Goal: Task Accomplishment & Management: Manage account settings

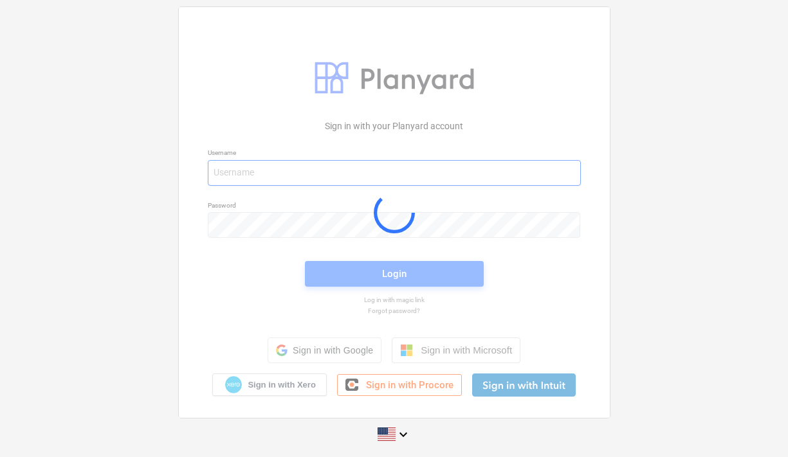
type input "[EMAIL_ADDRESS][PERSON_NAME][DOMAIN_NAME]"
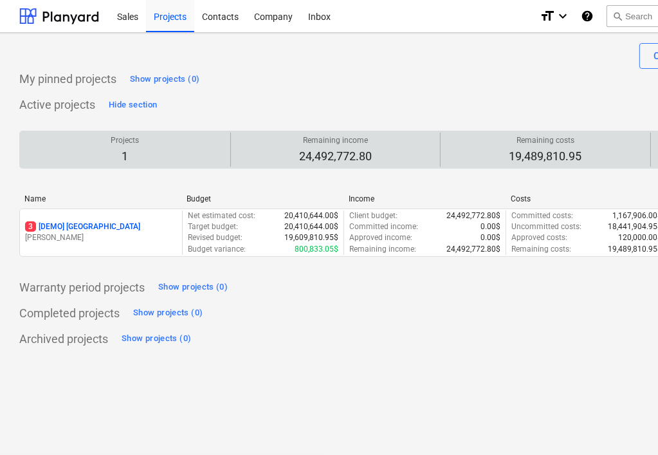
click at [131, 149] on p "1" at bounding box center [125, 156] width 28 height 15
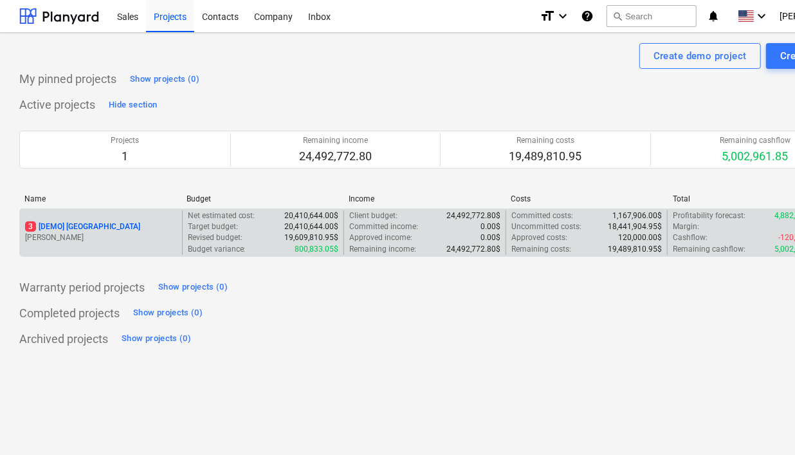
click at [83, 226] on p "3 [DEMO] [GEOGRAPHIC_DATA]" at bounding box center [82, 226] width 115 height 11
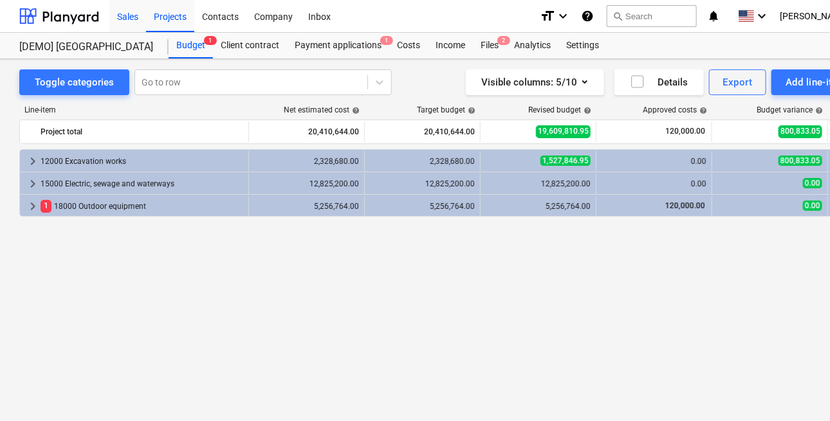
click at [133, 17] on div "Sales" at bounding box center [127, 15] width 37 height 33
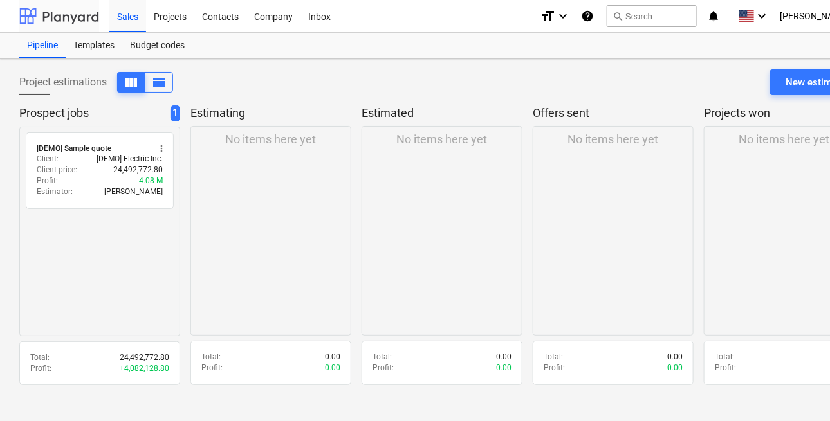
click at [76, 21] on div at bounding box center [59, 16] width 80 height 32
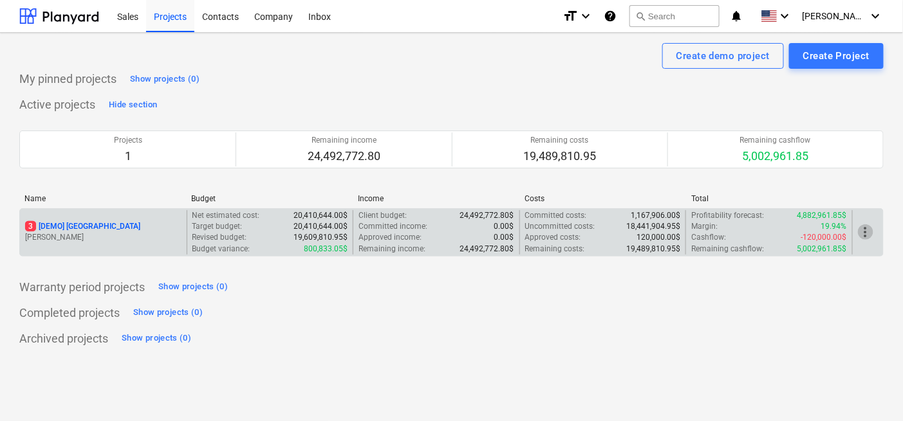
click at [787, 232] on span "more_vert" at bounding box center [865, 232] width 15 height 15
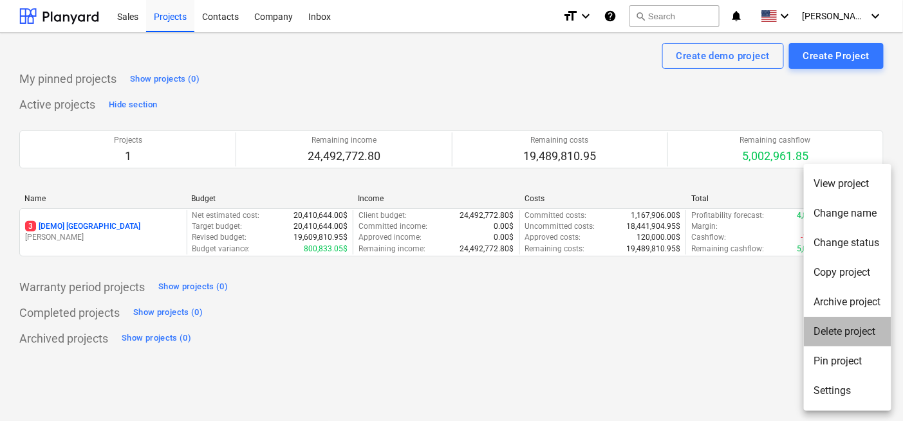
click at [787, 334] on li "Delete project" at bounding box center [846, 332] width 87 height 30
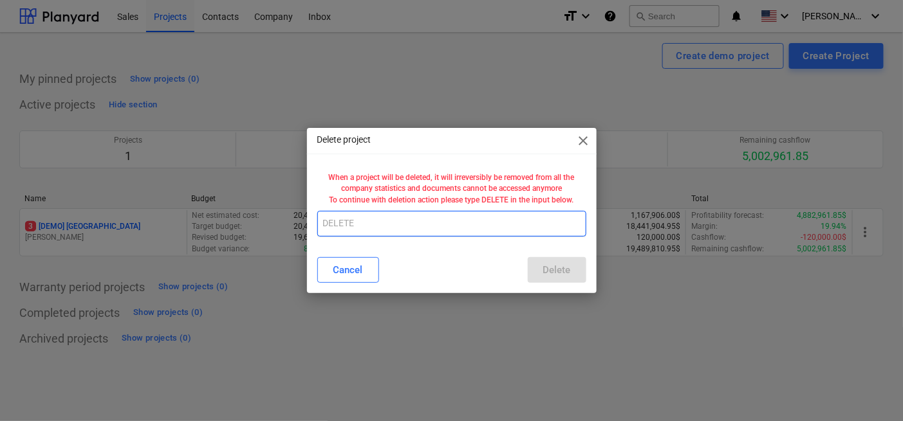
click at [389, 227] on input "text" at bounding box center [451, 224] width 269 height 26
type input "DELETE"
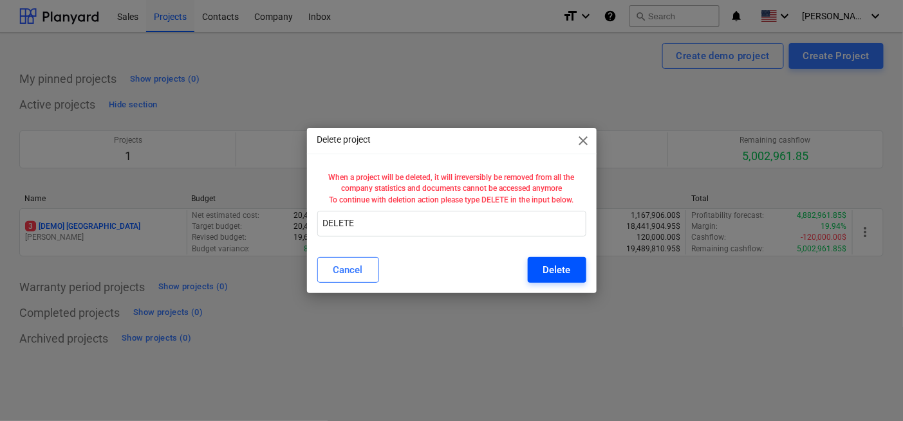
click at [549, 273] on div "Delete" at bounding box center [557, 270] width 28 height 17
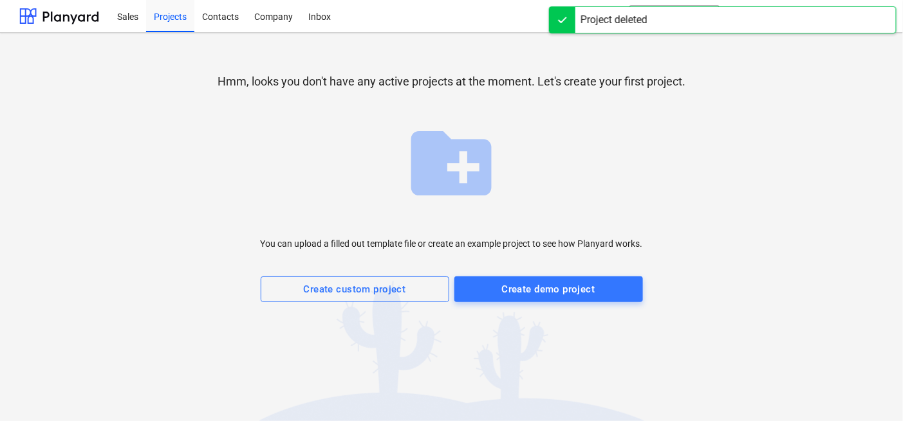
click at [282, 190] on div "create_new_folder You can upload a filled out template file or create an exampl…" at bounding box center [452, 208] width 382 height 187
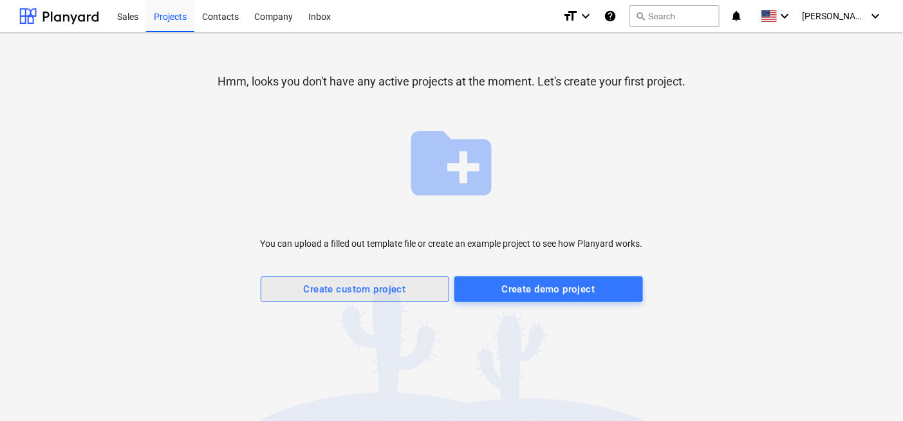
click at [346, 291] on div "Create custom project" at bounding box center [355, 289] width 102 height 17
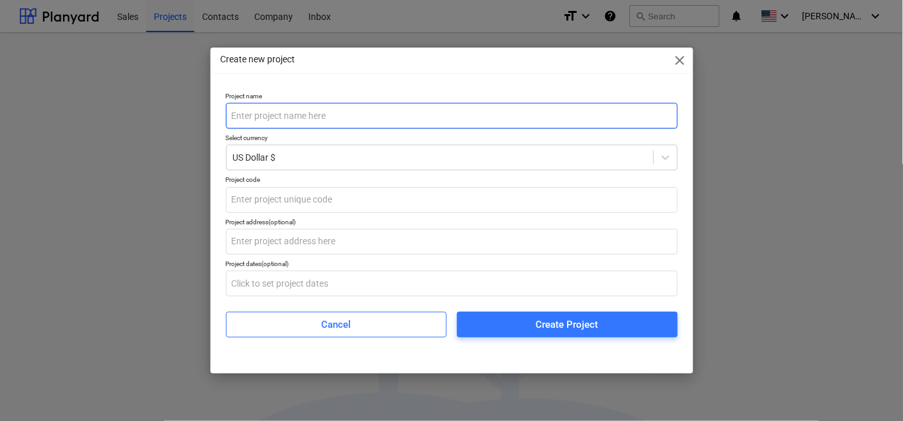
click at [335, 111] on input "text" at bounding box center [452, 116] width 452 height 26
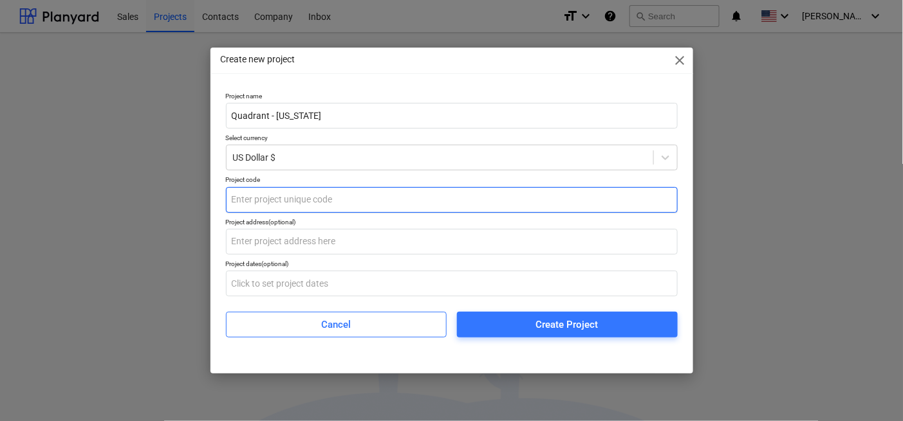
type input "Quadrant - [US_STATE]"
click at [343, 193] on input "text" at bounding box center [452, 200] width 452 height 26
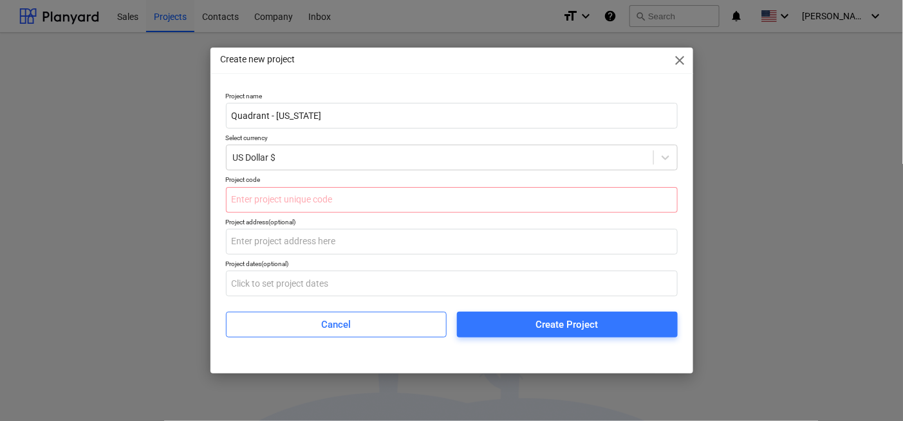
click at [153, 130] on div "Create new project close Project name Quadrant - [US_STATE] Select currency US …" at bounding box center [451, 210] width 903 height 421
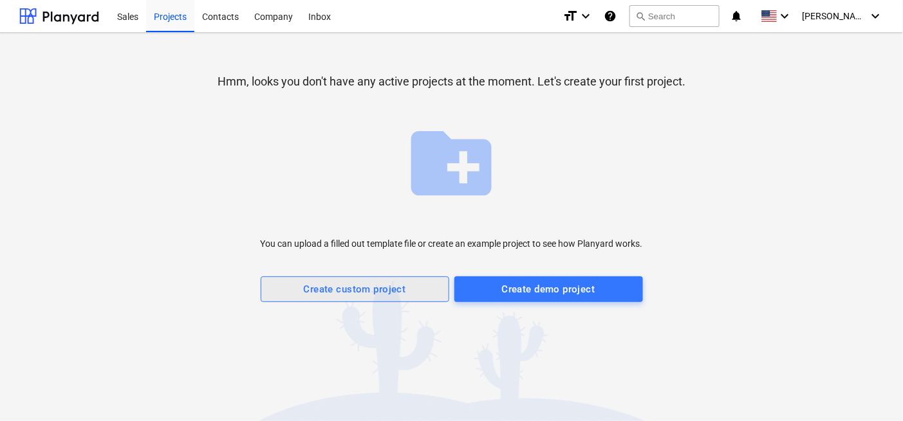
click at [377, 280] on button "Create custom project" at bounding box center [355, 290] width 188 height 26
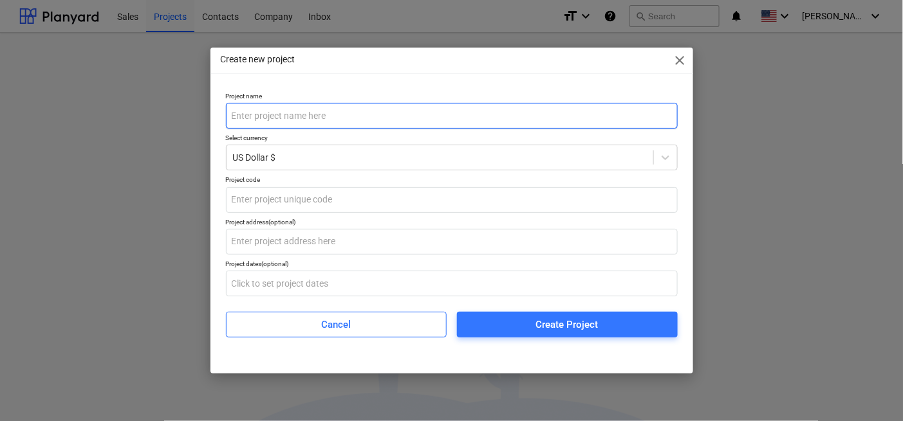
click at [290, 113] on input "text" at bounding box center [452, 116] width 452 height 26
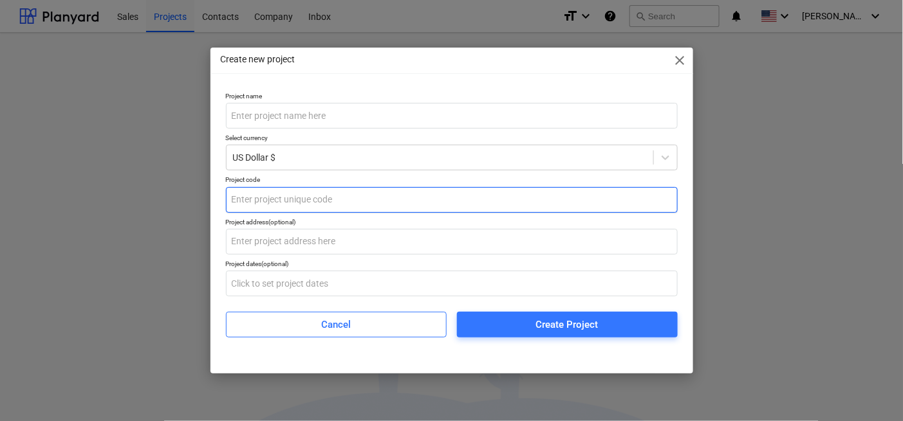
click at [340, 195] on input "text" at bounding box center [452, 200] width 452 height 26
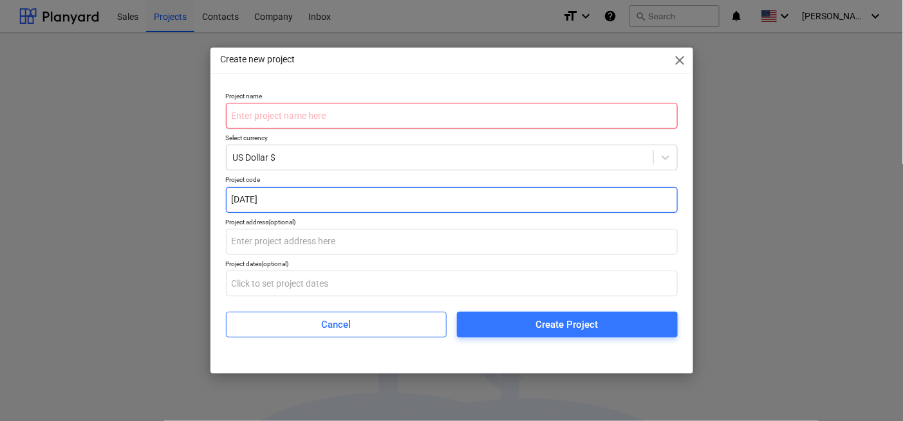
type input "[DATE]"
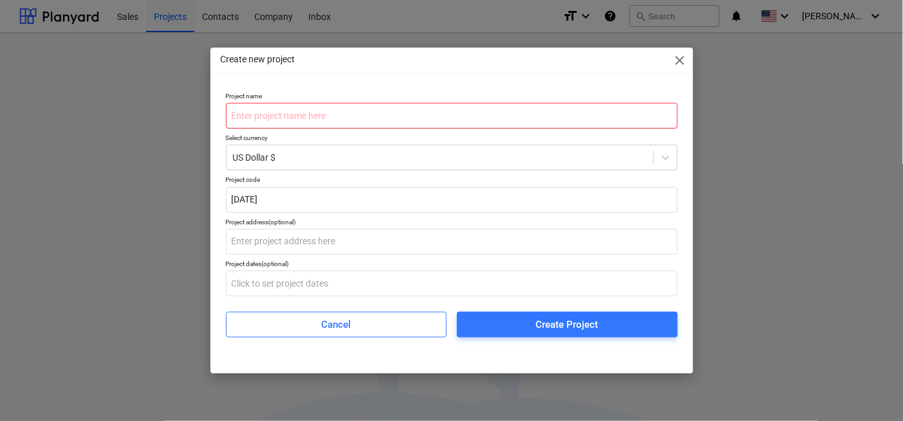
click at [318, 111] on input "text" at bounding box center [452, 116] width 452 height 26
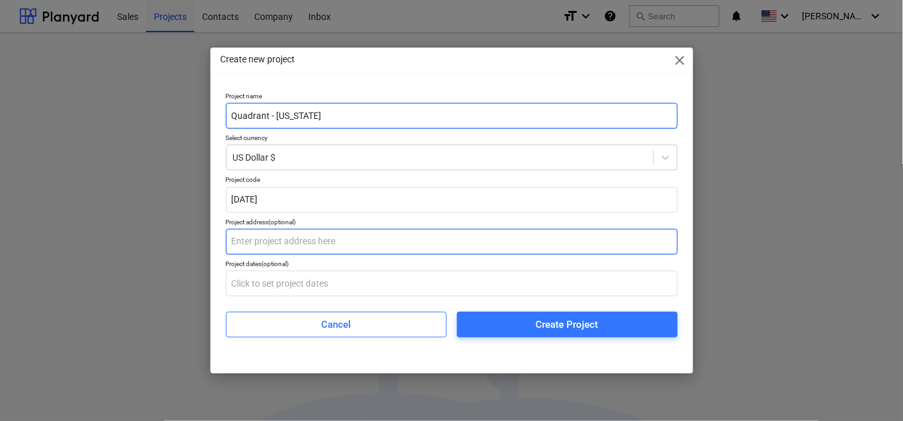
type input "Quadrant - [US_STATE]"
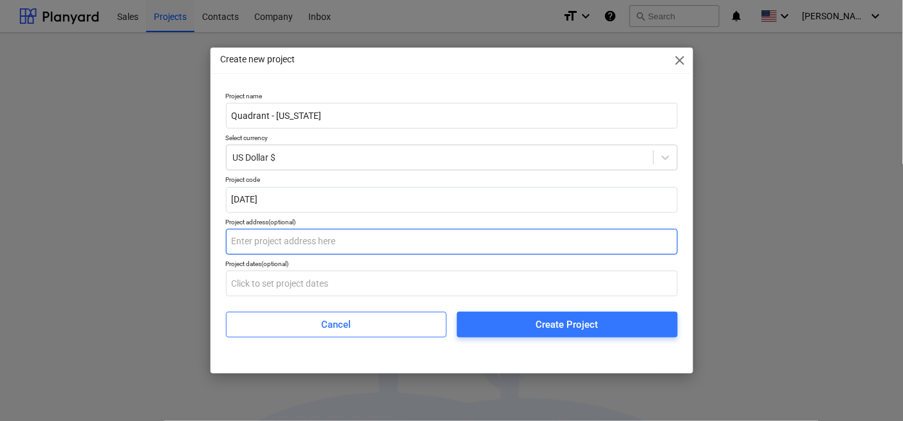
click at [351, 243] on input "text" at bounding box center [452, 242] width 452 height 26
drag, startPoint x: 340, startPoint y: 243, endPoint x: 322, endPoint y: 241, distance: 18.8
click at [322, 241] on input "text" at bounding box center [452, 242] width 452 height 26
paste input "[STREET_ADDRESS][PERSON_NAME]"
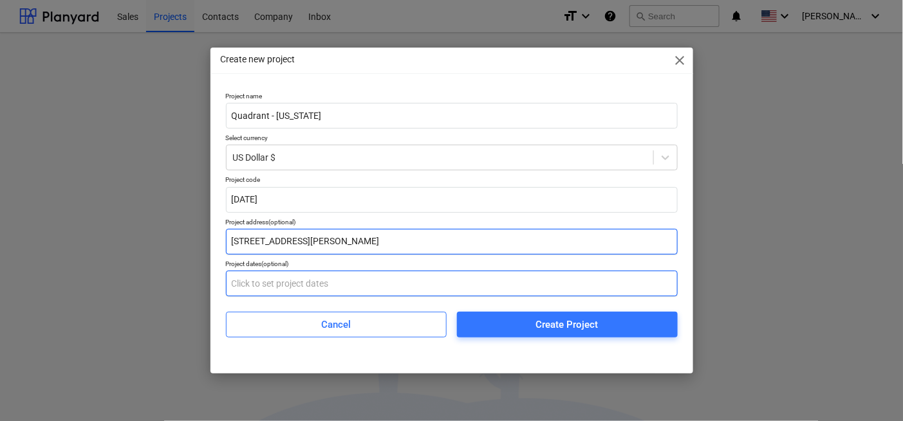
type input "[STREET_ADDRESS][PERSON_NAME]"
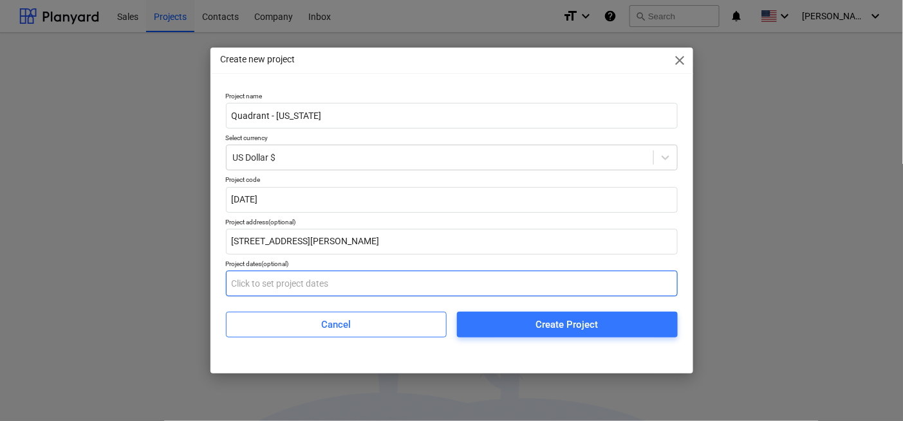
click at [322, 285] on input "text" at bounding box center [452, 284] width 452 height 26
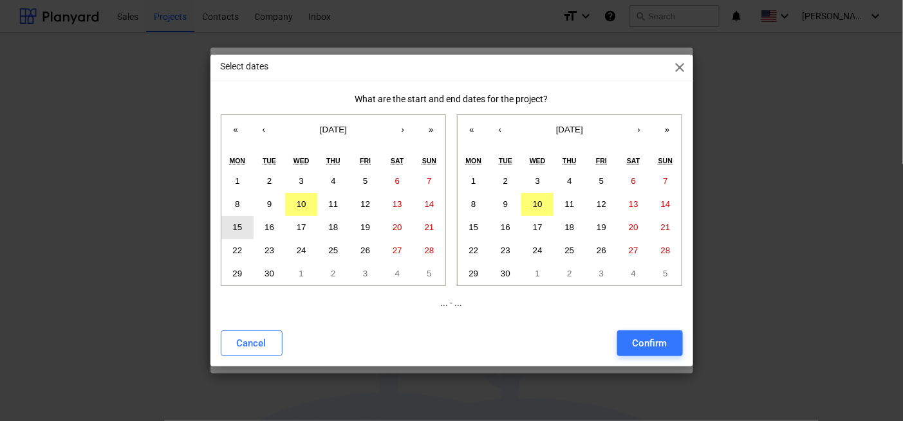
click at [235, 231] on abbr "15" at bounding box center [237, 228] width 10 height 10
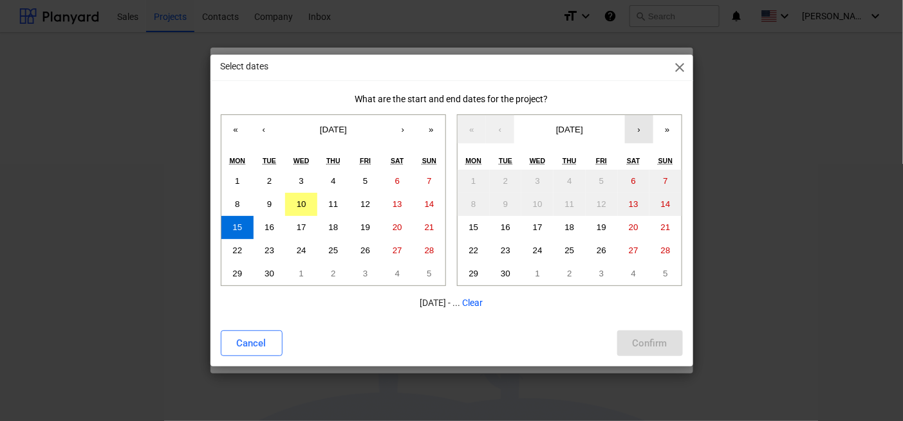
click at [636, 131] on button "›" at bounding box center [639, 129] width 28 height 28
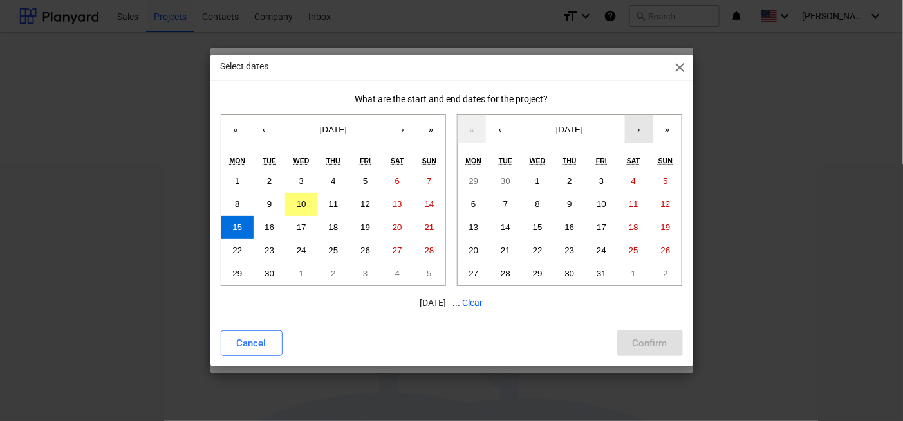
click at [636, 131] on button "›" at bounding box center [639, 129] width 28 height 28
click at [605, 276] on abbr "27" at bounding box center [601, 274] width 10 height 10
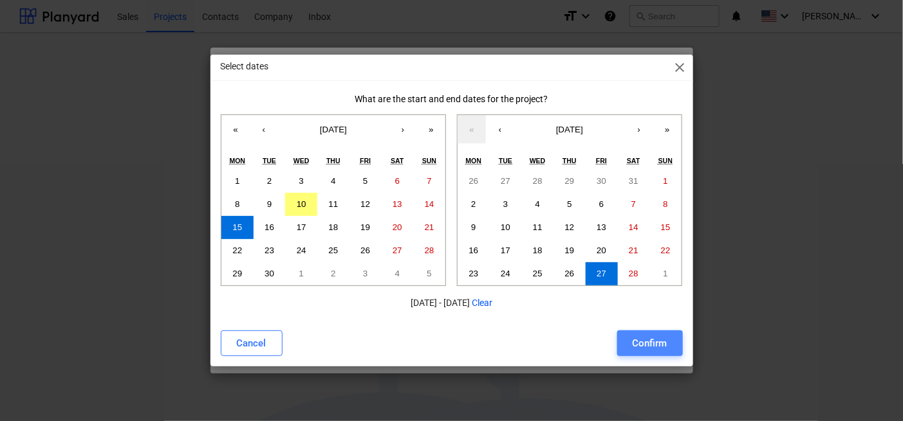
click at [647, 344] on div "Confirm" at bounding box center [649, 343] width 35 height 17
type input "[DATE] - [DATE]"
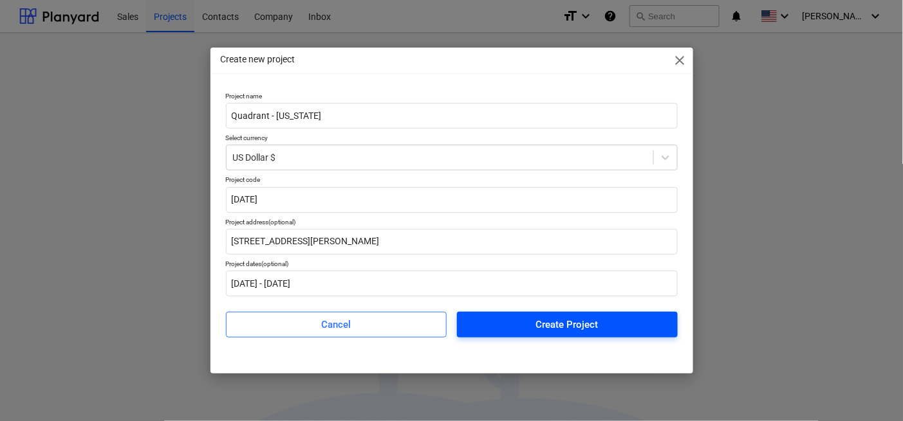
click at [538, 327] on div "Create Project" at bounding box center [567, 324] width 62 height 17
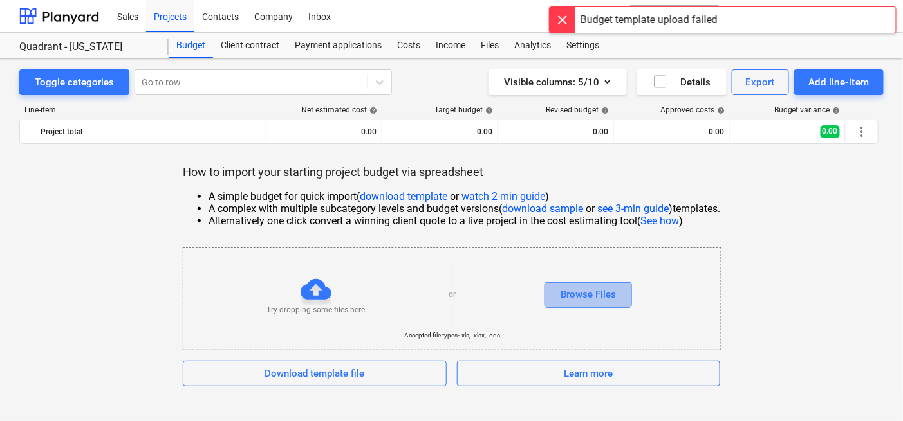
click at [572, 294] on div "Browse Files" at bounding box center [587, 294] width 55 height 17
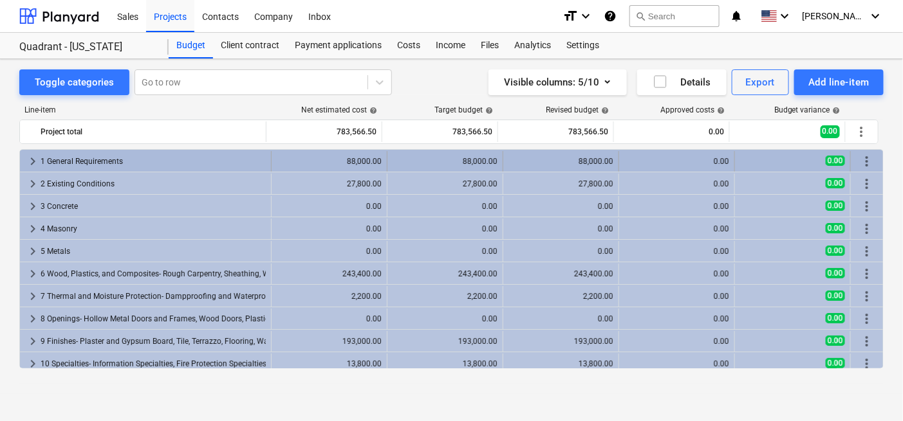
click at [32, 160] on span "keyboard_arrow_right" at bounding box center [32, 161] width 15 height 15
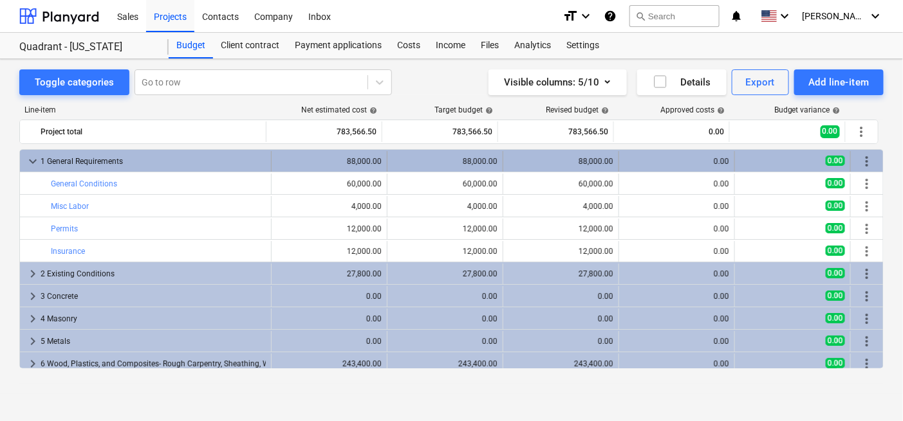
click at [33, 161] on span "keyboard_arrow_down" at bounding box center [32, 161] width 15 height 15
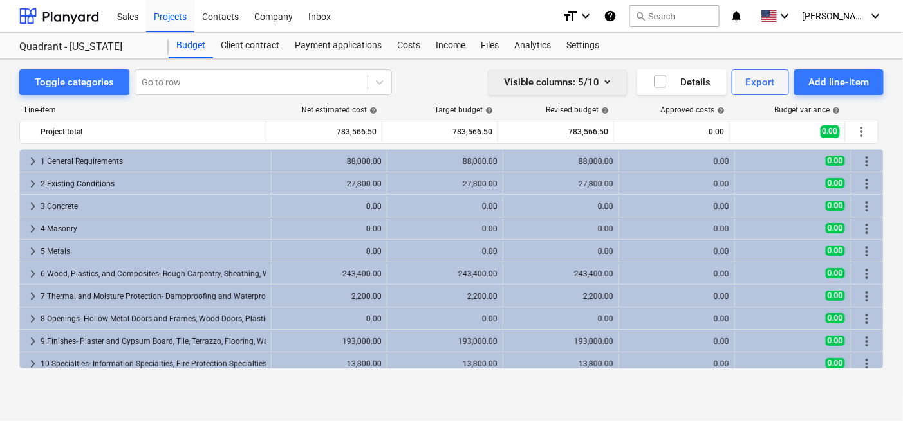
click at [606, 82] on icon "button" at bounding box center [607, 81] width 15 height 15
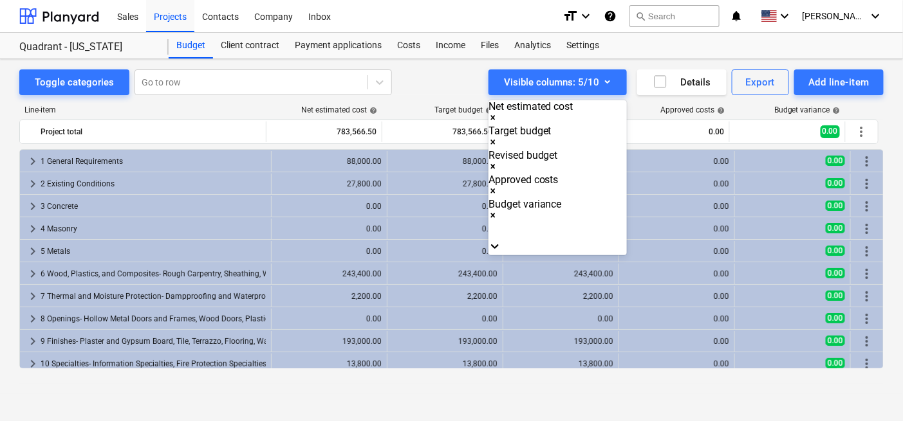
click at [495, 115] on icon "Remove Net estimated cost" at bounding box center [493, 117] width 5 height 5
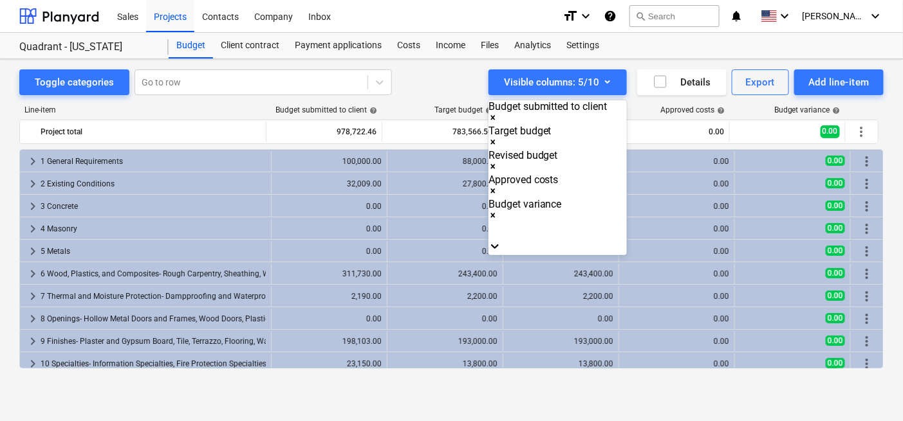
click at [497, 211] on icon "Remove Budget variance" at bounding box center [492, 215] width 9 height 9
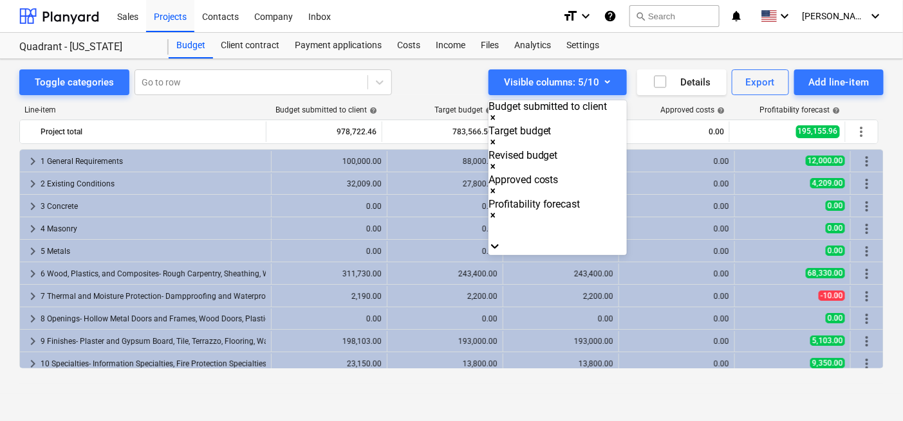
click at [607, 79] on div at bounding box center [451, 210] width 903 height 421
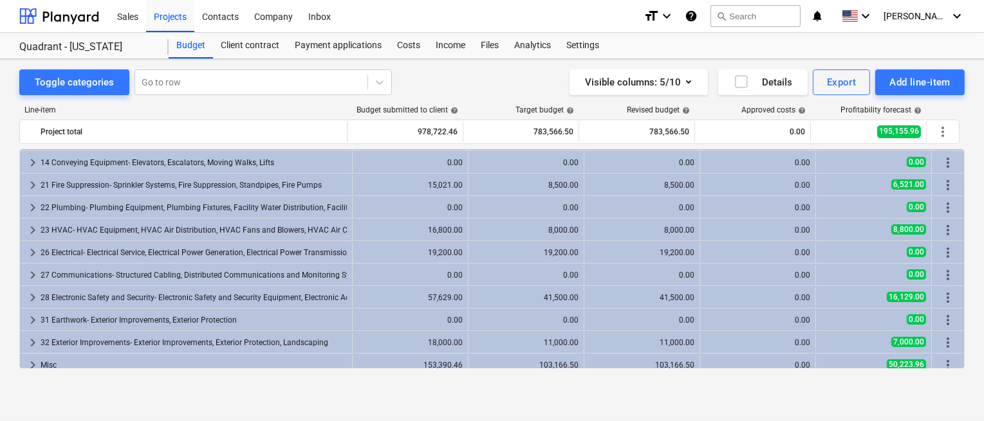
scroll to position [298, 0]
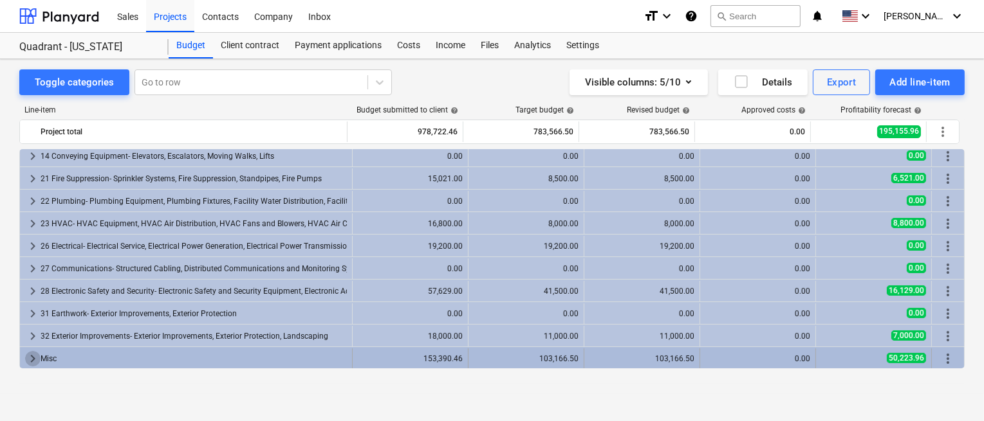
click at [31, 356] on span "keyboard_arrow_right" at bounding box center [32, 358] width 15 height 15
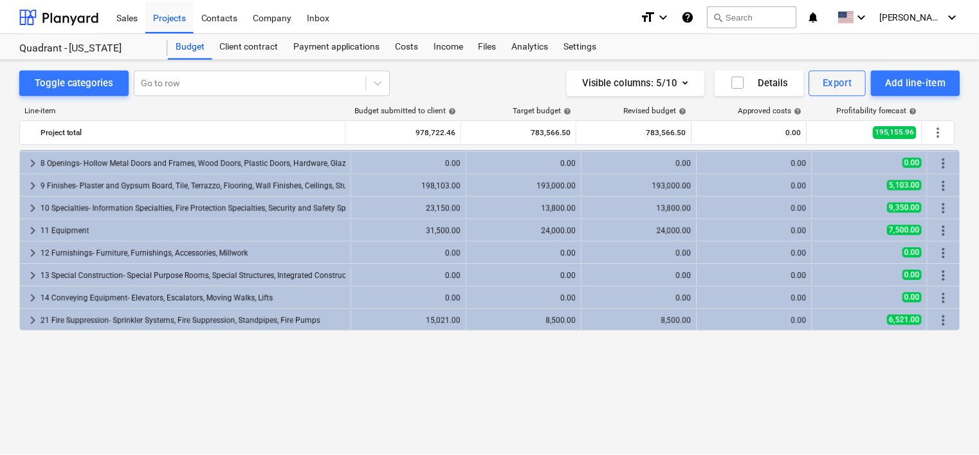
scroll to position [0, 0]
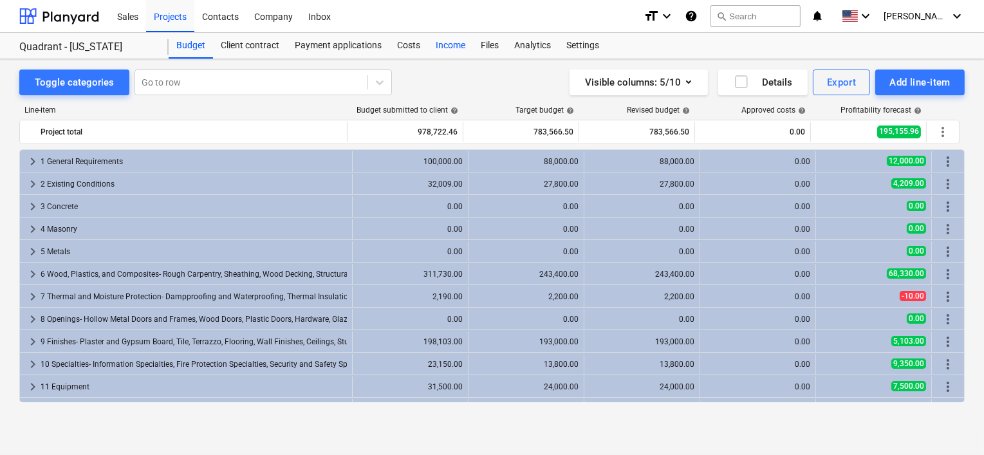
click at [449, 42] on div "Income" at bounding box center [450, 46] width 45 height 26
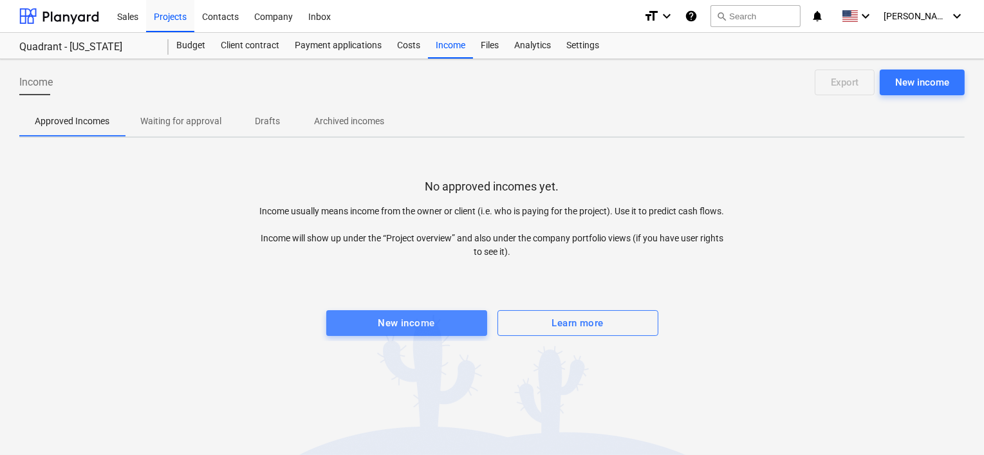
click at [444, 311] on button "New income" at bounding box center [406, 323] width 161 height 26
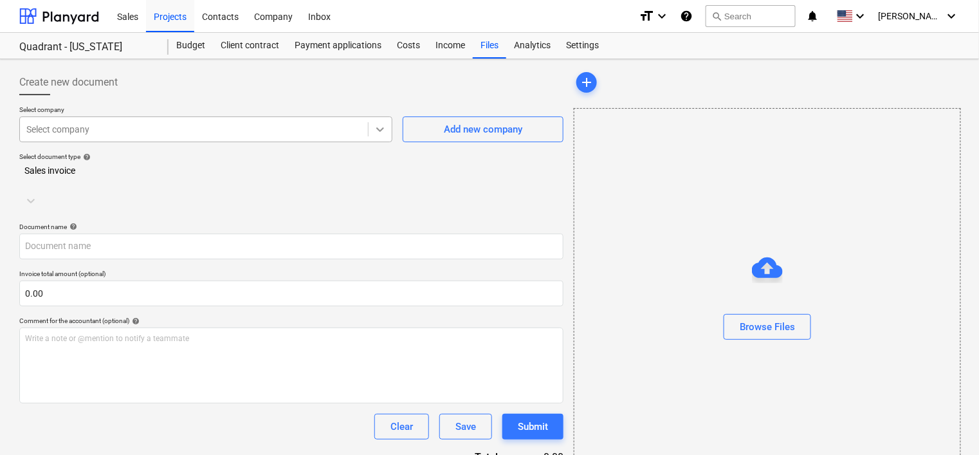
click at [381, 127] on icon at bounding box center [380, 129] width 13 height 13
click at [466, 131] on div "Add new company" at bounding box center [483, 129] width 78 height 17
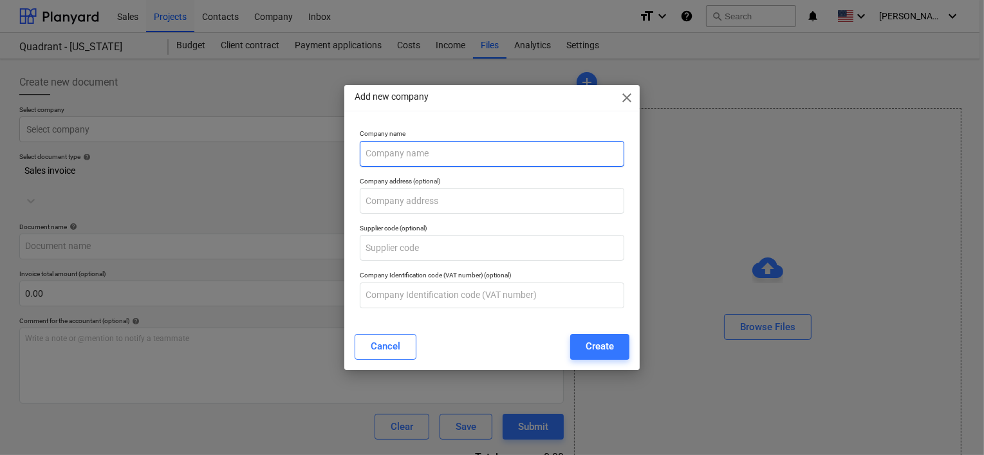
click at [432, 154] on input "text" at bounding box center [492, 154] width 264 height 26
type input "Quadrant"
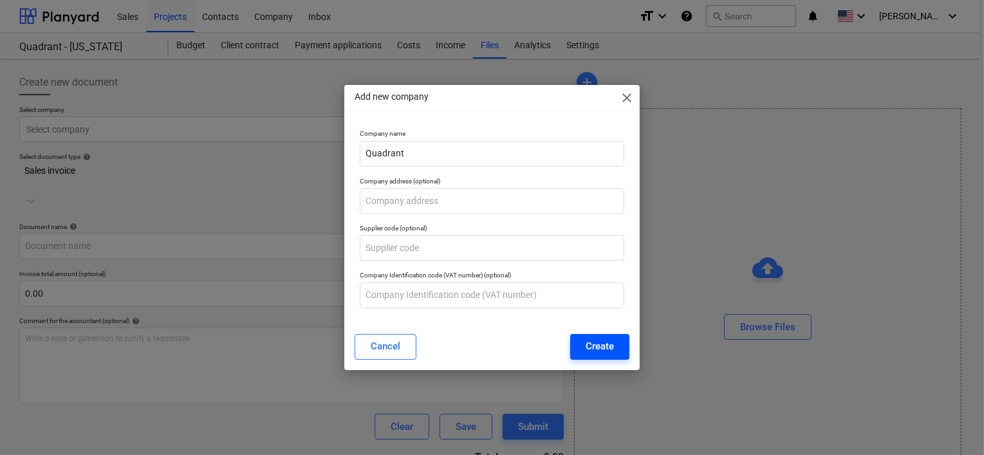
click at [594, 340] on div "Create" at bounding box center [599, 346] width 28 height 17
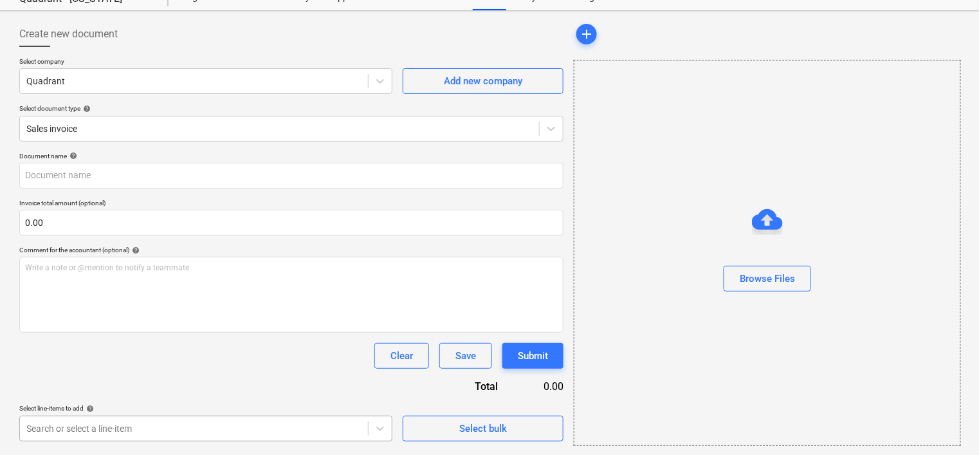
scroll to position [234, 0]
click at [316, 405] on body "Sales Projects Contacts Company Inbox format_size keyboard_arrow_down help sear…" at bounding box center [489, 177] width 979 height 455
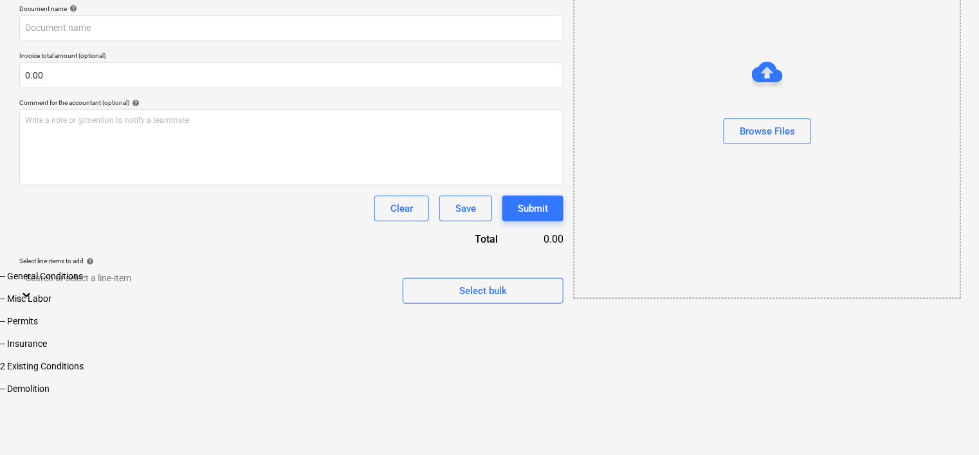
scroll to position [0, 0]
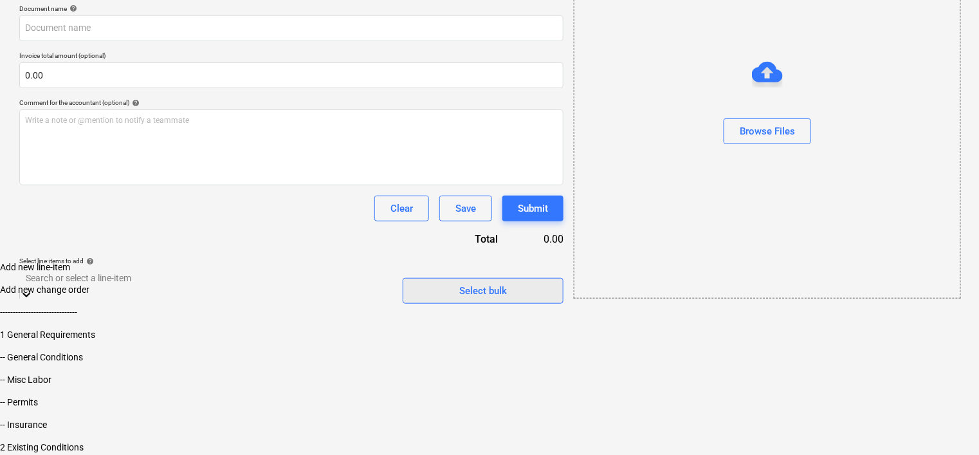
click at [439, 241] on div "Document name help Invoice total amount (optional) 0.00 Comment for the account…" at bounding box center [291, 154] width 544 height 299
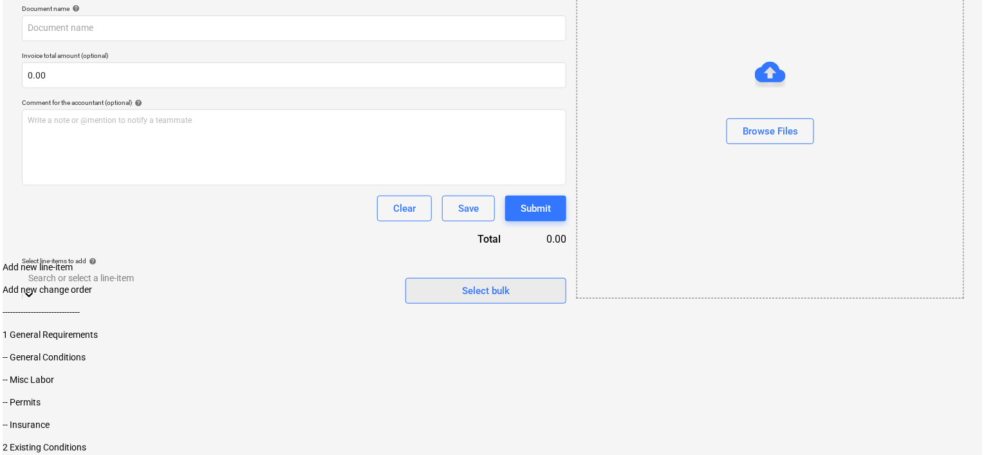
scroll to position [48, 0]
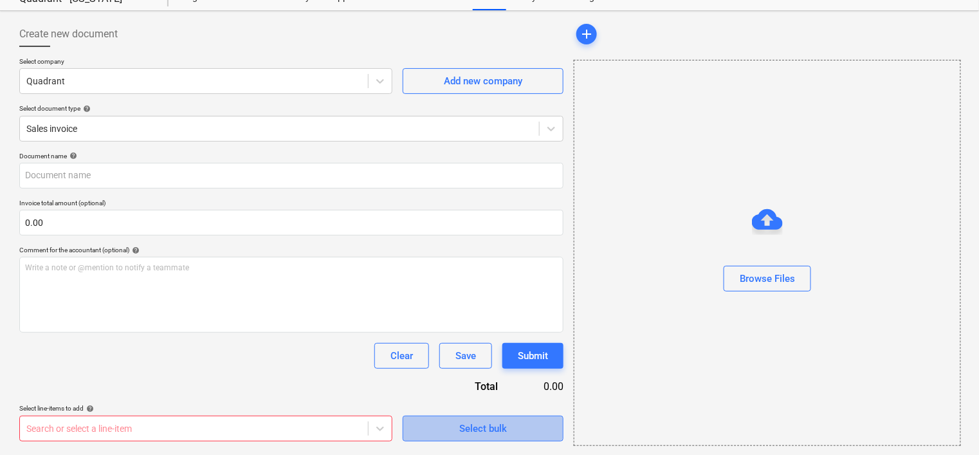
click at [471, 423] on div "Select bulk" at bounding box center [483, 428] width 48 height 17
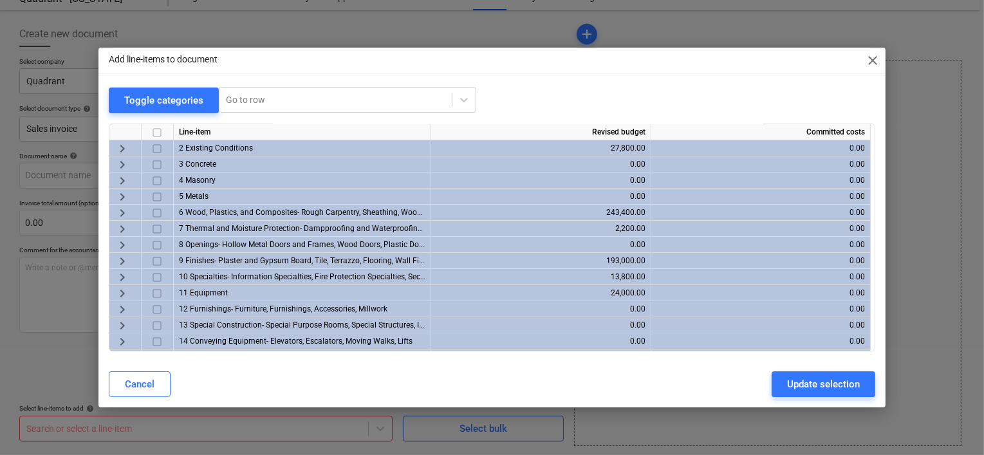
scroll to position [0, 0]
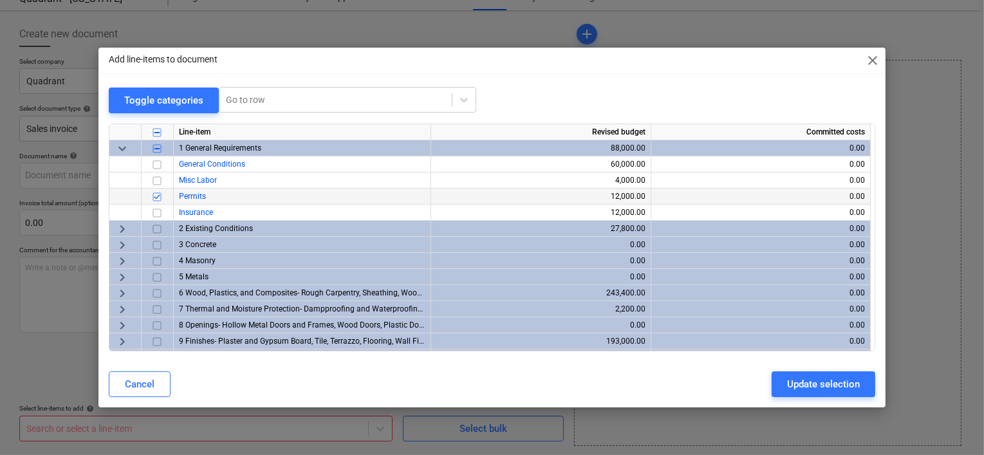
click at [771, 199] on div "0.00" at bounding box center [760, 196] width 208 height 16
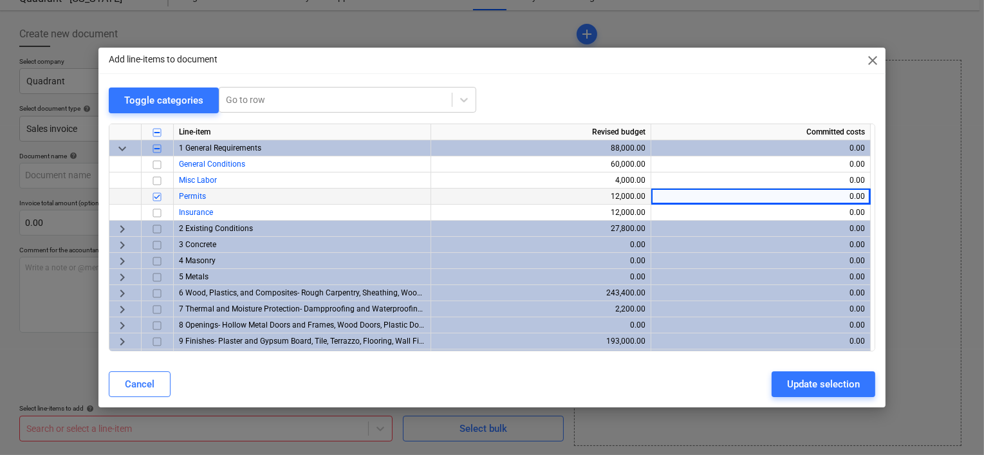
click at [787, 194] on div "0.00" at bounding box center [760, 196] width 208 height 16
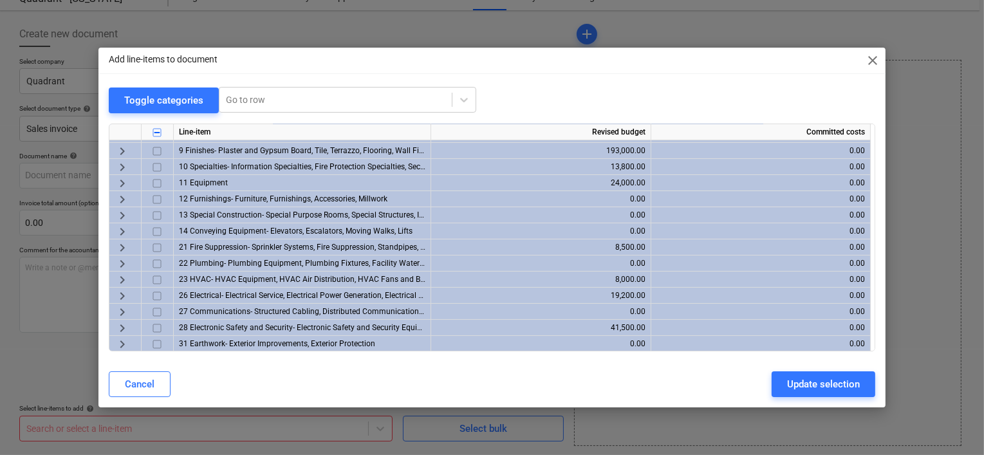
scroll to position [223, 0]
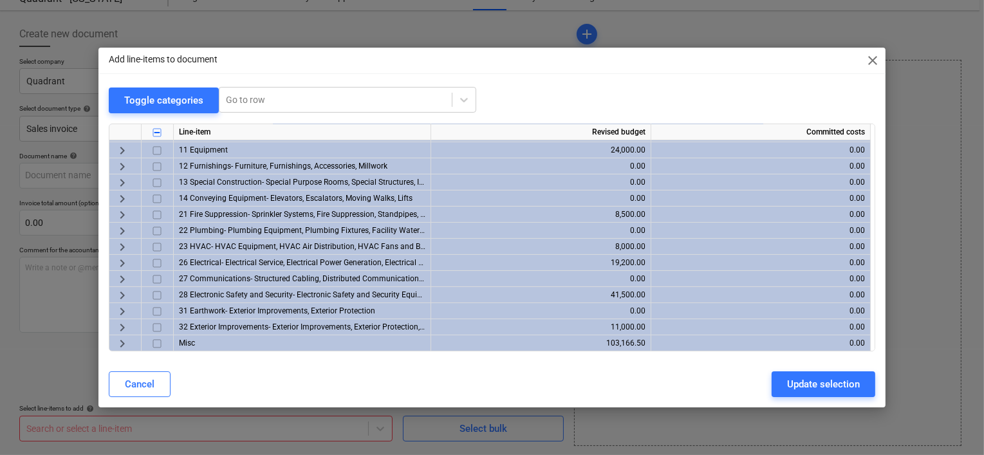
click at [123, 341] on span "keyboard_arrow_right" at bounding box center [122, 342] width 15 height 15
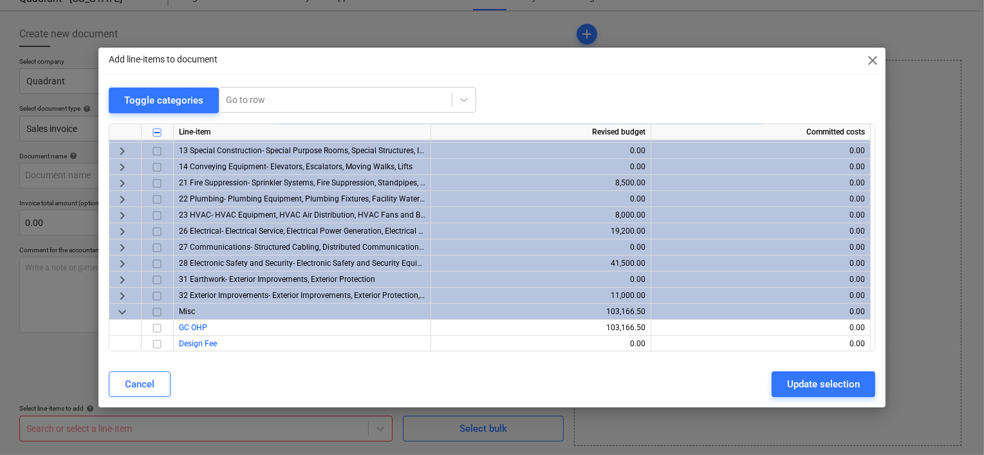
scroll to position [271, 0]
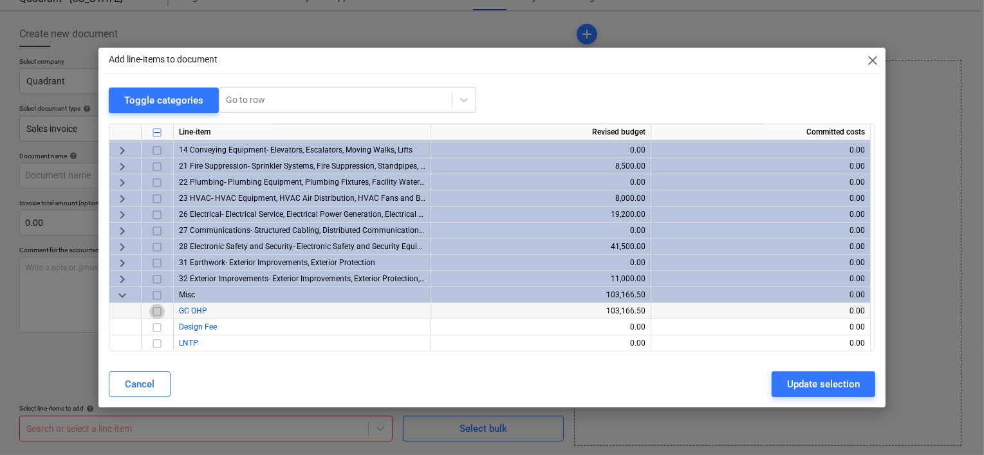
click at [156, 311] on input "checkbox" at bounding box center [156, 310] width 15 height 15
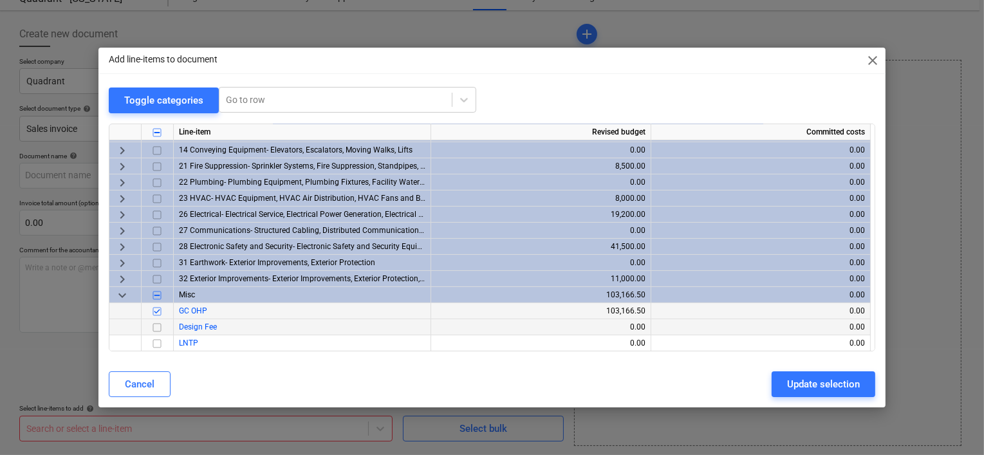
click at [156, 327] on input "checkbox" at bounding box center [156, 326] width 15 height 15
click at [625, 329] on div "0.00" at bounding box center [540, 327] width 209 height 16
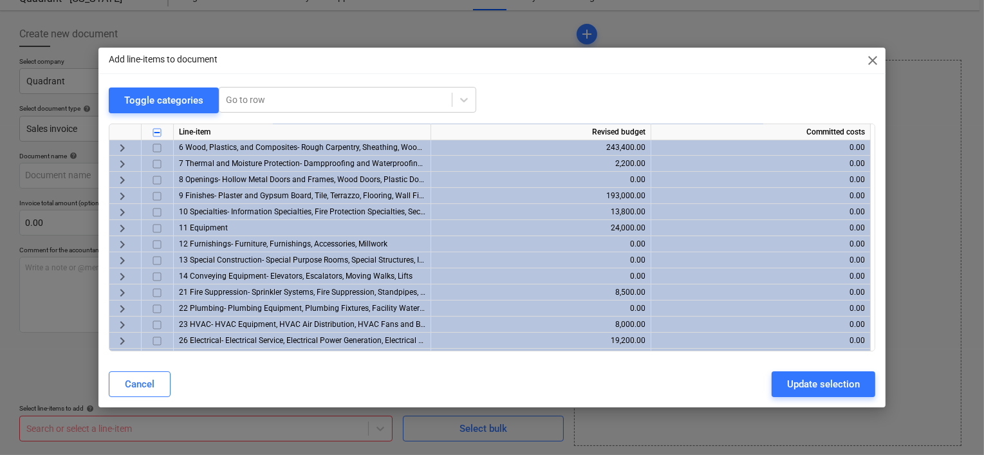
scroll to position [0, 0]
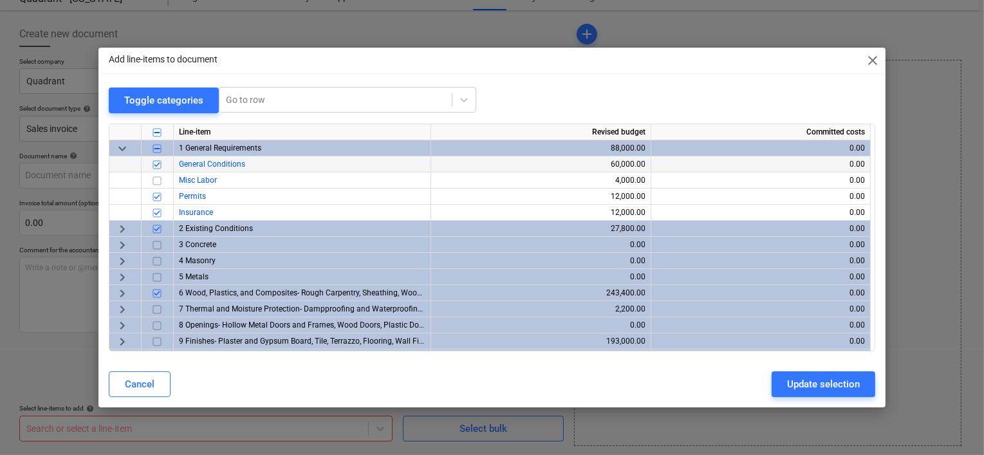
click at [156, 309] on input "checkbox" at bounding box center [156, 308] width 15 height 15
click at [156, 344] on input "checkbox" at bounding box center [156, 340] width 15 height 15
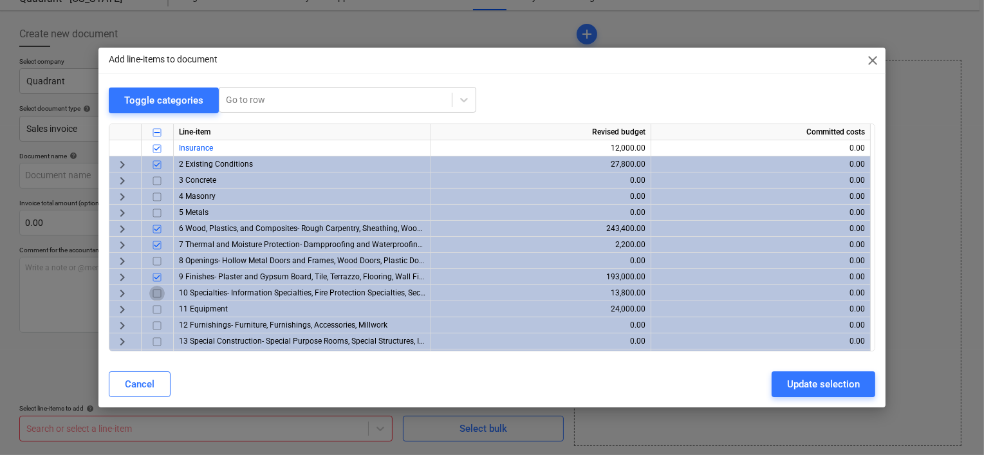
click at [156, 293] on input "checkbox" at bounding box center [156, 292] width 15 height 15
click at [156, 311] on input "checkbox" at bounding box center [156, 308] width 15 height 15
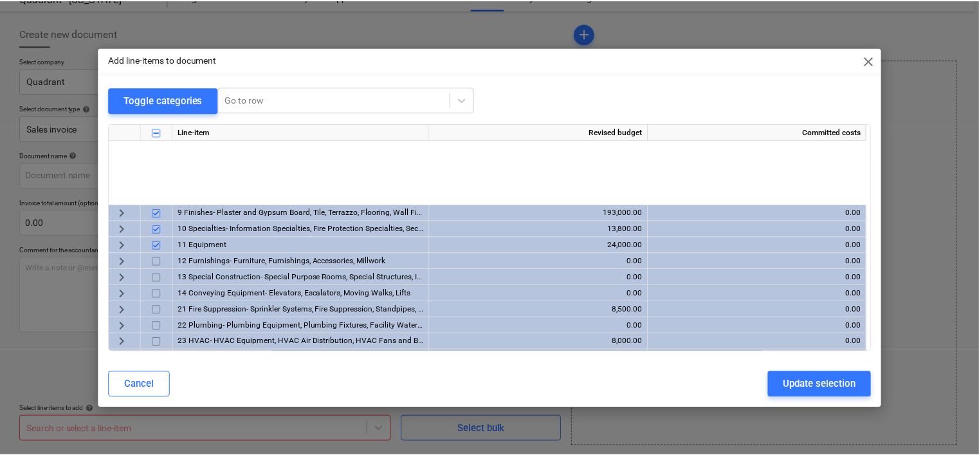
scroll to position [271, 0]
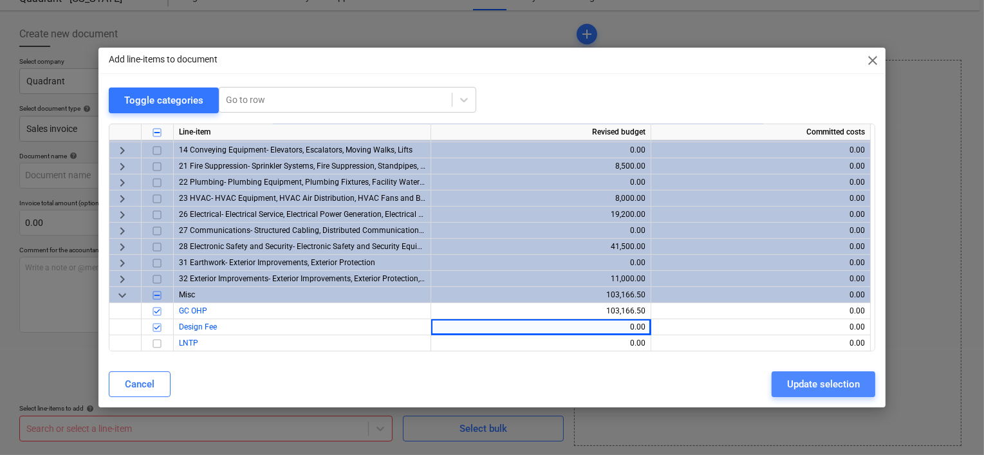
click at [787, 383] on div "Update selection" at bounding box center [823, 384] width 73 height 17
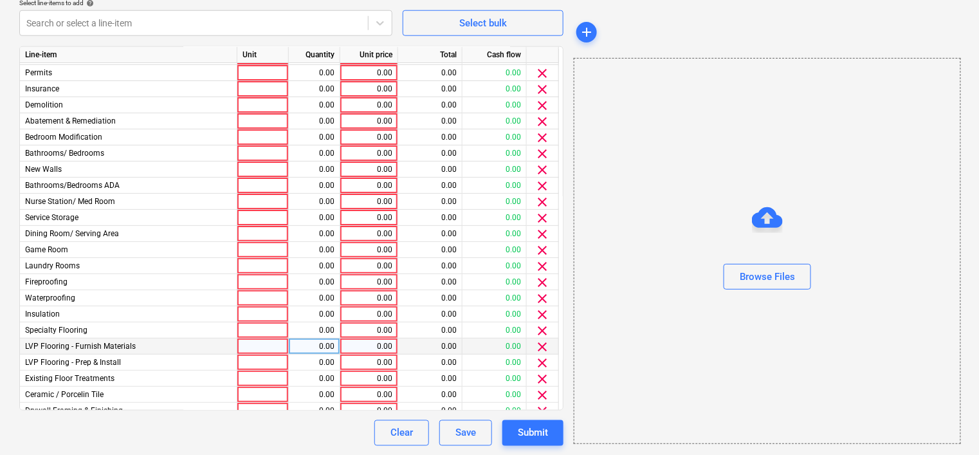
scroll to position [0, 0]
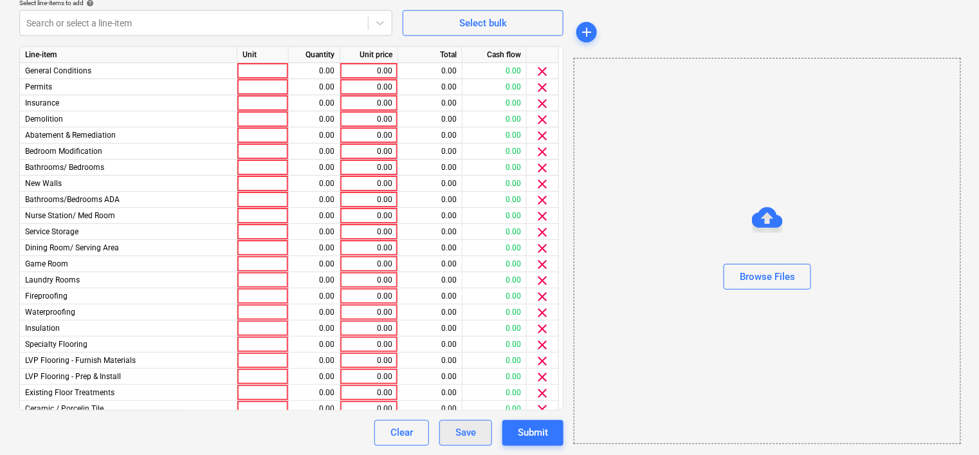
click at [466, 436] on div "Save" at bounding box center [465, 433] width 21 height 17
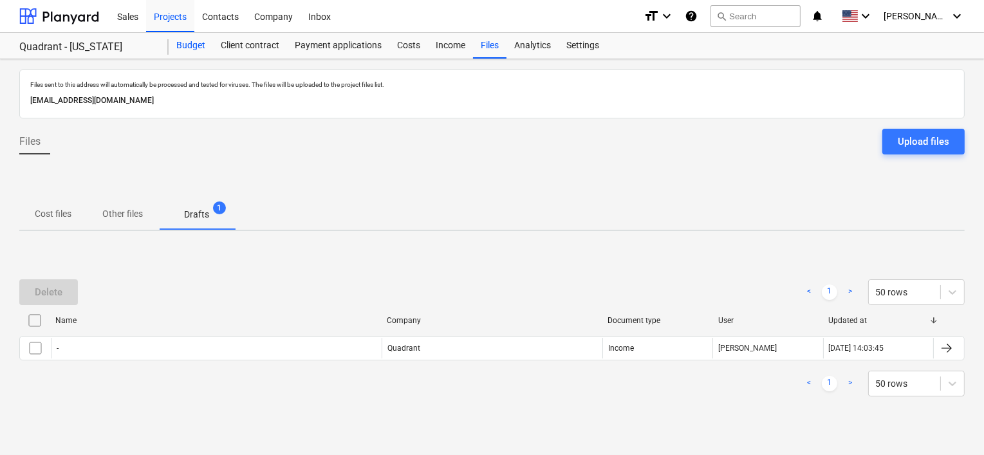
click at [190, 42] on div "Budget" at bounding box center [191, 46] width 44 height 26
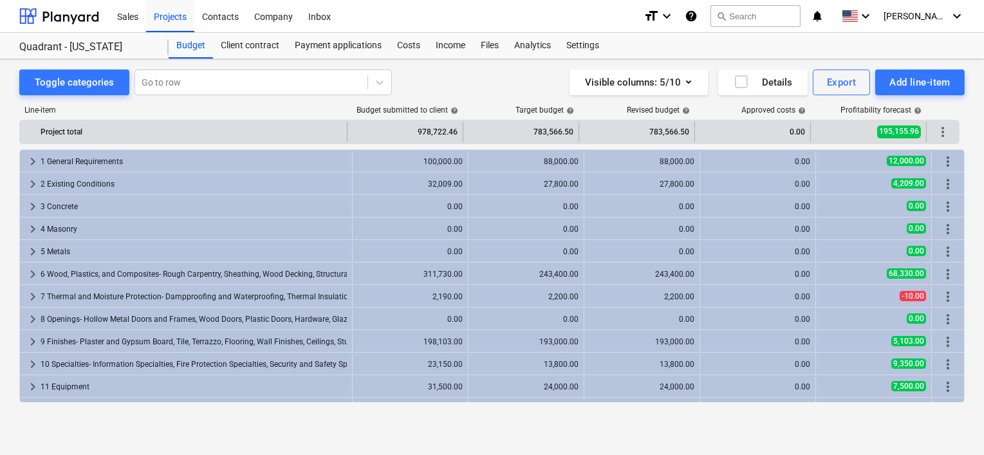
click at [161, 128] on div "Project total" at bounding box center [191, 132] width 301 height 21
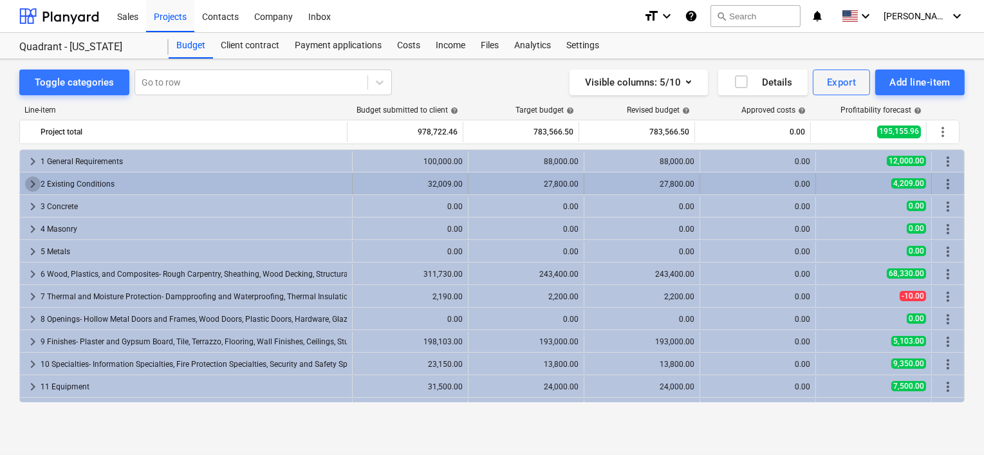
click at [32, 182] on span "keyboard_arrow_right" at bounding box center [32, 183] width 15 height 15
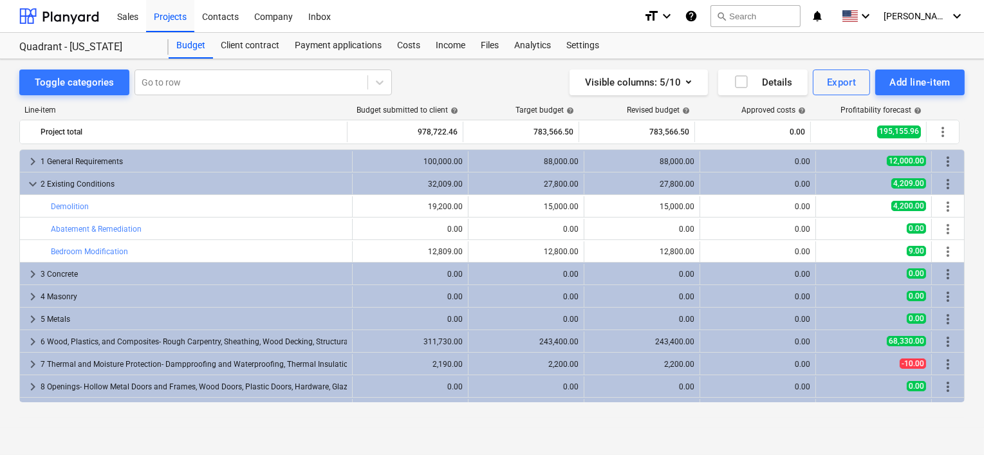
click at [143, 414] on div "Line-item Budget submitted to client help Target budget help Revised budget hel…" at bounding box center [491, 256] width 945 height 322
click at [262, 108] on div "Line-item" at bounding box center [183, 109] width 329 height 9
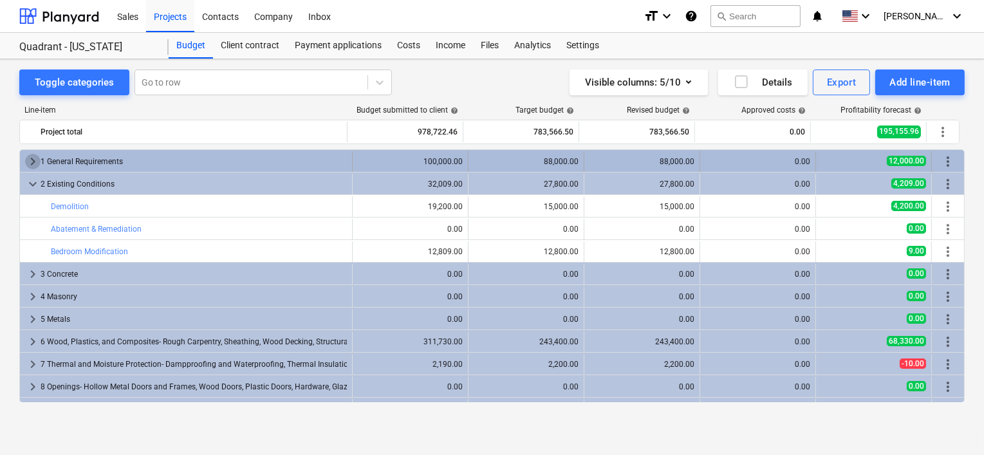
click at [32, 160] on span "keyboard_arrow_right" at bounding box center [32, 161] width 15 height 15
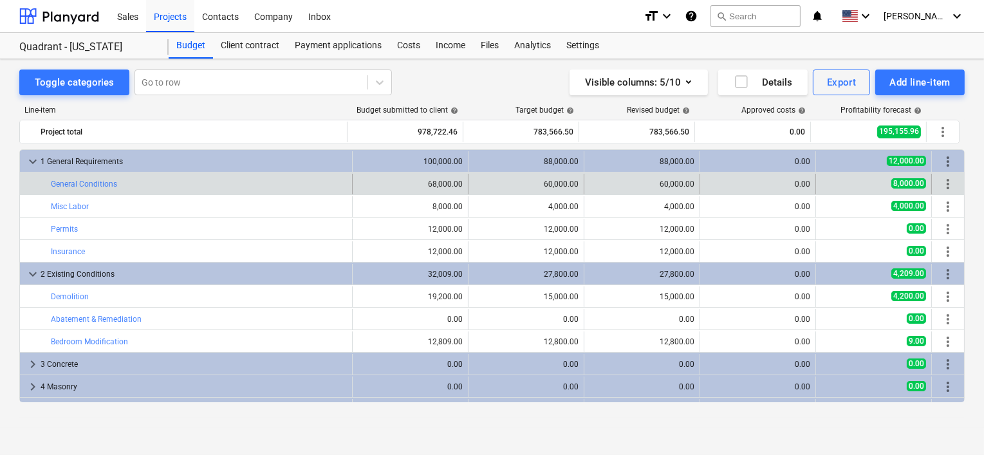
click at [775, 186] on div "0.00" at bounding box center [757, 183] width 105 height 9
drag, startPoint x: 657, startPoint y: 181, endPoint x: 692, endPoint y: 181, distance: 35.4
click at [692, 181] on div "edit 60,000.00" at bounding box center [642, 184] width 116 height 21
click at [770, 181] on div "0.00" at bounding box center [757, 183] width 105 height 9
click at [787, 182] on div "0.00" at bounding box center [757, 183] width 105 height 9
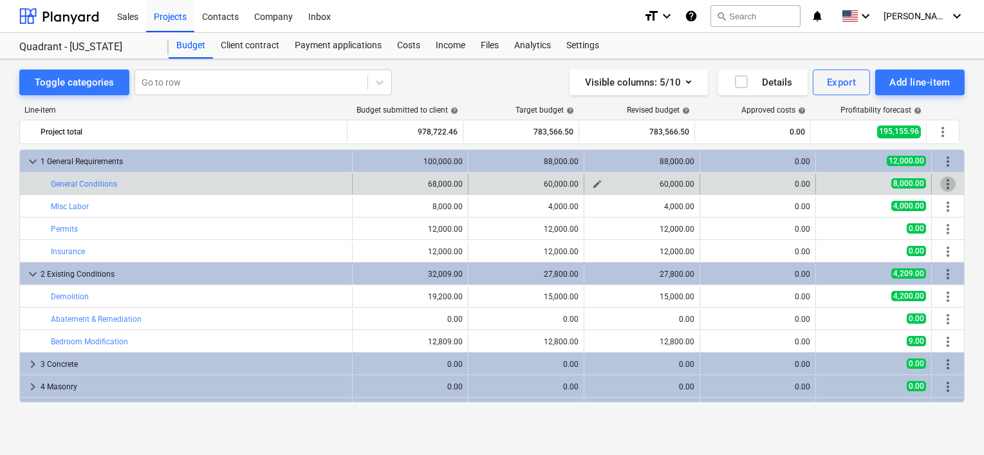
click at [665, 181] on div "60,000.00" at bounding box center [641, 183] width 105 height 9
click at [589, 182] on button "edit" at bounding box center [596, 183] width 15 height 15
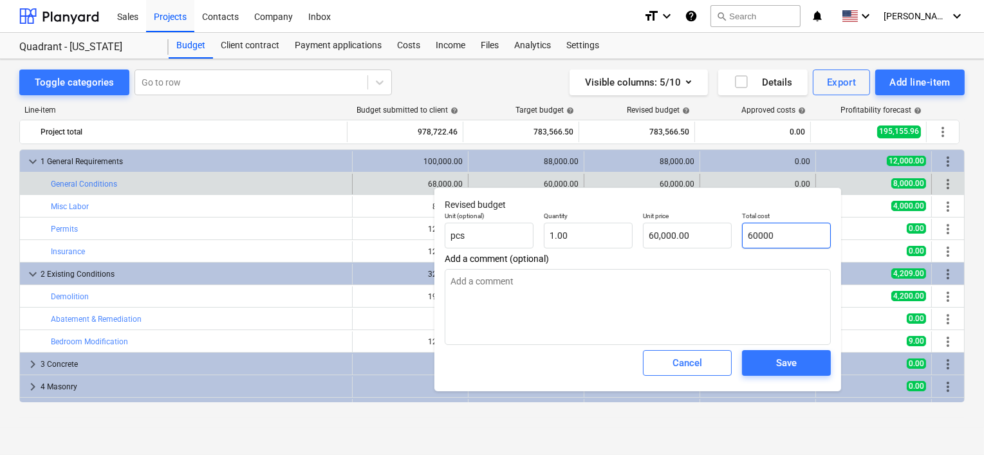
click at [765, 236] on input "60000" at bounding box center [786, 236] width 89 height 26
type input "4"
type input "4.00"
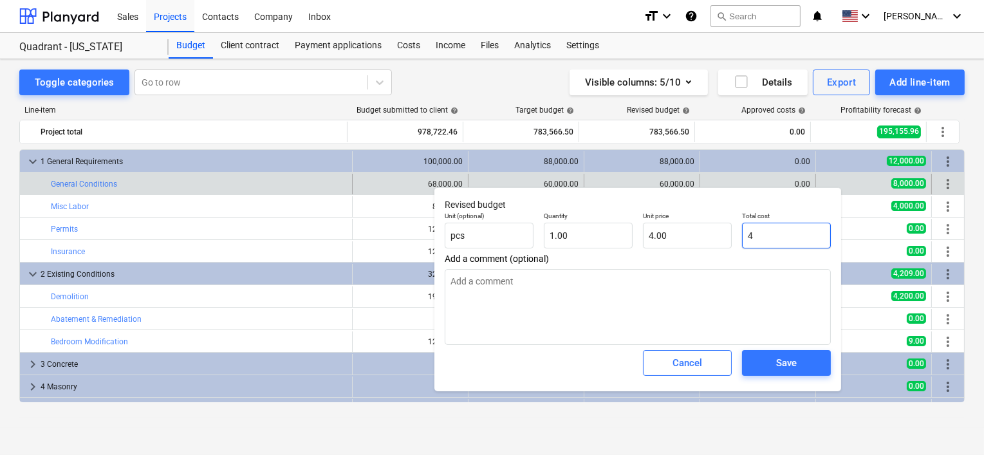
type input "40"
type input "40.00"
type input "400"
type input "400.00"
type input "4000"
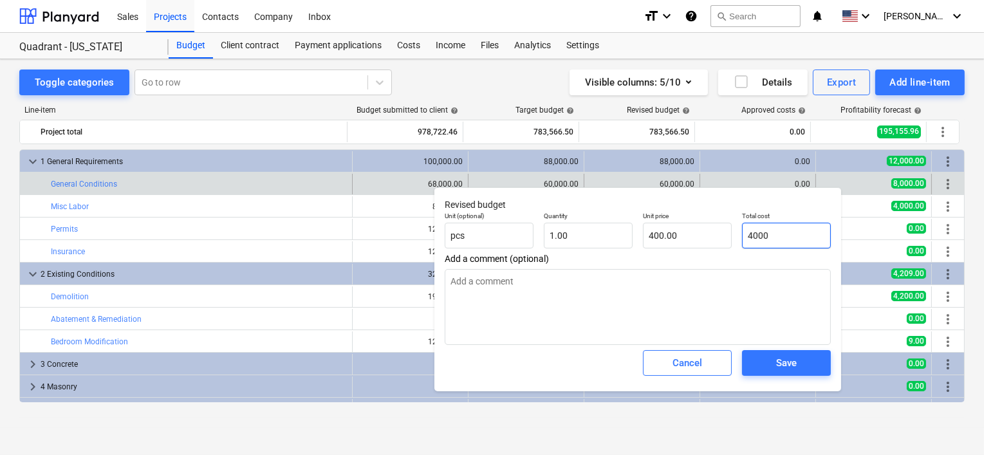
type input "4,000.00"
type input "40000"
type input "40,000.00"
click at [785, 360] on div "Save" at bounding box center [786, 362] width 21 height 17
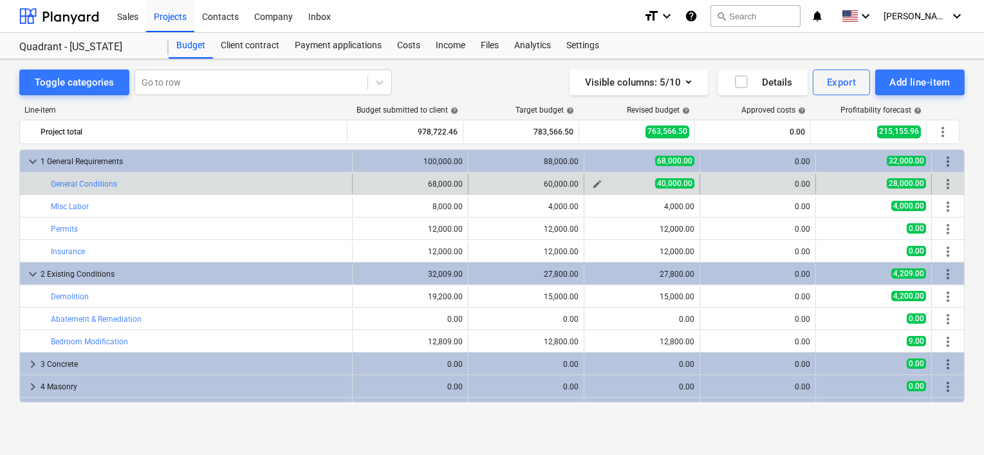
click at [592, 180] on span "edit" at bounding box center [597, 184] width 10 height 10
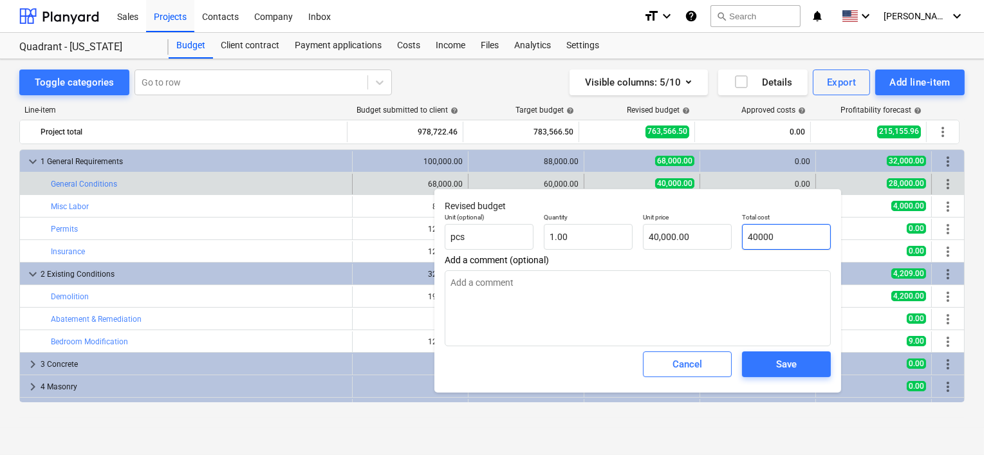
click at [767, 234] on input "40000" at bounding box center [786, 237] width 89 height 26
type input "6"
type input "6.00"
type input "60"
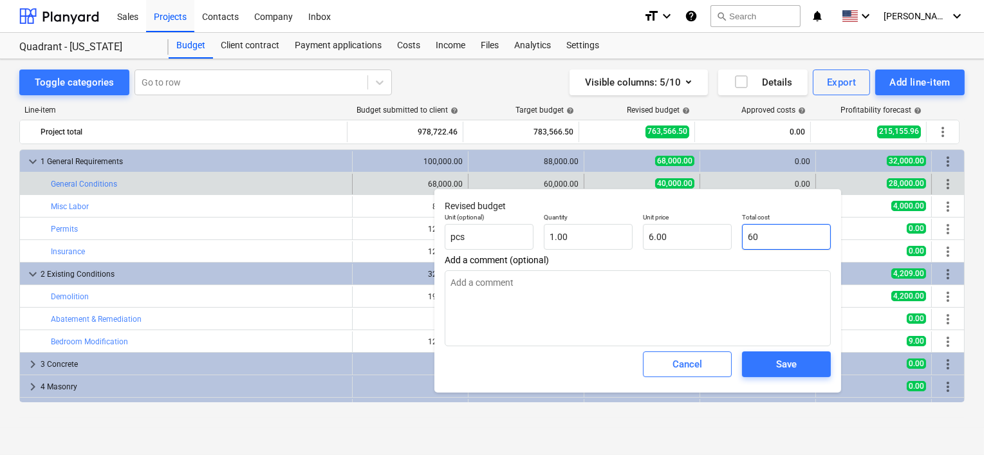
type input "60.00"
type input "600"
type input "600.00"
type input "6000"
type input "6,000.00"
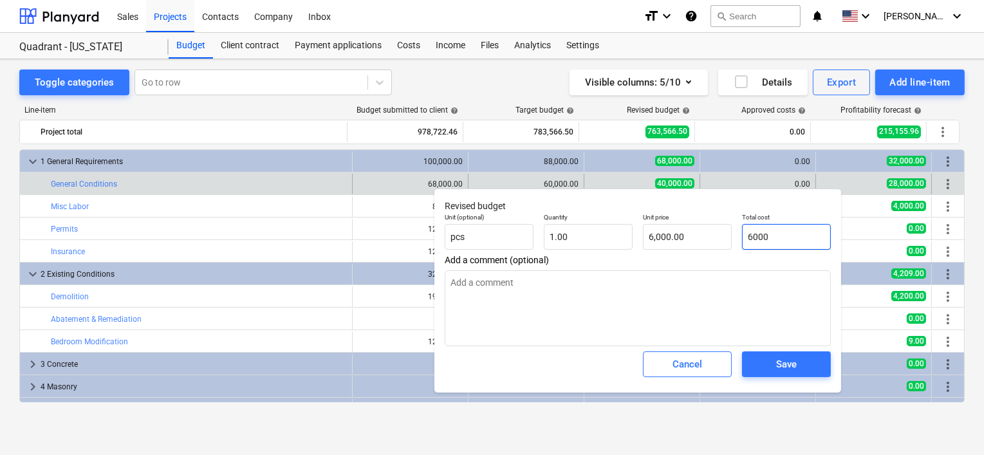
type input "60000"
type input "60,000.00"
click at [787, 365] on div "Save" at bounding box center [786, 364] width 21 height 17
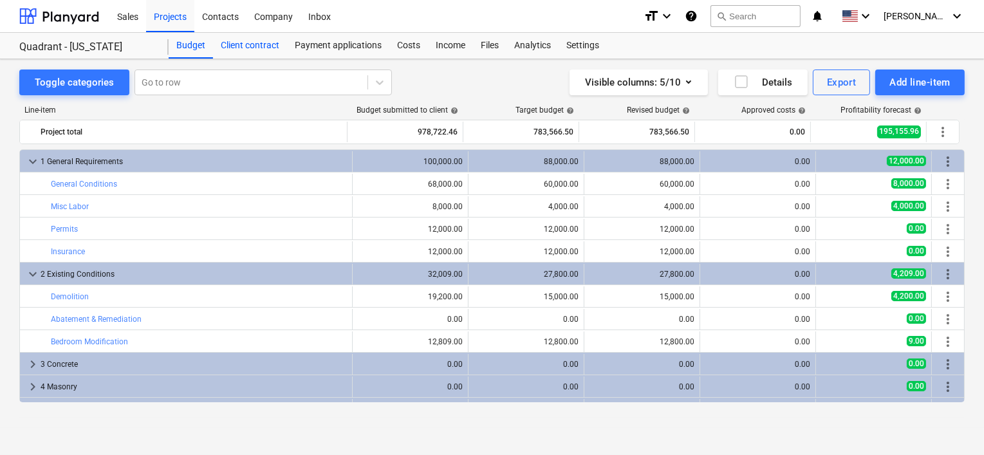
click at [250, 46] on div "Client contract" at bounding box center [250, 46] width 74 height 26
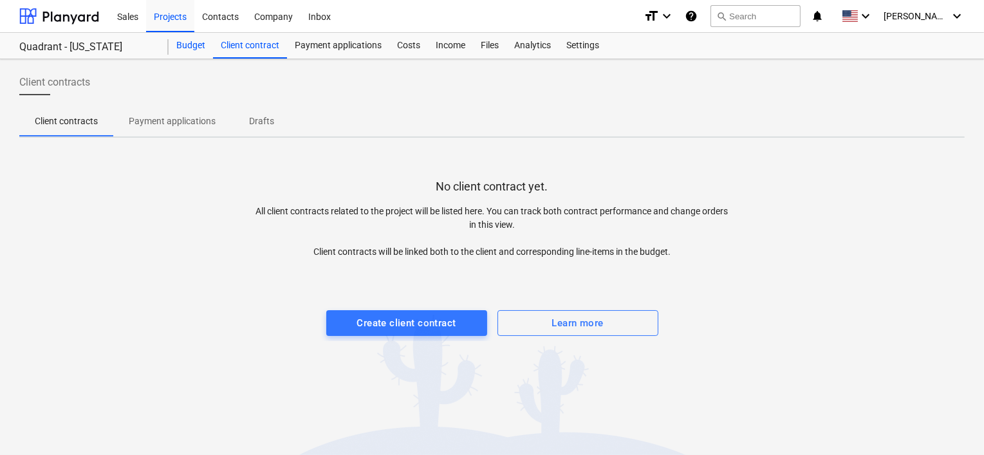
click at [189, 44] on div "Budget" at bounding box center [191, 46] width 44 height 26
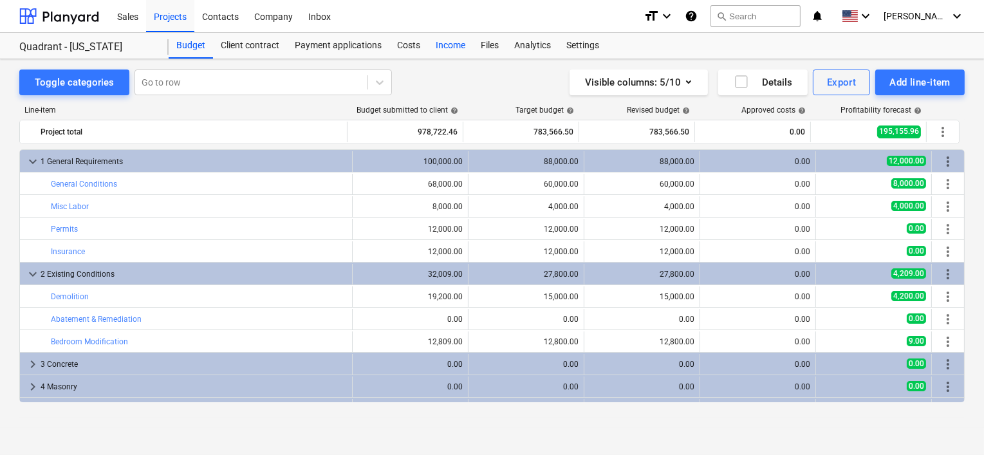
click at [446, 47] on div "Income" at bounding box center [450, 46] width 45 height 26
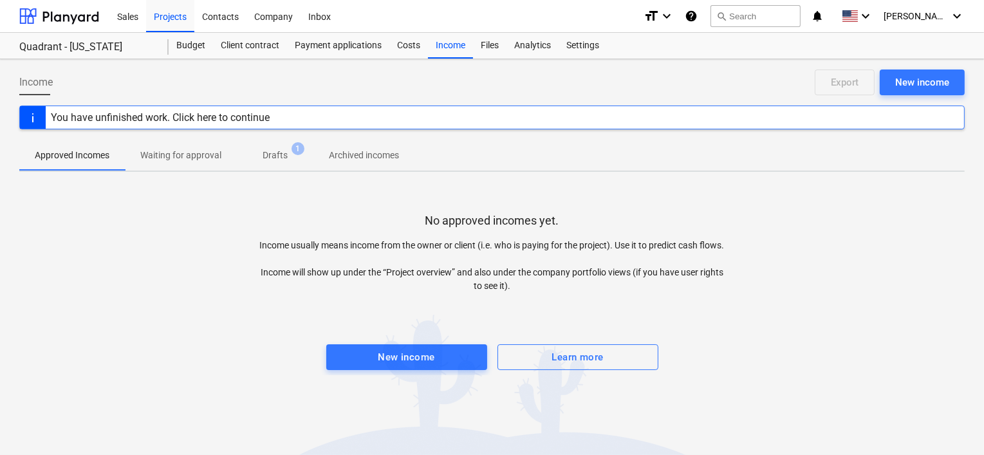
click at [270, 156] on p "Drafts" at bounding box center [274, 156] width 25 height 14
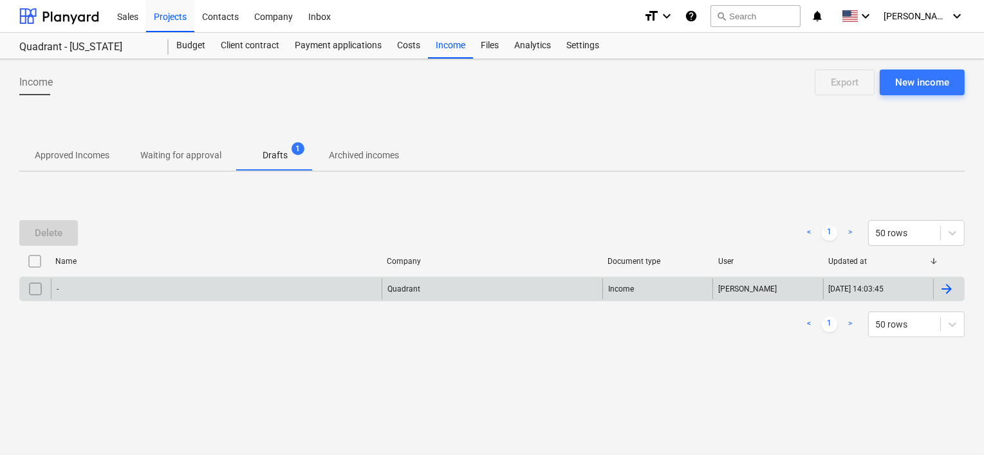
click at [461, 285] on div "Quadrant" at bounding box center [491, 289] width 221 height 21
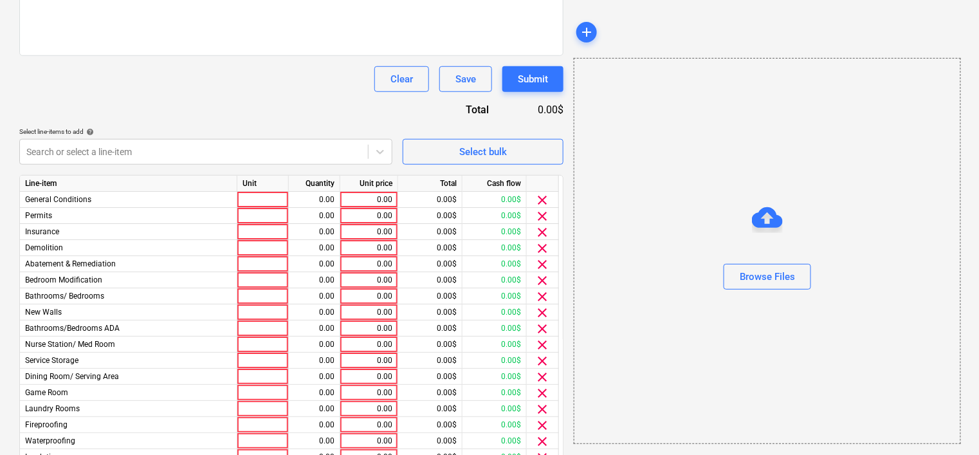
click at [259, 88] on div "Clear Save Submit" at bounding box center [291, 79] width 544 height 26
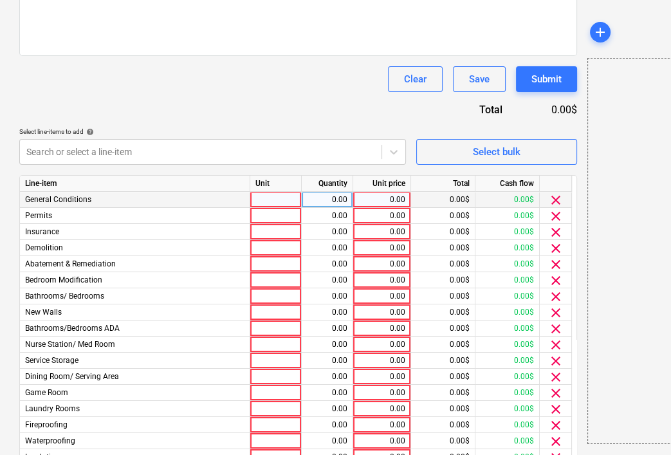
click at [393, 197] on div "0.00" at bounding box center [381, 200] width 47 height 16
click at [339, 196] on div "0.00" at bounding box center [327, 200] width 41 height 16
click at [375, 195] on div "0.00" at bounding box center [381, 200] width 47 height 16
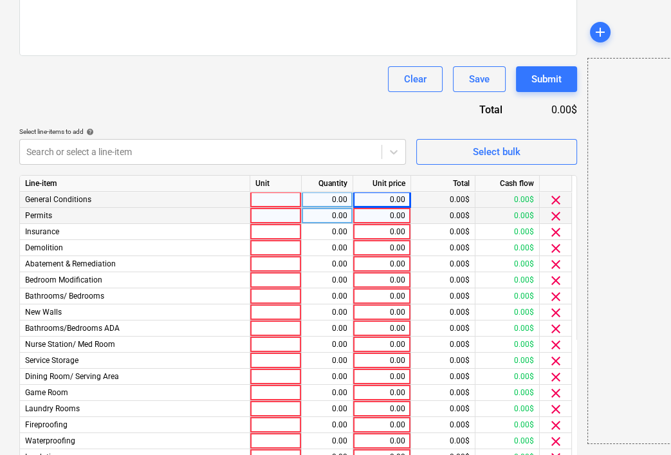
click at [385, 210] on div "0.00" at bounding box center [381, 216] width 47 height 16
type input "12000"
click at [336, 100] on div "Document name help Invoice total amount (optional) 0.00 Comment for the account…" at bounding box center [298, 225] width 558 height 700
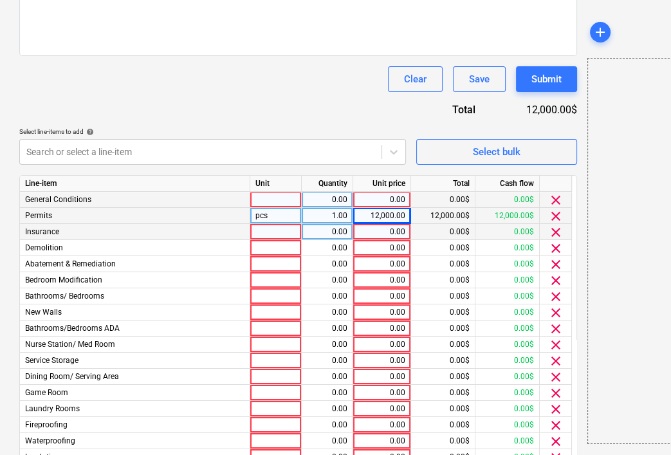
click at [381, 230] on div "0.00" at bounding box center [381, 232] width 47 height 16
type input "12000"
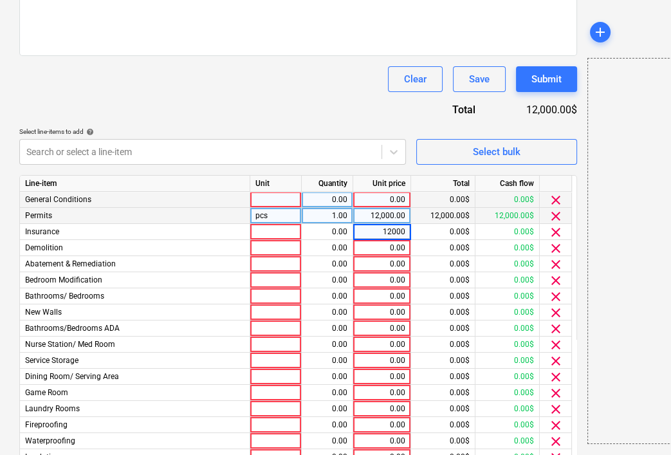
click at [317, 80] on div "Clear Save Submit" at bounding box center [298, 79] width 558 height 26
click at [410, 79] on div "Clear" at bounding box center [415, 79] width 23 height 17
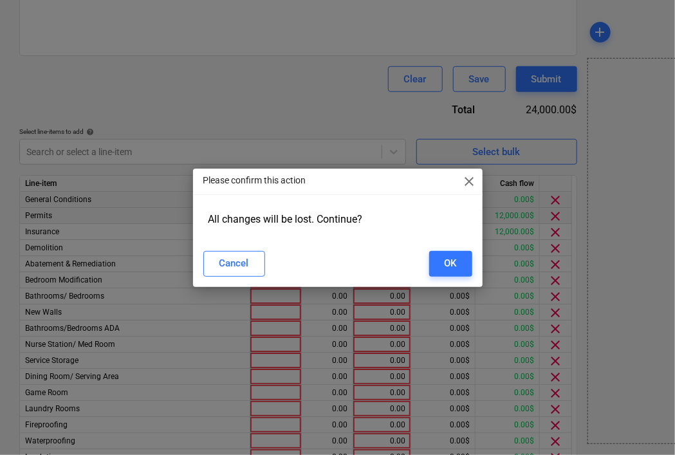
click at [427, 252] on div "Cancel OK" at bounding box center [337, 264] width 269 height 26
click at [457, 270] on button "OK" at bounding box center [450, 264] width 43 height 26
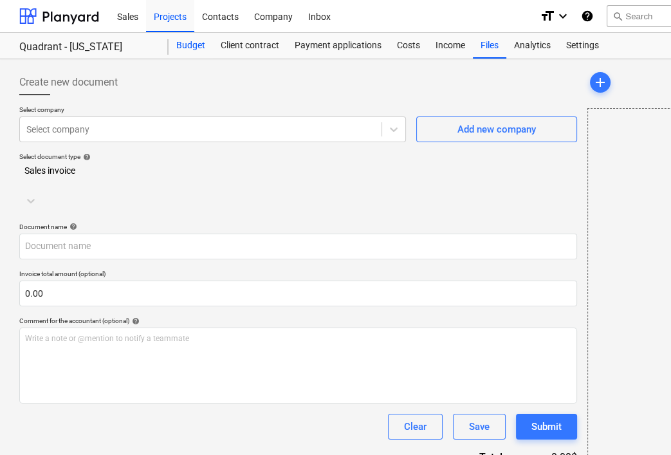
click at [191, 51] on div "Budget" at bounding box center [191, 46] width 44 height 26
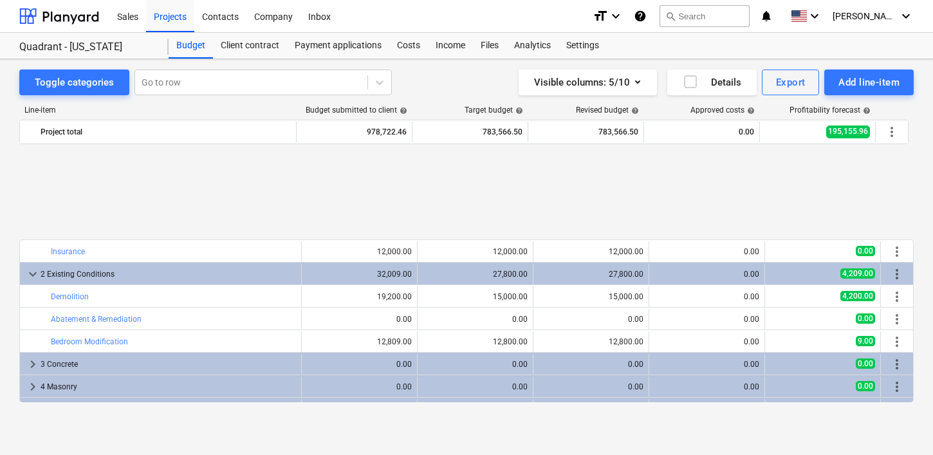
scroll to position [490, 0]
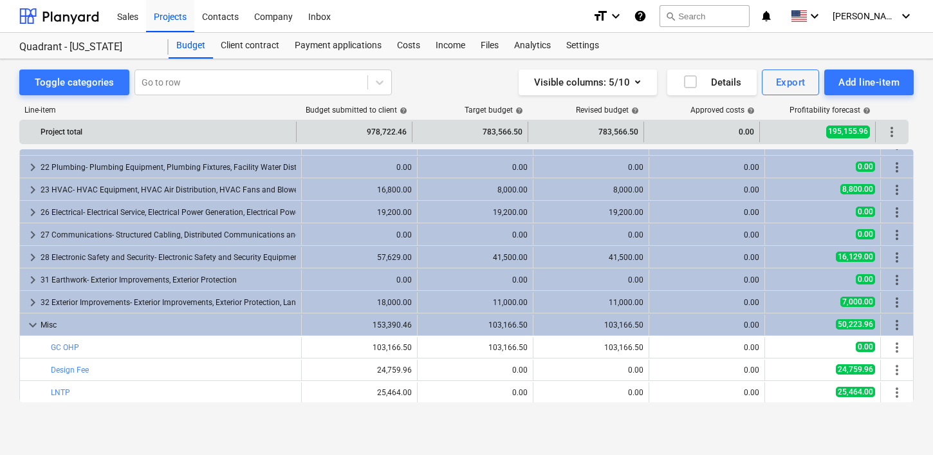
click at [787, 131] on span "more_vert" at bounding box center [891, 131] width 15 height 15
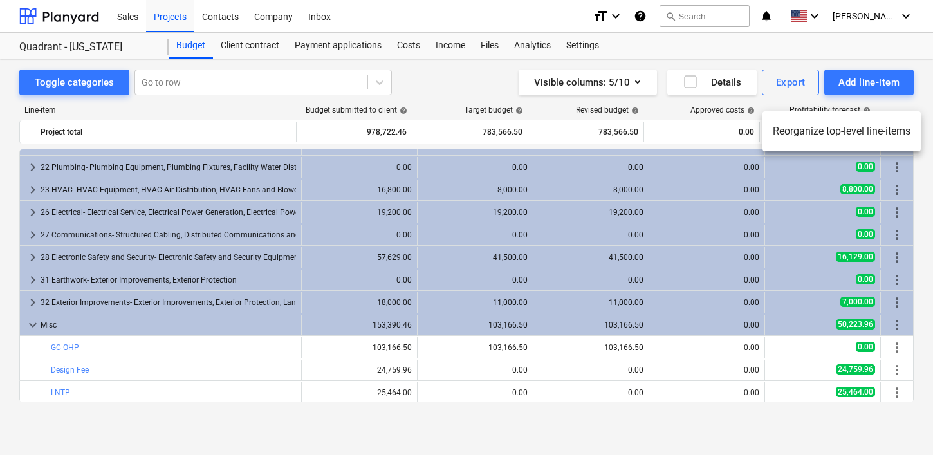
click at [484, 75] on div at bounding box center [466, 227] width 933 height 455
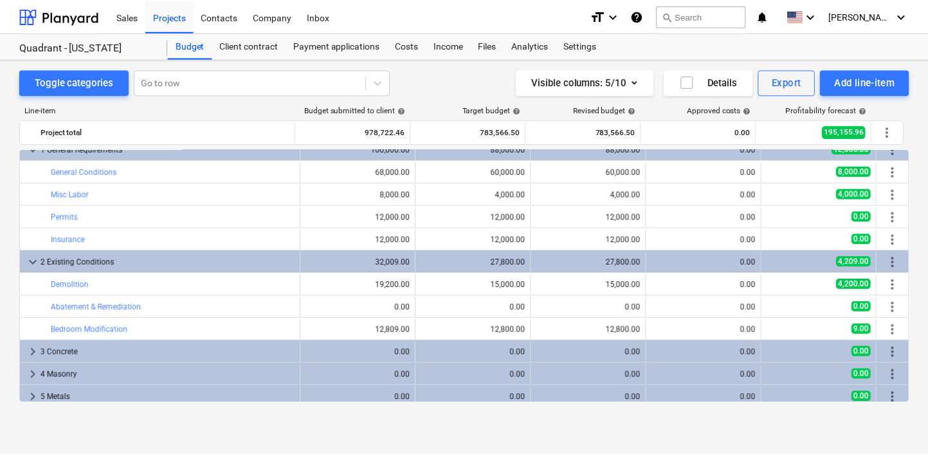
scroll to position [0, 0]
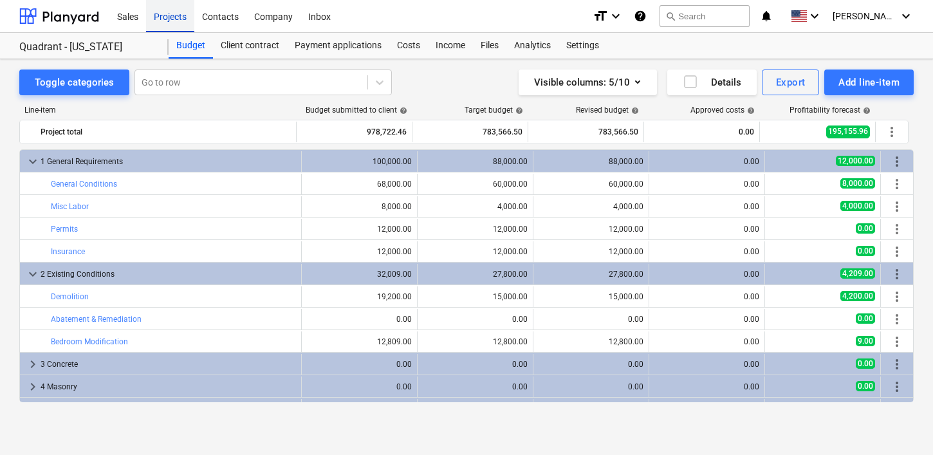
click at [171, 21] on div "Projects" at bounding box center [170, 15] width 48 height 33
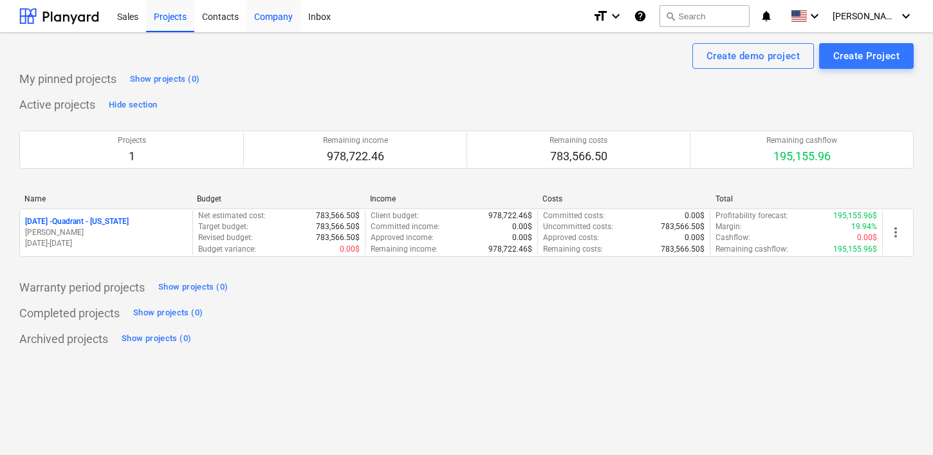
click at [268, 20] on div "Company" at bounding box center [273, 15] width 54 height 33
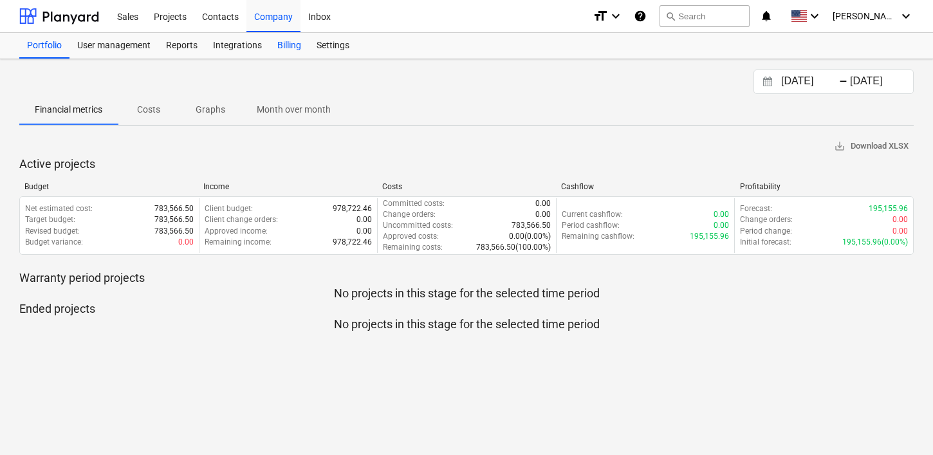
click at [293, 43] on div "Billing" at bounding box center [289, 46] width 39 height 26
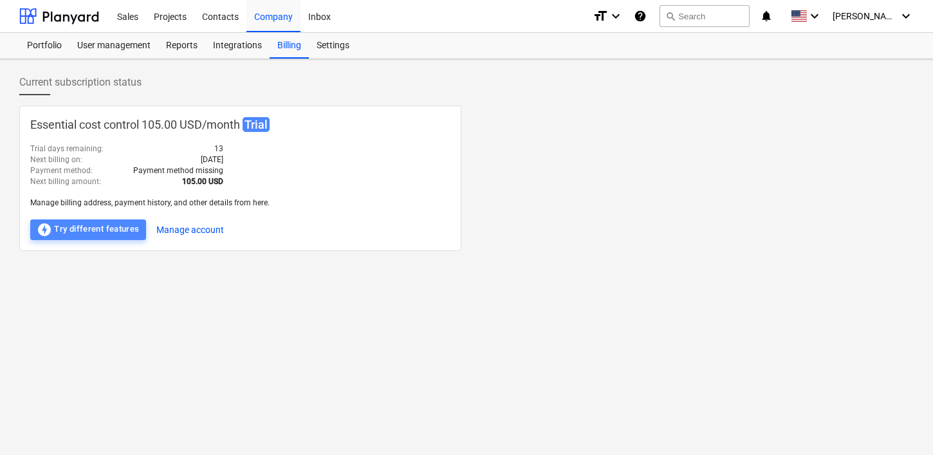
click at [98, 228] on div "offline_bolt Try different features" at bounding box center [88, 229] width 103 height 15
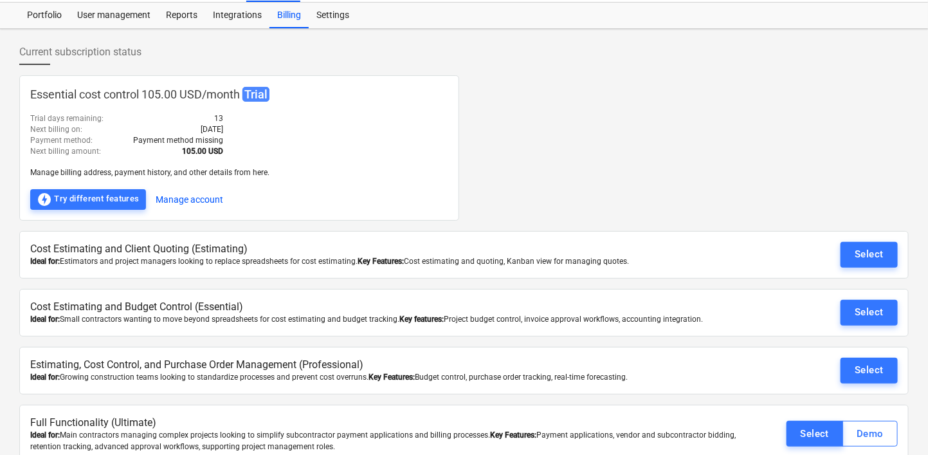
scroll to position [45, 0]
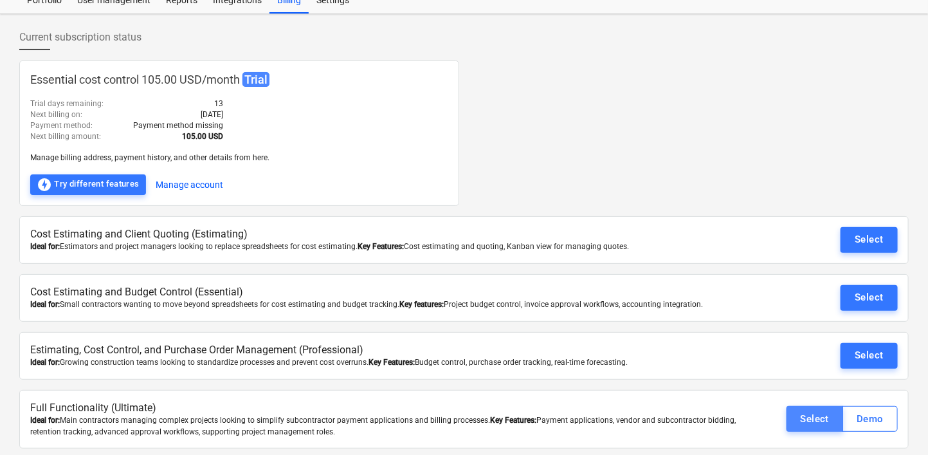
click at [787, 417] on div "Select" at bounding box center [815, 418] width 29 height 17
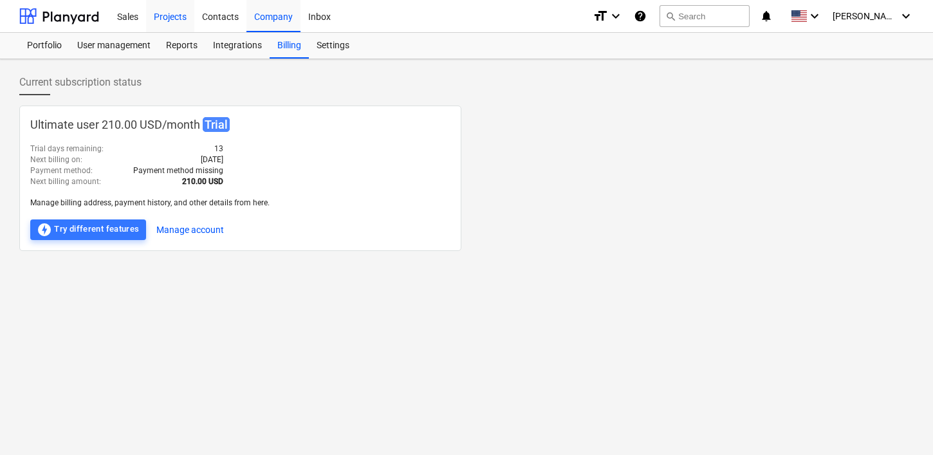
click at [160, 14] on div "Projects" at bounding box center [170, 15] width 48 height 33
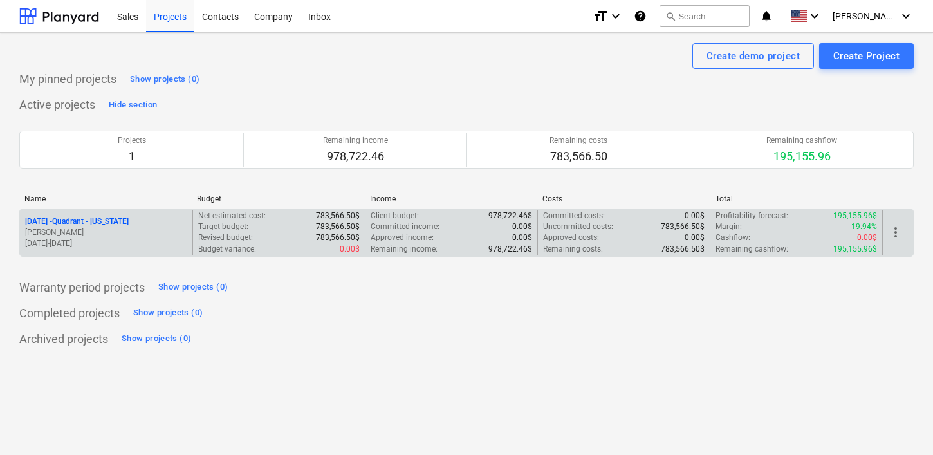
click at [787, 237] on div "Cashflow : 0.00$" at bounding box center [795, 237] width 161 height 11
click at [109, 219] on p "[DATE] - Quadrant - [US_STATE]" at bounding box center [77, 221] width 104 height 11
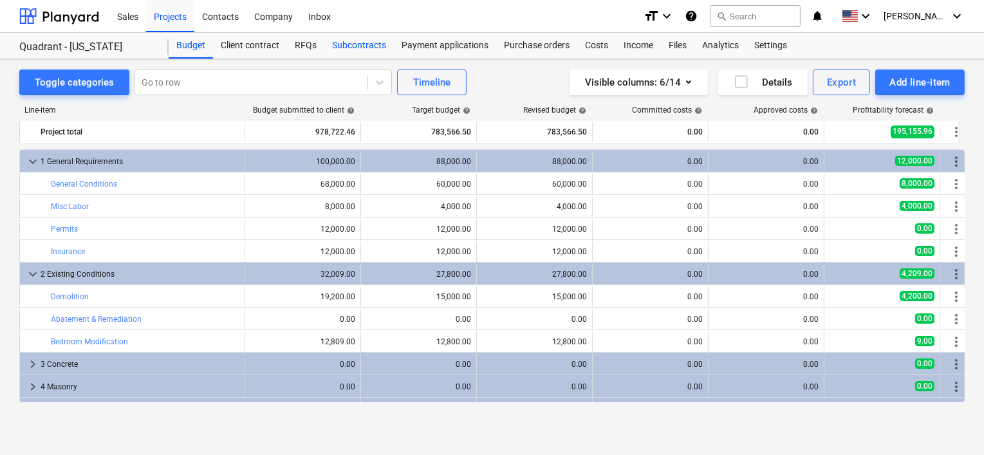
click at [363, 48] on div "Subcontracts" at bounding box center [358, 46] width 69 height 26
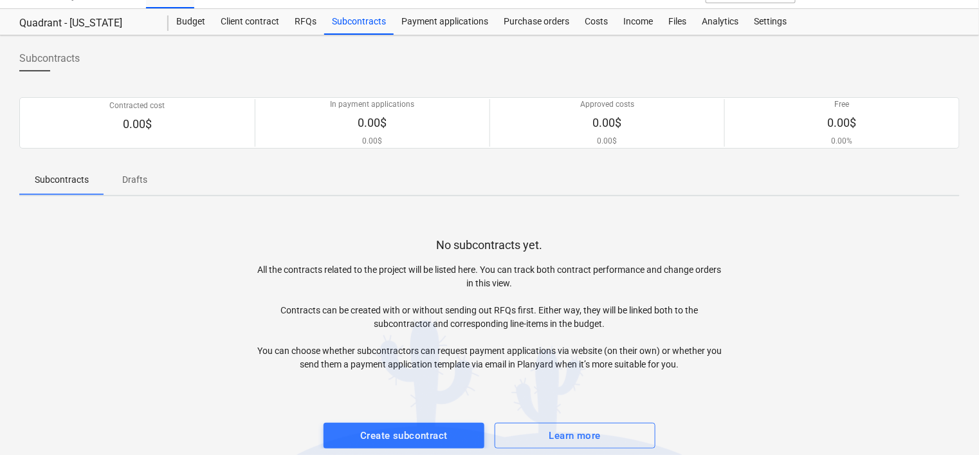
scroll to position [37, 0]
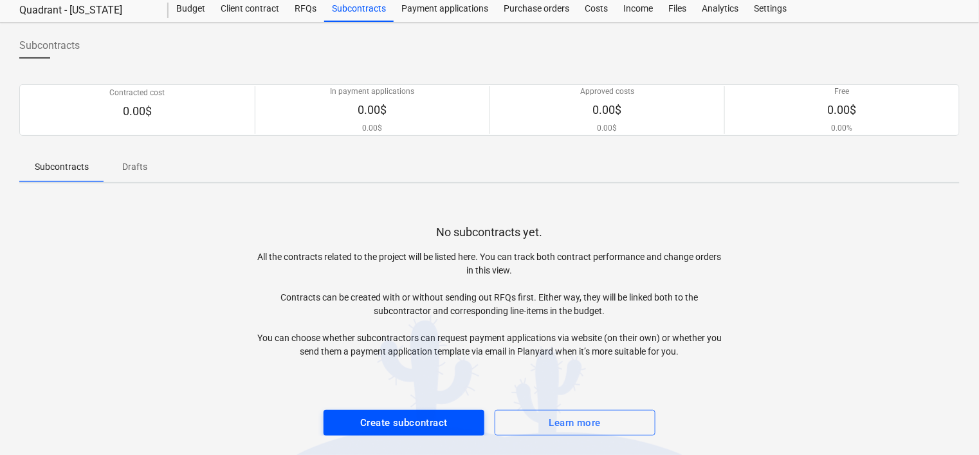
click at [384, 425] on div "Create subcontract" at bounding box center [403, 422] width 87 height 17
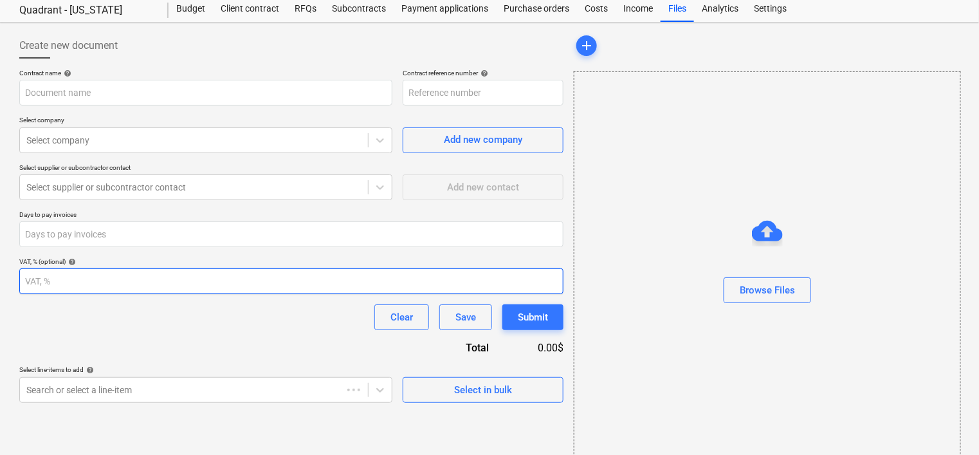
type input "[DATE]-SO-001"
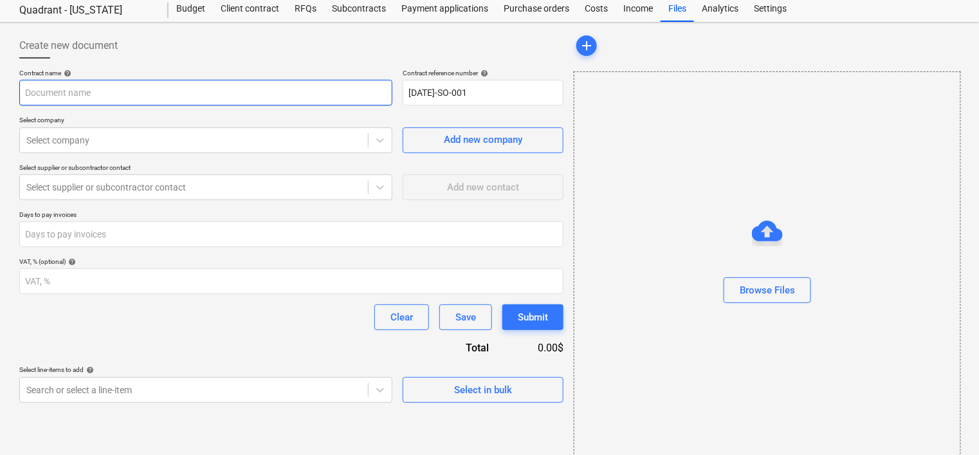
click at [235, 91] on input "text" at bounding box center [205, 93] width 373 height 26
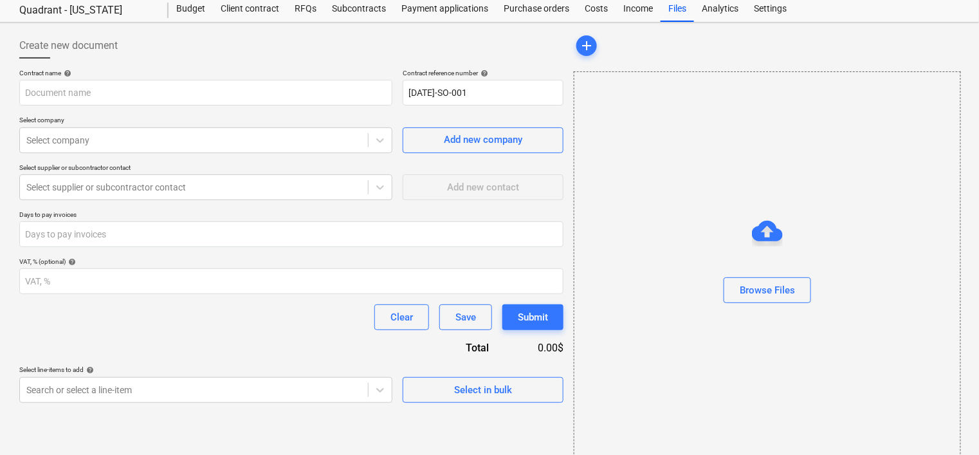
click at [282, 47] on div "Create new document" at bounding box center [291, 46] width 544 height 26
click at [204, 94] on input "text" at bounding box center [205, 93] width 373 height 26
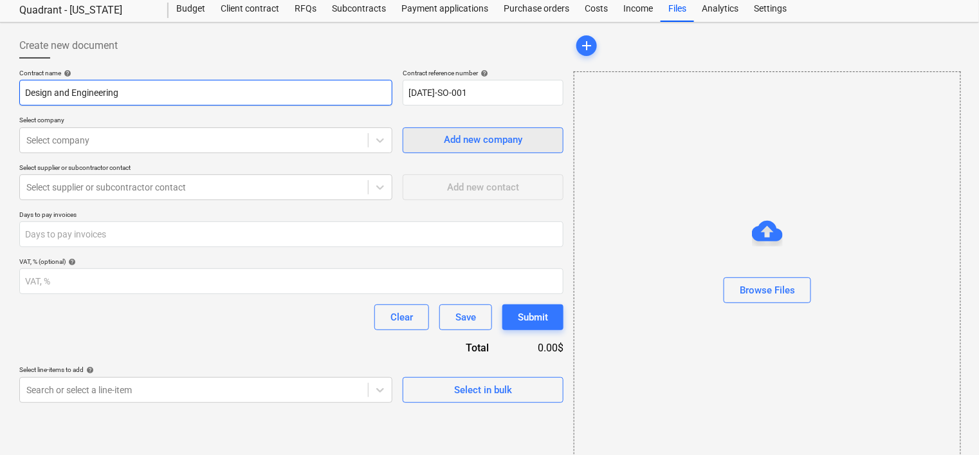
type input "Design and Engineering"
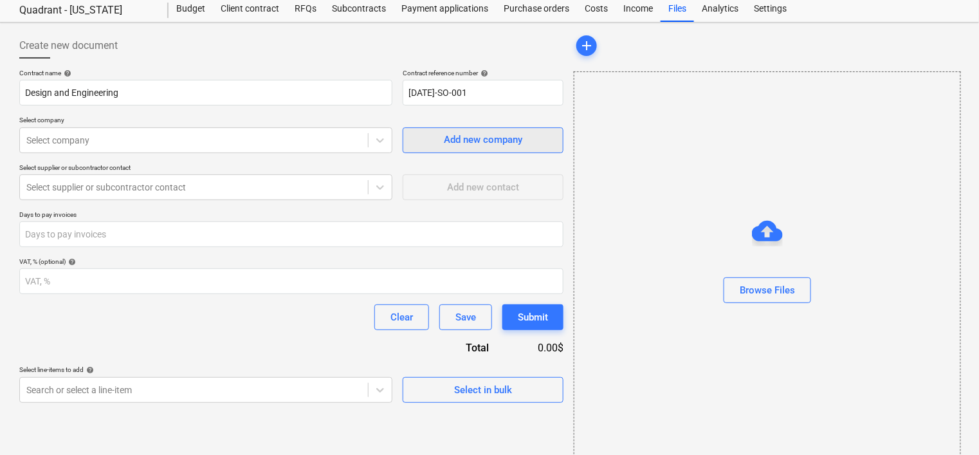
click at [443, 140] on span "Add new company" at bounding box center [483, 139] width 129 height 17
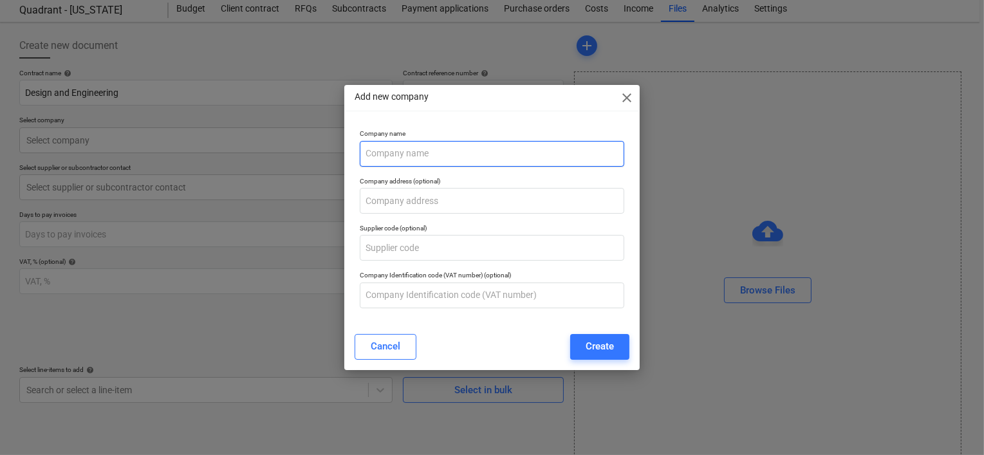
click at [503, 152] on input "text" at bounding box center [492, 154] width 264 height 26
type input "GFM"
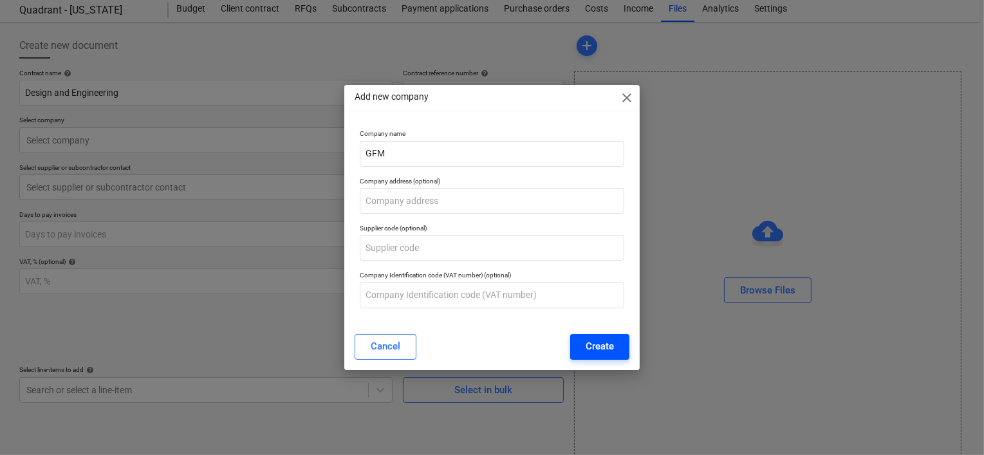
click at [598, 345] on div "Create" at bounding box center [599, 346] width 28 height 17
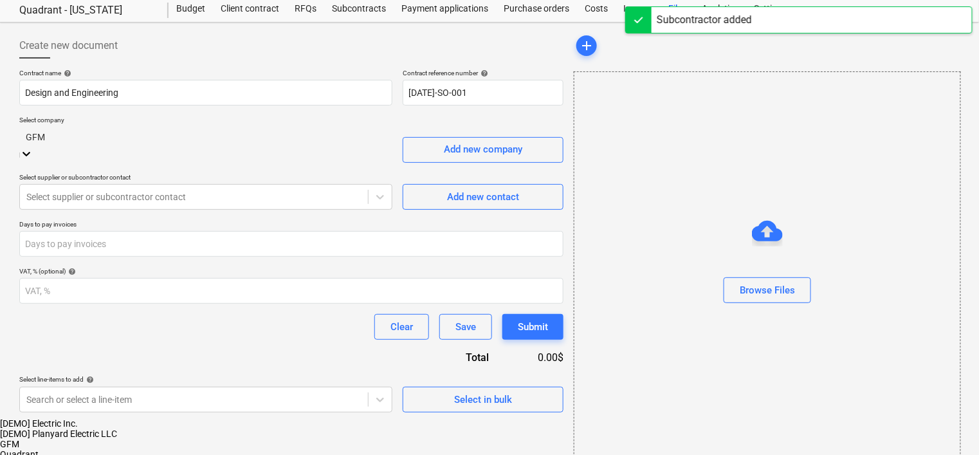
click at [33, 147] on icon at bounding box center [26, 153] width 13 height 13
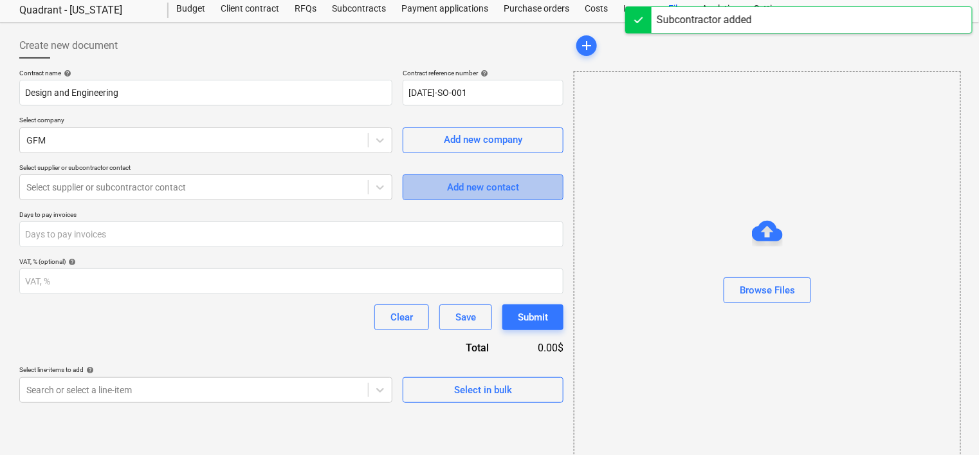
click at [447, 188] on div "Add new contact" at bounding box center [483, 187] width 72 height 17
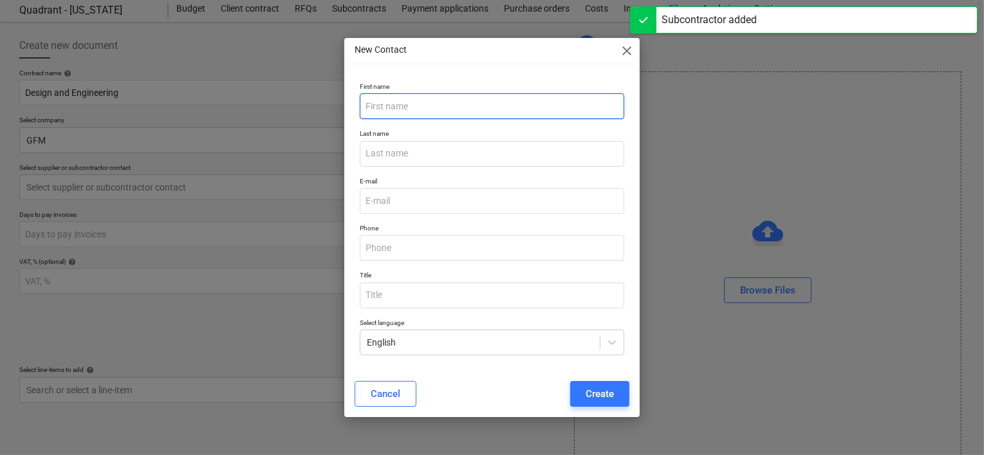
click at [430, 106] on input "text" at bounding box center [492, 106] width 264 height 26
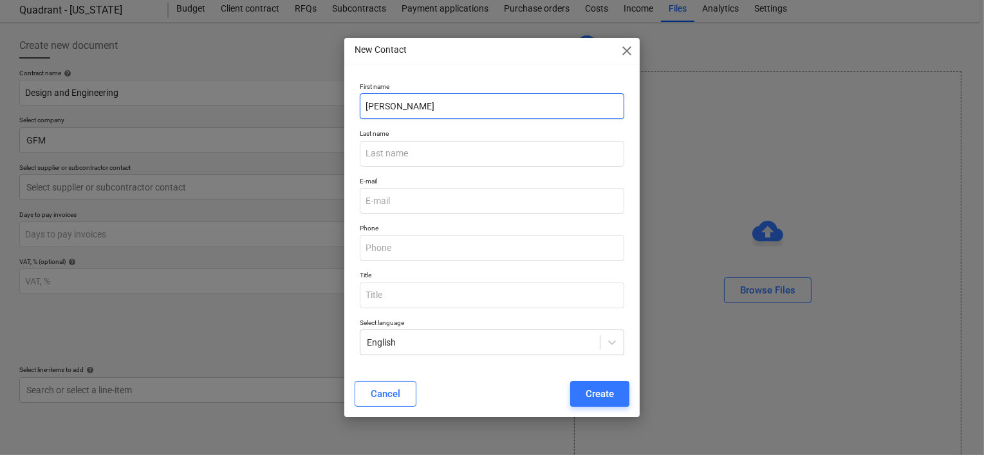
type input "[PERSON_NAME]"
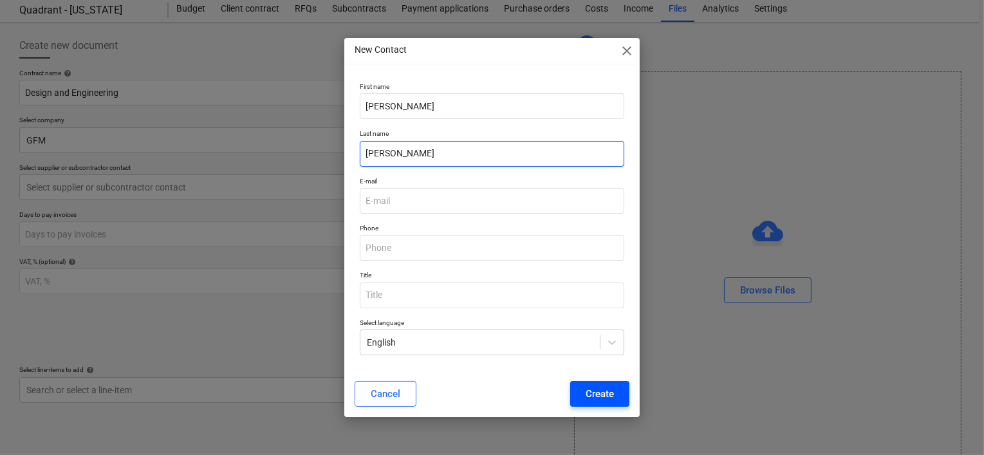
type input "[PERSON_NAME]"
click at [606, 399] on div "Create" at bounding box center [599, 393] width 28 height 17
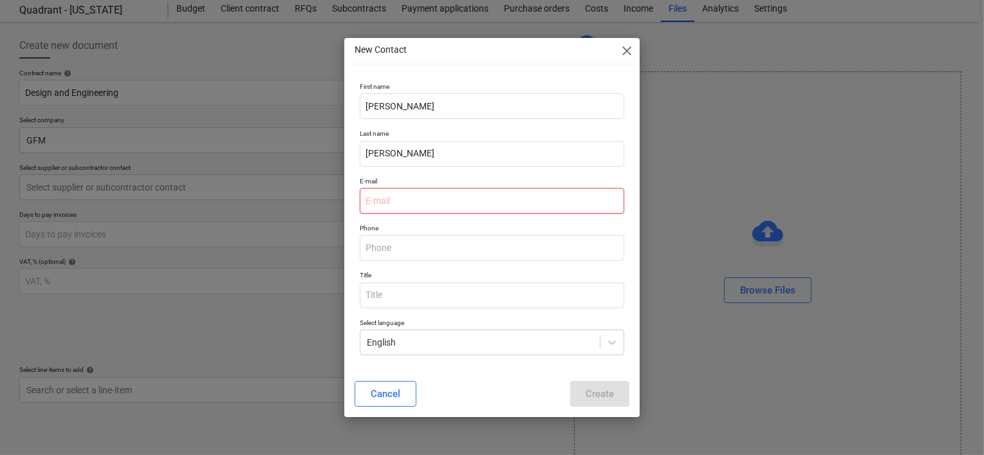
click at [445, 208] on input "email" at bounding box center [492, 201] width 264 height 26
type input "f"
click at [383, 202] on input "f" at bounding box center [492, 201] width 264 height 26
paste input "G. [PERSON_NAME], AIA <[EMAIL_ADDRESS][DOMAIN_NAME]>"
click at [455, 201] on input "G. [PERSON_NAME], AIA <[EMAIL_ADDRESS][DOMAIN_NAME]>" at bounding box center [492, 201] width 264 height 26
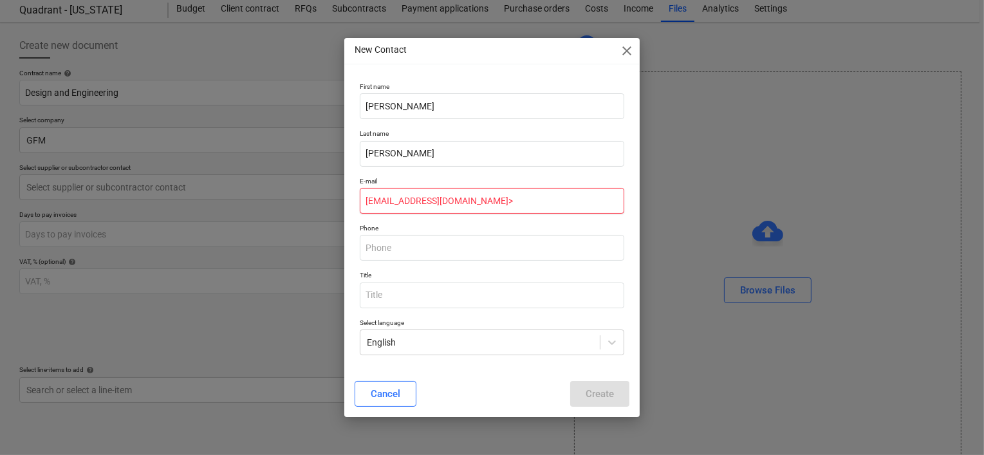
click at [513, 198] on input "[EMAIL_ADDRESS][DOMAIN_NAME]>" at bounding box center [492, 201] width 264 height 26
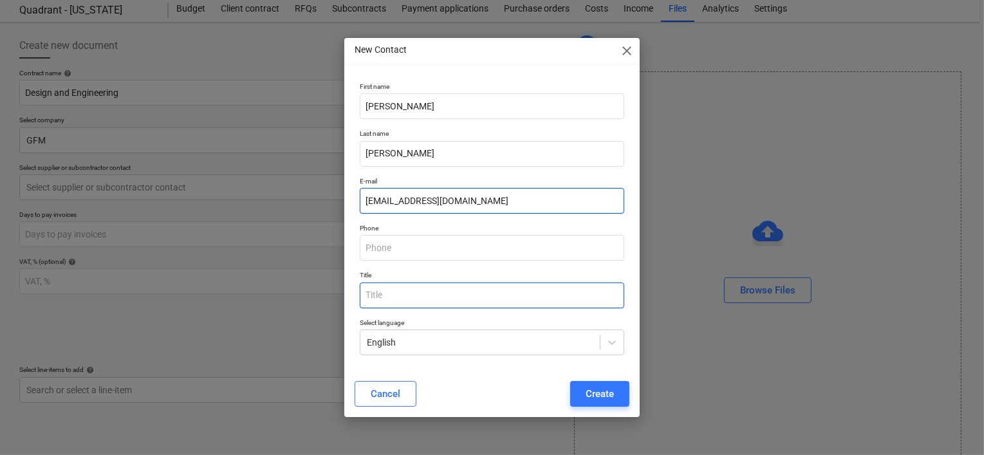
type input "[EMAIL_ADDRESS][DOMAIN_NAME]"
click at [481, 291] on input "text" at bounding box center [492, 295] width 264 height 26
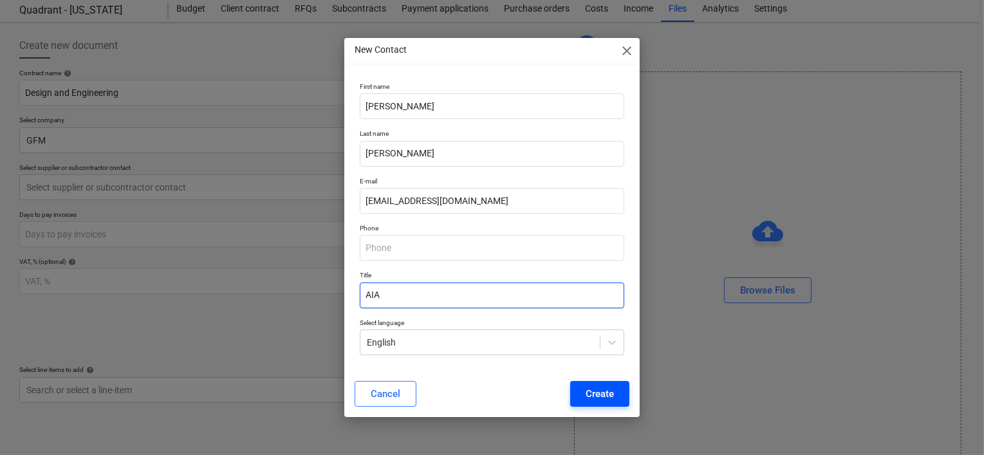
type input "AIA"
click at [600, 392] on div "Create" at bounding box center [599, 393] width 28 height 17
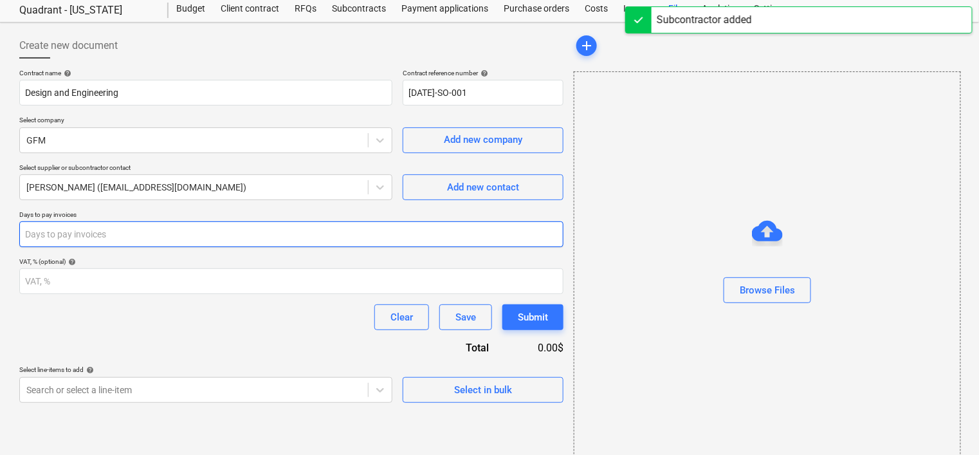
click at [501, 232] on input "number" at bounding box center [291, 234] width 544 height 26
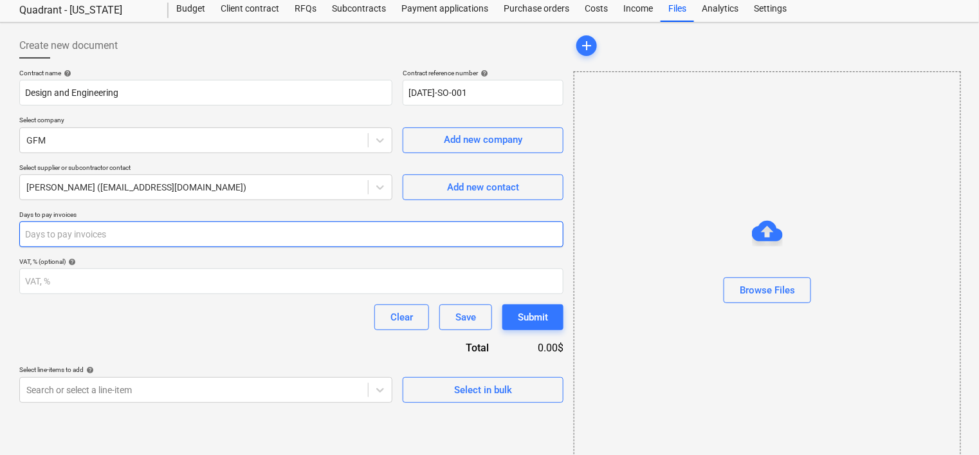
click at [333, 230] on input "number" at bounding box center [291, 234] width 544 height 26
click at [194, 236] on input "number" at bounding box center [291, 234] width 544 height 26
click at [203, 235] on input "number" at bounding box center [291, 234] width 544 height 26
click at [504, 232] on input "number" at bounding box center [291, 234] width 544 height 26
type input "15"
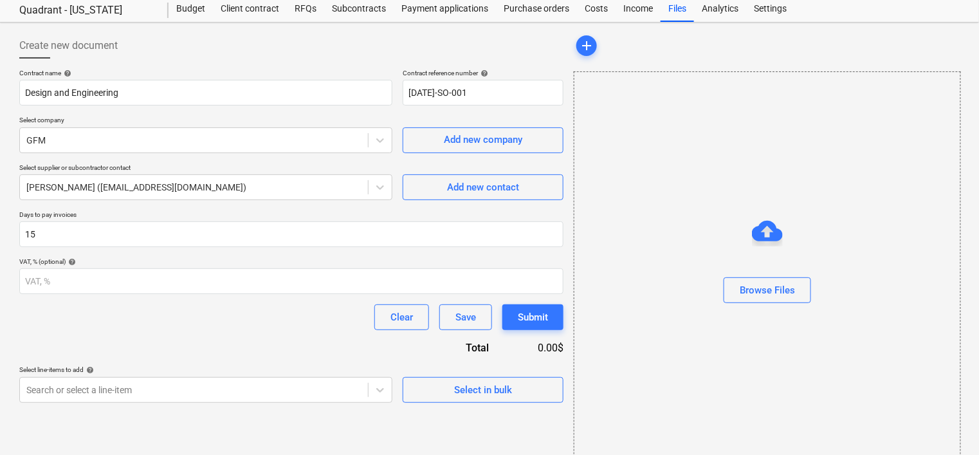
click at [293, 329] on div "Clear Save Submit" at bounding box center [291, 317] width 544 height 26
click at [271, 329] on div "Clear Save Submit" at bounding box center [291, 317] width 544 height 26
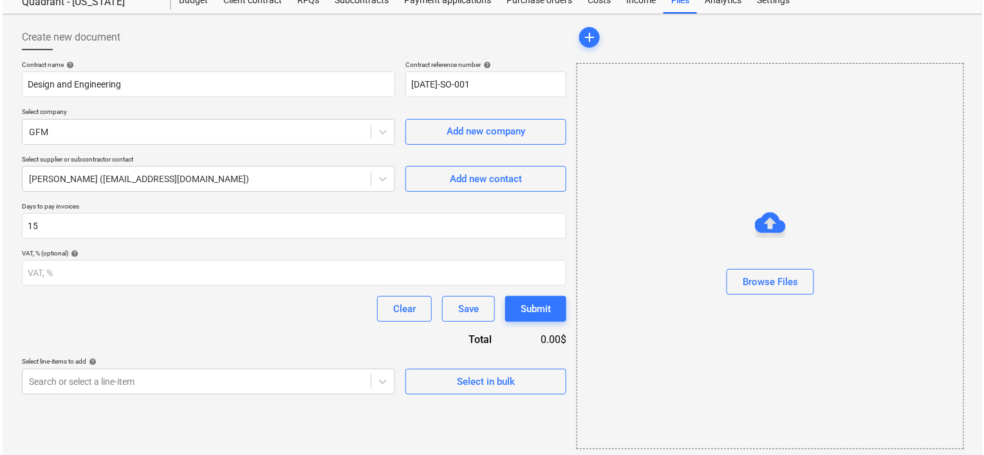
scroll to position [48, 0]
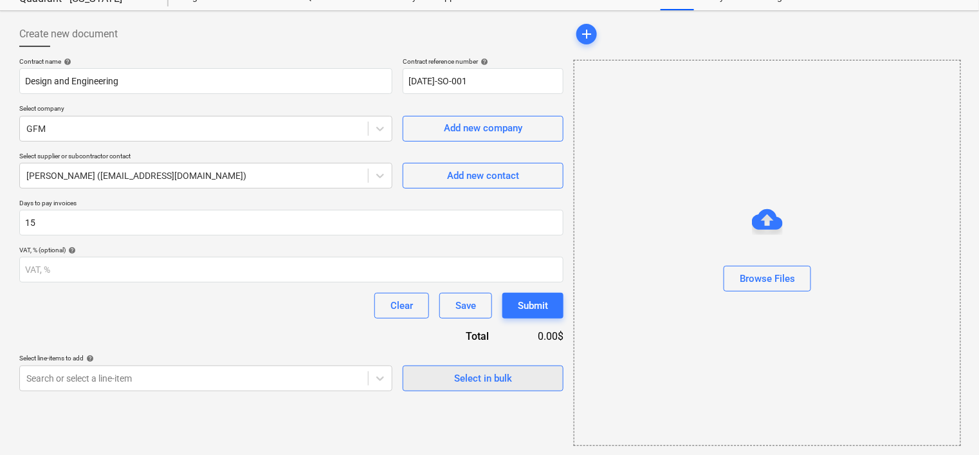
click at [477, 389] on button "Select in bulk" at bounding box center [483, 378] width 161 height 26
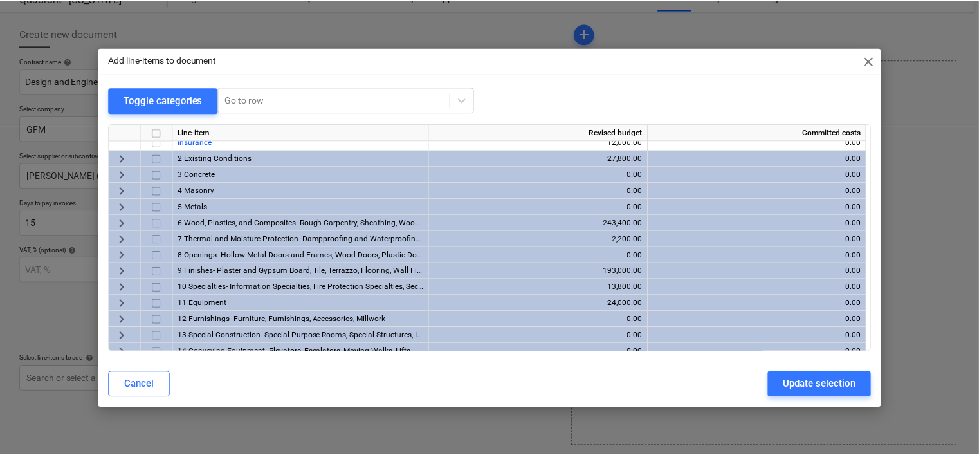
scroll to position [271, 0]
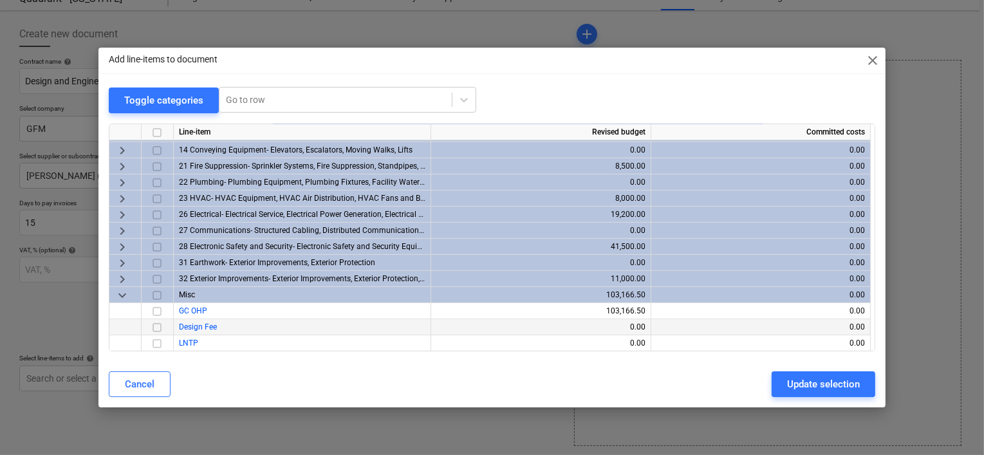
click at [157, 329] on input "checkbox" at bounding box center [156, 326] width 15 height 15
click at [787, 385] on div "Update selection" at bounding box center [823, 384] width 73 height 17
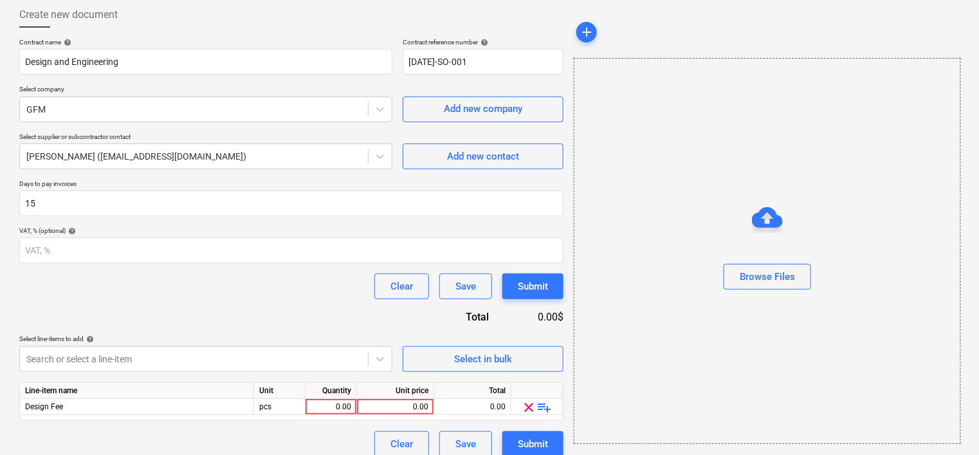
scroll to position [79, 0]
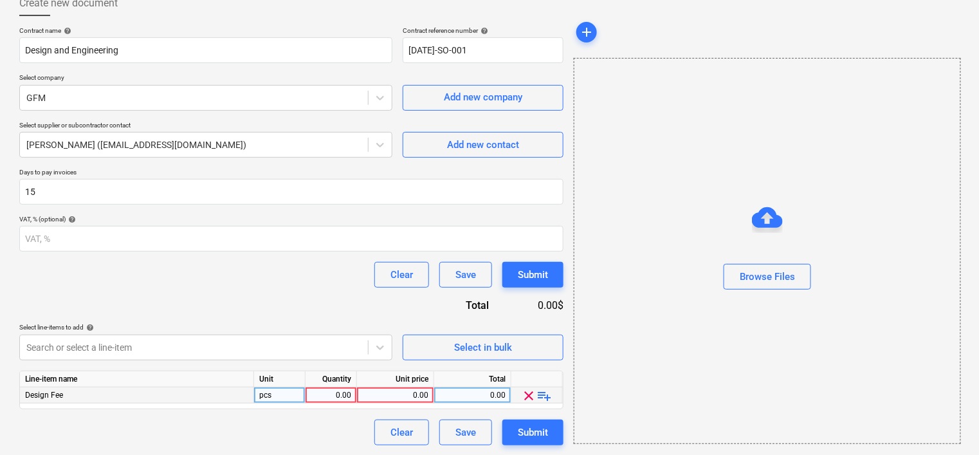
click at [398, 393] on div "0.00" at bounding box center [395, 395] width 66 height 16
type input "13,595.96"
click at [290, 429] on div "Clear Save Submit" at bounding box center [291, 432] width 544 height 26
click at [220, 281] on div "Clear Save Submit" at bounding box center [291, 275] width 544 height 26
click at [399, 395] on div "13,595.96" at bounding box center [395, 395] width 66 height 16
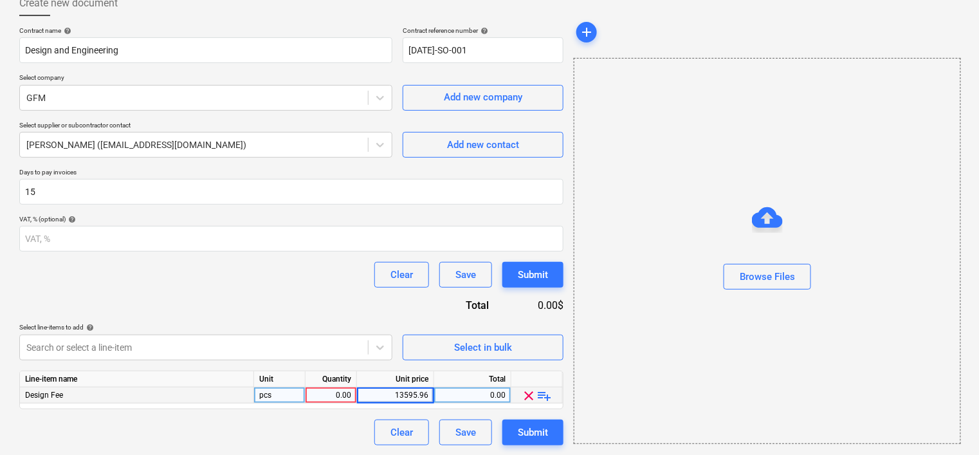
click at [399, 395] on input "13595.96" at bounding box center [395, 394] width 77 height 15
type input "$24,759.96"
click at [342, 396] on div "0.00" at bounding box center [331, 395] width 41 height 16
type input "1"
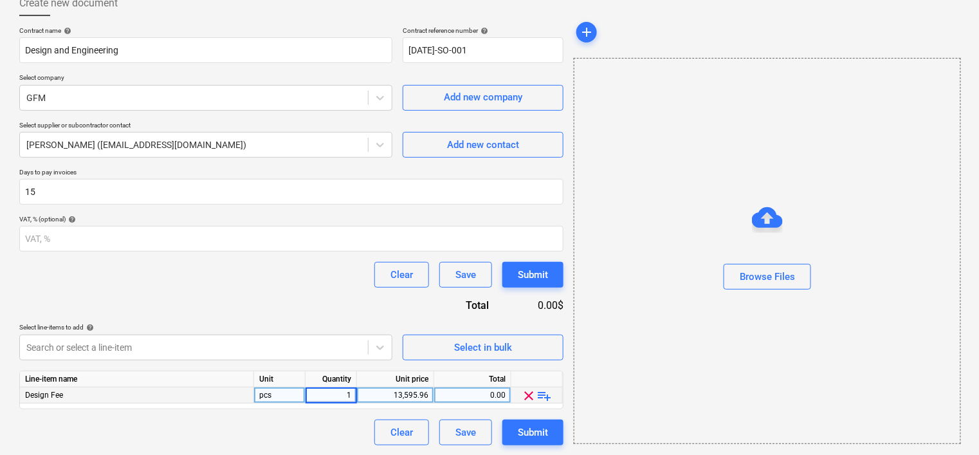
click at [342, 432] on div "Clear Save Submit" at bounding box center [291, 432] width 544 height 26
click at [409, 394] on div "13,595.96" at bounding box center [395, 395] width 66 height 16
type input "$24,759.96"
click at [354, 428] on div "Clear Save Submit" at bounding box center [291, 432] width 544 height 26
click at [410, 395] on div "13,595.96" at bounding box center [395, 395] width 66 height 16
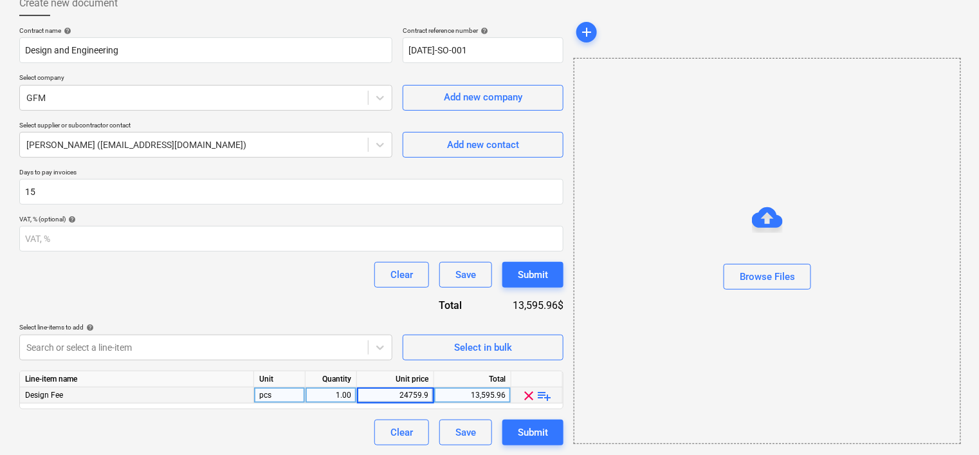
type input "24759.96"
click at [348, 429] on div "Clear Save Submit" at bounding box center [291, 432] width 544 height 26
click at [288, 430] on div "Clear Save Submit" at bounding box center [291, 432] width 544 height 26
click at [544, 396] on span "playlist_add" at bounding box center [544, 395] width 15 height 15
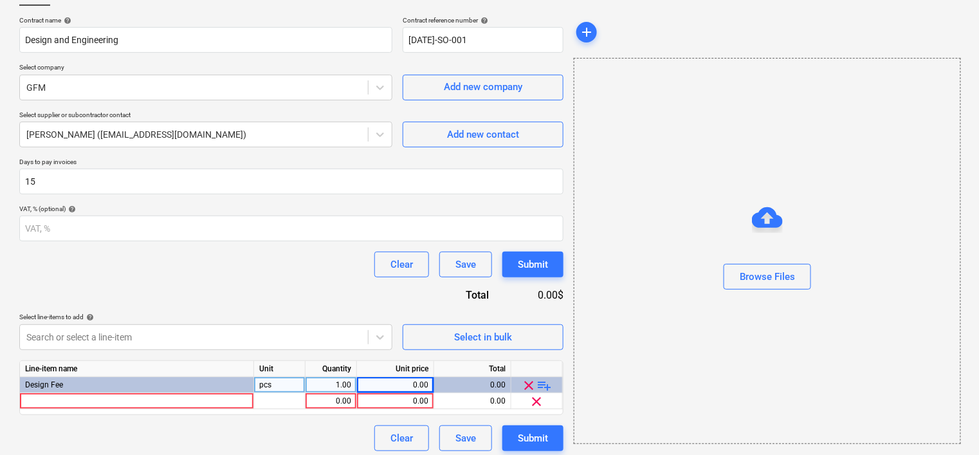
scroll to position [95, 0]
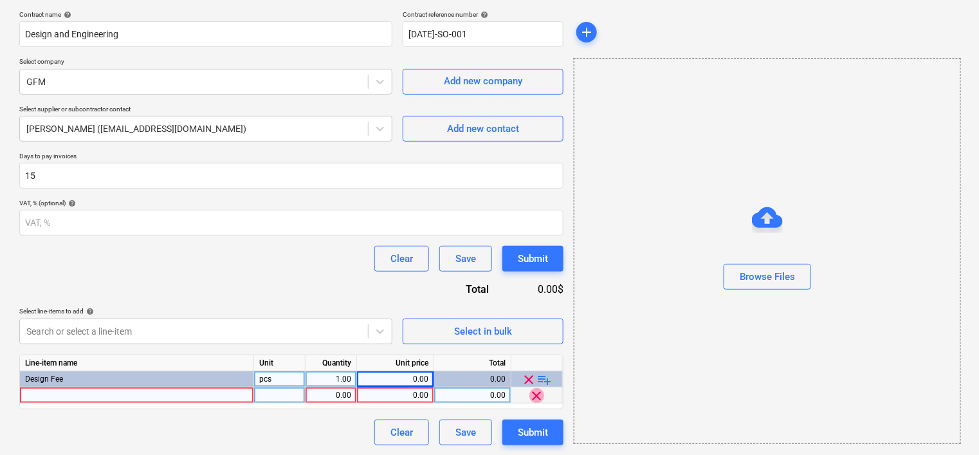
click at [535, 395] on span "clear" at bounding box center [536, 395] width 15 height 15
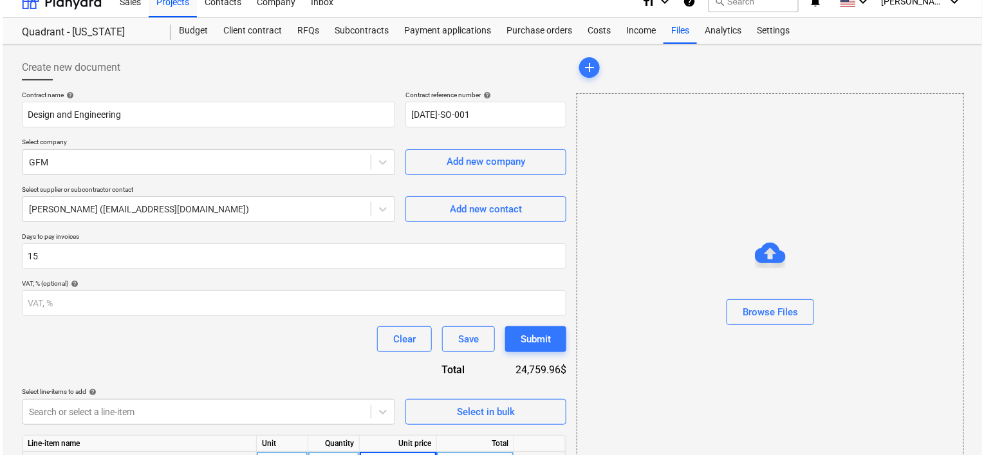
scroll to position [79, 0]
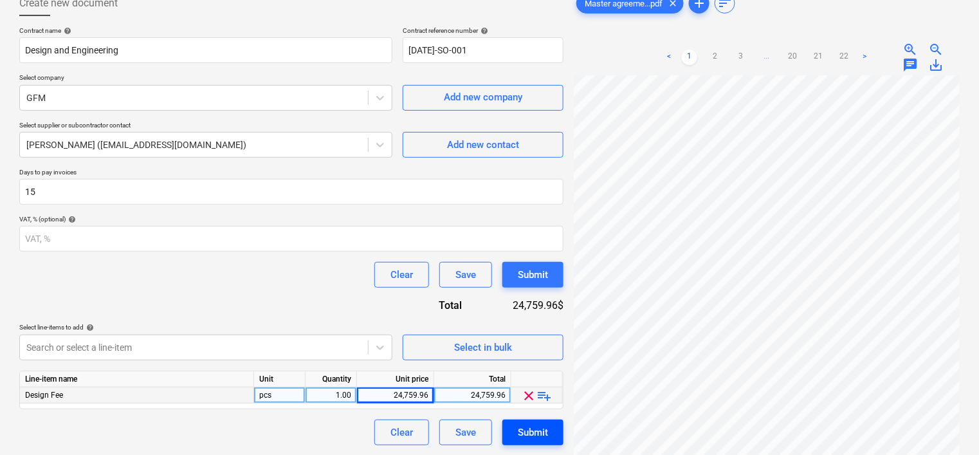
click at [536, 425] on div "Submit" at bounding box center [533, 432] width 30 height 17
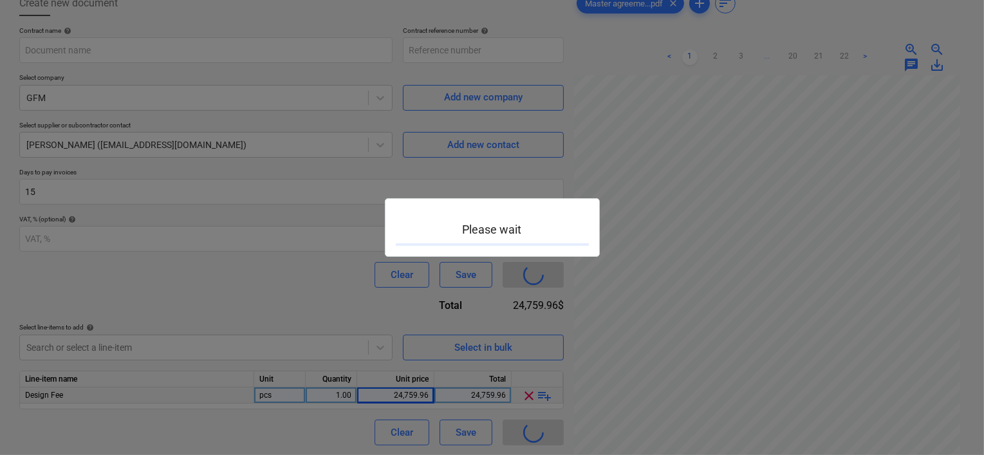
type input "[DATE]-SO-001"
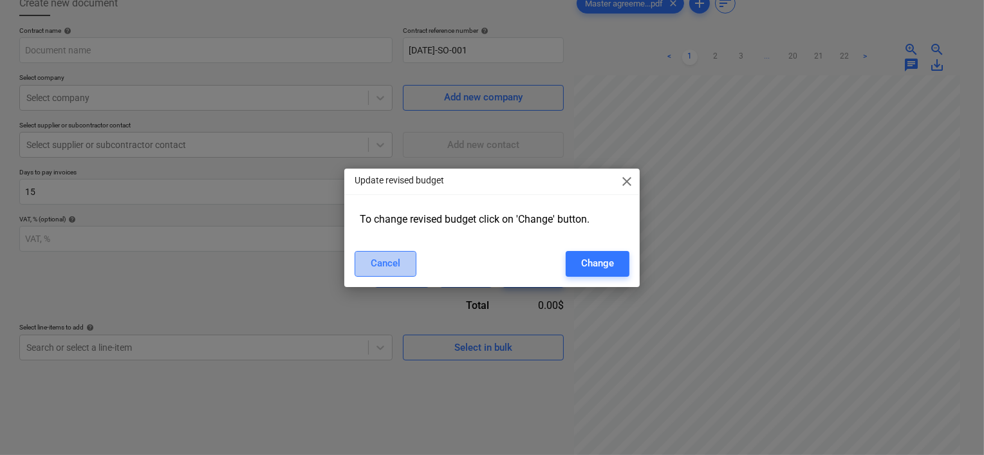
click at [373, 255] on div "Cancel" at bounding box center [386, 263] width 30 height 17
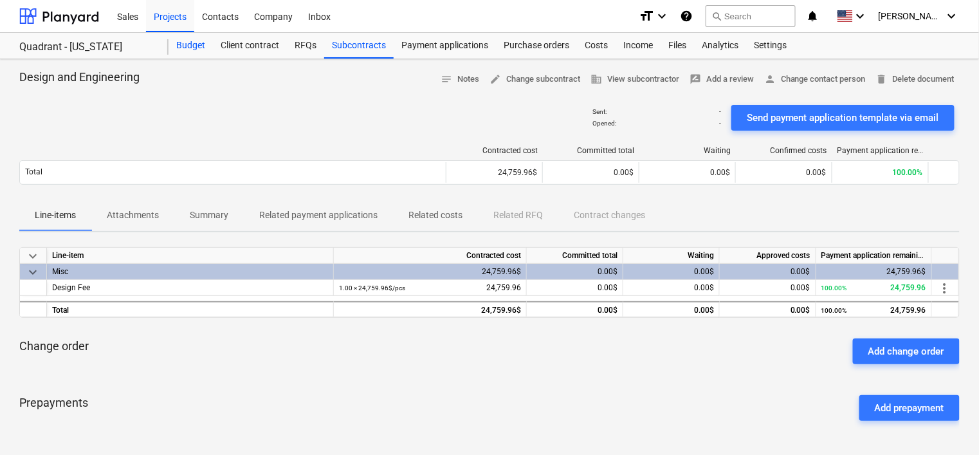
click at [195, 48] on div "Budget" at bounding box center [191, 46] width 44 height 26
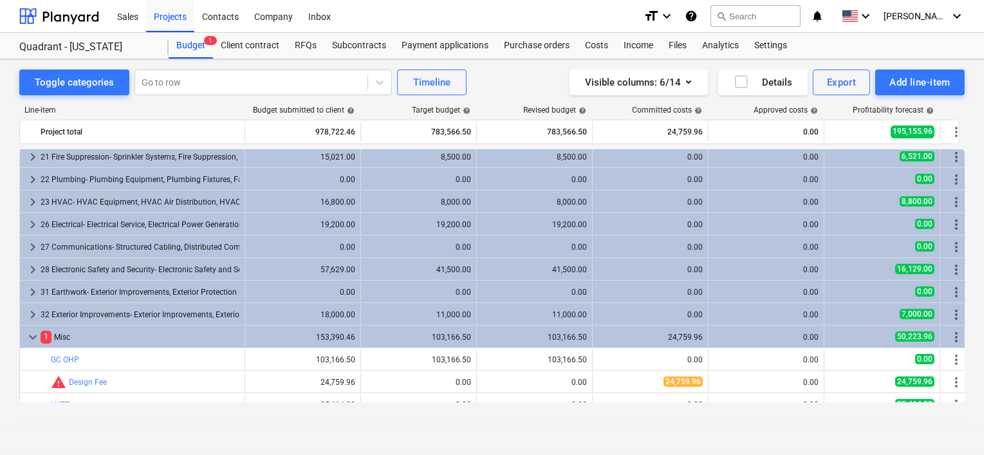
scroll to position [490, 0]
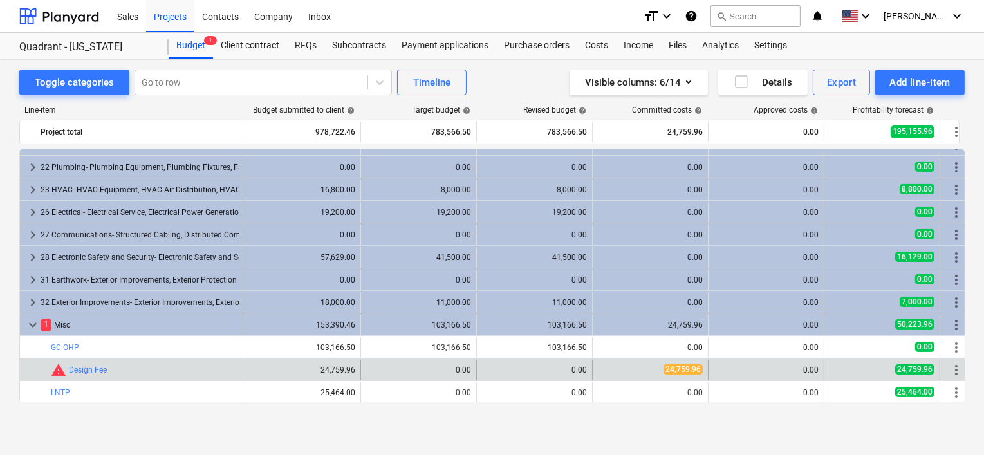
click at [784, 367] on div "0.00" at bounding box center [765, 369] width 105 height 9
click at [372, 367] on span "edit" at bounding box center [374, 370] width 10 height 10
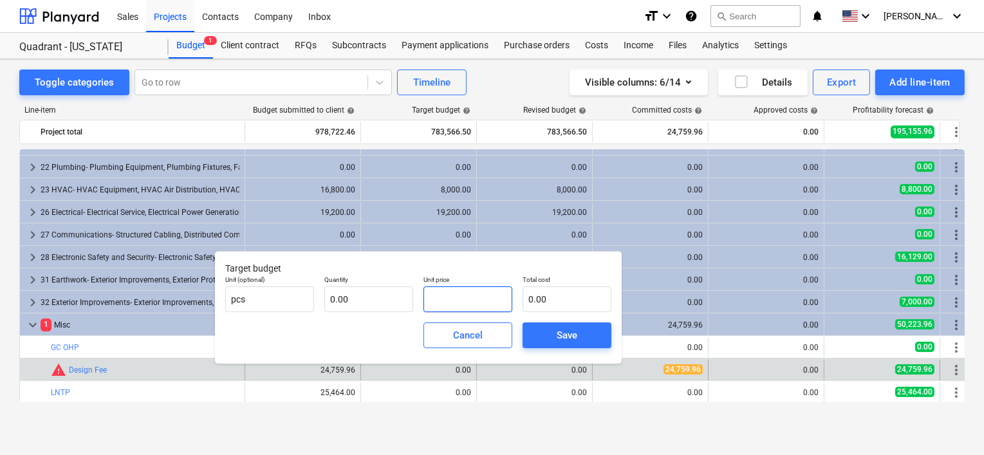
click at [470, 295] on input "text" at bounding box center [467, 299] width 89 height 26
type input "0.00"
click at [573, 297] on input "text" at bounding box center [566, 299] width 89 height 26
type input "2"
type input "0.00"
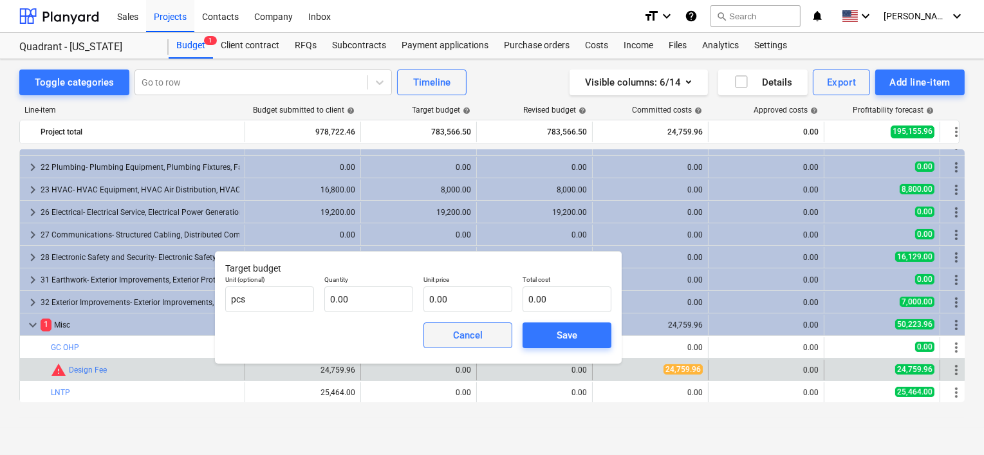
click at [482, 336] on span "Cancel" at bounding box center [467, 335] width 57 height 17
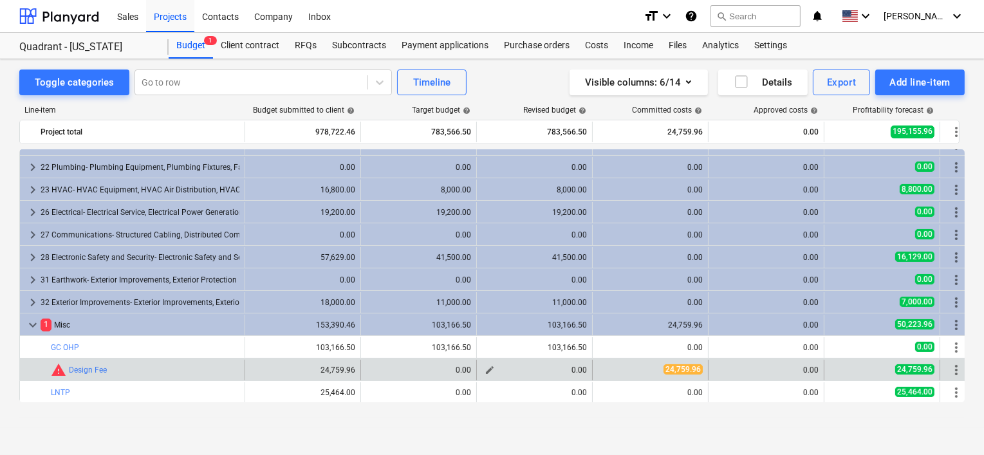
click at [546, 369] on div "0.00" at bounding box center [534, 369] width 105 height 9
click at [489, 365] on span "edit" at bounding box center [489, 370] width 10 height 10
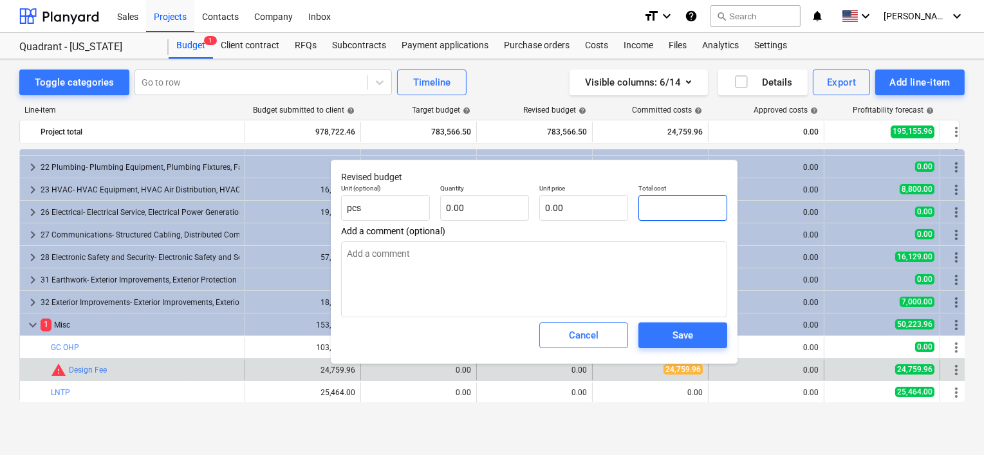
click at [652, 206] on input "text" at bounding box center [682, 208] width 89 height 26
type input "24759.96"
type input "24,759.96"
click at [475, 203] on input "text" at bounding box center [484, 208] width 89 height 26
type input "1"
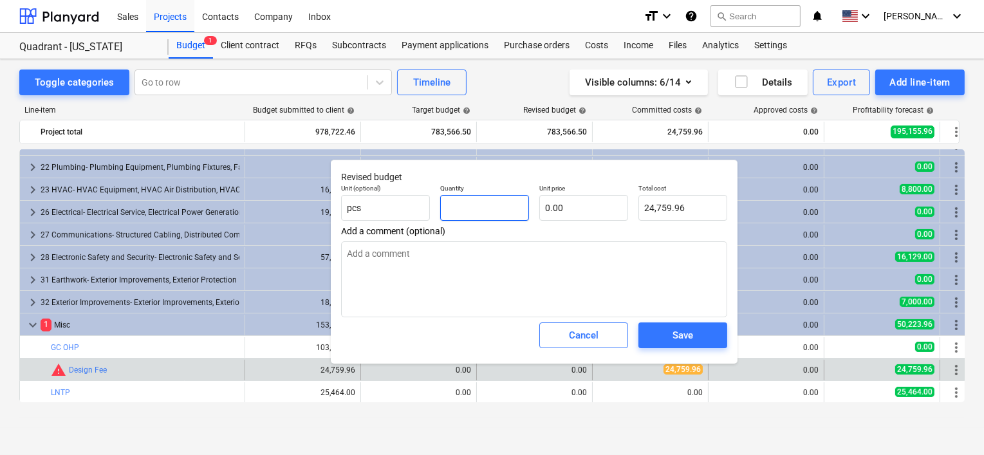
type input "0.00"
type input "1.00"
click at [682, 210] on input "text" at bounding box center [682, 208] width 89 height 26
type input "2"
type input "2.00"
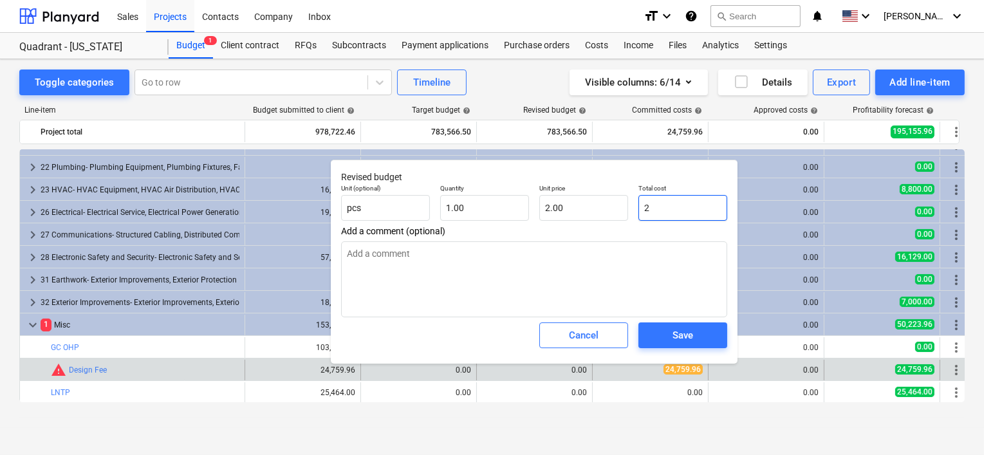
type input "24"
type input "24.00"
type input "247"
type input "247.00"
type input "2475"
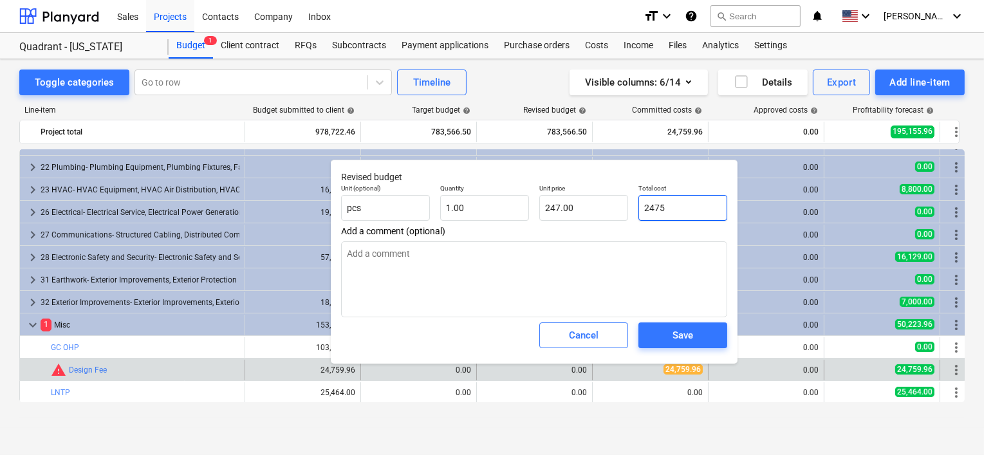
type input "2,475.00"
type input "24759"
type input "24,759.00"
type input "24759.9"
type input "24,759.90"
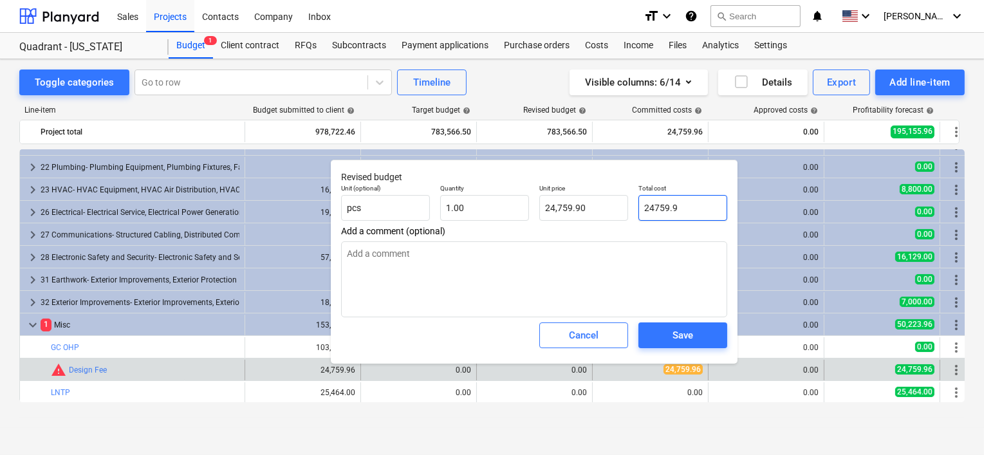
type input "24759.96"
type input "24,759.96"
click at [693, 344] on button "Save" at bounding box center [682, 335] width 89 height 26
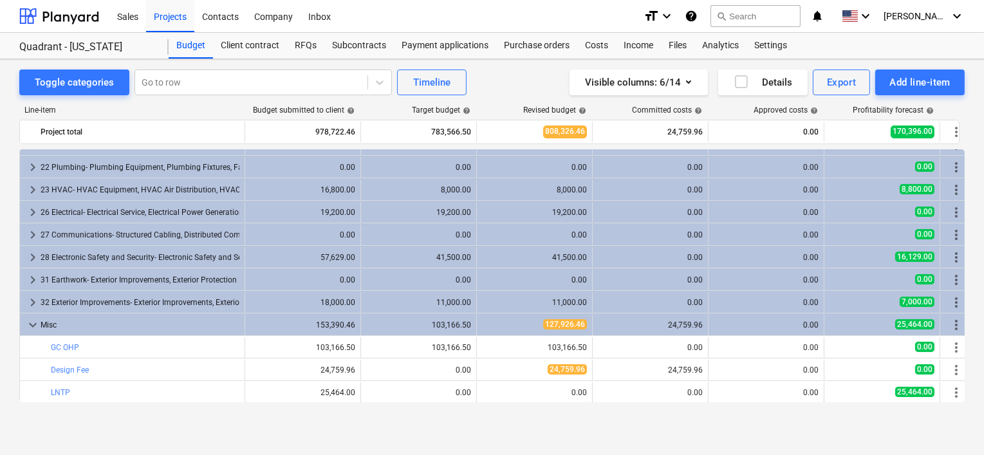
click at [250, 419] on div "Toggle categories Go to row Timeline Visible columns : 6/14 Details Export Add …" at bounding box center [492, 243] width 984 height 369
click at [641, 48] on div "Income" at bounding box center [638, 46] width 45 height 26
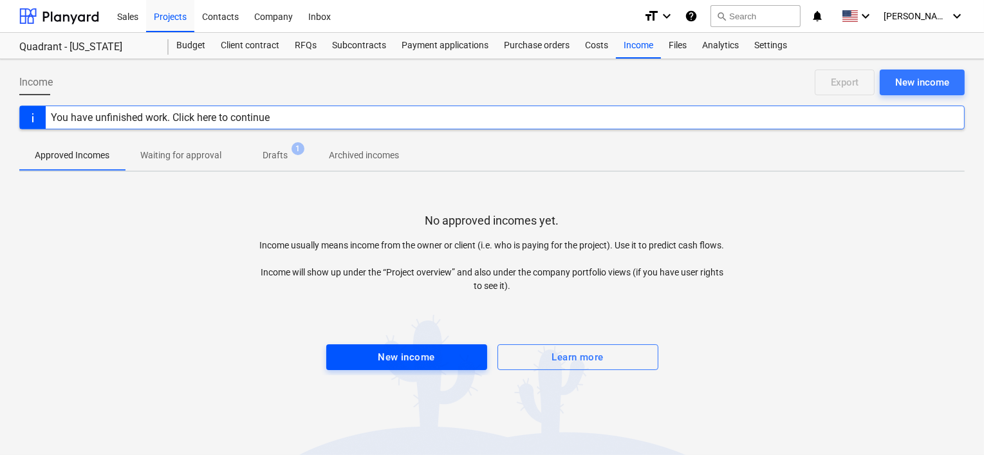
click at [404, 353] on div "New income" at bounding box center [406, 357] width 57 height 17
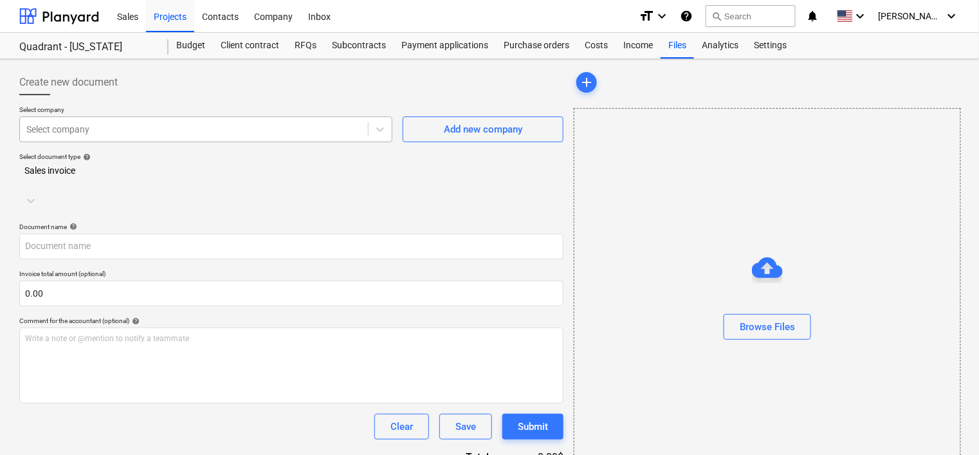
click at [249, 130] on div at bounding box center [193, 129] width 335 height 13
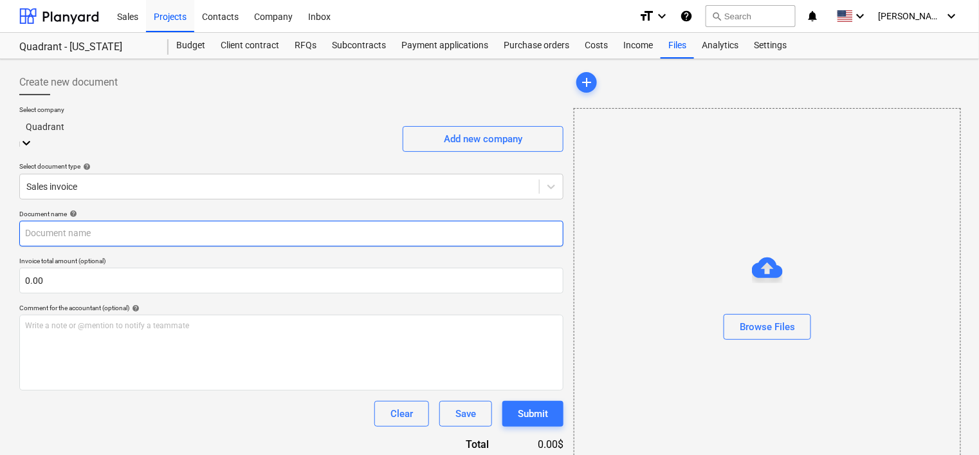
click at [223, 226] on input "text" at bounding box center [291, 234] width 544 height 26
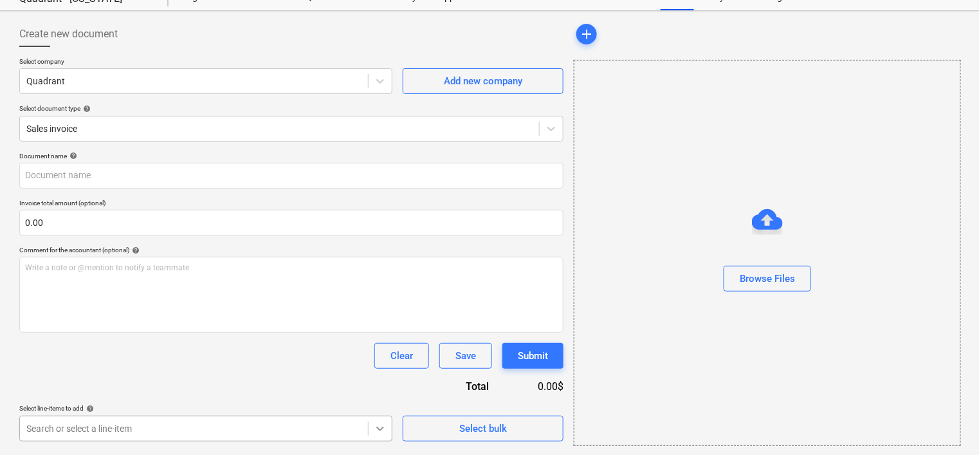
scroll to position [234, 0]
click at [375, 405] on body "Sales Projects Contacts Company Inbox format_size keyboard_arrow_down help sear…" at bounding box center [489, 177] width 979 height 455
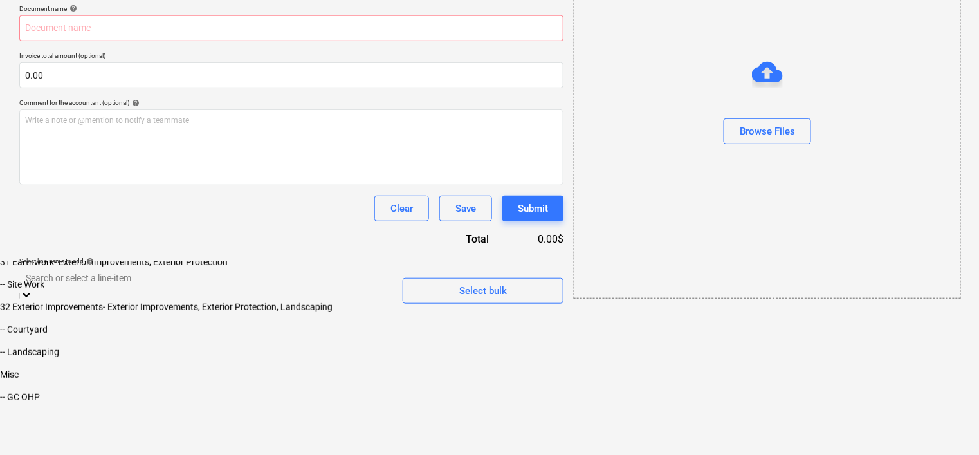
scroll to position [1946, 0]
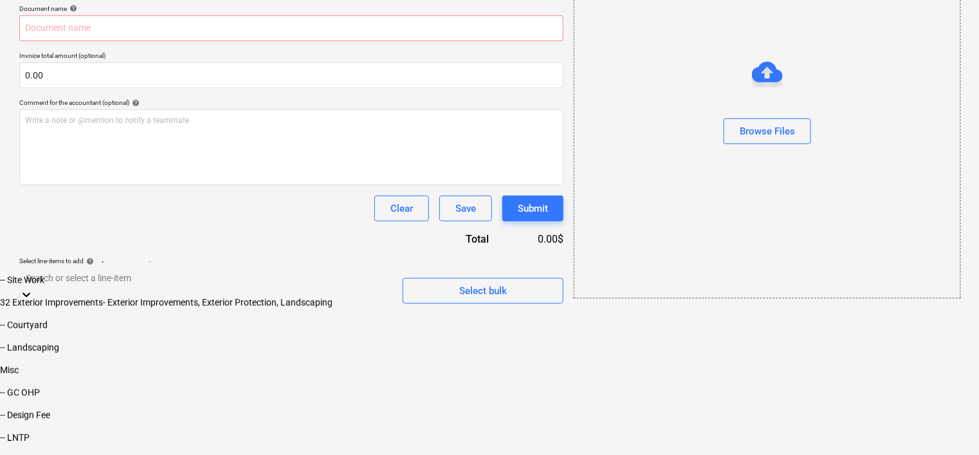
click at [140, 420] on div "-- Design Fee" at bounding box center [489, 415] width 979 height 10
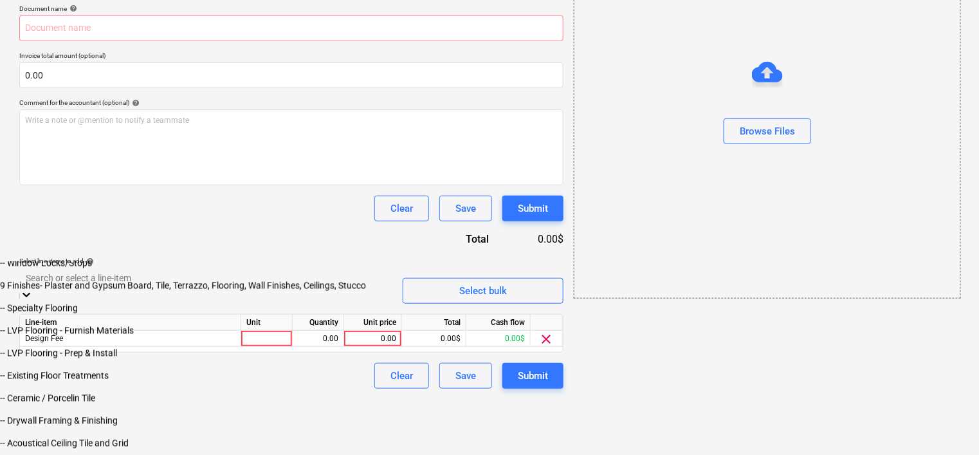
scroll to position [829, 0]
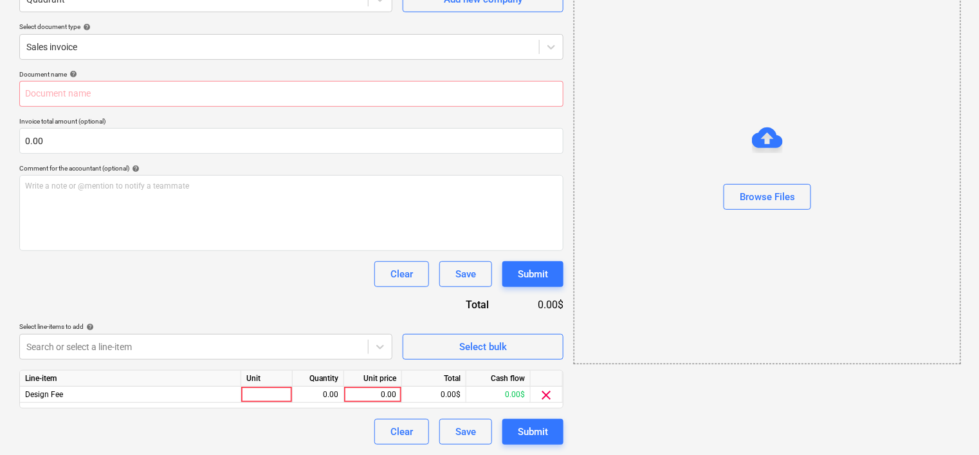
click at [472, 325] on html "Sales Projects Contacts Company Inbox format_size keyboard_arrow_down help sear…" at bounding box center [489, 97] width 979 height 455
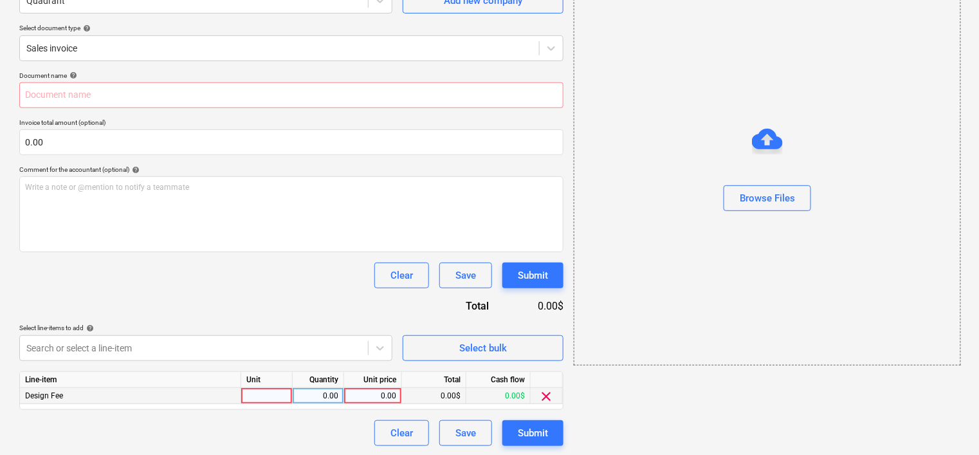
click at [328, 394] on div "0.00" at bounding box center [318, 396] width 41 height 16
type input "1"
click at [170, 272] on div "Clear Save Submit" at bounding box center [291, 275] width 544 height 26
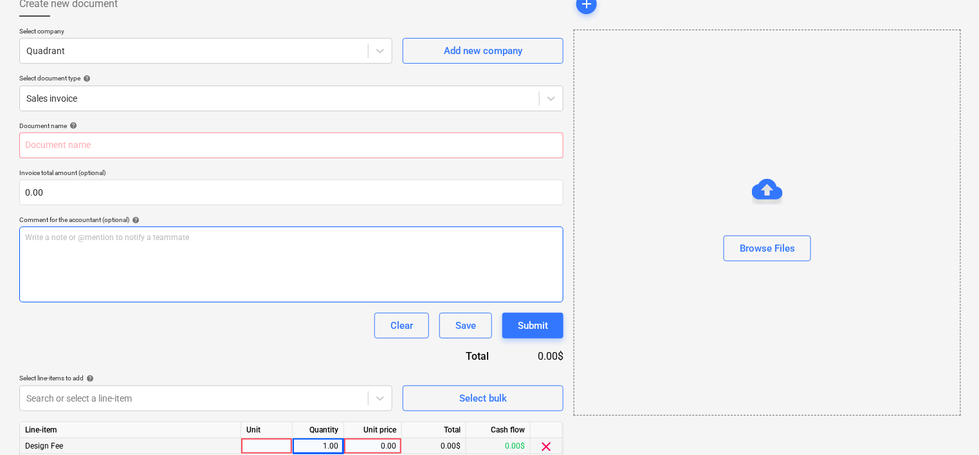
scroll to position [0, 0]
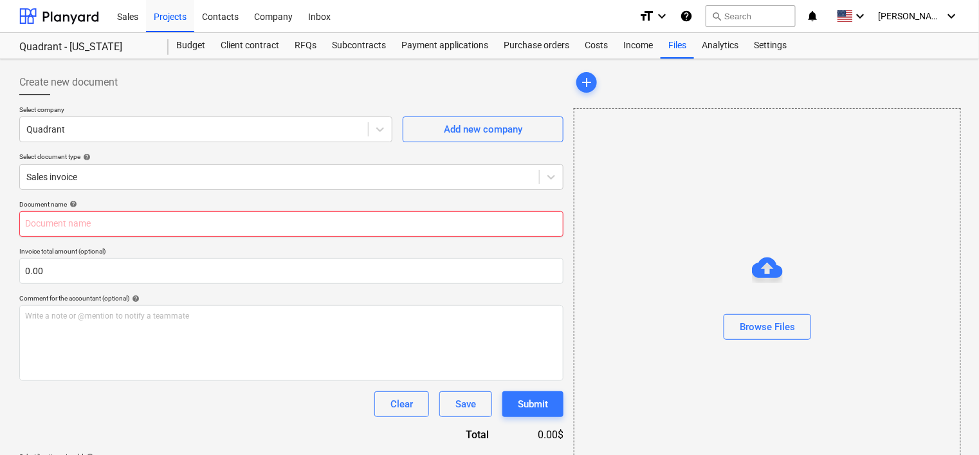
click at [210, 222] on input "text" at bounding box center [291, 224] width 544 height 26
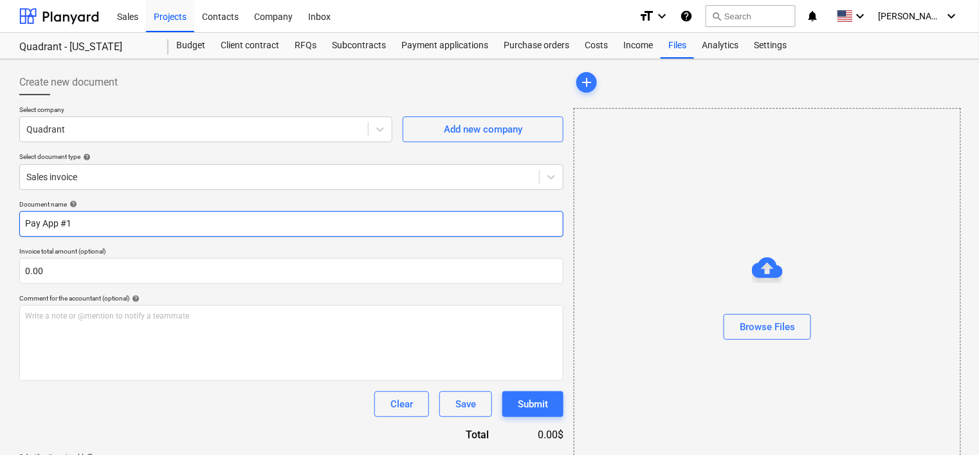
type input "Pay App #1"
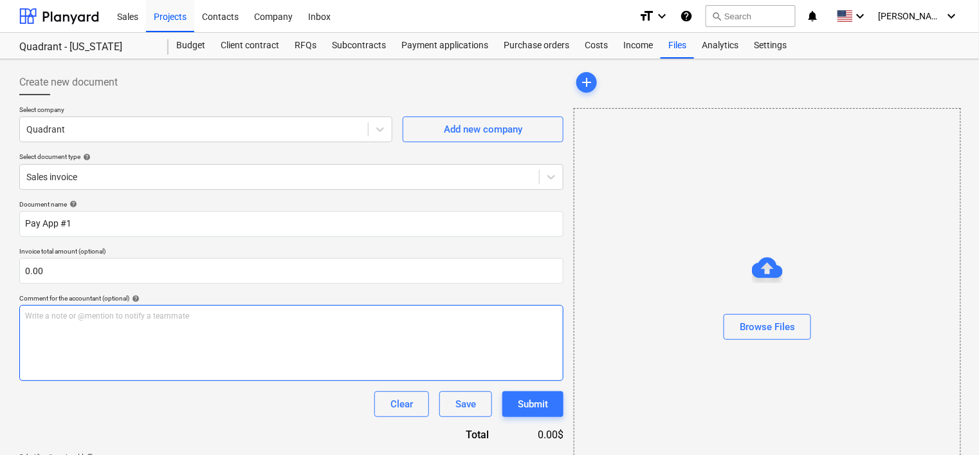
click at [190, 335] on div "Write a note or @mention to notify a teammate [PERSON_NAME]" at bounding box center [291, 343] width 544 height 76
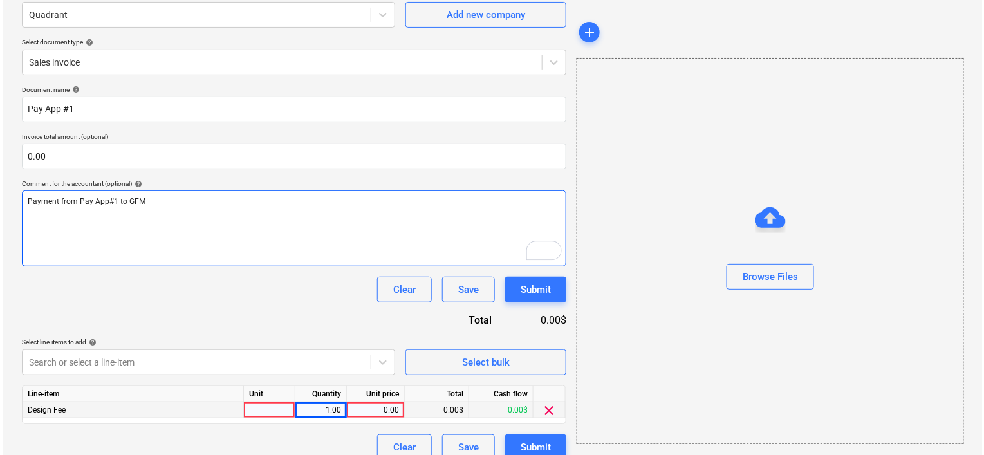
scroll to position [129, 0]
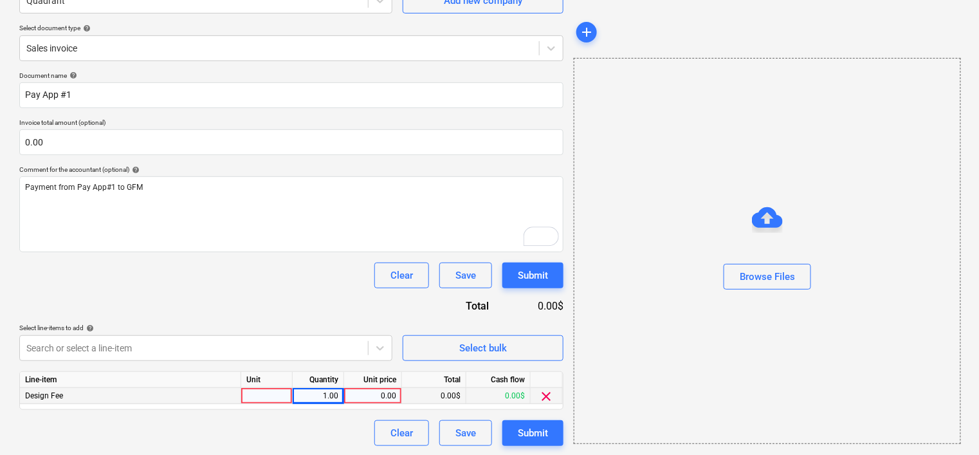
click at [370, 394] on div "0.00" at bounding box center [372, 396] width 47 height 16
type input "9000"
click at [349, 300] on div "Document name help Pay App #1 Invoice total amount (optional) 0.00 Comment for …" at bounding box center [291, 258] width 544 height 374
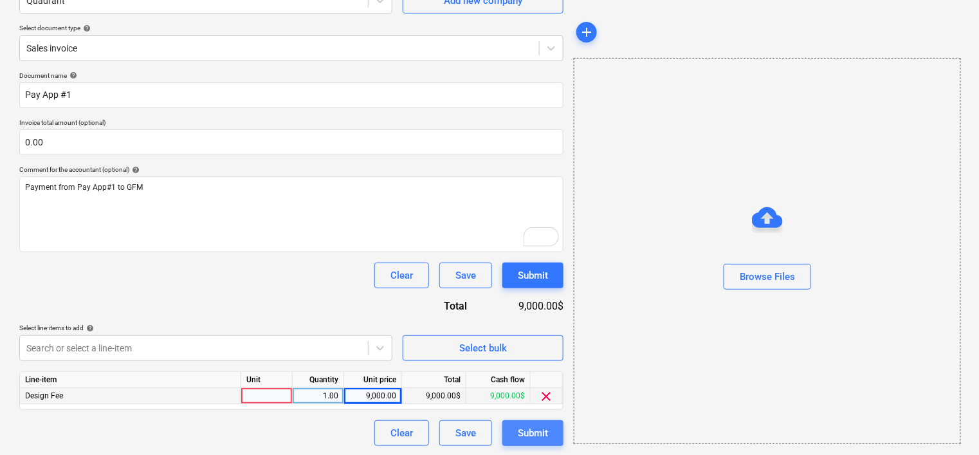
click at [539, 432] on div "Submit" at bounding box center [533, 433] width 30 height 17
click at [266, 397] on div at bounding box center [266, 396] width 51 height 16
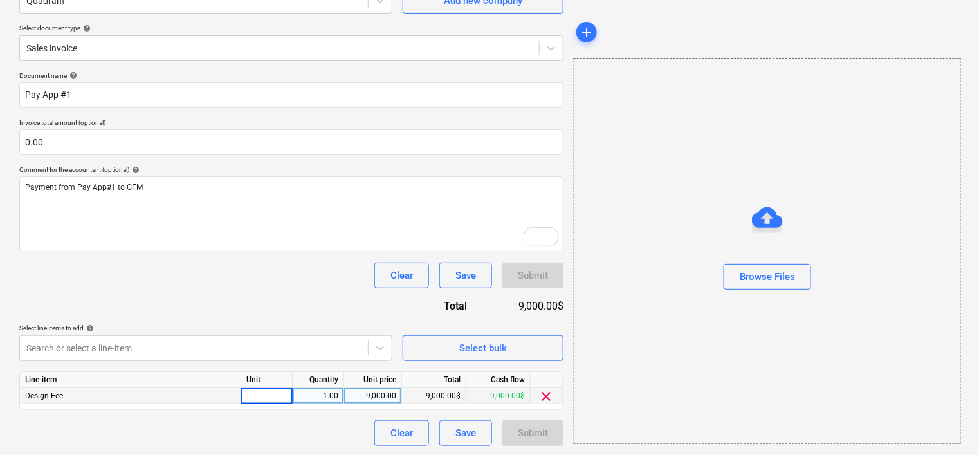
type input "1"
click at [533, 430] on div "Submit" at bounding box center [532, 433] width 61 height 26
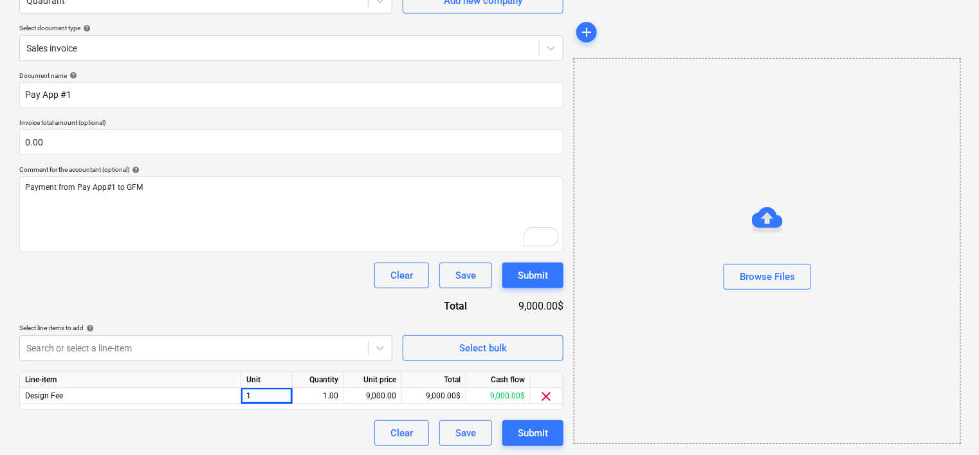
click at [135, 272] on div "Clear Save Submit" at bounding box center [291, 275] width 544 height 26
click at [374, 394] on div "9,000.00" at bounding box center [372, 396] width 47 height 16
type input "(9000"
click at [381, 391] on div "9,000.00" at bounding box center [372, 396] width 47 height 16
click at [381, 391] on input "9000" at bounding box center [372, 395] width 57 height 15
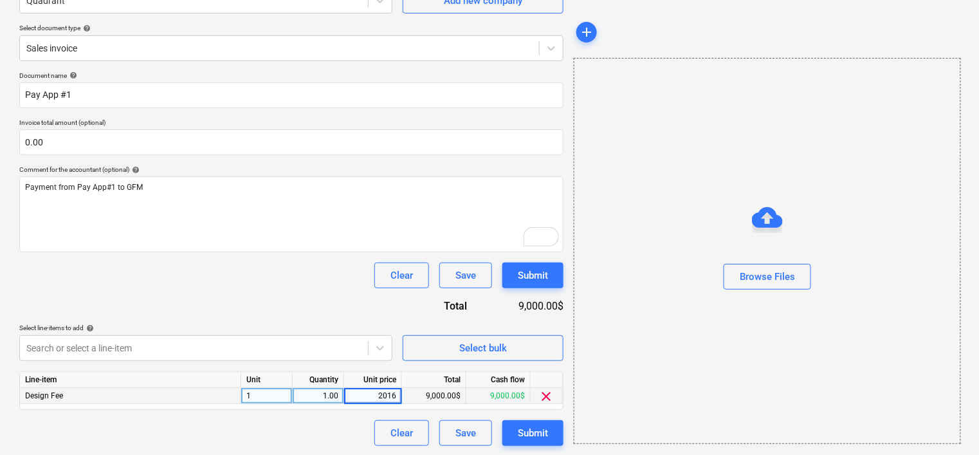
type input "20164"
click at [354, 428] on div "Clear Save Submit" at bounding box center [291, 433] width 544 height 26
click at [547, 432] on div "Submit" at bounding box center [533, 433] width 30 height 17
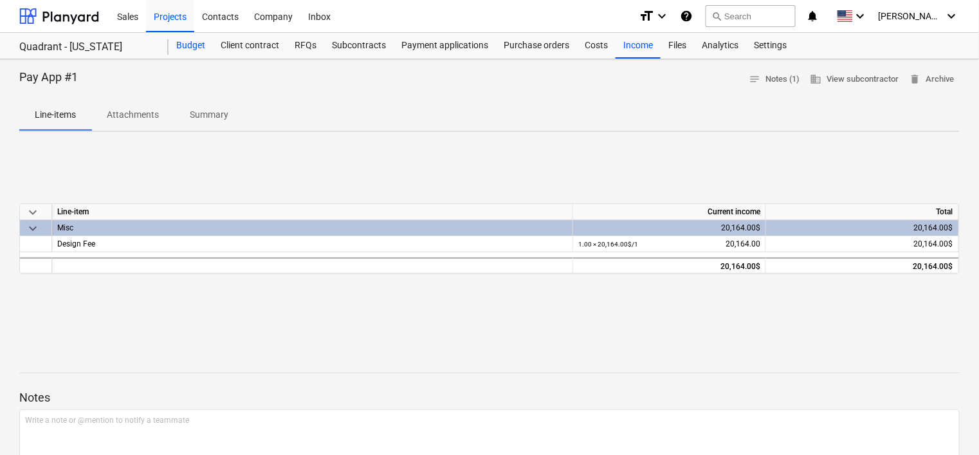
click at [192, 46] on div "Budget" at bounding box center [191, 46] width 44 height 26
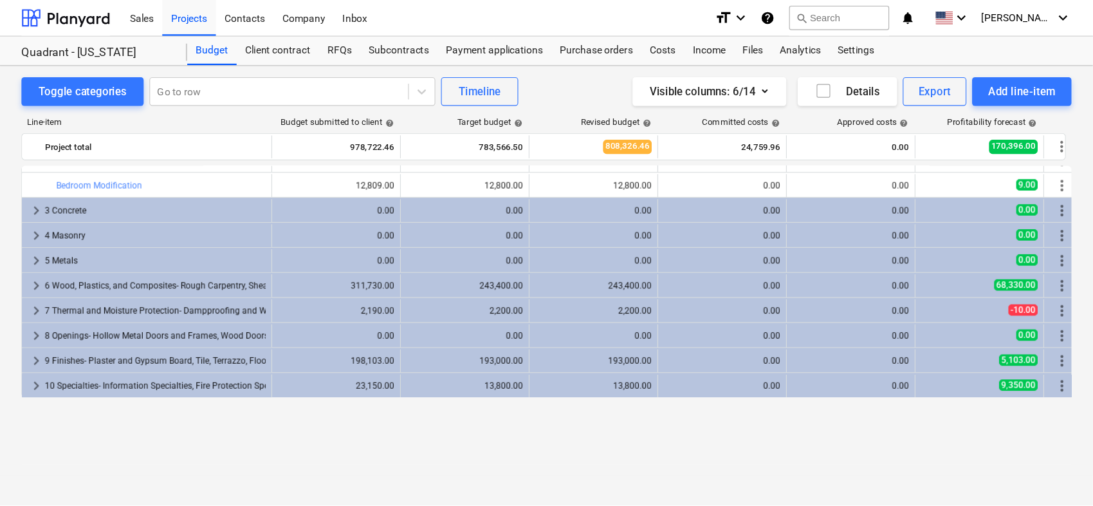
scroll to position [39, 0]
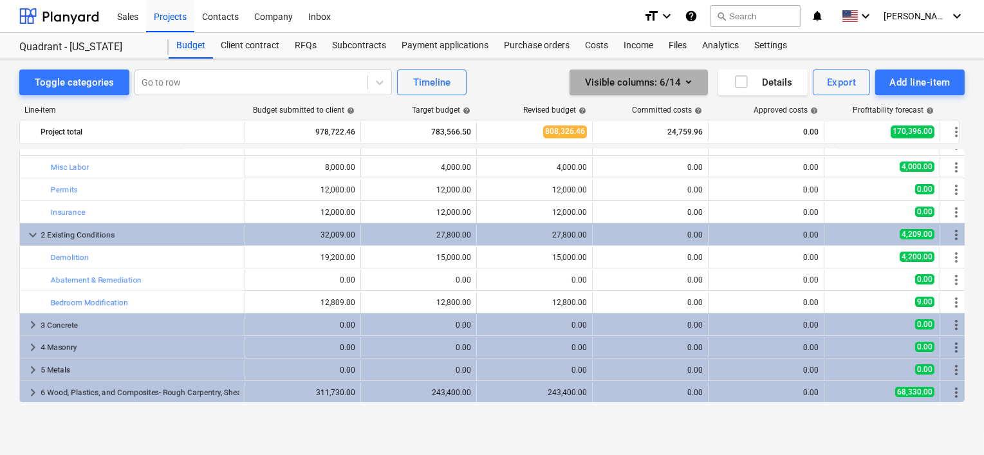
click at [688, 84] on icon "button" at bounding box center [688, 81] width 15 height 15
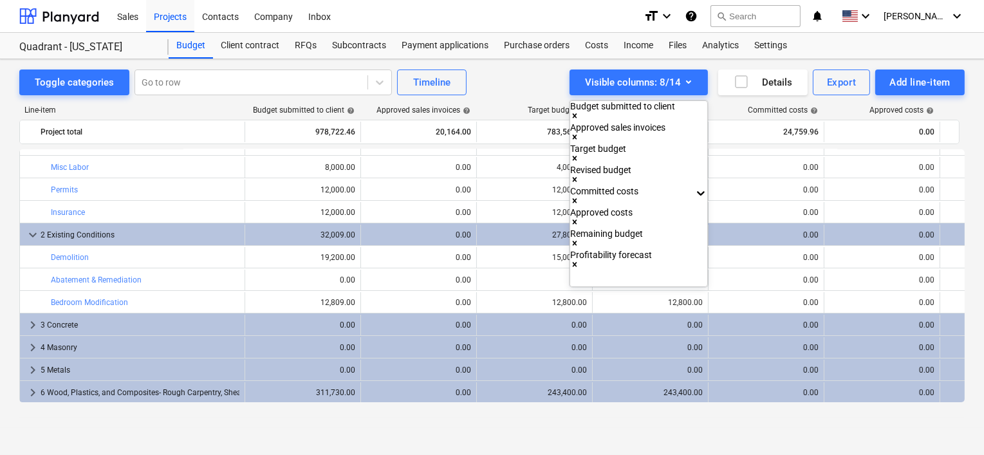
click at [634, 422] on div at bounding box center [492, 227] width 984 height 455
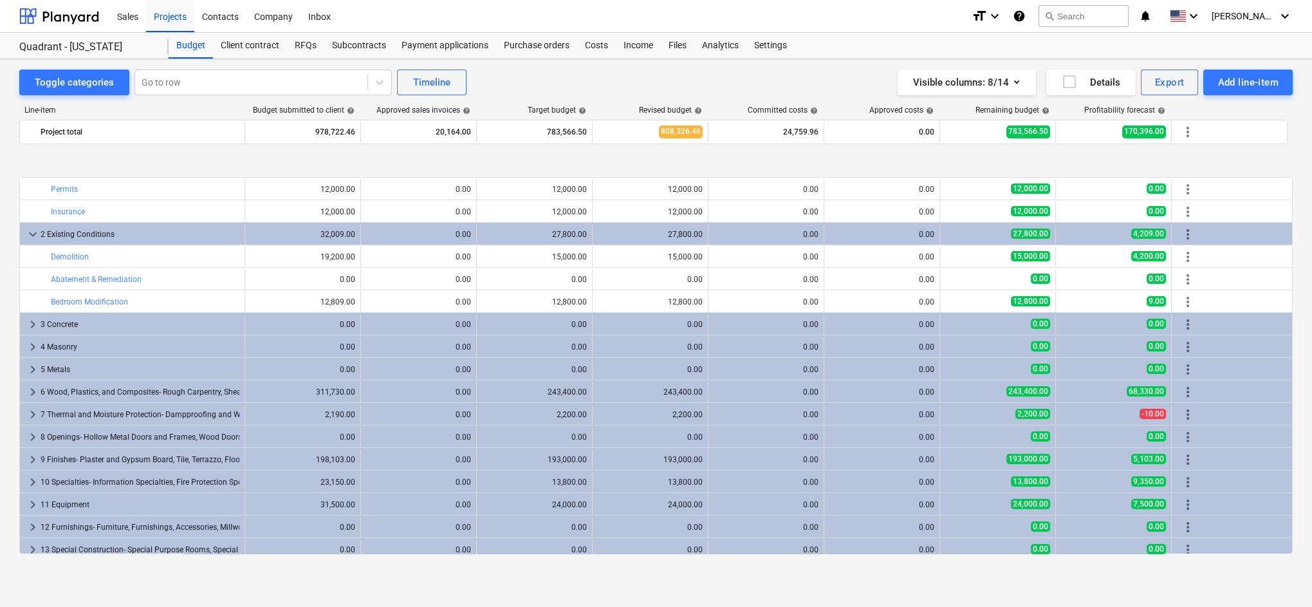
scroll to position [338, 0]
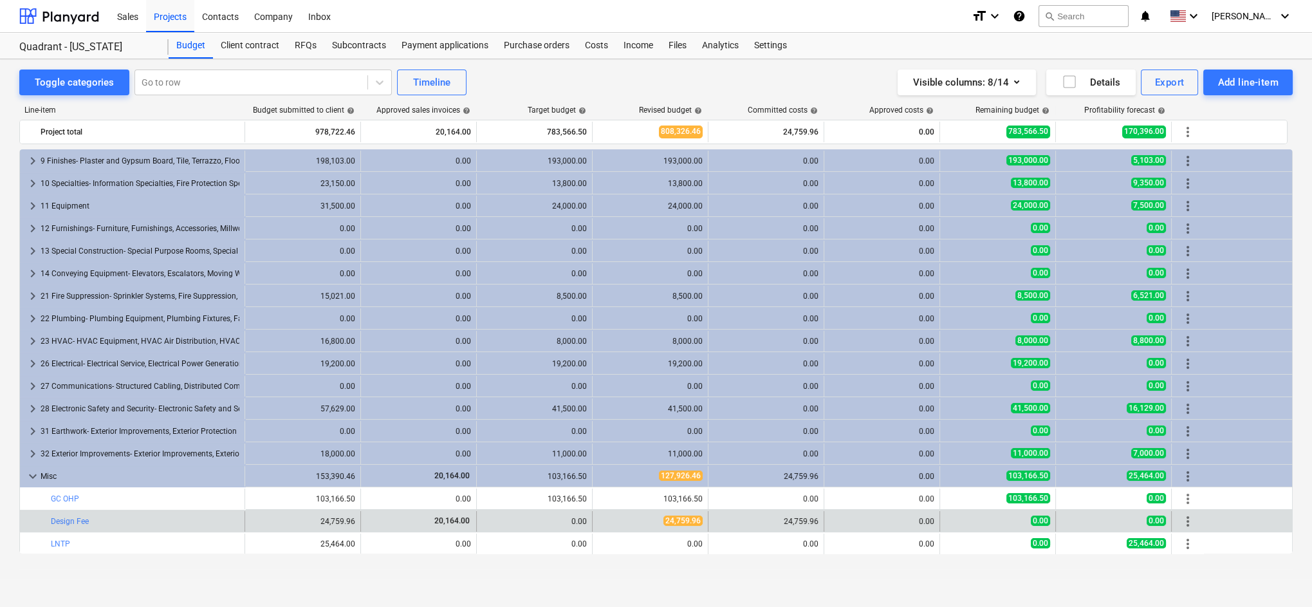
click at [787, 457] on div "0.00" at bounding box center [997, 520] width 105 height 11
click at [787, 457] on div "0.00" at bounding box center [1113, 520] width 105 height 11
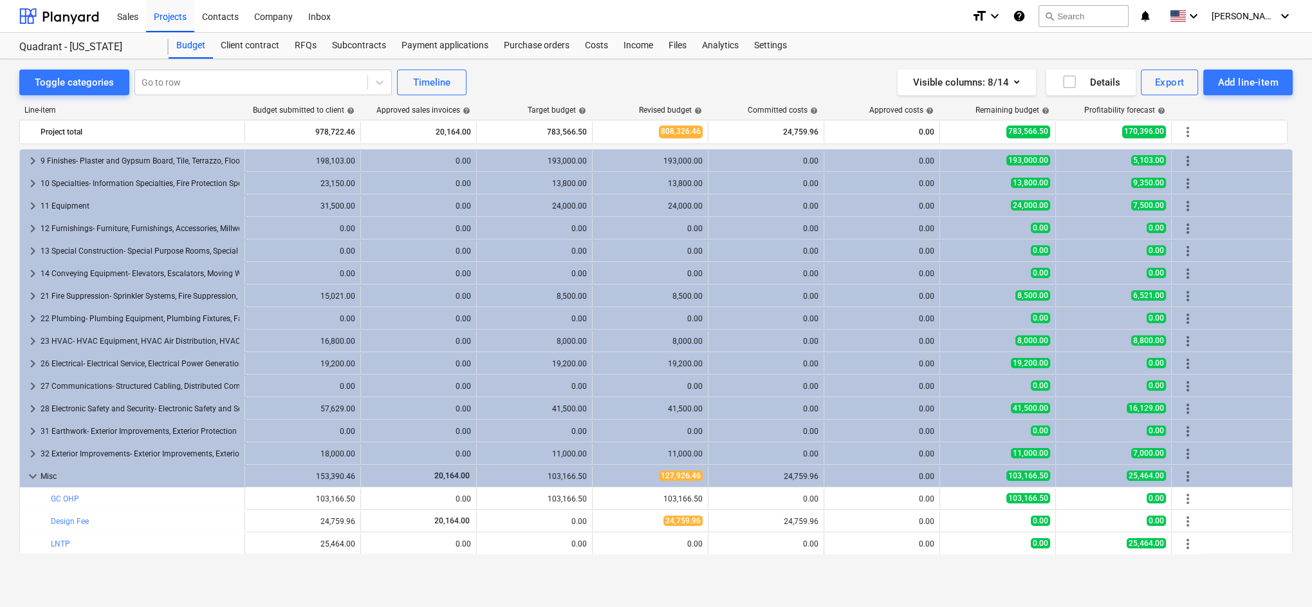
click at [653, 457] on div "Toggle categories Go to row Timeline Visible columns : 8/14 Details Export Add …" at bounding box center [656, 332] width 1312 height 547
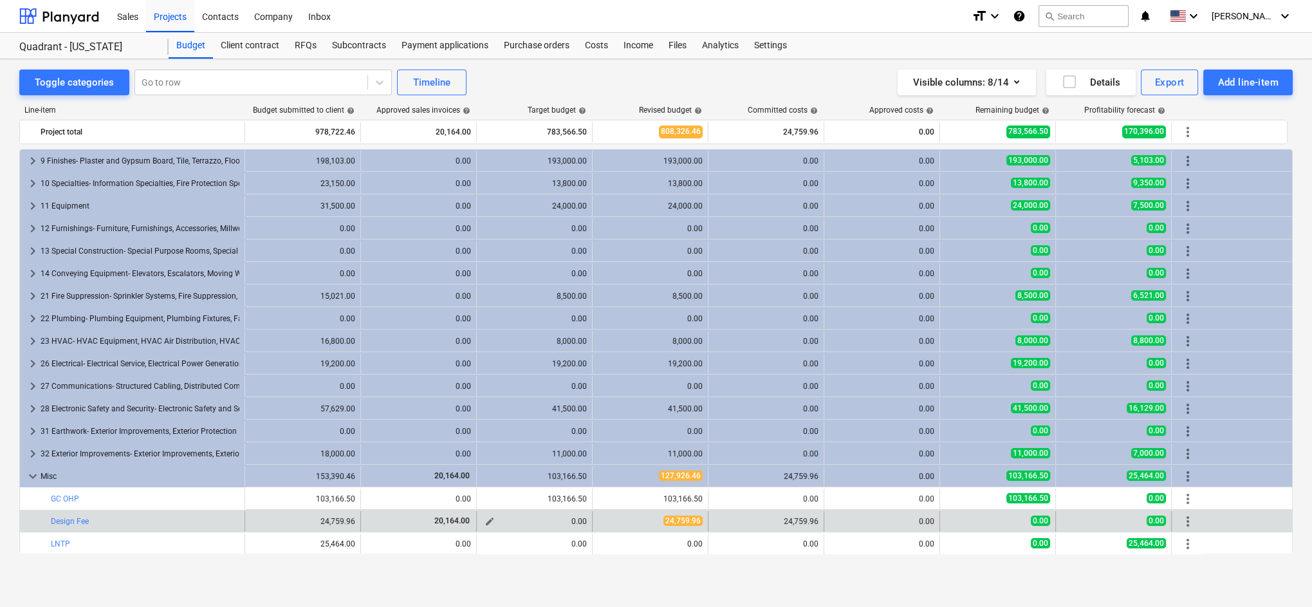
click at [489, 457] on span "edit" at bounding box center [489, 521] width 10 height 10
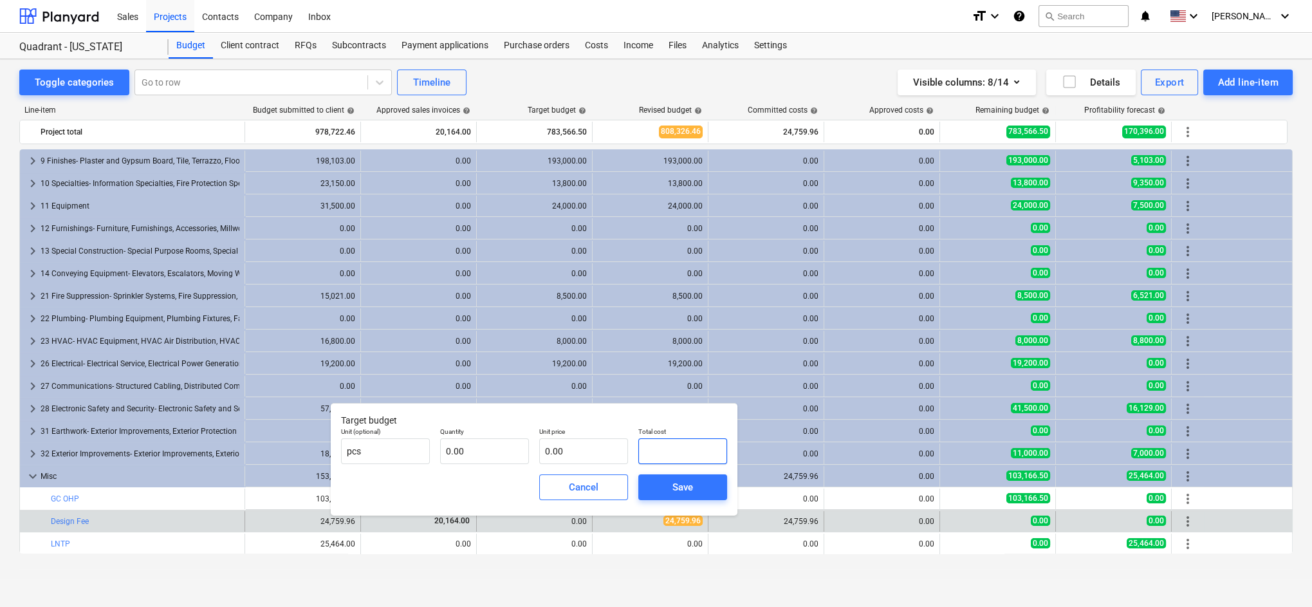
click at [681, 449] on input "text" at bounding box center [682, 451] width 89 height 26
type input "0.00"
click at [553, 457] on div "Toggle categories Go to row Timeline Visible columns : 8/14 Details Export Add …" at bounding box center [656, 319] width 1312 height 520
click at [601, 457] on span "Cancel" at bounding box center [583, 487] width 57 height 17
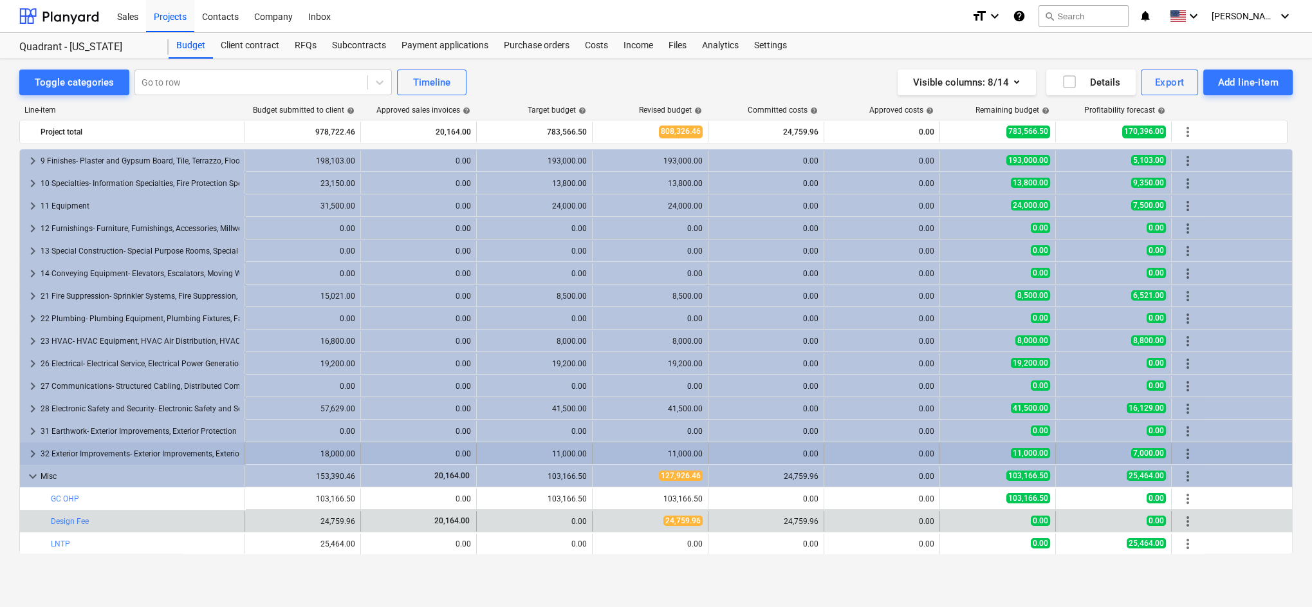
click at [27, 454] on span "keyboard_arrow_right" at bounding box center [32, 453] width 15 height 15
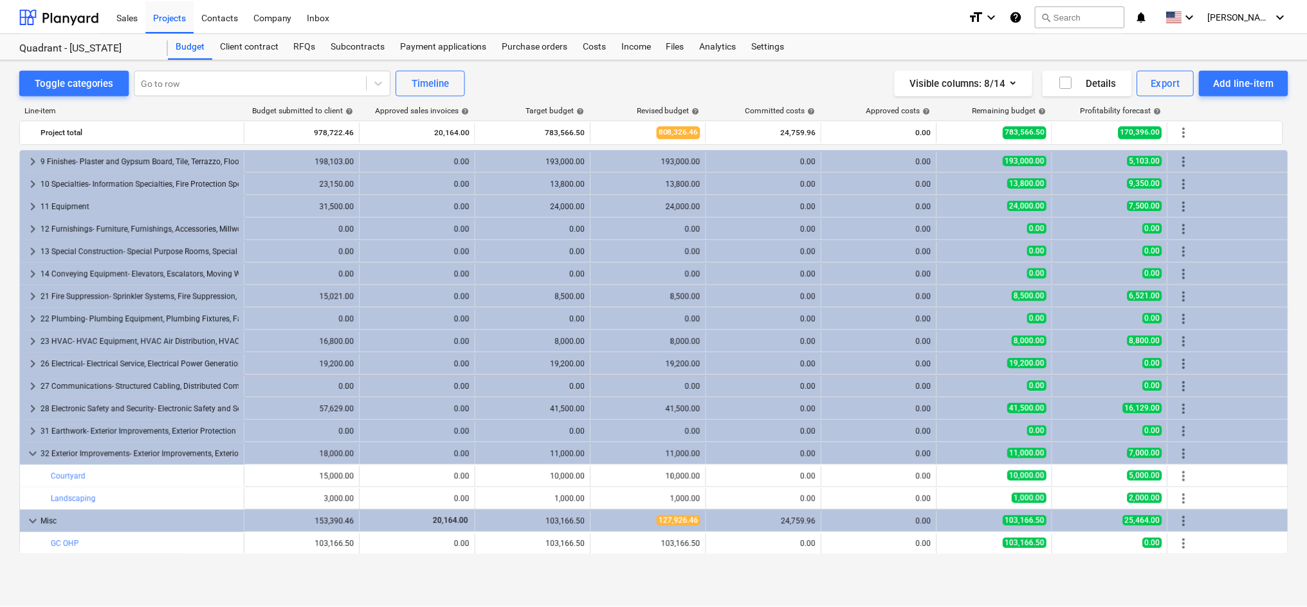
scroll to position [384, 0]
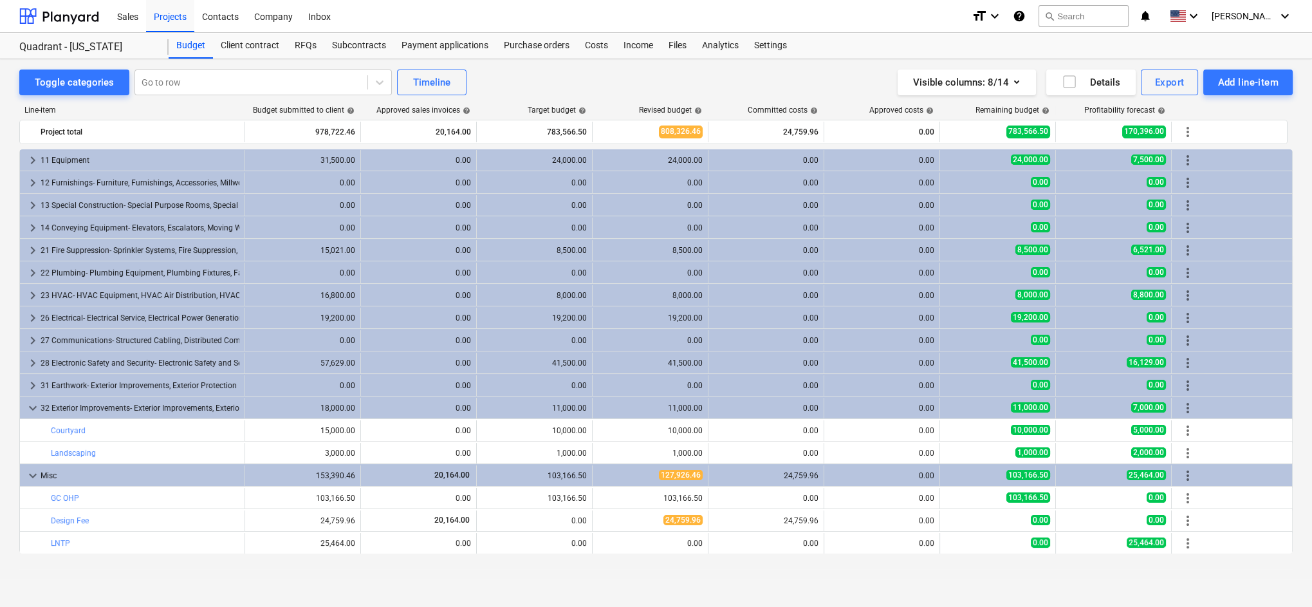
click at [643, 457] on div "Toggle categories Go to row Timeline Visible columns : 8/14 Details Export Add …" at bounding box center [656, 332] width 1312 height 547
click at [357, 46] on div "Subcontracts" at bounding box center [358, 46] width 69 height 26
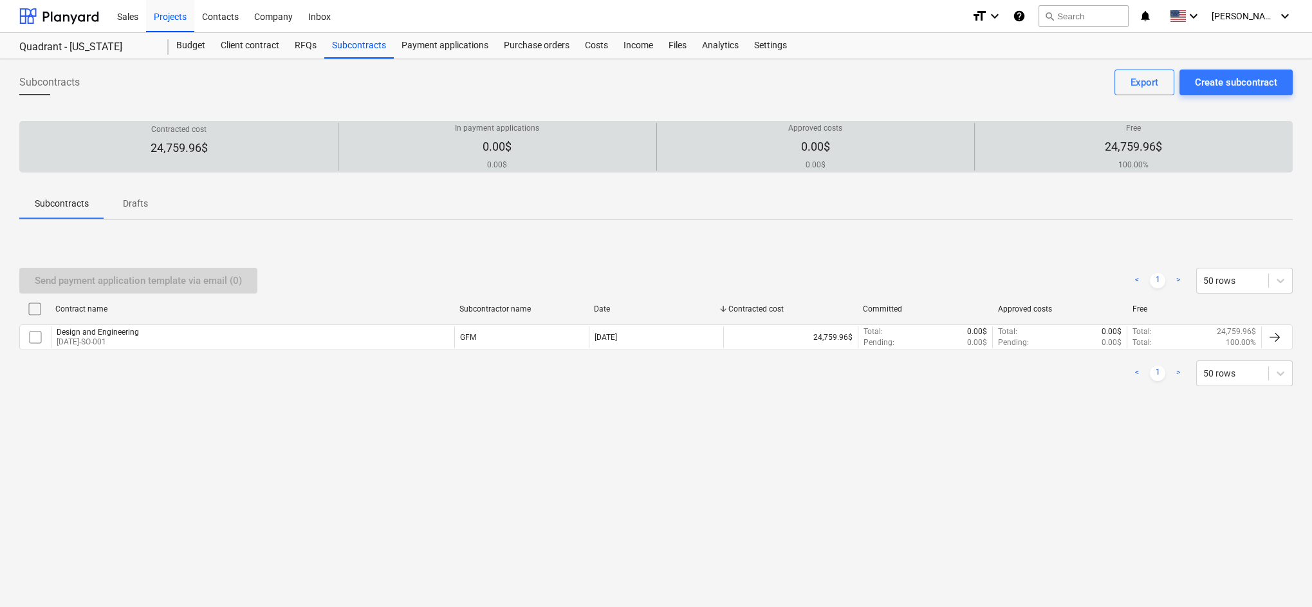
click at [787, 152] on p "0.00$" at bounding box center [815, 146] width 54 height 15
drag, startPoint x: 200, startPoint y: 147, endPoint x: 208, endPoint y: 146, distance: 8.5
click at [208, 146] on div "Contracted cost 24,759.96$" at bounding box center [178, 147] width 307 height 46
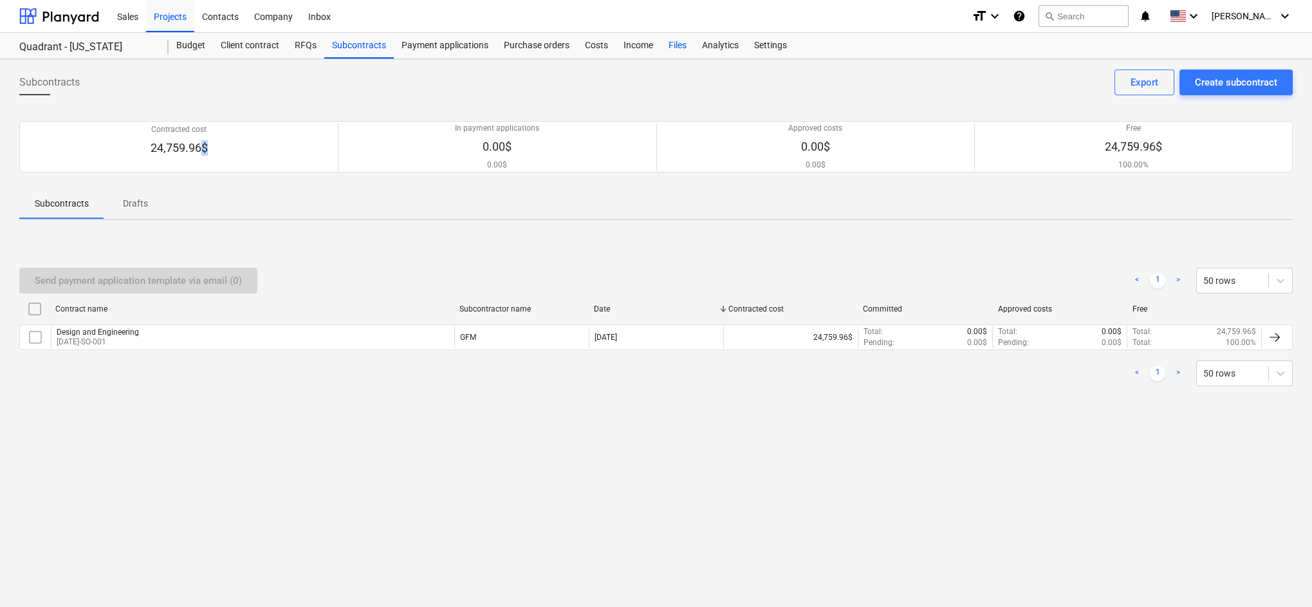
click at [681, 45] on div "Files" at bounding box center [677, 46] width 33 height 26
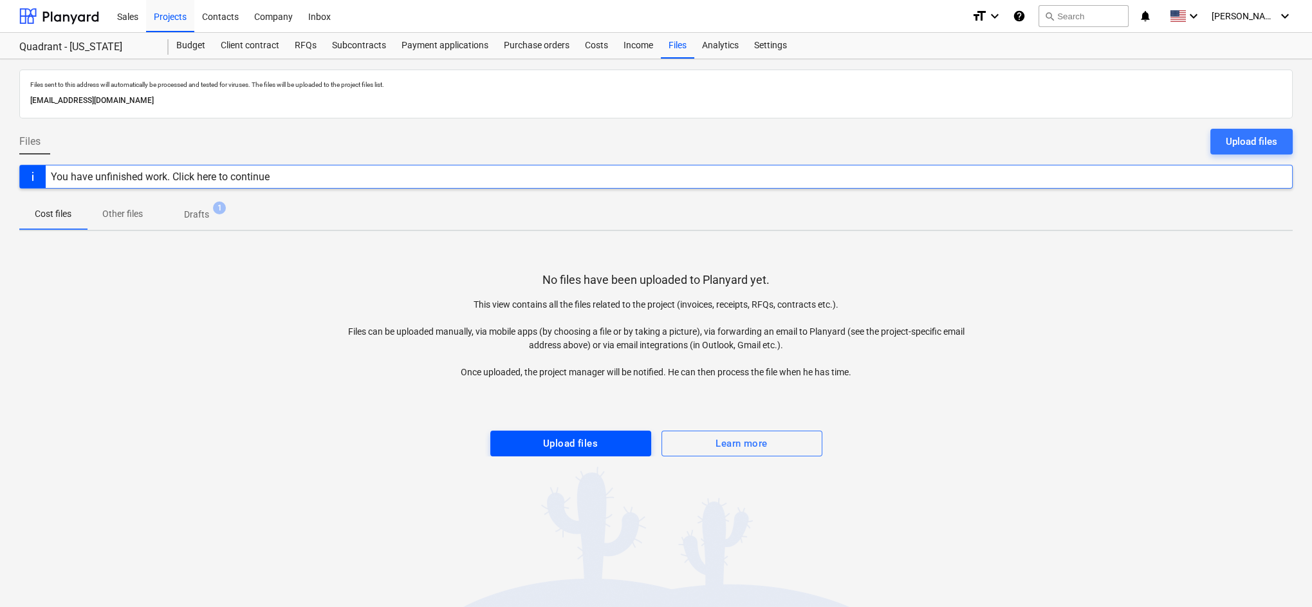
click at [582, 439] on div "Upload files" at bounding box center [570, 443] width 55 height 17
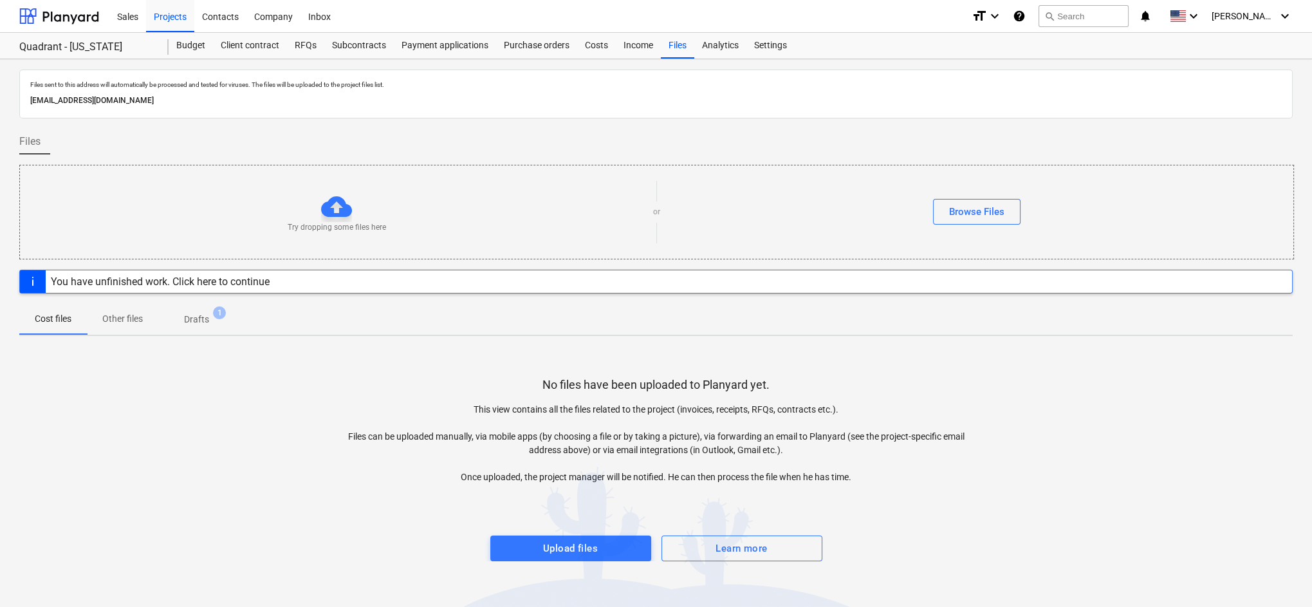
click at [315, 457] on div "No files have been uploaded to Planyard yet. This view contains all the files r…" at bounding box center [655, 453] width 1273 height 215
click at [581, 457] on div "Upload files" at bounding box center [570, 548] width 55 height 17
click at [542, 457] on span "Upload files" at bounding box center [570, 548] width 133 height 17
click at [219, 277] on div "You have unfinished work. Click here to continue" at bounding box center [160, 281] width 219 height 12
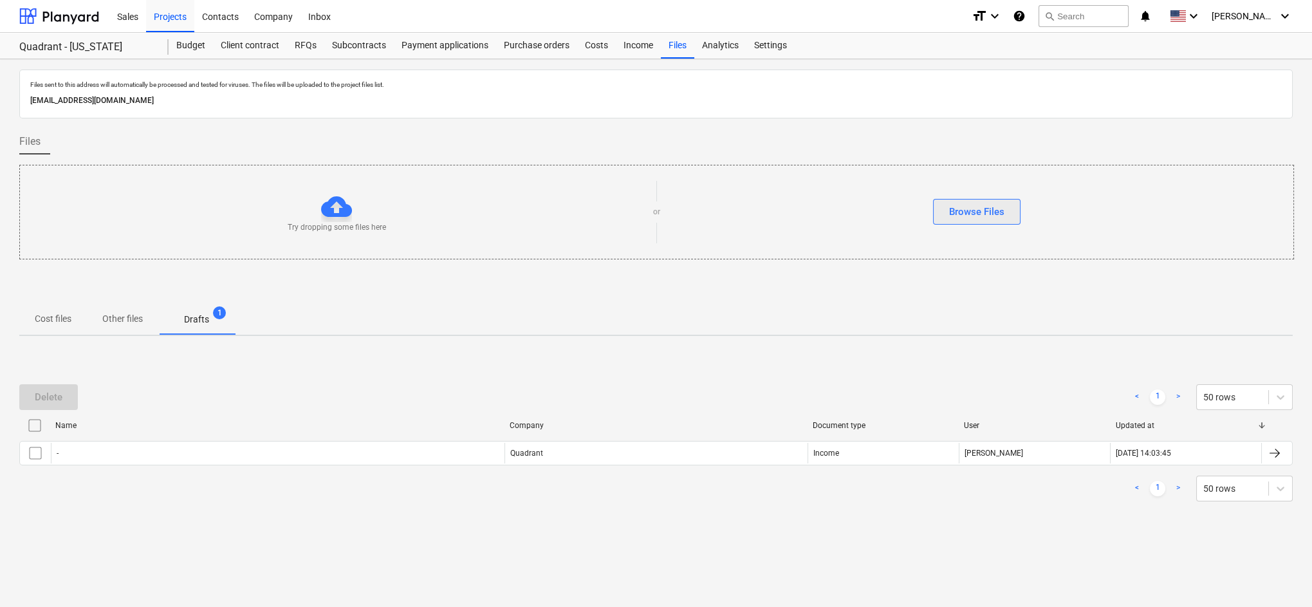
click at [787, 214] on div "Browse Files" at bounding box center [976, 211] width 55 height 17
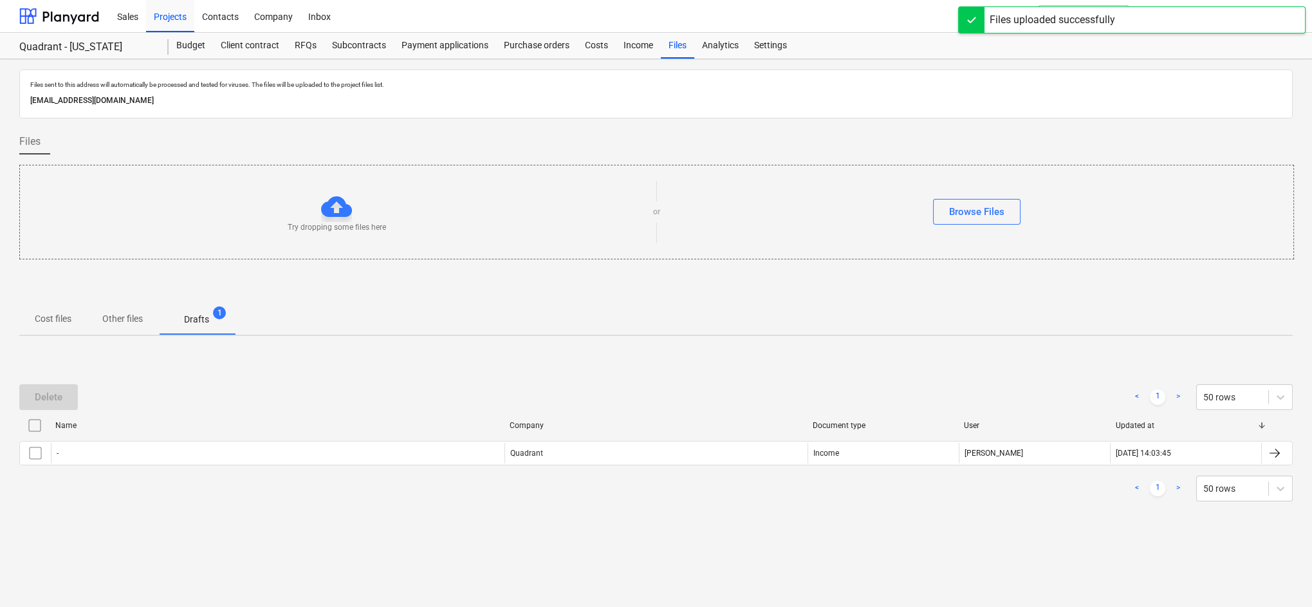
click at [199, 324] on p "Drafts" at bounding box center [196, 320] width 25 height 14
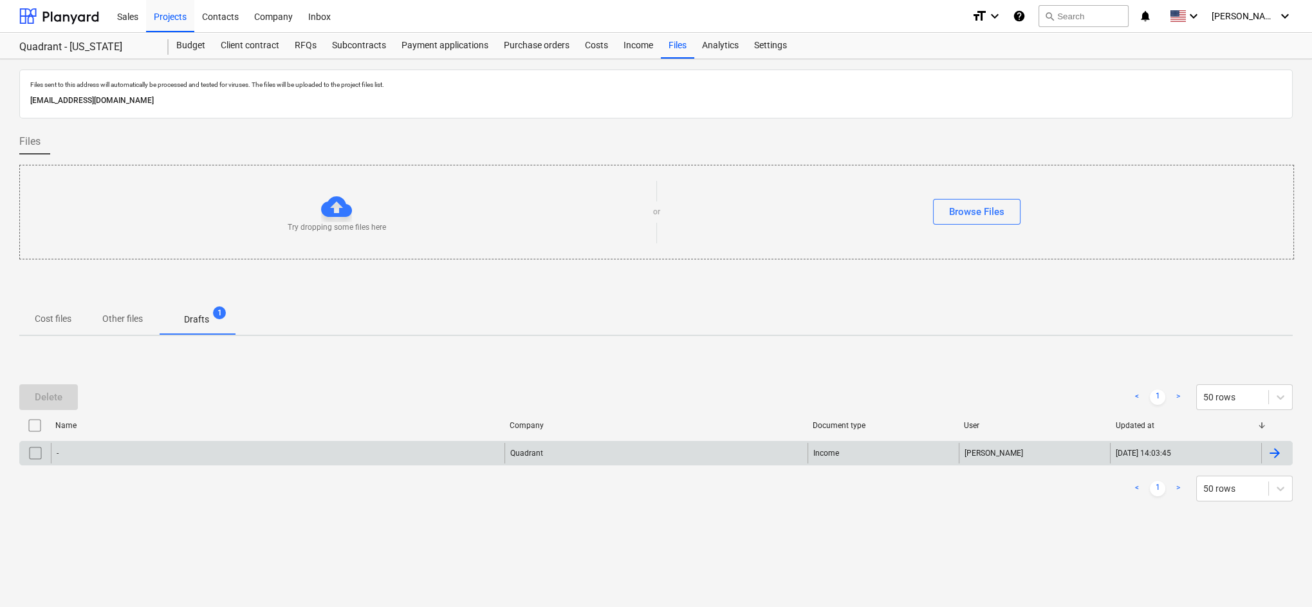
click at [451, 454] on div "-" at bounding box center [278, 453] width 454 height 21
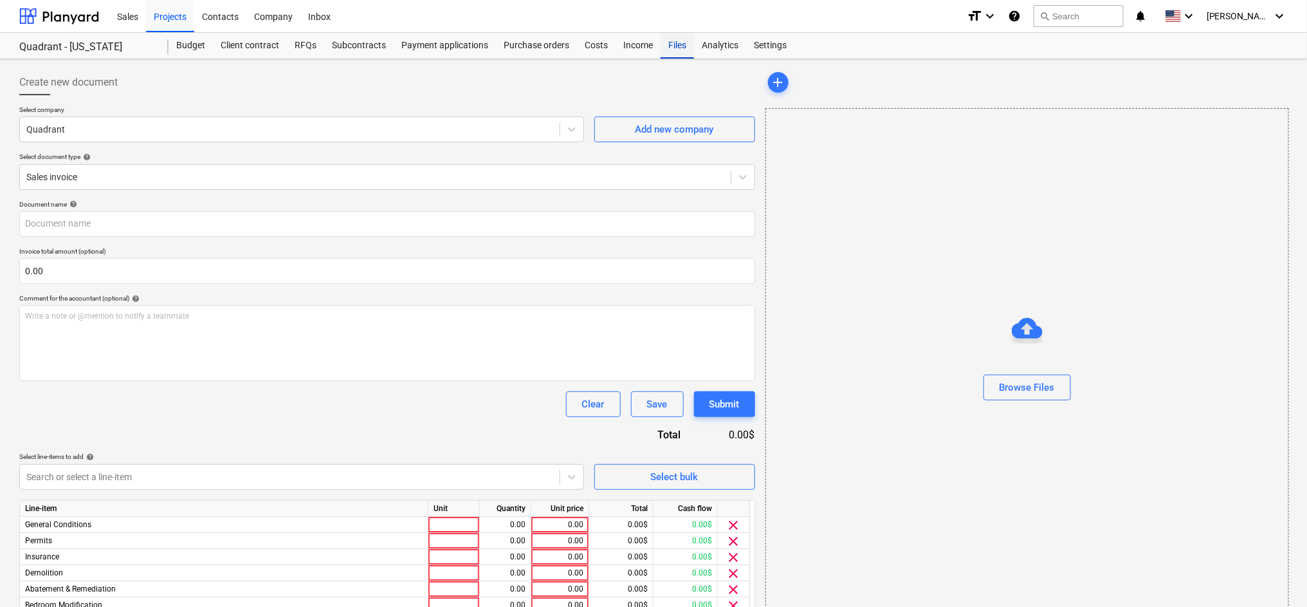
click at [674, 44] on div "Files" at bounding box center [677, 46] width 33 height 26
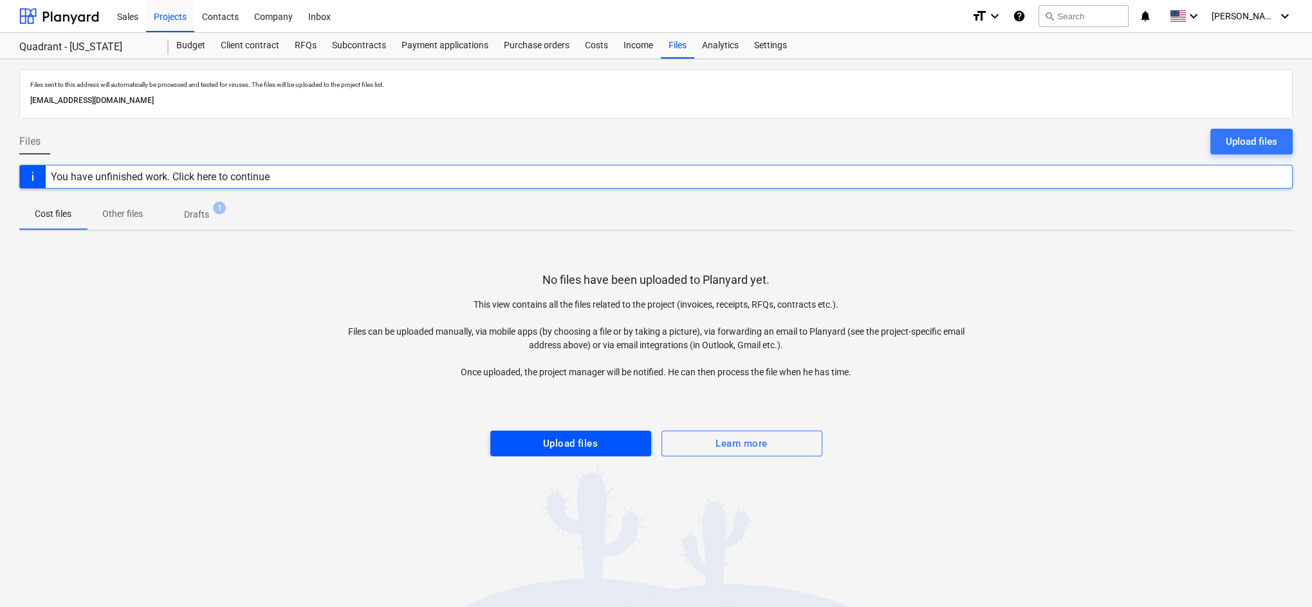
click at [596, 447] on div "Upload files" at bounding box center [570, 443] width 55 height 17
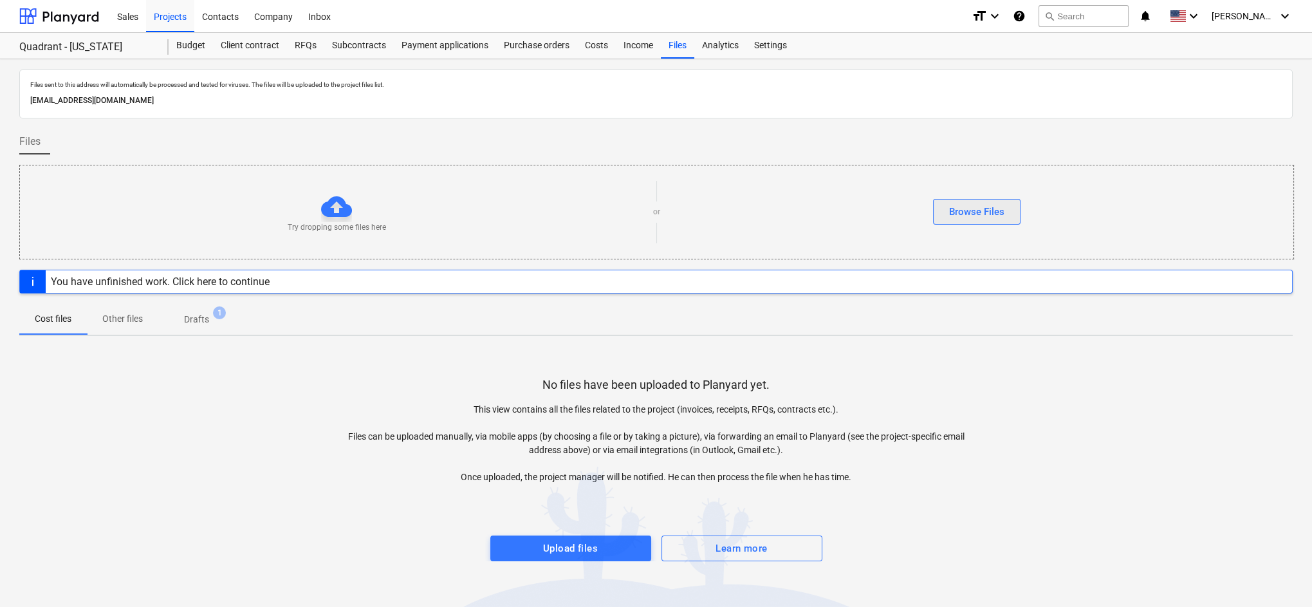
click at [787, 214] on div "Browse Files" at bounding box center [976, 211] width 55 height 17
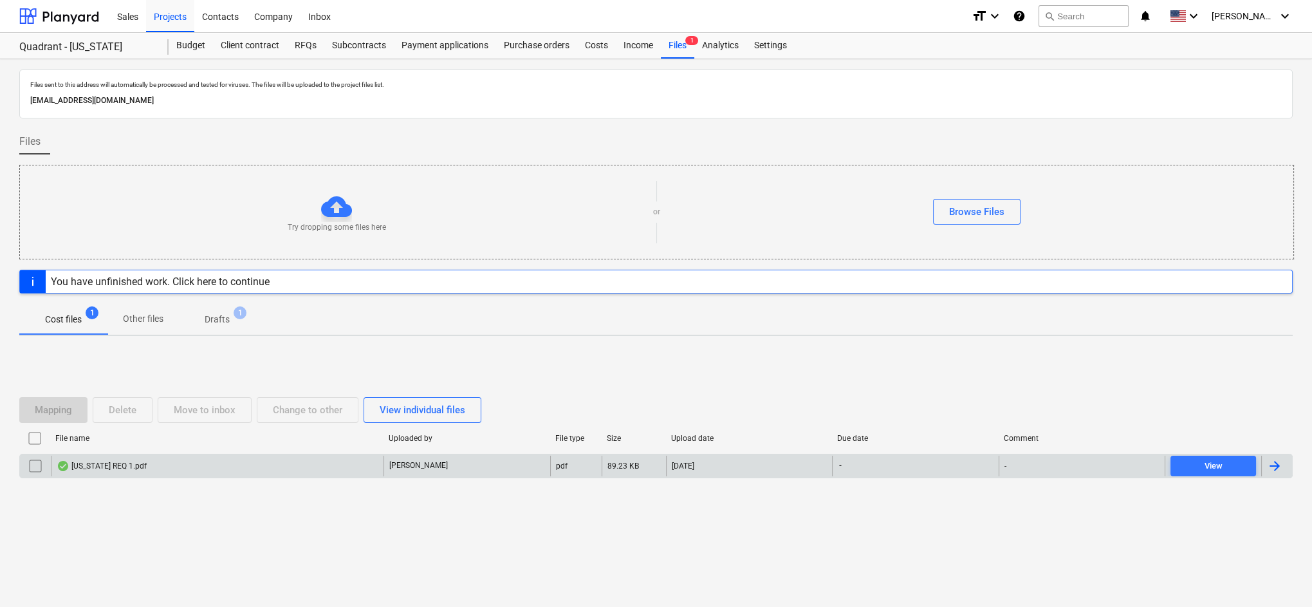
click at [121, 457] on div "[US_STATE] REQ 1.pdf" at bounding box center [102, 466] width 90 height 10
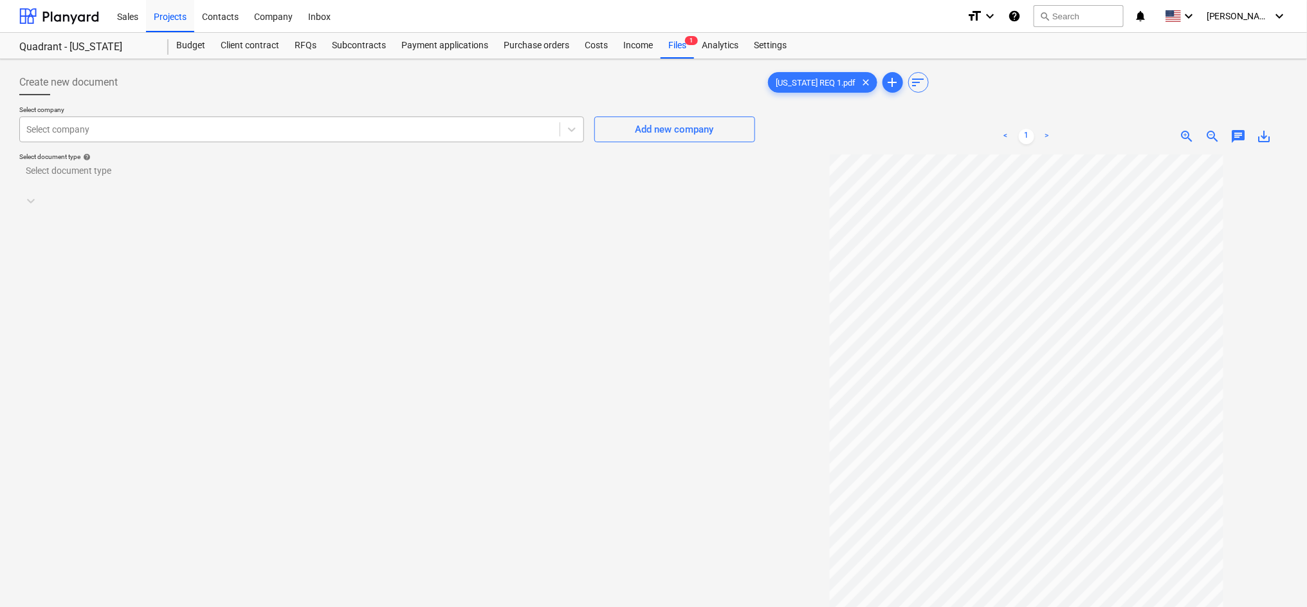
click at [396, 136] on div "Select company" at bounding box center [290, 129] width 540 height 18
click at [619, 178] on div "Select document type" at bounding box center [375, 187] width 711 height 18
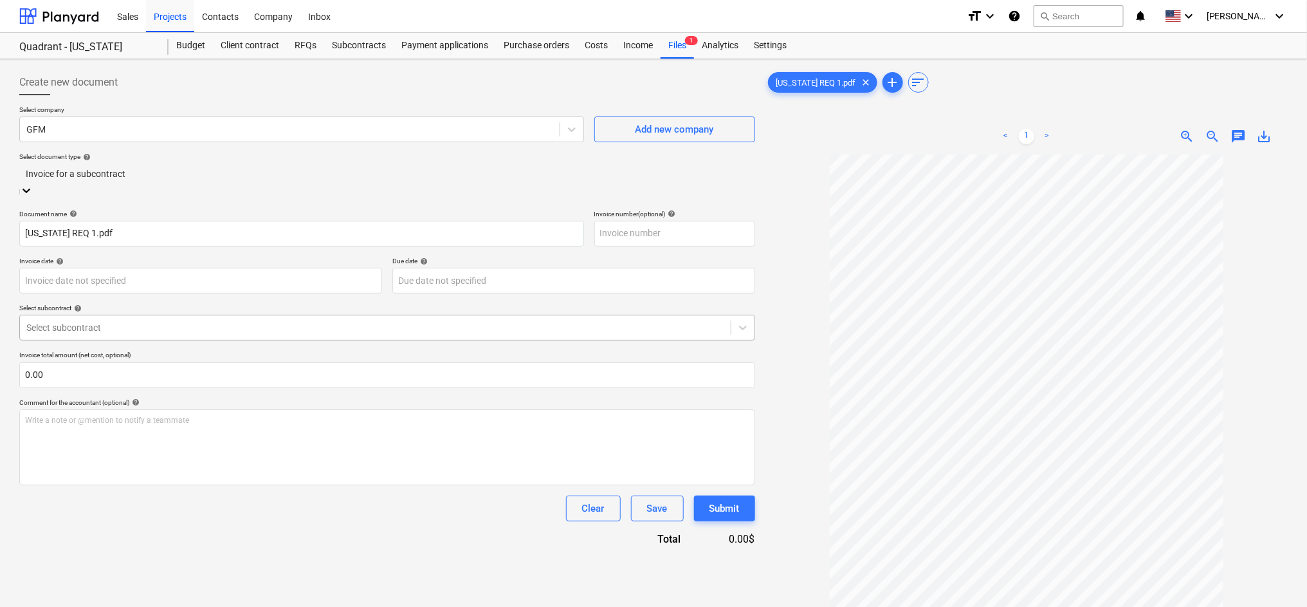
click at [255, 321] on div at bounding box center [375, 327] width 698 height 13
click at [225, 457] on div "[DATE]-SO-001 | Design and Engineering" at bounding box center [653, 612] width 1307 height 10
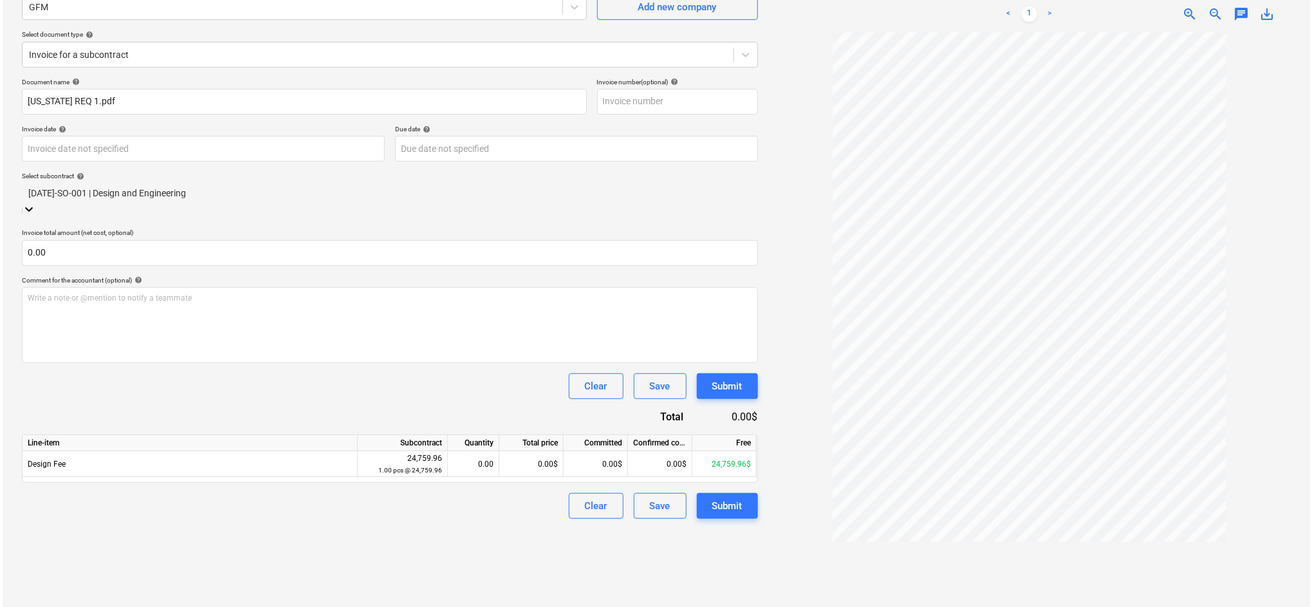
scroll to position [128, 0]
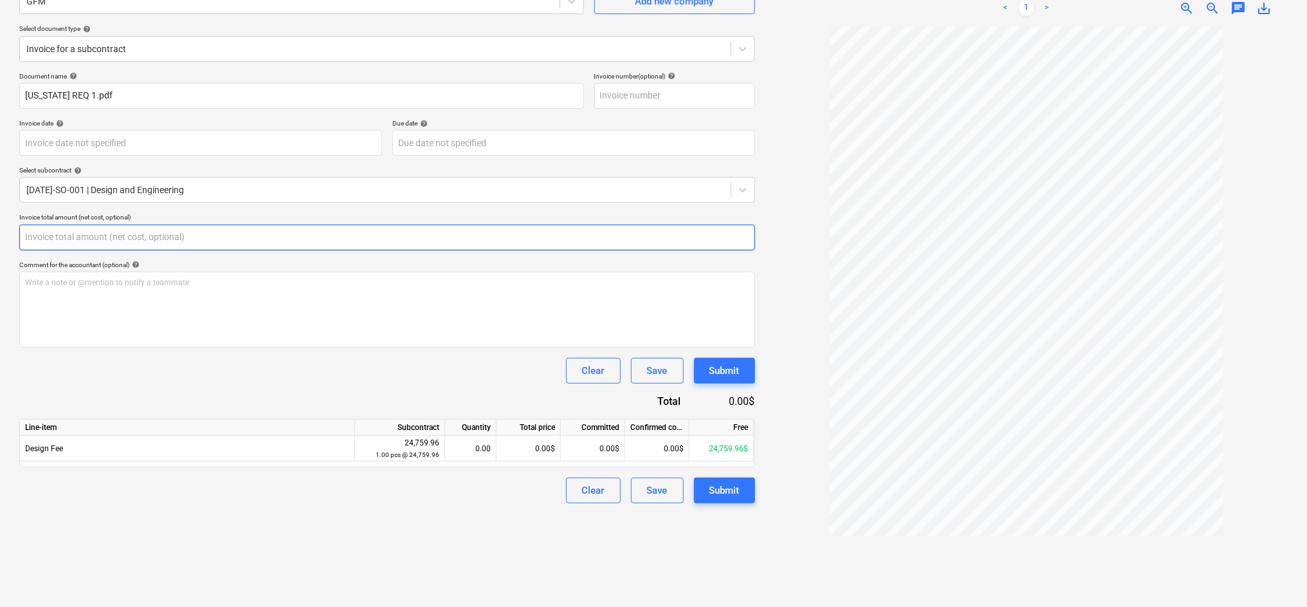
click at [195, 239] on input "text" at bounding box center [387, 238] width 736 height 26
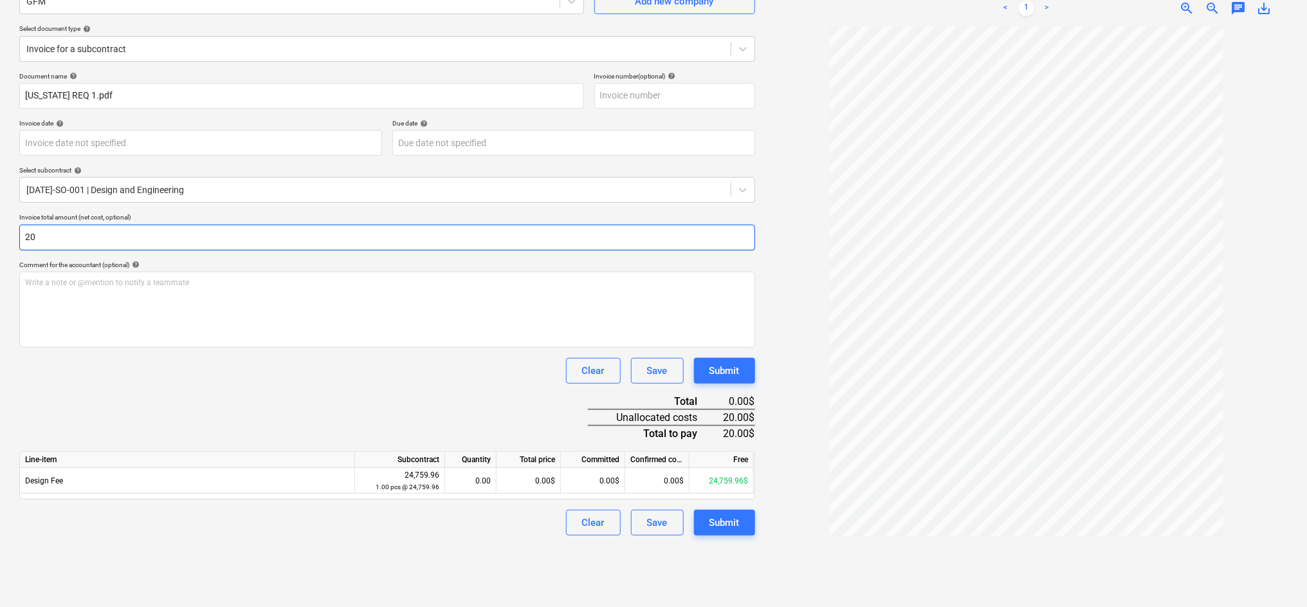
type input "2"
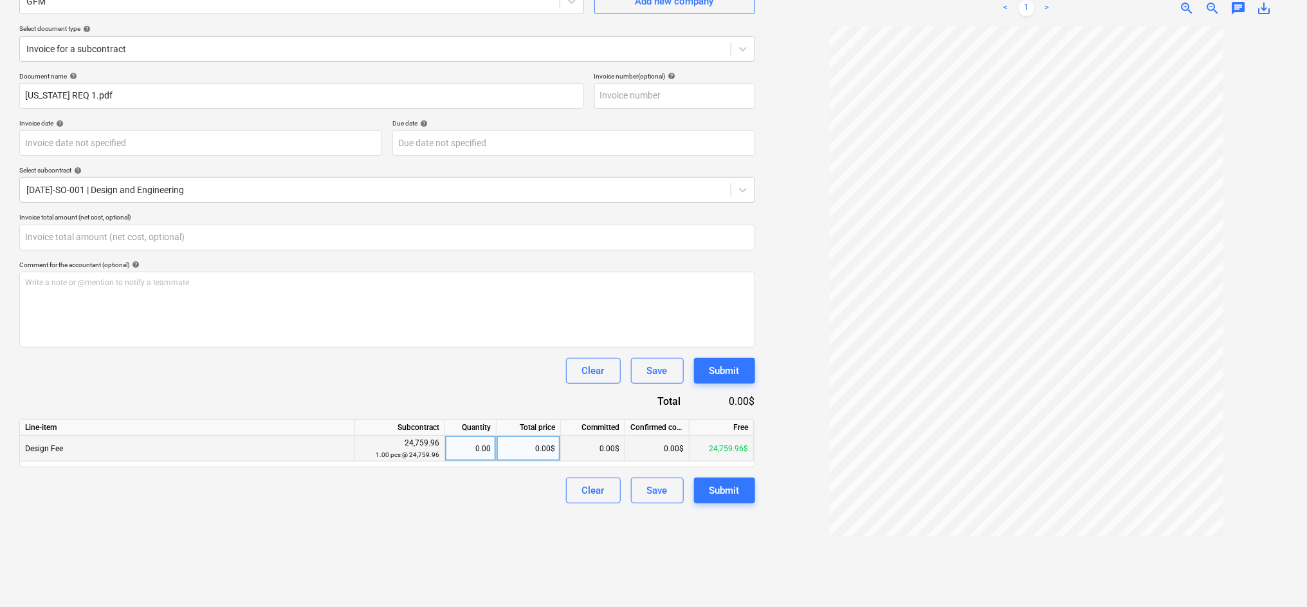
type input "0.00"
click at [546, 447] on div "0.00$" at bounding box center [529, 449] width 64 height 26
type input "20164"
click at [534, 457] on div "Clear Save Submit" at bounding box center [387, 490] width 736 height 26
click at [702, 457] on button "Submit" at bounding box center [724, 490] width 61 height 26
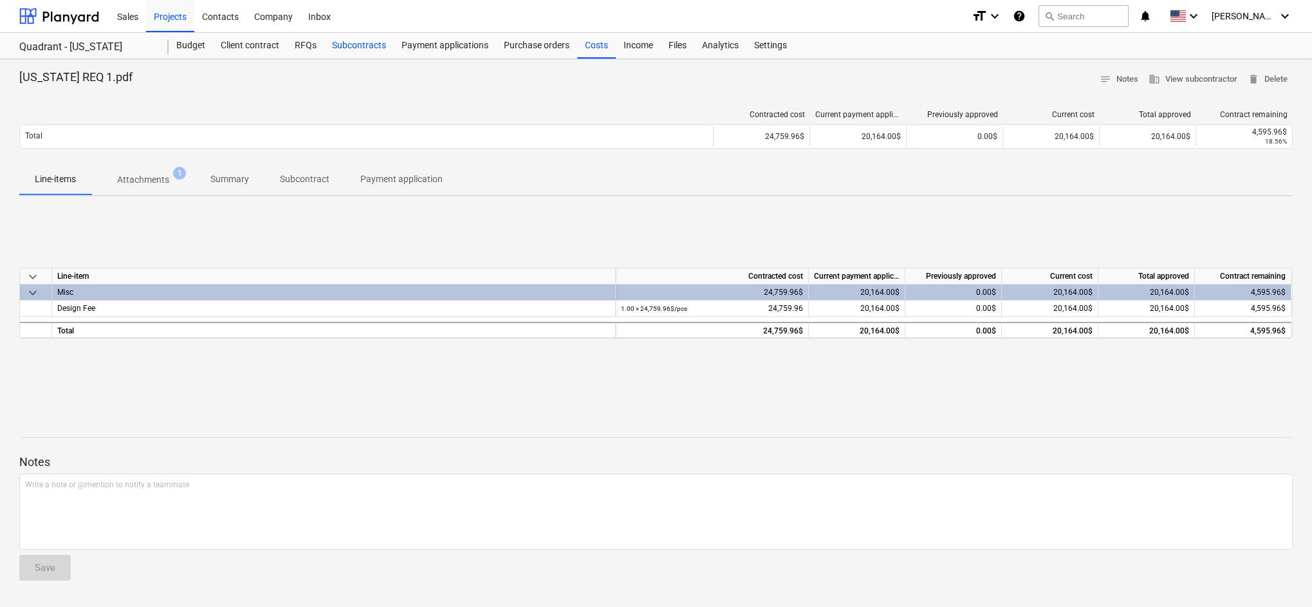
click at [357, 45] on div "Subcontracts" at bounding box center [358, 46] width 69 height 26
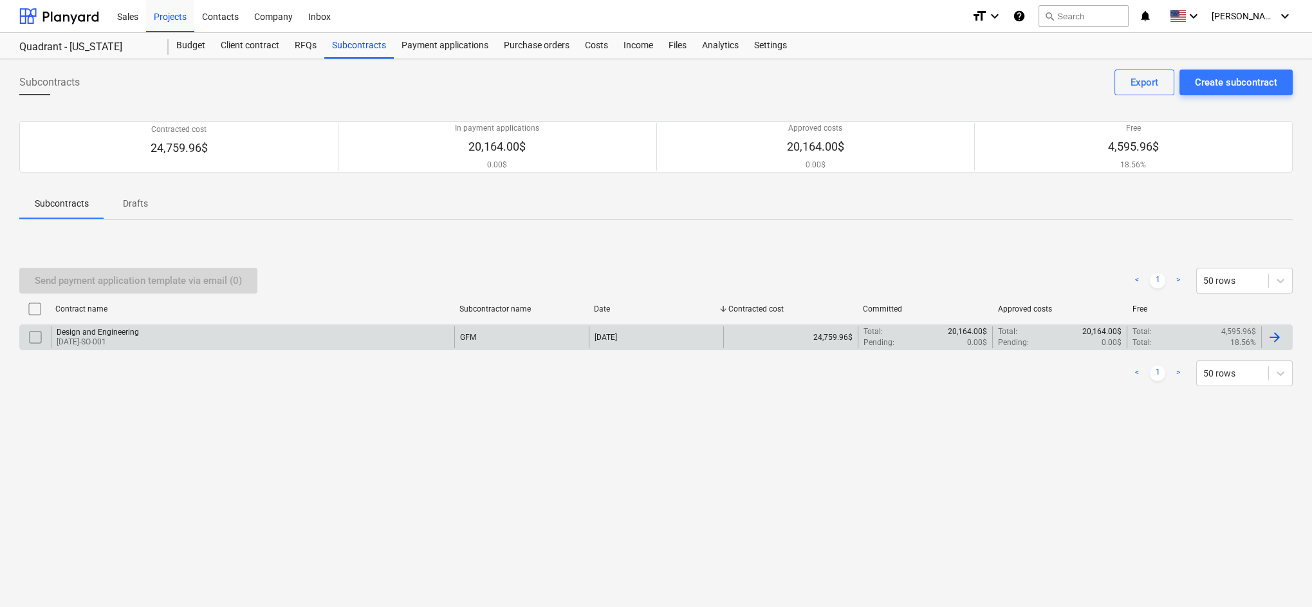
click at [113, 333] on div "Design and Engineering" at bounding box center [98, 331] width 82 height 9
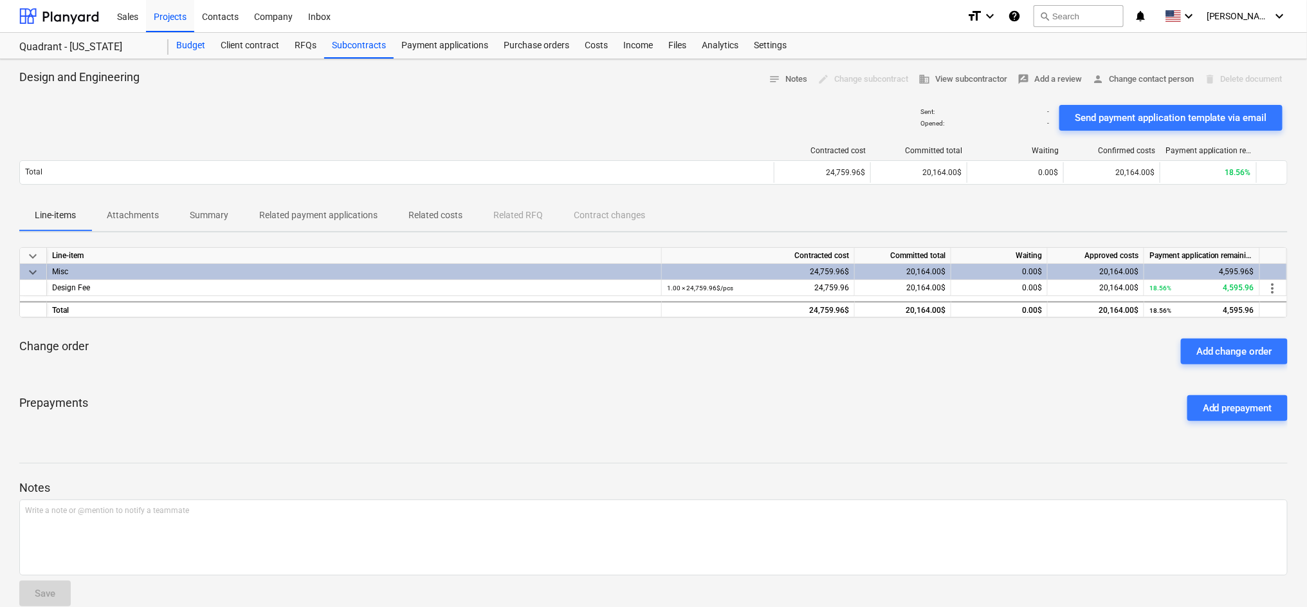
click at [196, 47] on div "Budget" at bounding box center [191, 46] width 44 height 26
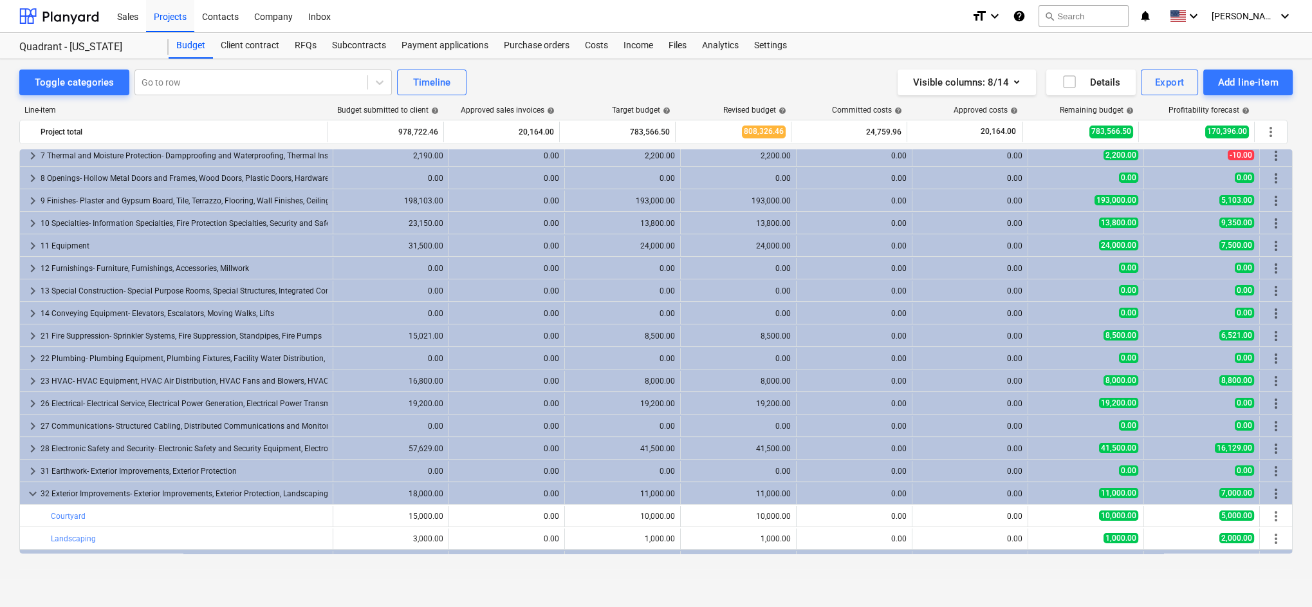
scroll to position [384, 0]
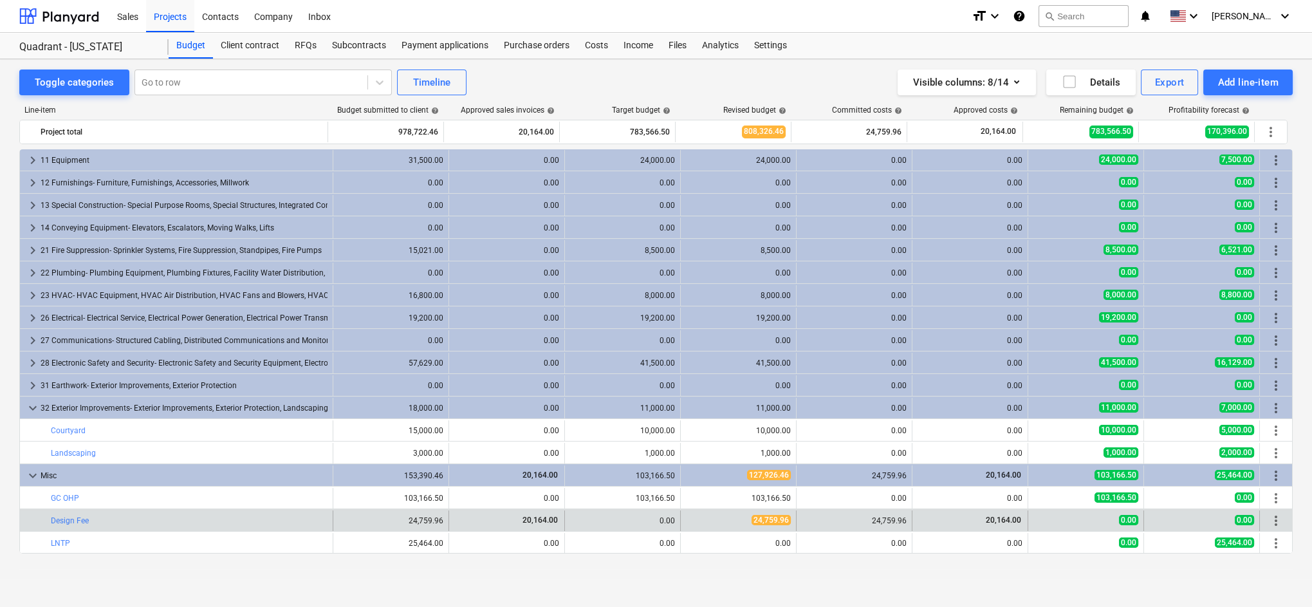
click at [787, 457] on div "20,164.00" at bounding box center [969, 520] width 105 height 11
click at [787, 457] on div "0.00" at bounding box center [1085, 520] width 105 height 11
click at [484, 457] on div "20,164.00" at bounding box center [506, 520] width 105 height 11
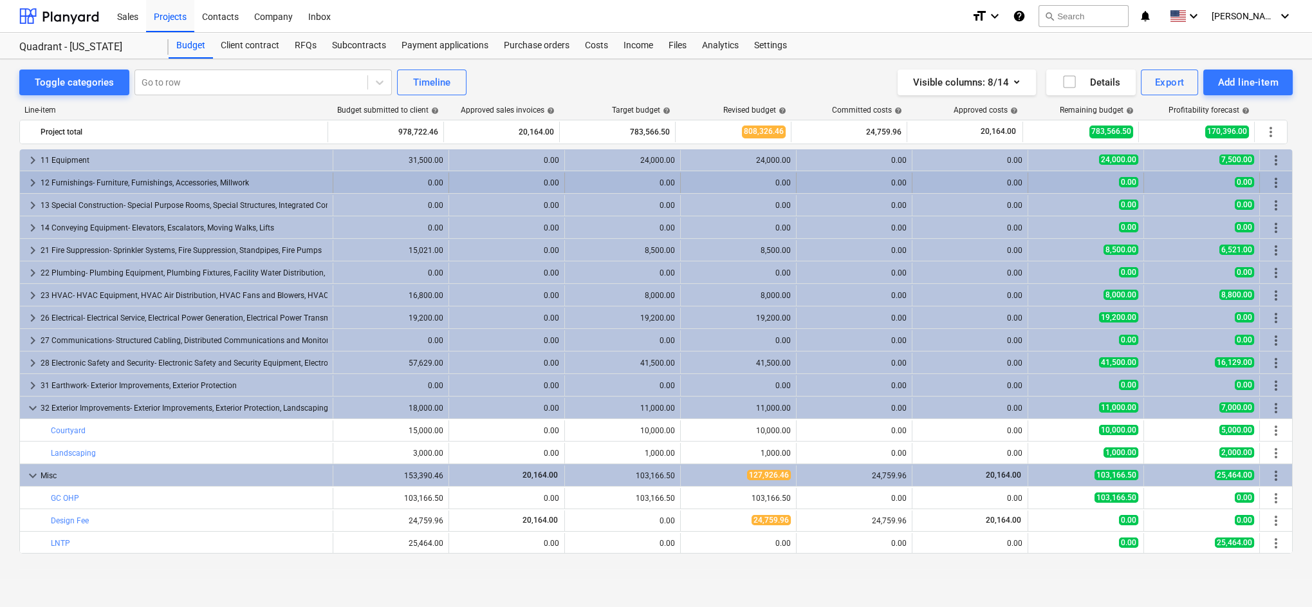
click at [30, 182] on span "keyboard_arrow_right" at bounding box center [32, 182] width 15 height 15
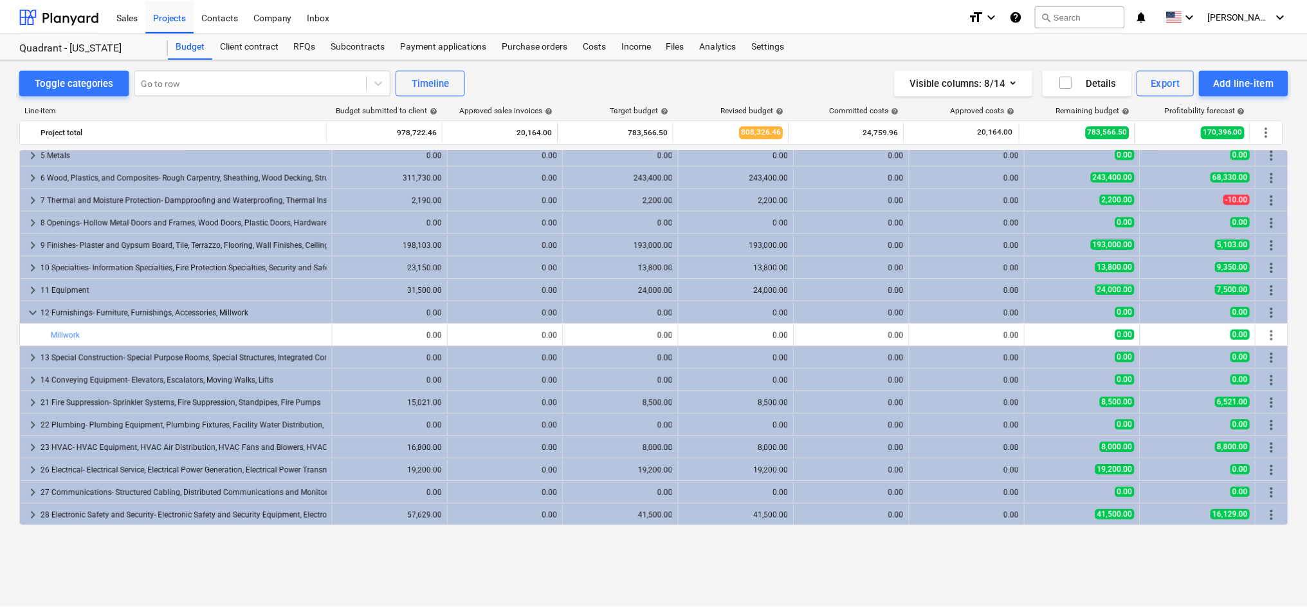
scroll to position [171, 0]
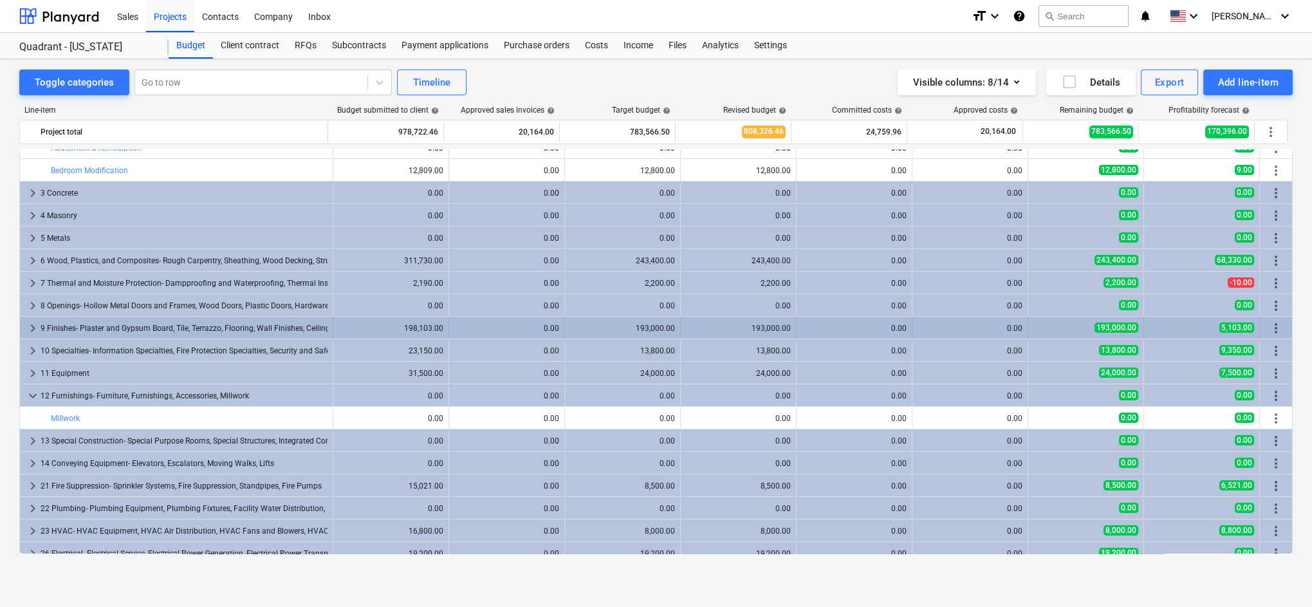
click at [31, 329] on span "keyboard_arrow_right" at bounding box center [32, 327] width 15 height 15
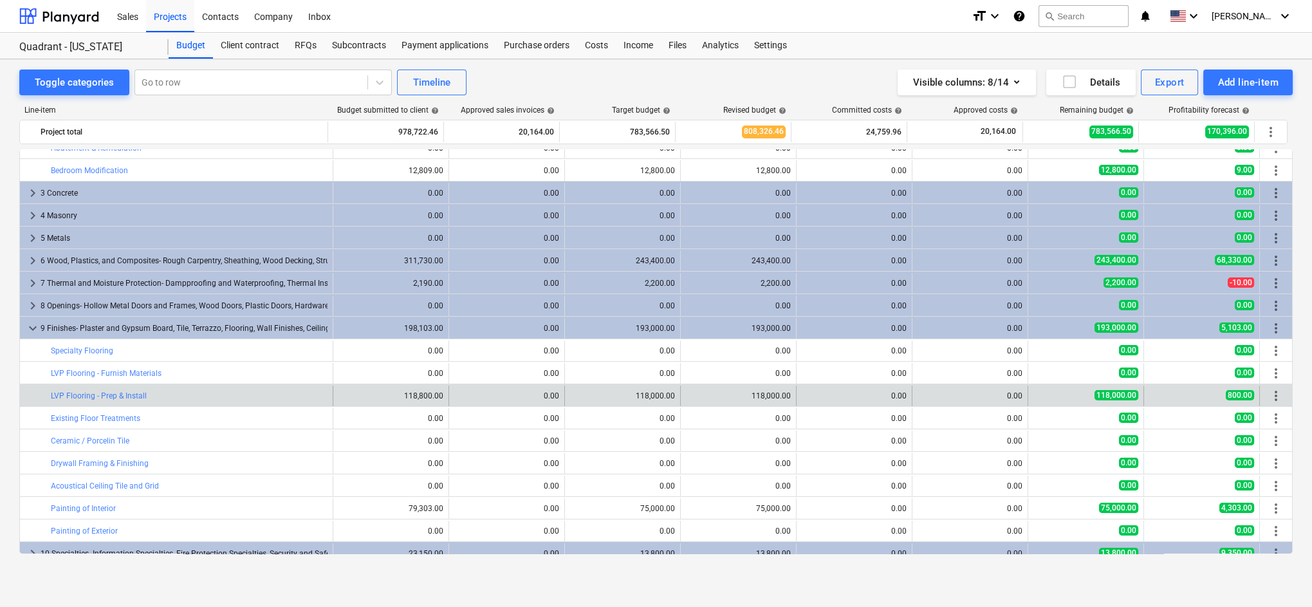
click at [787, 395] on div "0.00" at bounding box center [969, 395] width 105 height 9
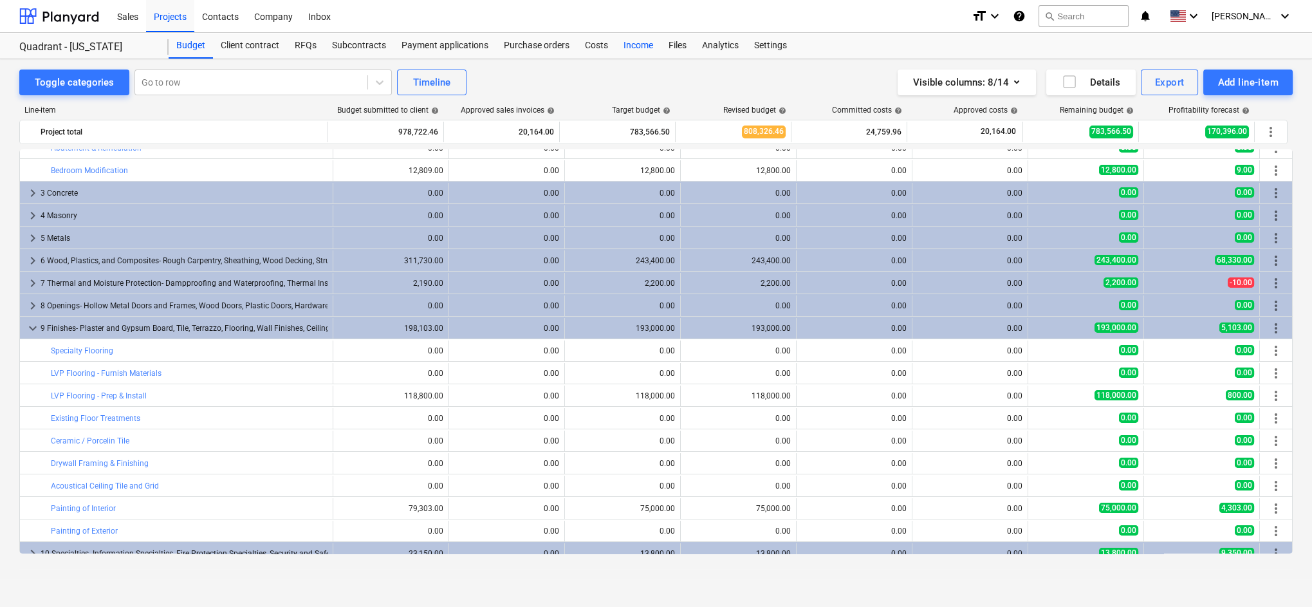
click at [641, 44] on div "Income" at bounding box center [638, 46] width 45 height 26
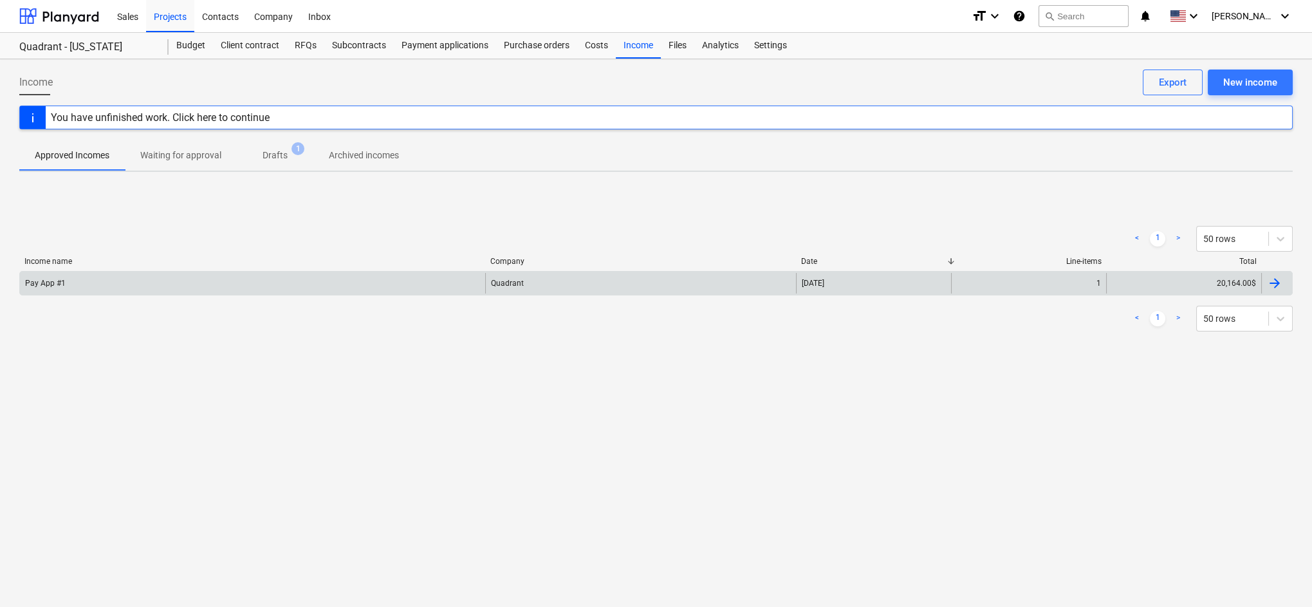
click at [84, 284] on div "Pay App #1" at bounding box center [252, 283] width 465 height 21
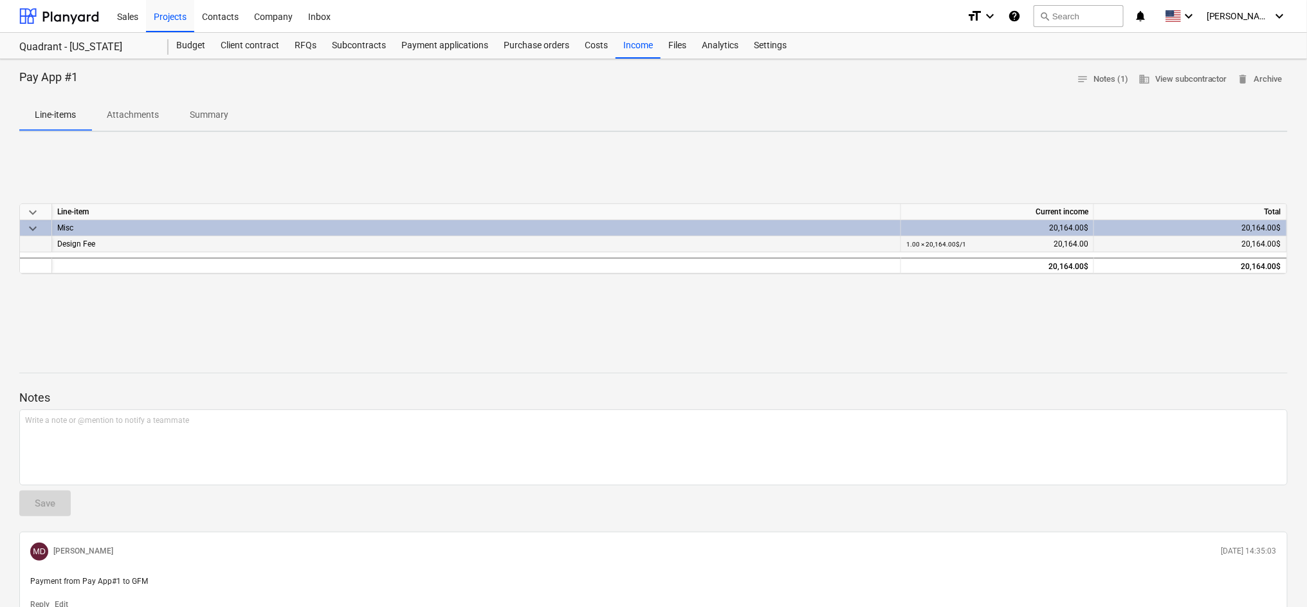
click at [149, 244] on div "Design Fee" at bounding box center [476, 243] width 838 height 15
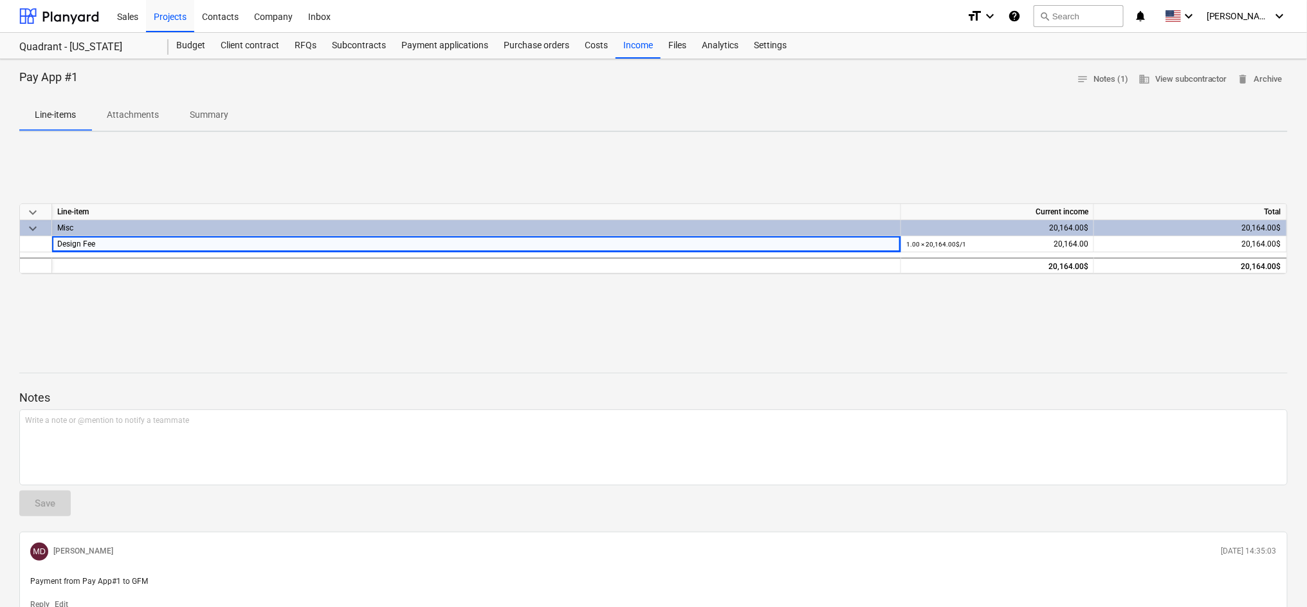
click at [355, 329] on div "keyboard_arrow_down Line-item Current income Total keyboard_arrow_down Misc 20,…" at bounding box center [653, 238] width 1269 height 193
click at [638, 44] on div "Income" at bounding box center [638, 46] width 45 height 26
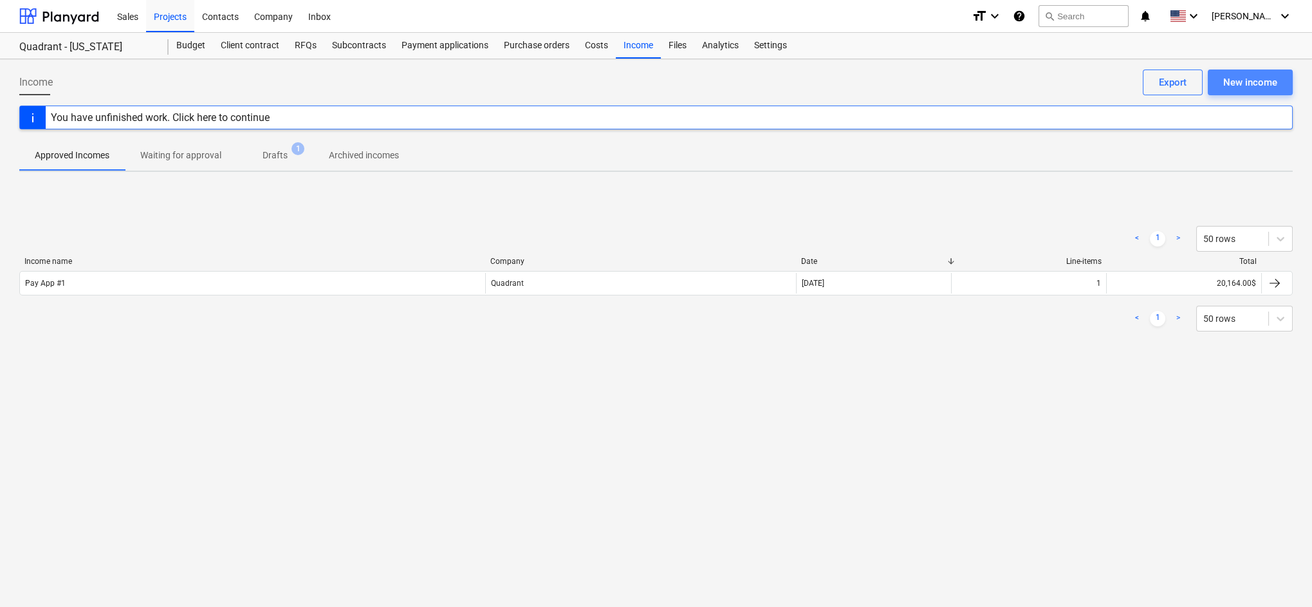
click at [787, 77] on div "New income" at bounding box center [1250, 82] width 54 height 17
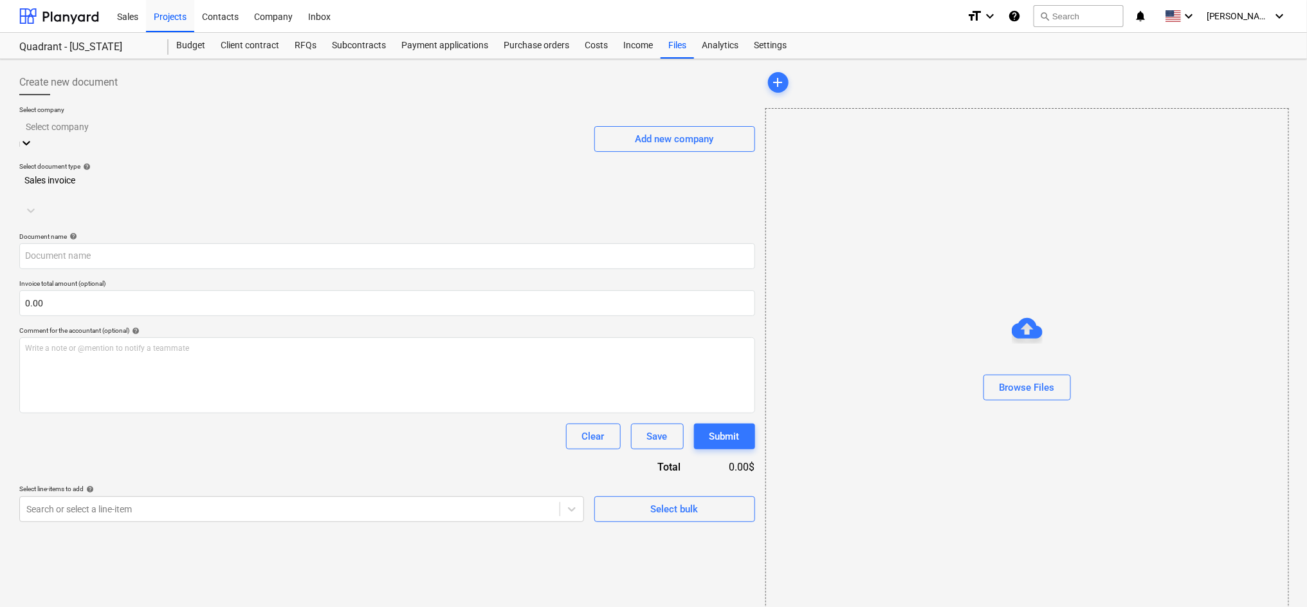
click at [460, 134] on div at bounding box center [302, 126] width 552 height 15
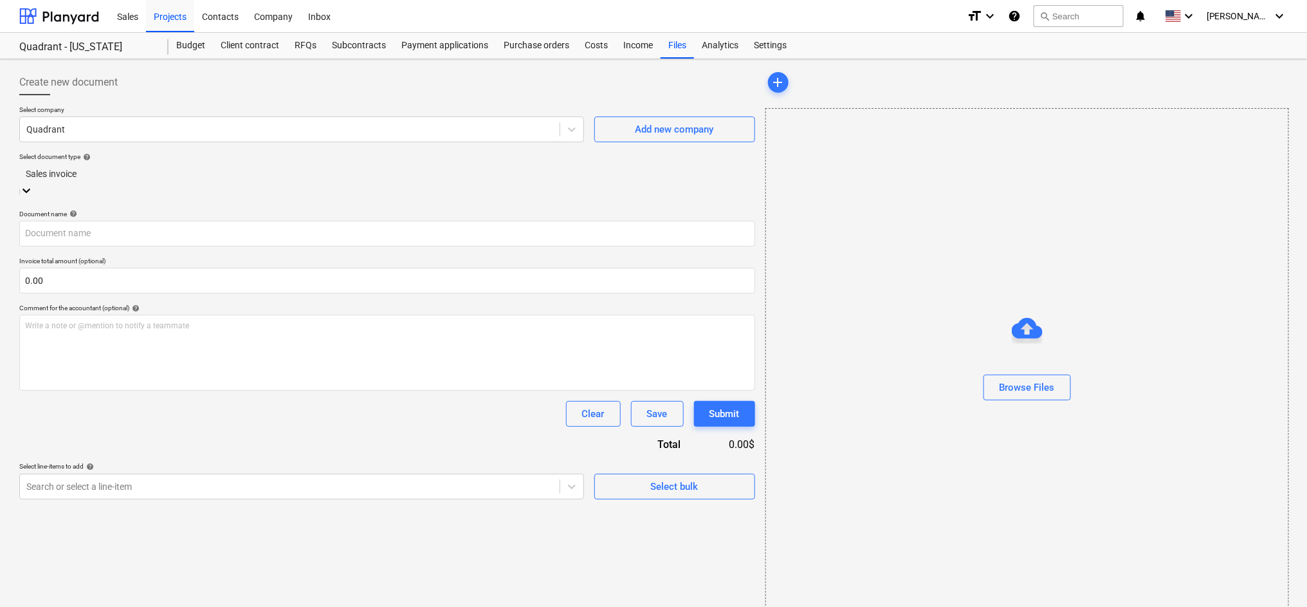
click at [315, 174] on div at bounding box center [387, 174] width 723 height 15
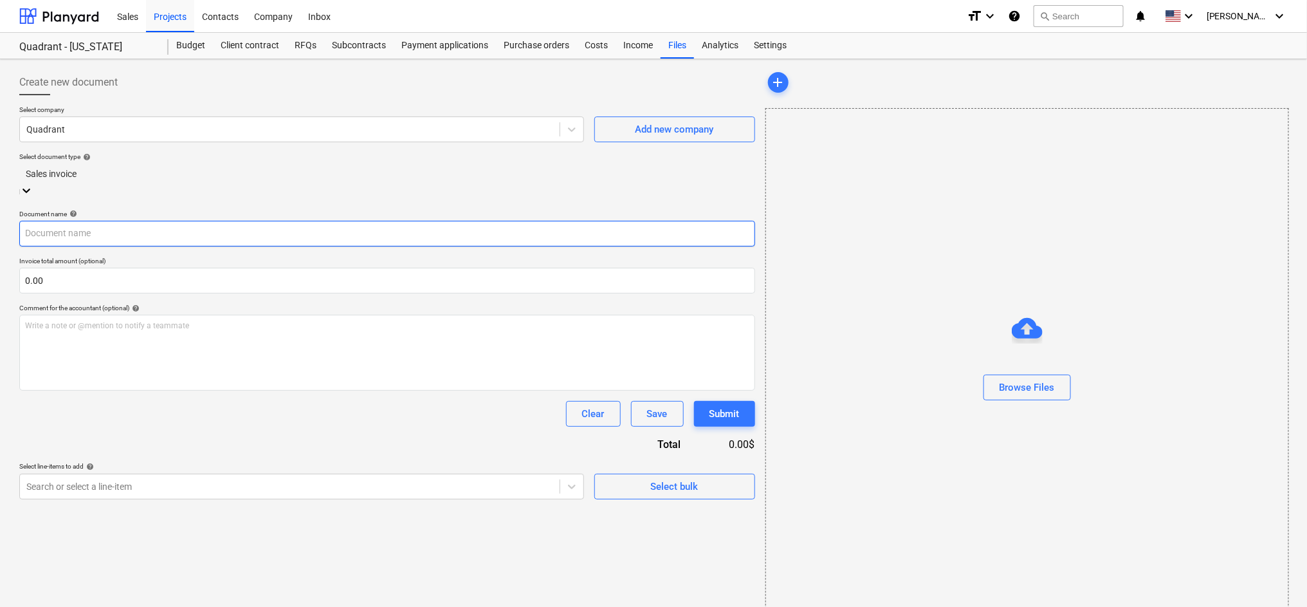
click at [253, 222] on input "text" at bounding box center [387, 234] width 736 height 26
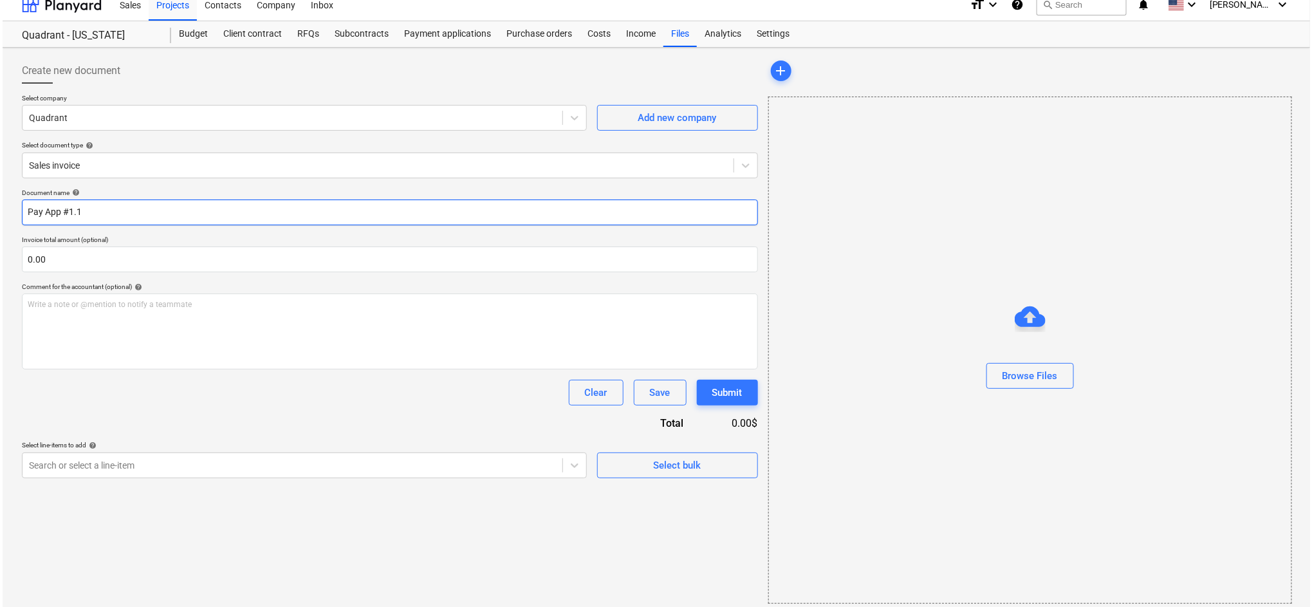
scroll to position [18, 0]
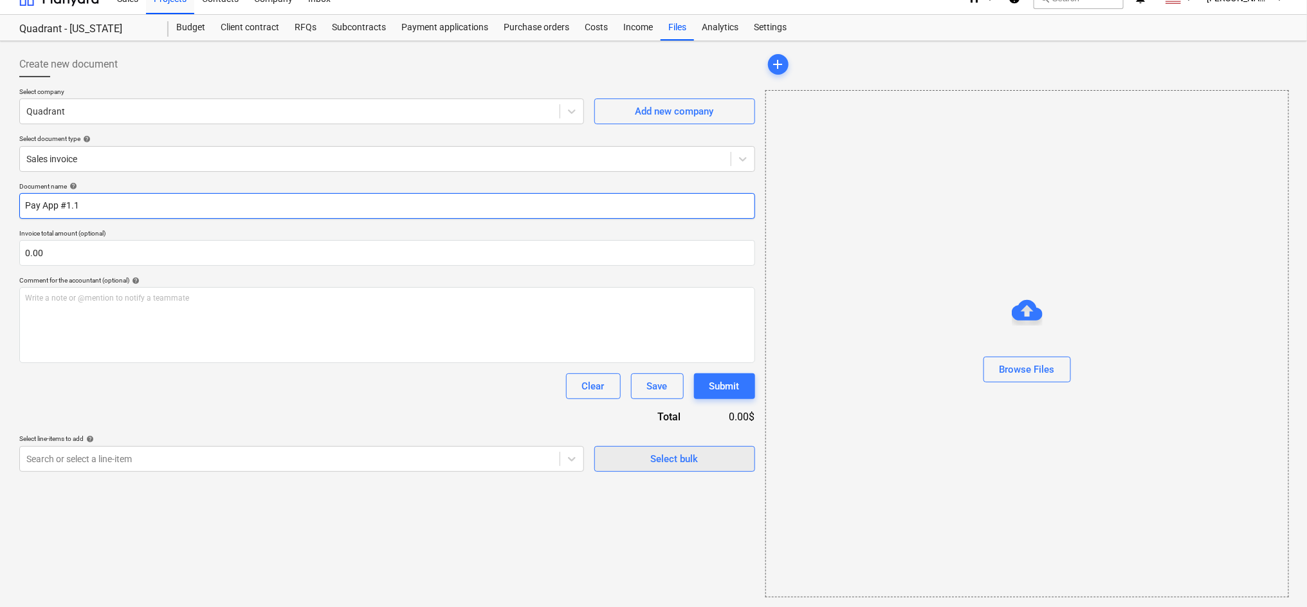
type input "Pay App #1.1"
click at [671, 457] on div "Select bulk" at bounding box center [675, 458] width 48 height 17
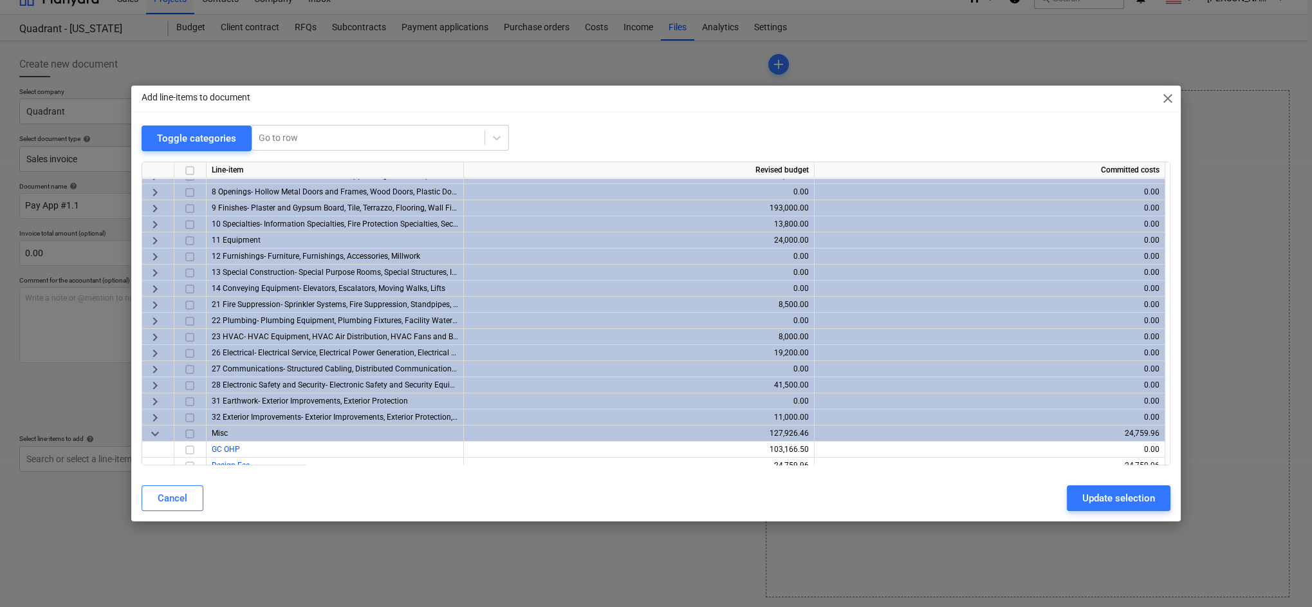
scroll to position [196, 0]
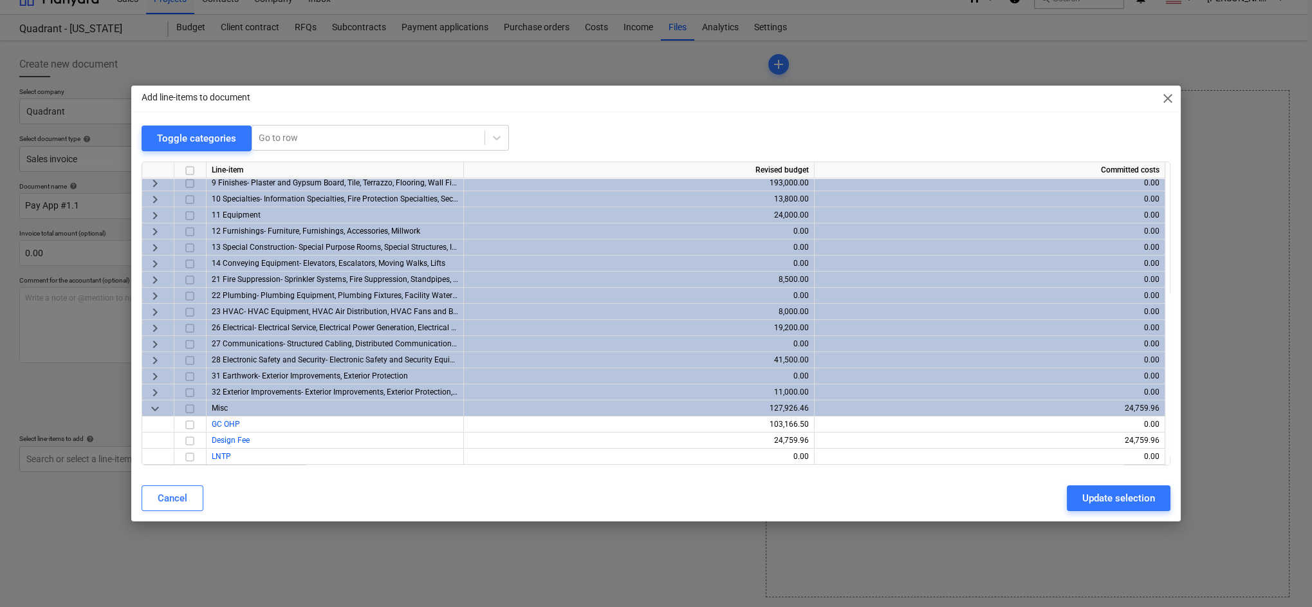
click at [715, 108] on div "Add line-items to document close" at bounding box center [655, 99] width 1049 height 26
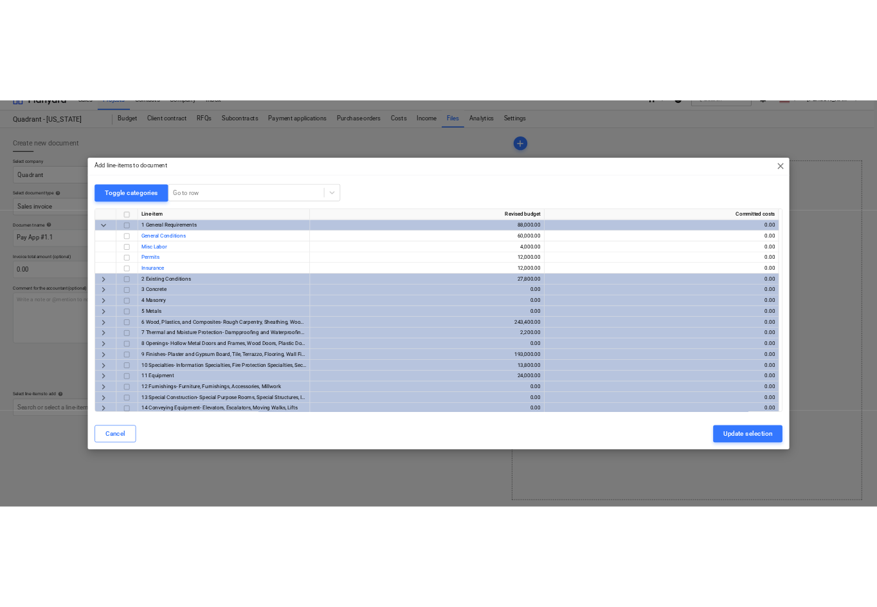
scroll to position [17, 0]
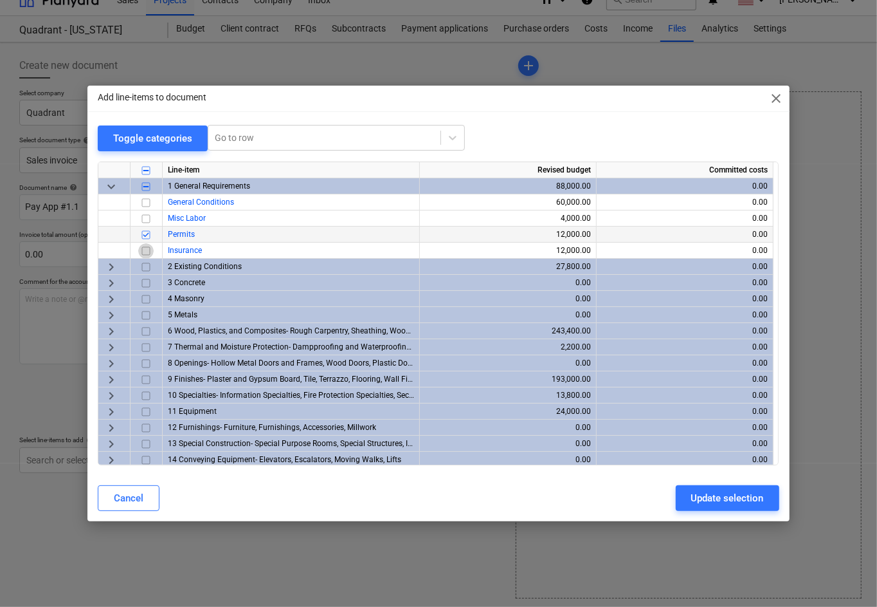
click at [145, 252] on input "checkbox" at bounding box center [145, 250] width 15 height 15
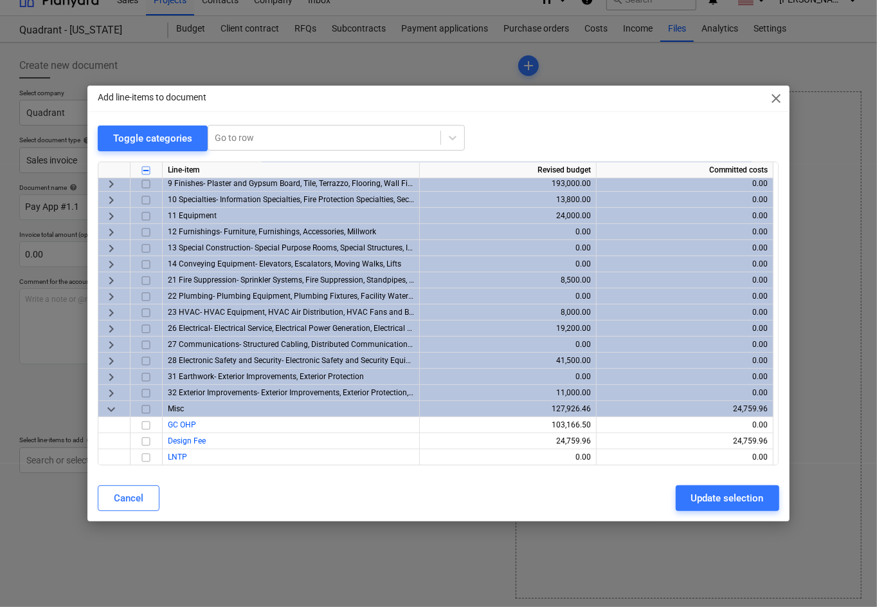
scroll to position [196, 0]
click at [146, 425] on input "checkbox" at bounding box center [145, 423] width 15 height 15
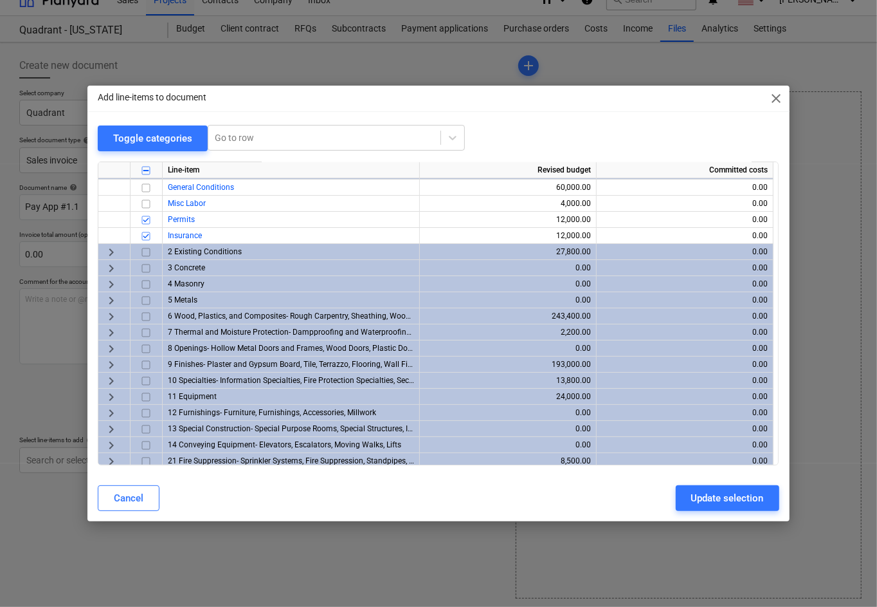
scroll to position [0, 0]
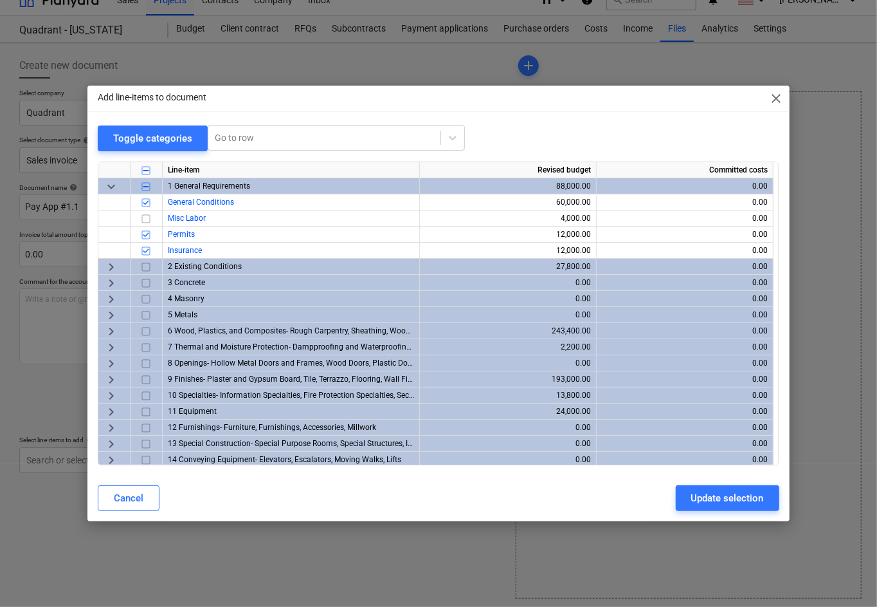
click at [109, 265] on span "keyboard_arrow_right" at bounding box center [111, 266] width 15 height 15
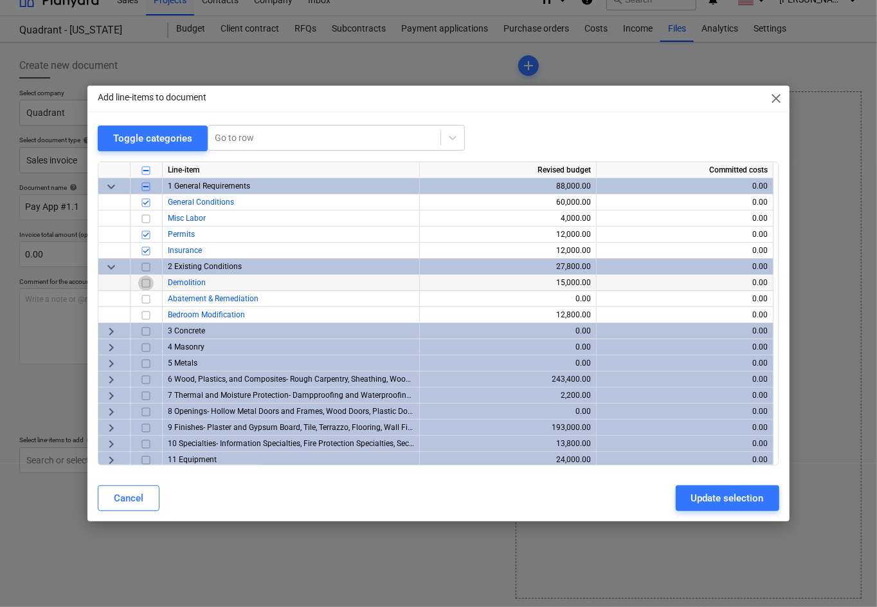
click at [147, 282] on input "checkbox" at bounding box center [145, 282] width 15 height 15
click at [112, 378] on span "keyboard_arrow_right" at bounding box center [111, 378] width 15 height 15
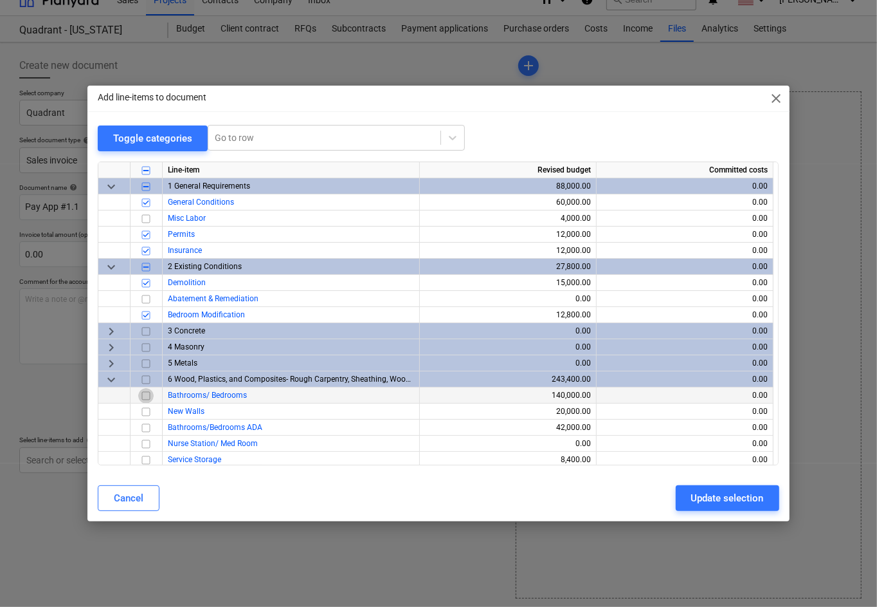
click at [145, 393] on input "checkbox" at bounding box center [145, 394] width 15 height 15
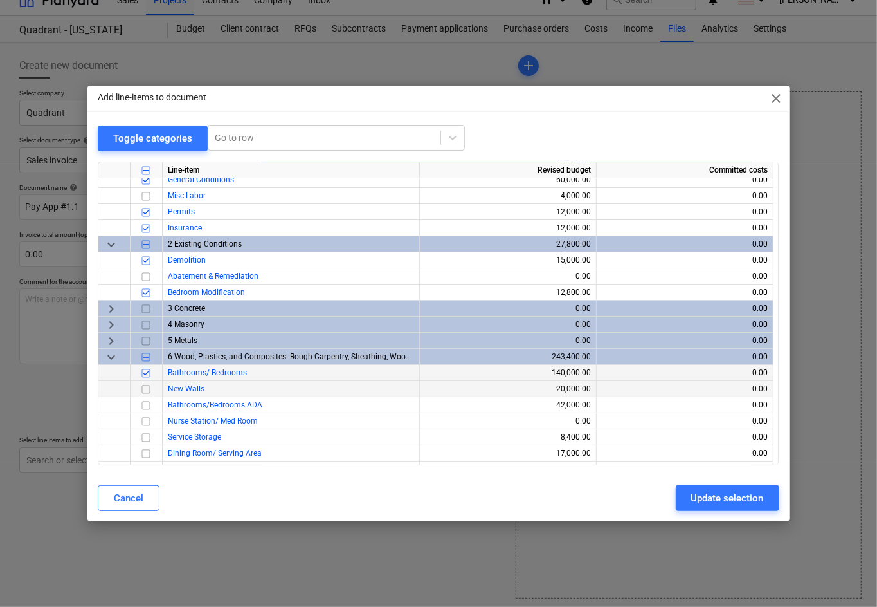
scroll to position [86, 0]
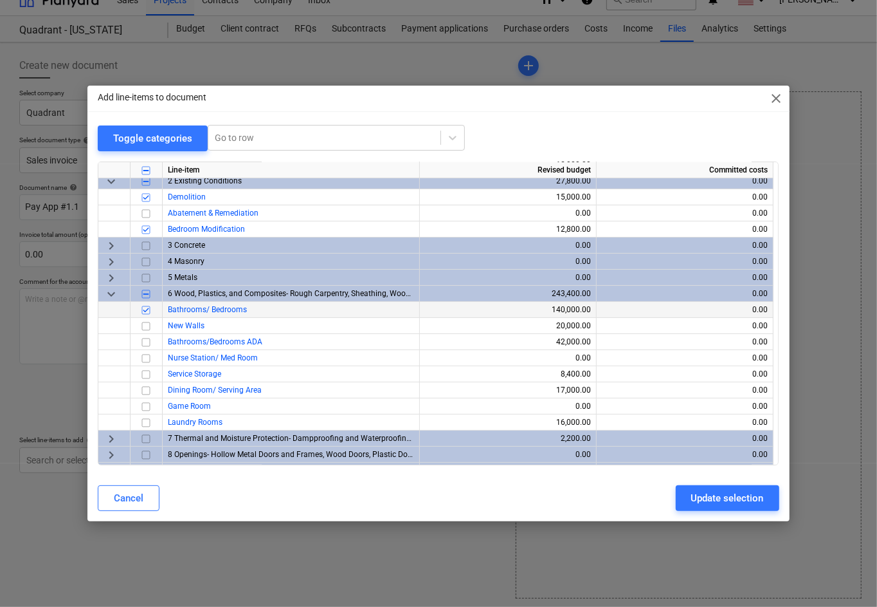
click at [113, 439] on span "keyboard_arrow_right" at bounding box center [111, 437] width 15 height 15
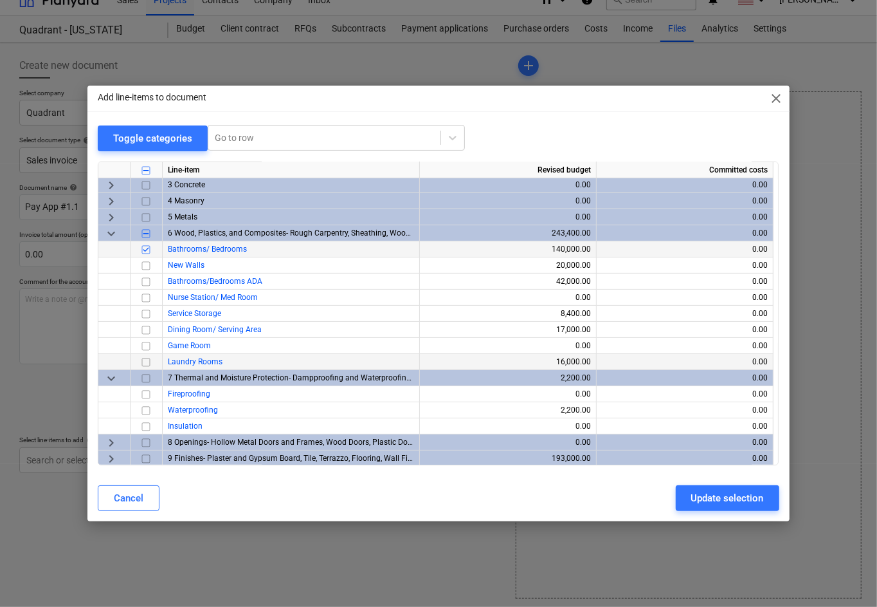
scroll to position [171, 0]
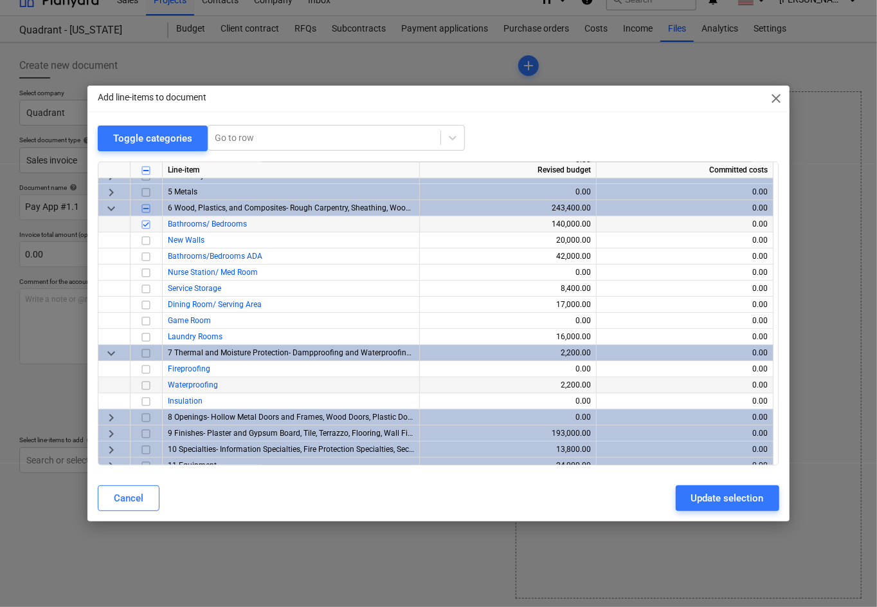
click at [145, 384] on input "checkbox" at bounding box center [145, 384] width 15 height 15
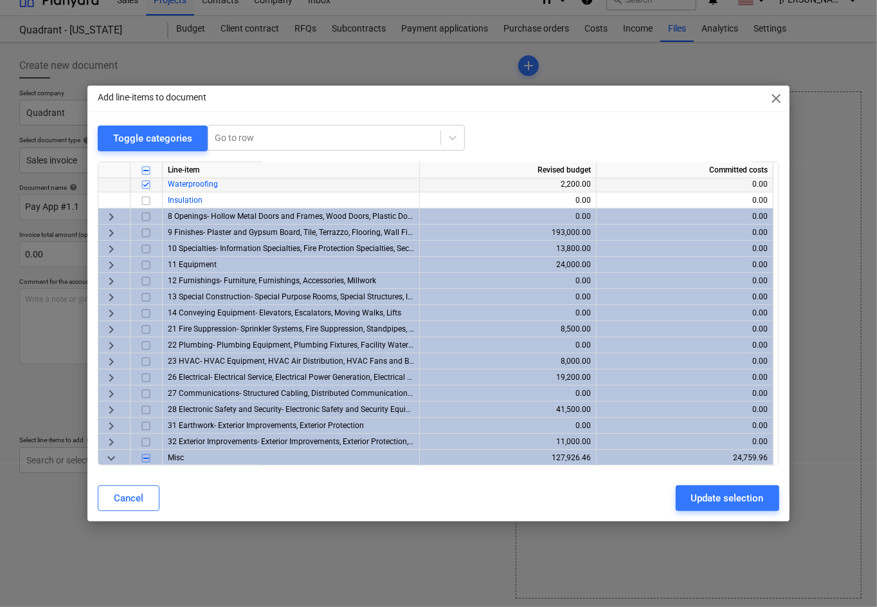
scroll to position [336, 0]
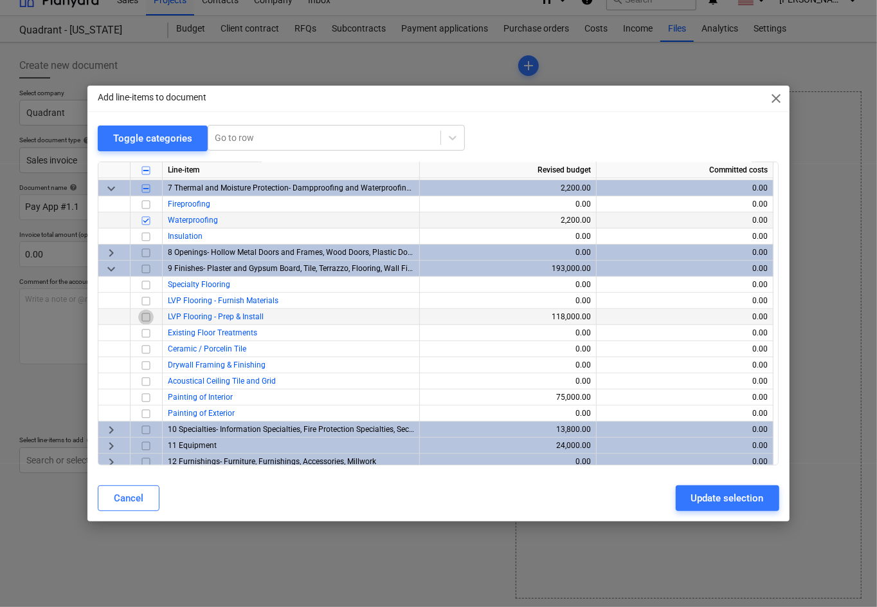
click at [146, 316] on input "checkbox" at bounding box center [145, 316] width 15 height 15
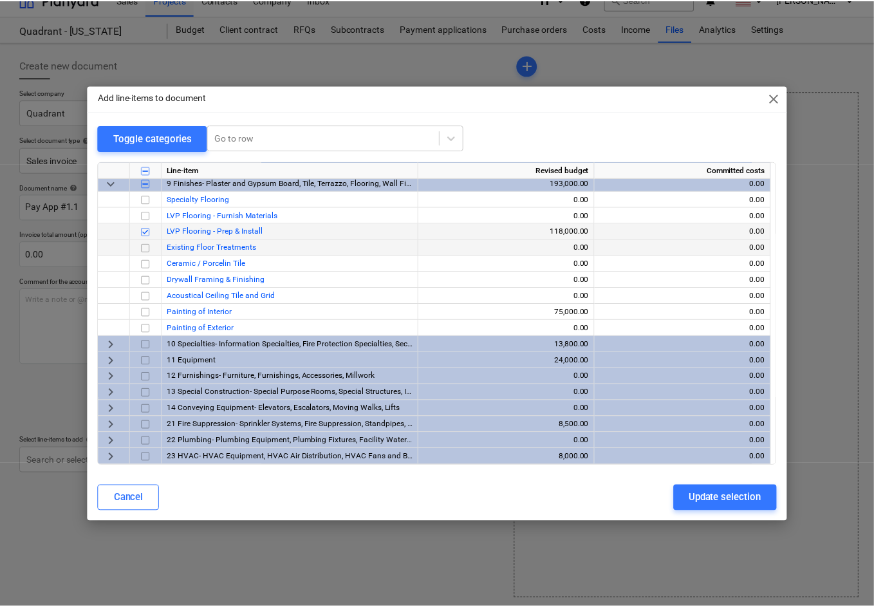
scroll to position [507, 0]
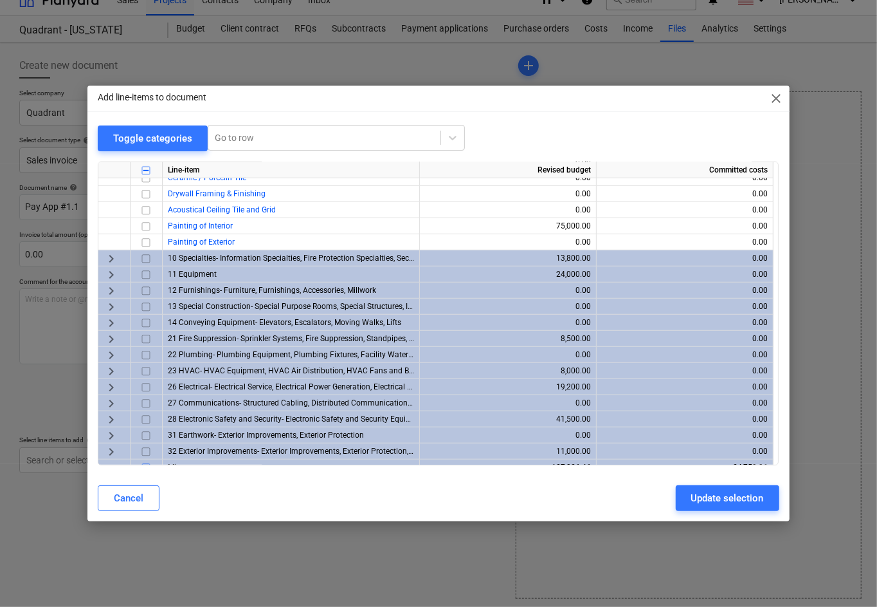
click at [109, 275] on span "keyboard_arrow_right" at bounding box center [111, 273] width 15 height 15
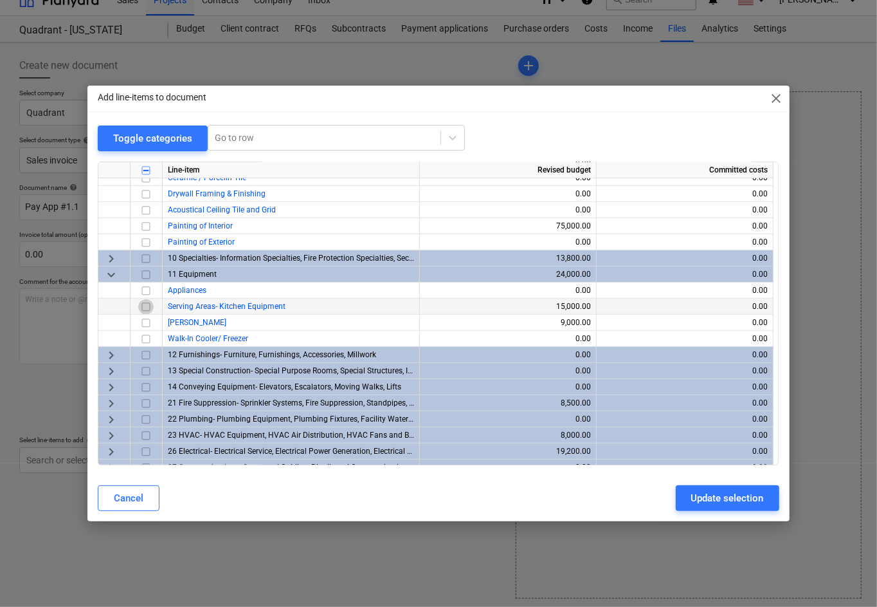
click at [147, 306] on input "checkbox" at bounding box center [145, 305] width 15 height 15
click at [146, 322] on input "checkbox" at bounding box center [145, 322] width 15 height 15
click at [731, 457] on div "Update selection" at bounding box center [728, 498] width 73 height 17
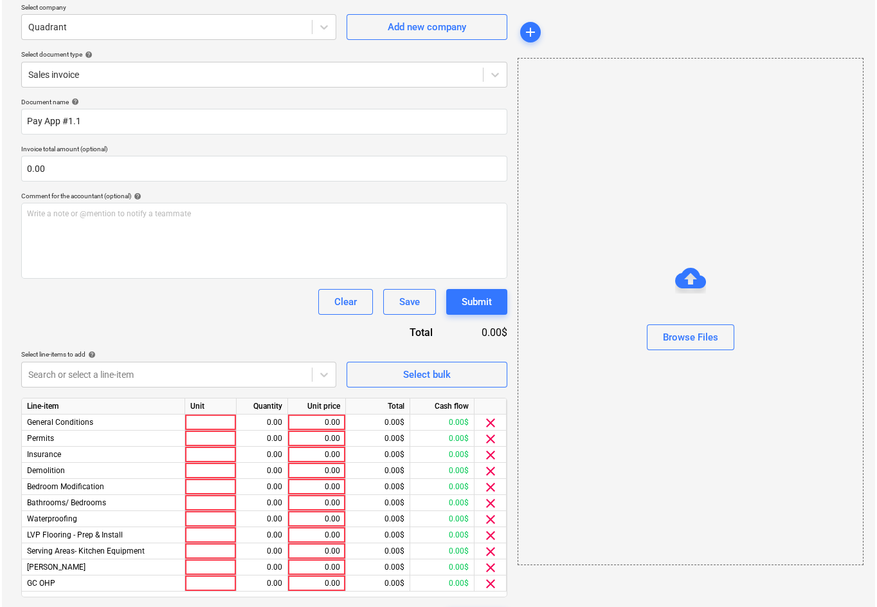
scroll to position [138, 0]
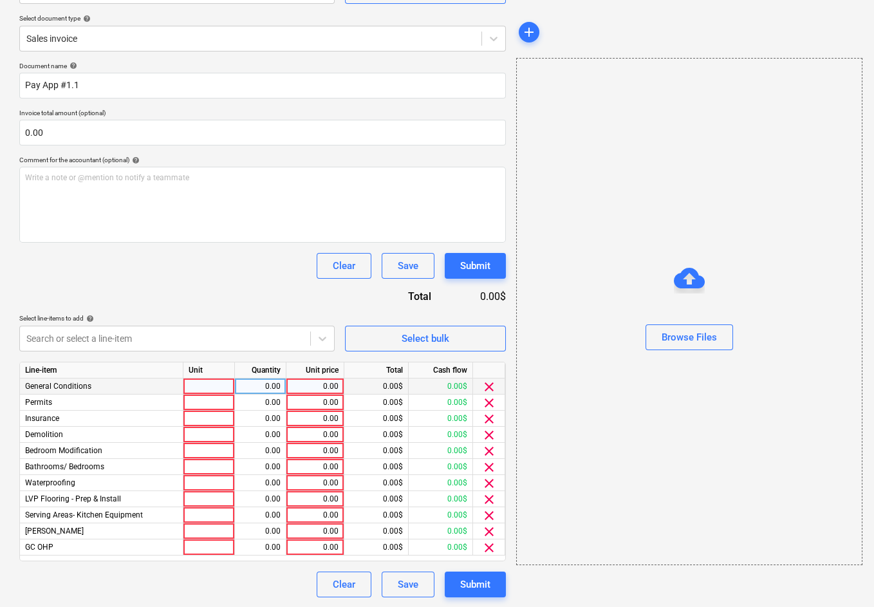
click at [216, 382] on div at bounding box center [208, 386] width 51 height 16
type input "1"
click at [316, 383] on div "0.00" at bounding box center [314, 386] width 47 height 16
type input "15000"
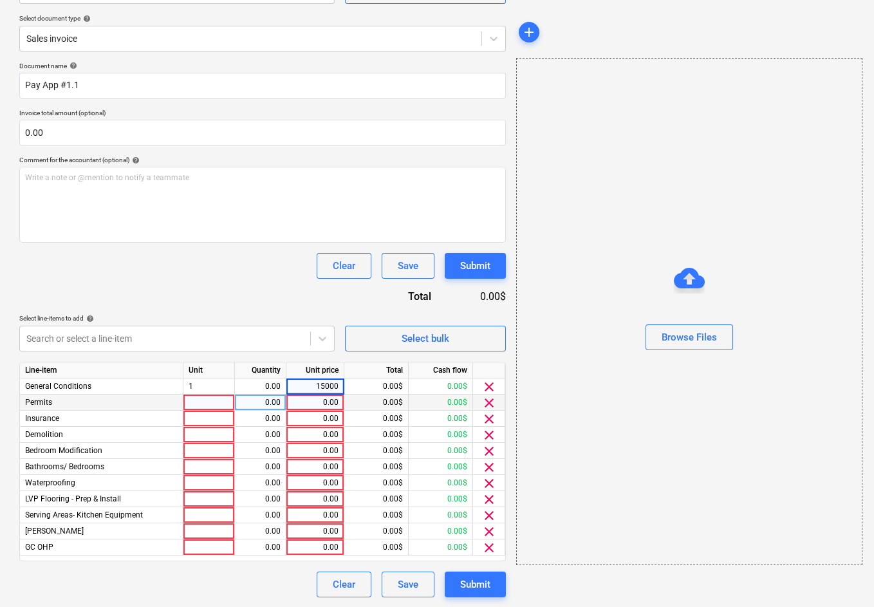
click at [313, 403] on div "0.00" at bounding box center [314, 402] width 47 height 16
type input "12000"
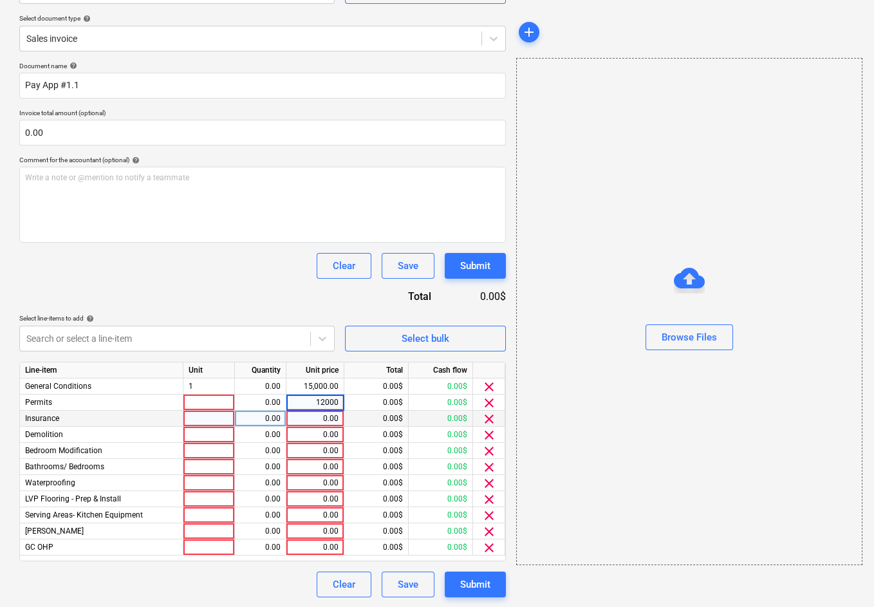
click at [314, 417] on div "0.00" at bounding box center [314, 418] width 47 height 16
type input "12000"
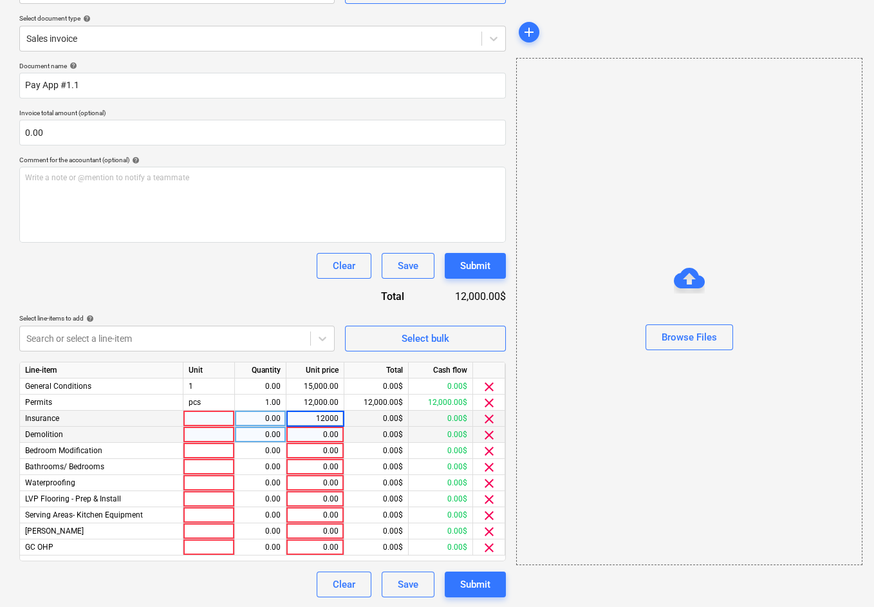
click at [312, 436] on div "0.00" at bounding box center [314, 434] width 47 height 16
click at [319, 432] on div "0.00" at bounding box center [314, 434] width 47 height 16
type input "15000"
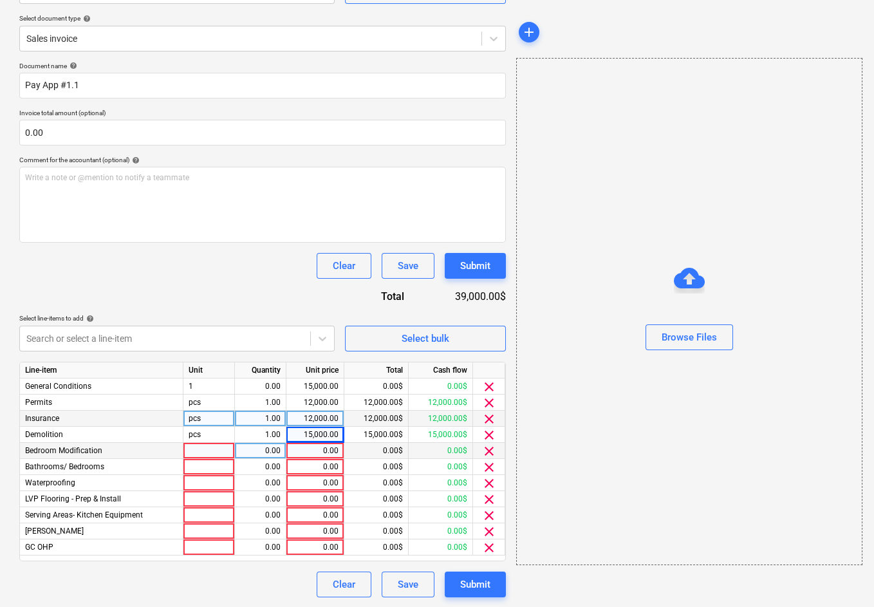
click at [322, 450] on div "0.00" at bounding box center [314, 451] width 47 height 16
type input "11000"
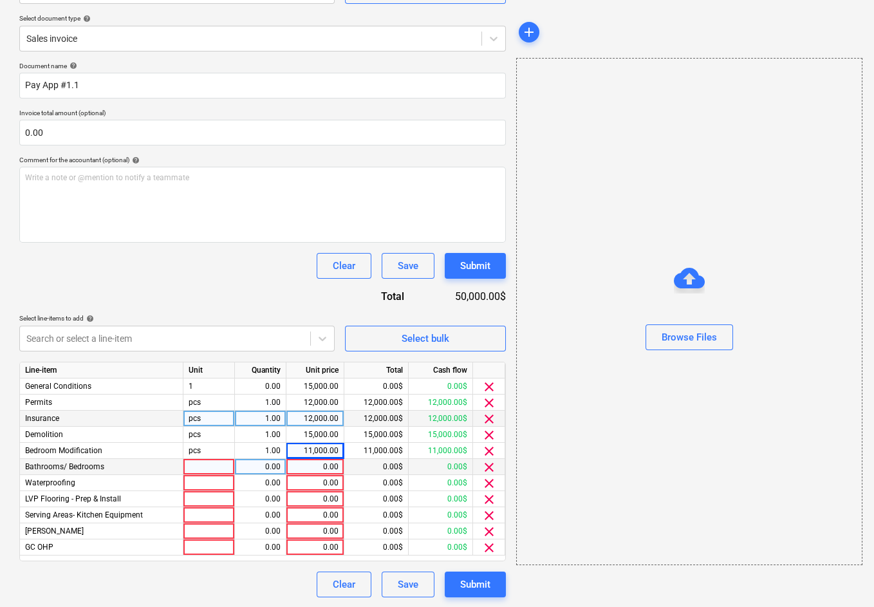
click at [319, 457] on div "0.00" at bounding box center [314, 467] width 47 height 16
click at [322, 457] on div "0.00" at bounding box center [314, 467] width 47 height 16
type input "17845"
click at [317, 457] on div "0.00" at bounding box center [314, 483] width 47 height 16
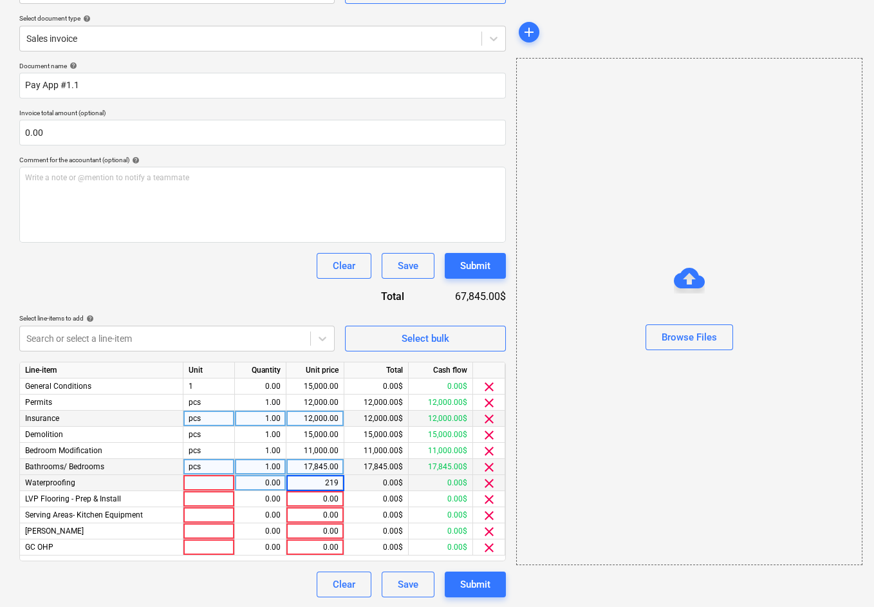
type input "2190"
click at [316, 457] on div "0.00" at bounding box center [314, 499] width 47 height 16
type input "88903"
click at [315, 457] on div "0.00" at bounding box center [314, 515] width 47 height 16
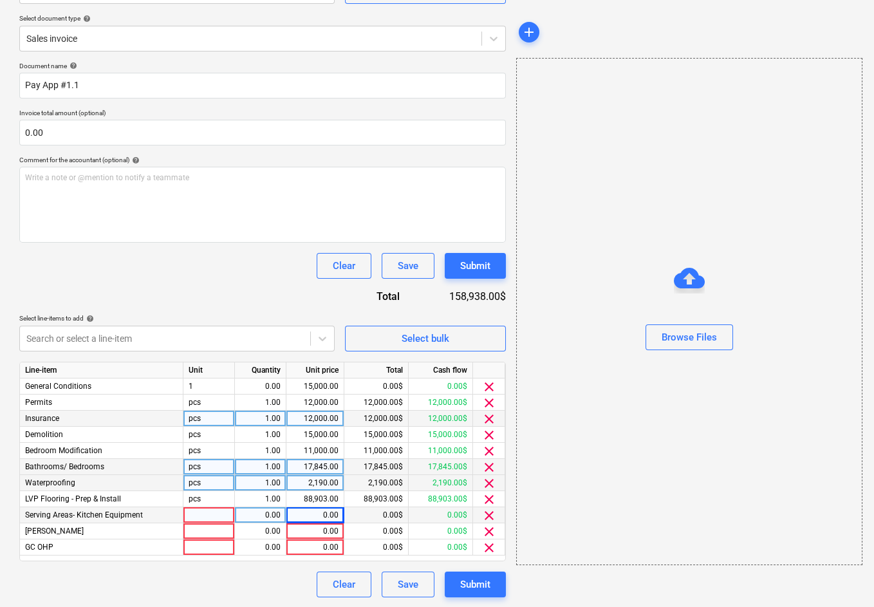
click at [320, 457] on div "0.00" at bounding box center [314, 515] width 47 height 16
type input "8500"
type input "8000"
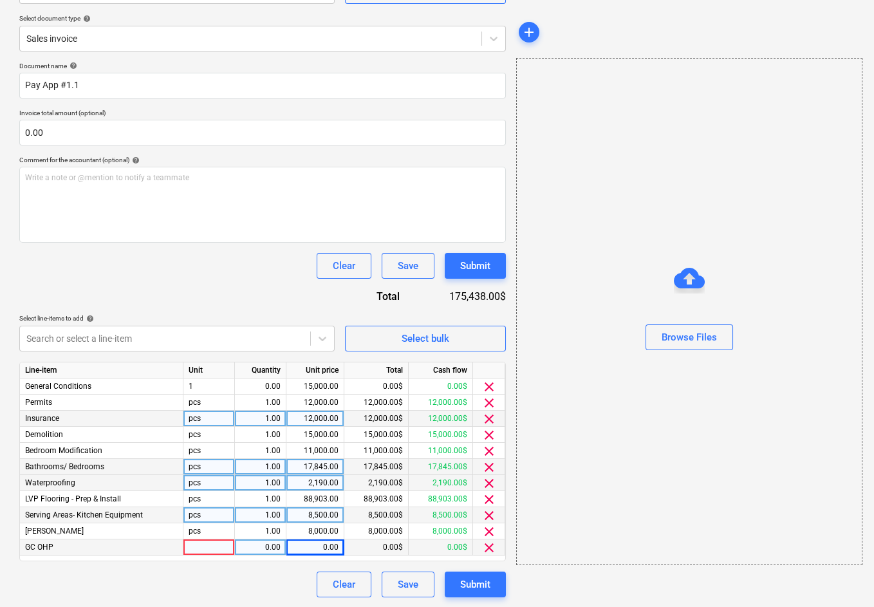
click at [322, 457] on div "0.00" at bounding box center [314, 547] width 47 height 16
type input "20000"
click at [280, 457] on div "Clear Save Submit" at bounding box center [262, 584] width 486 height 26
click at [482, 457] on div "Submit" at bounding box center [475, 584] width 30 height 17
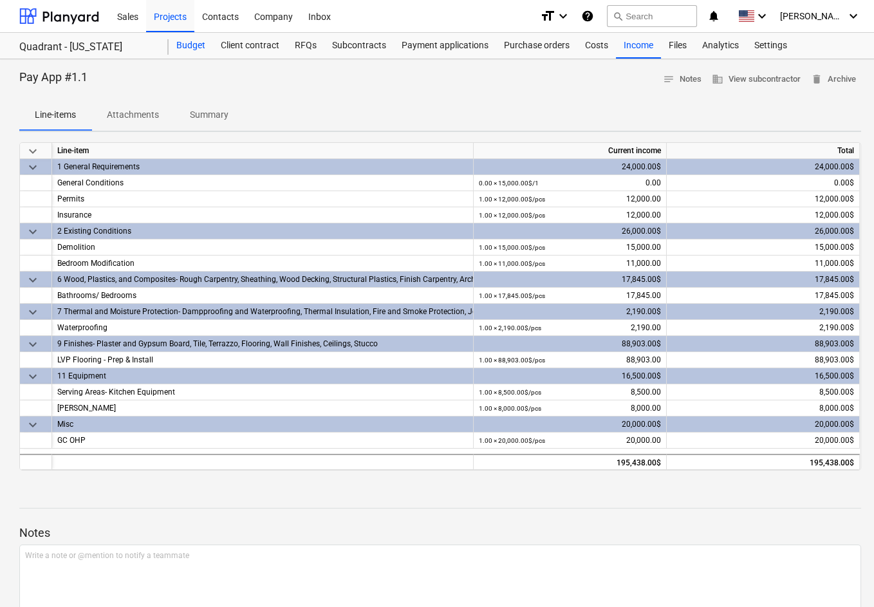
click at [188, 48] on div "Budget" at bounding box center [191, 46] width 44 height 26
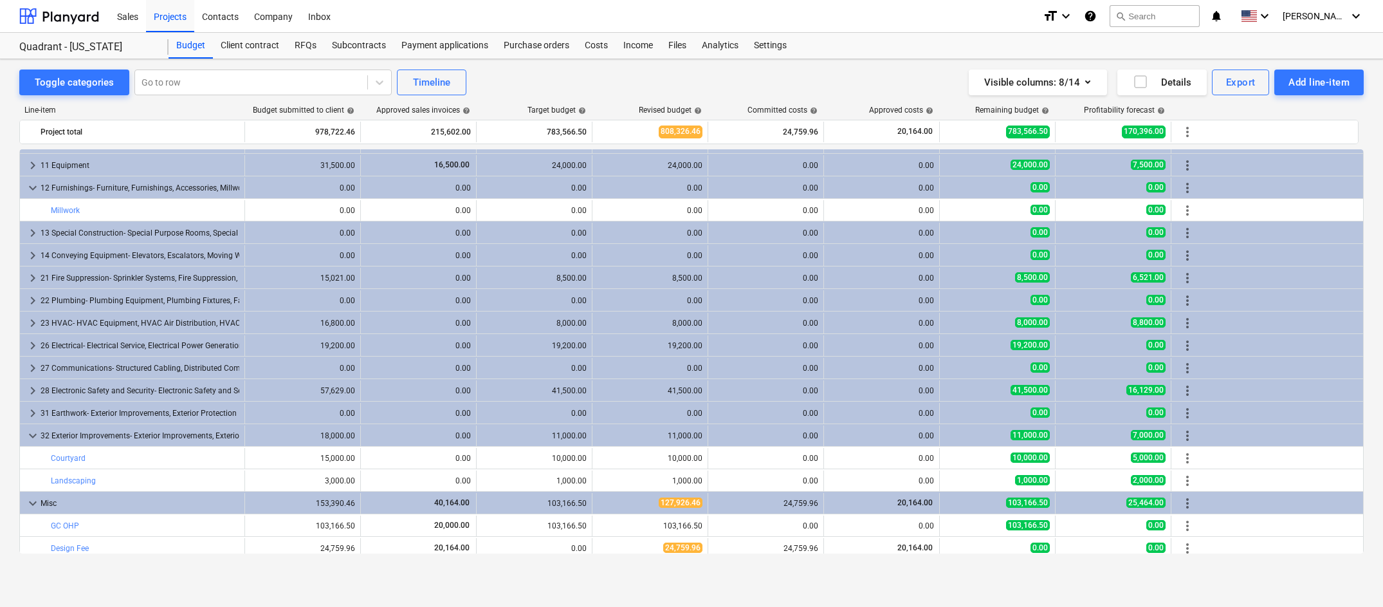
scroll to position [609, 0]
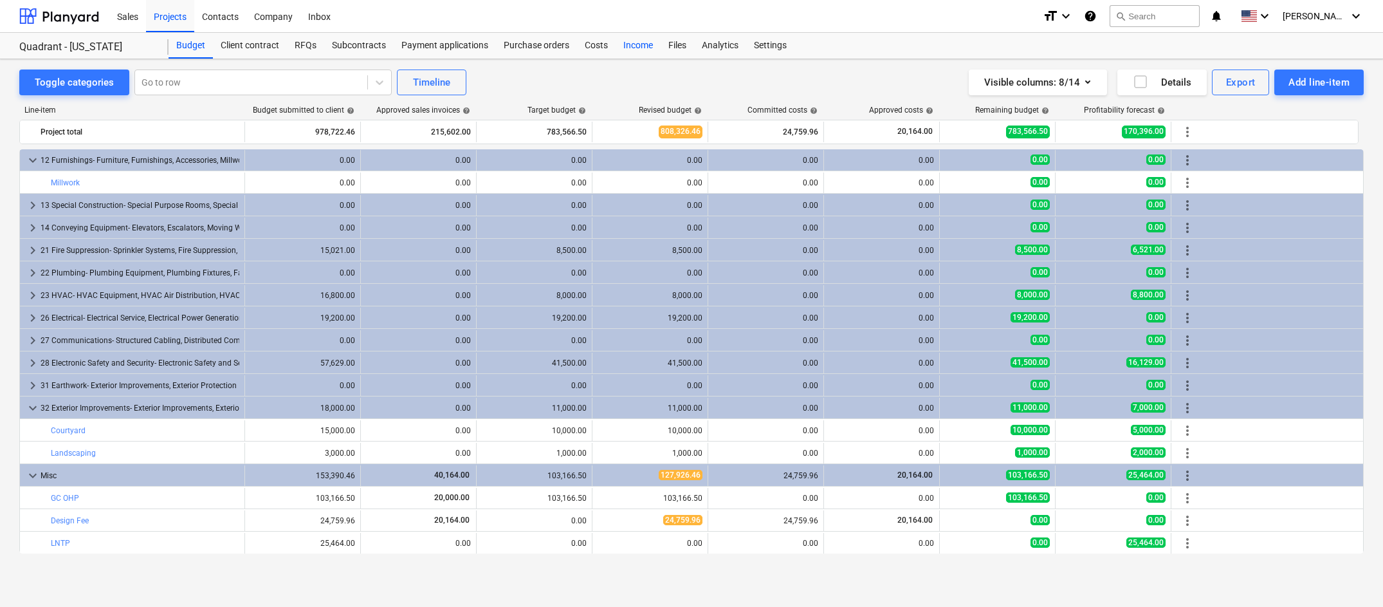
click at [631, 39] on div "Income" at bounding box center [638, 46] width 45 height 26
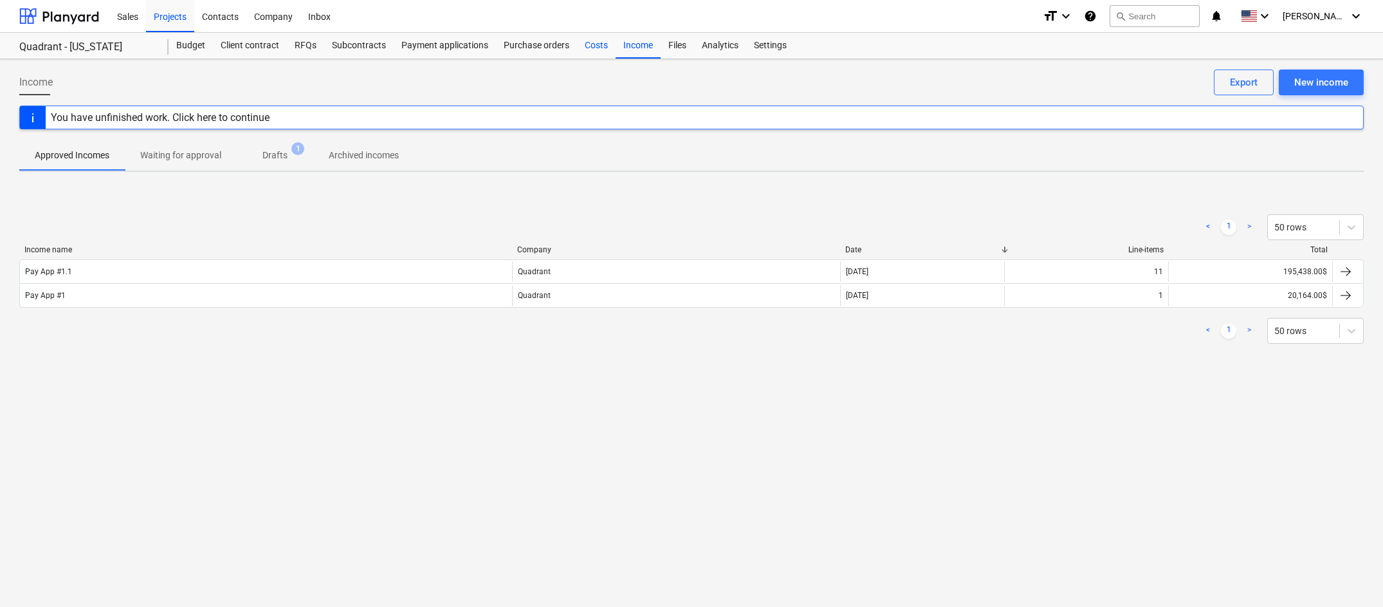
click at [596, 47] on div "Costs" at bounding box center [596, 46] width 39 height 26
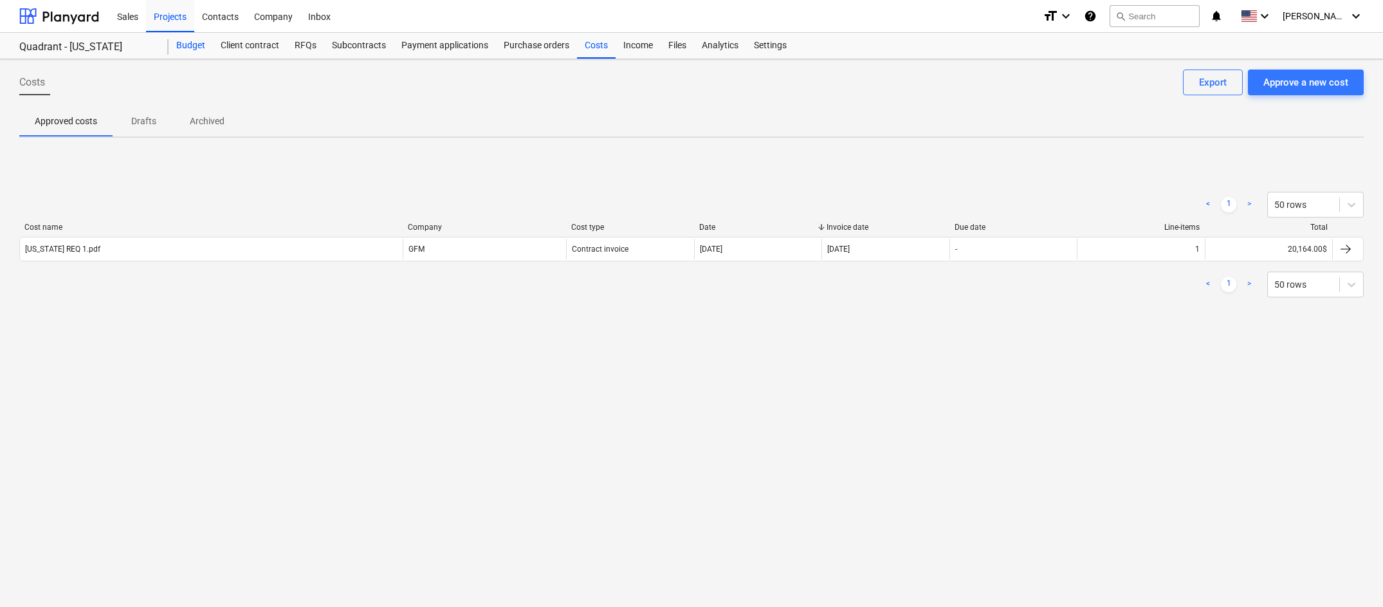
click at [188, 44] on div "Budget" at bounding box center [191, 46] width 44 height 26
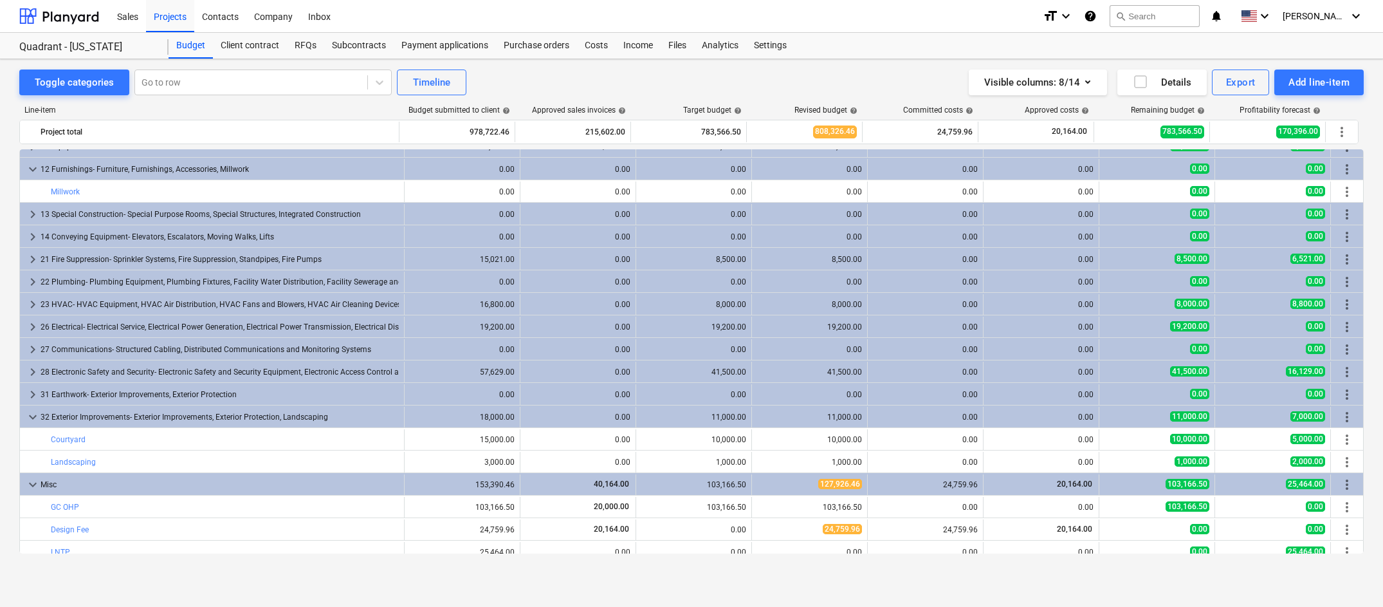
scroll to position [609, 0]
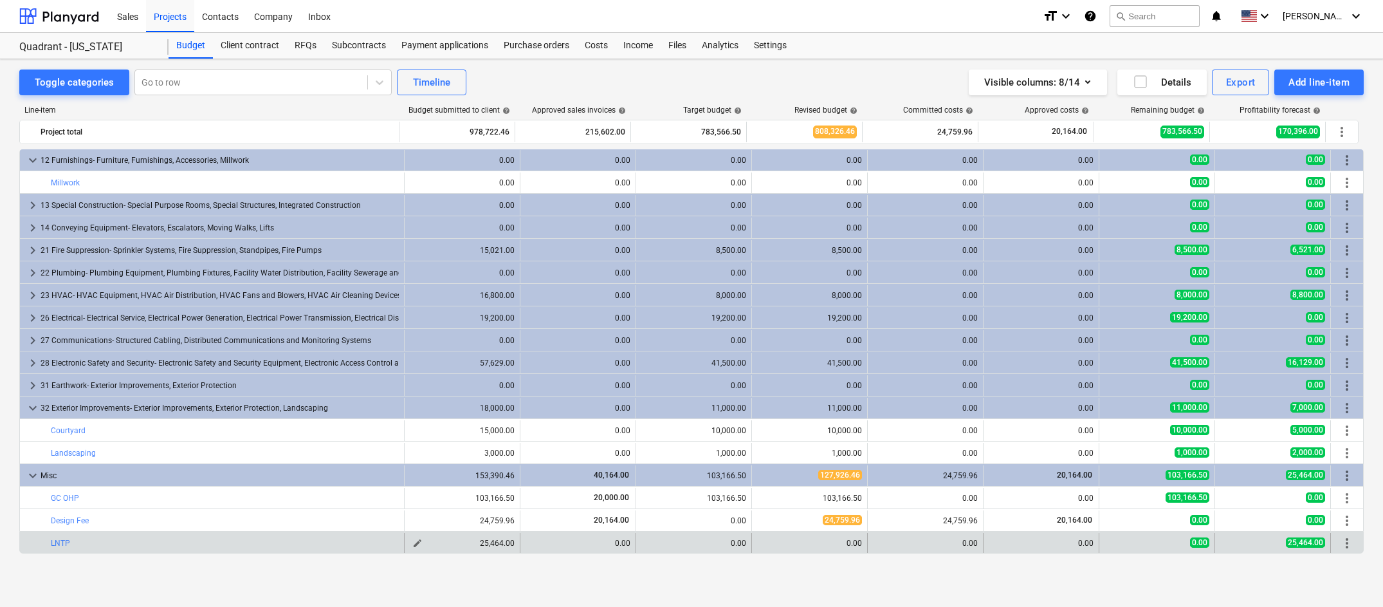
click at [412, 457] on span "edit" at bounding box center [417, 543] width 10 height 10
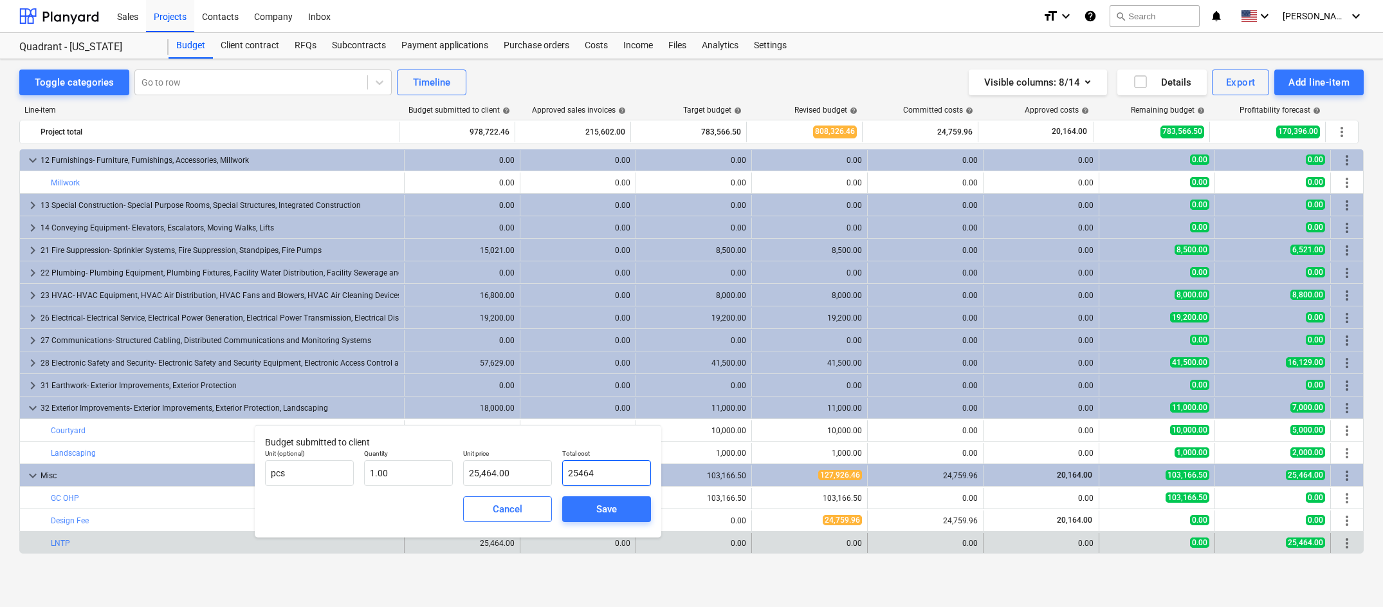
click at [607, 457] on input "25464" at bounding box center [606, 473] width 89 height 26
type input "0"
type input "0.00"
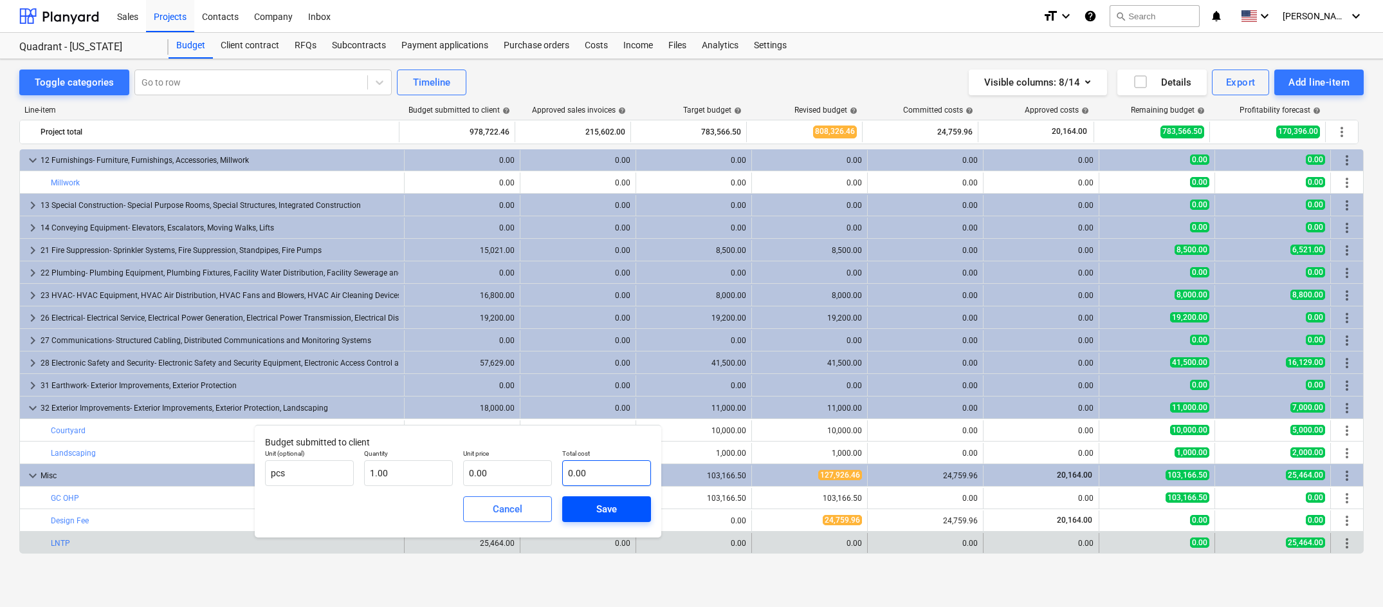
type input "0.00"
click at [610, 457] on div "Save" at bounding box center [606, 508] width 21 height 17
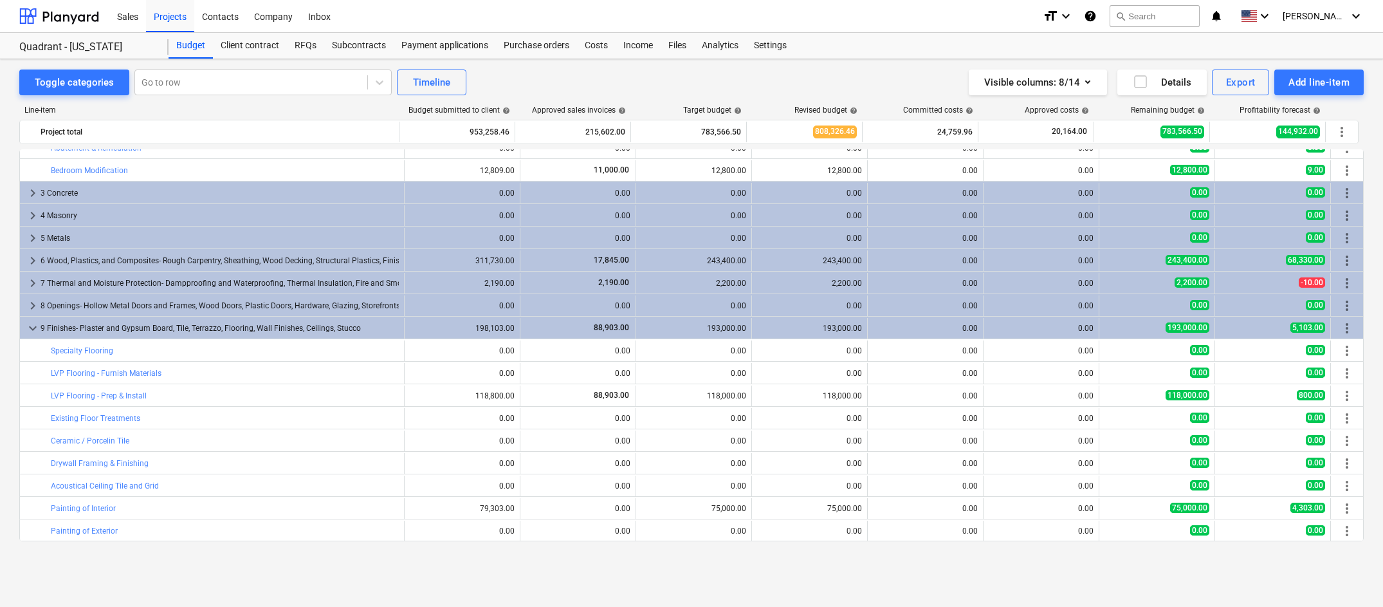
scroll to position [0, 0]
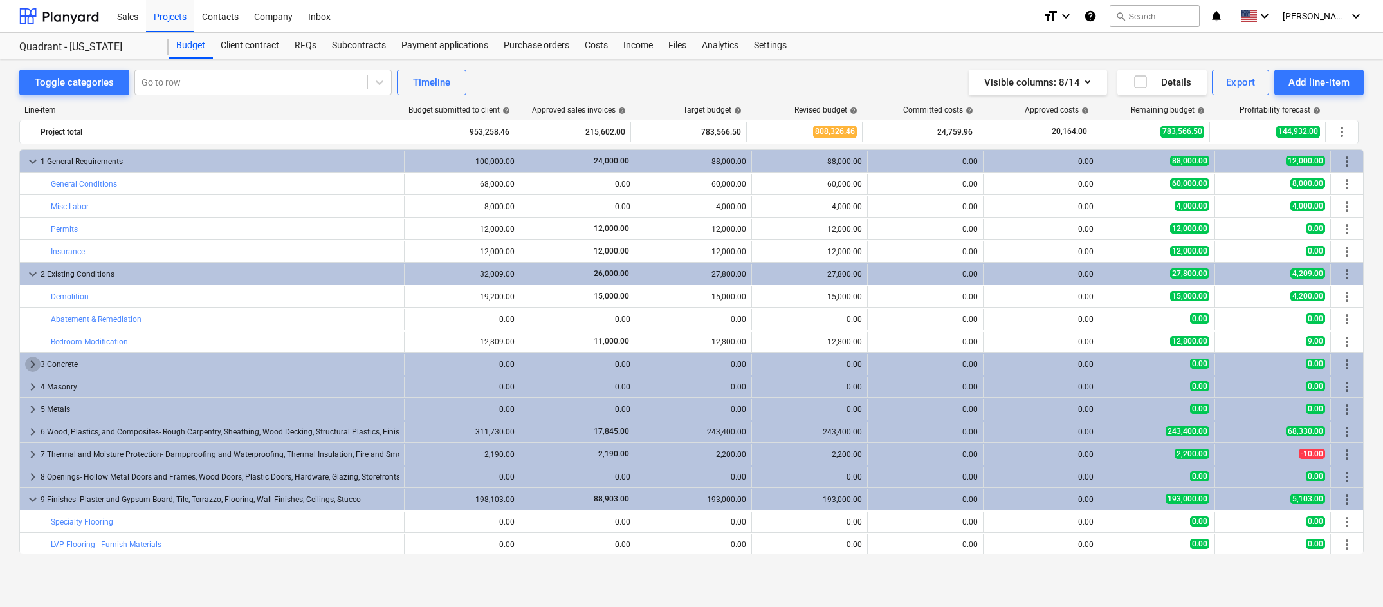
click at [28, 363] on span "keyboard_arrow_right" at bounding box center [32, 363] width 15 height 15
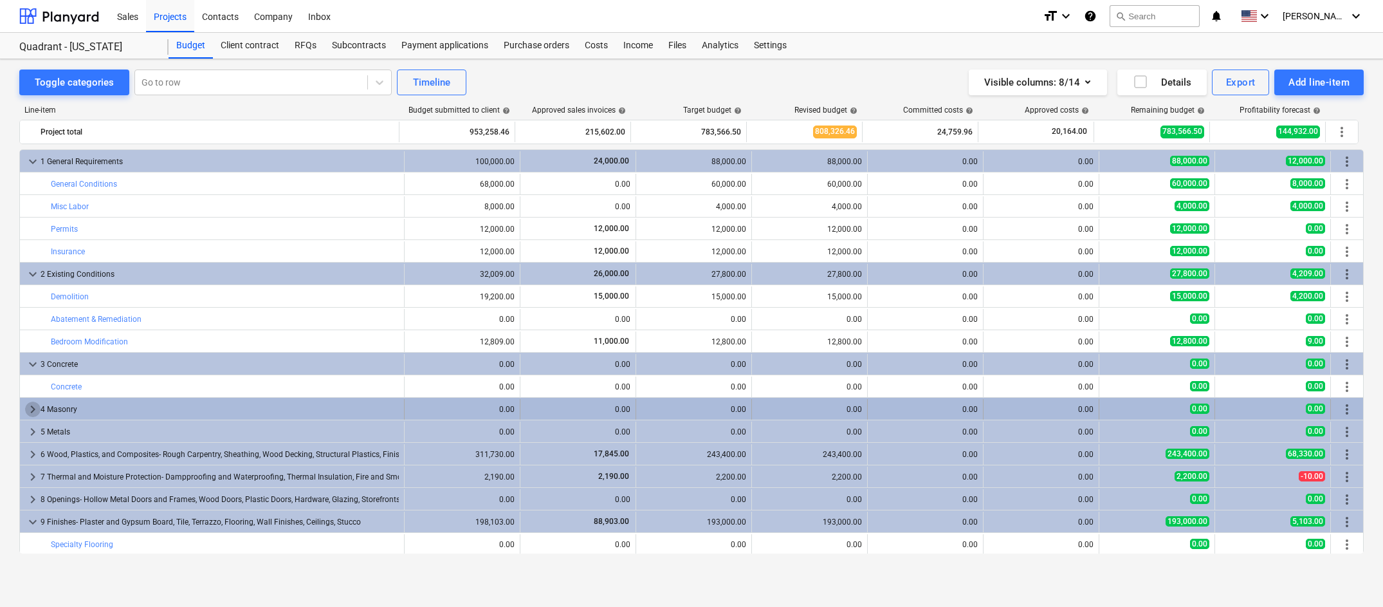
click at [30, 410] on span "keyboard_arrow_right" at bounding box center [32, 408] width 15 height 15
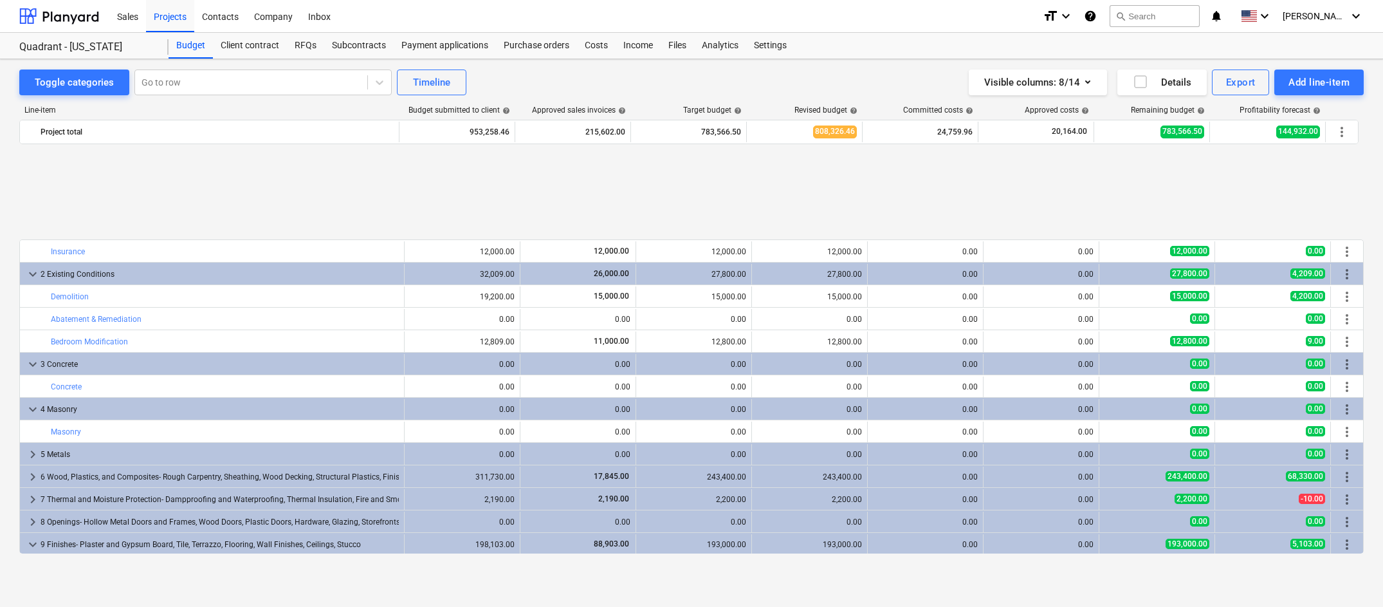
scroll to position [257, 0]
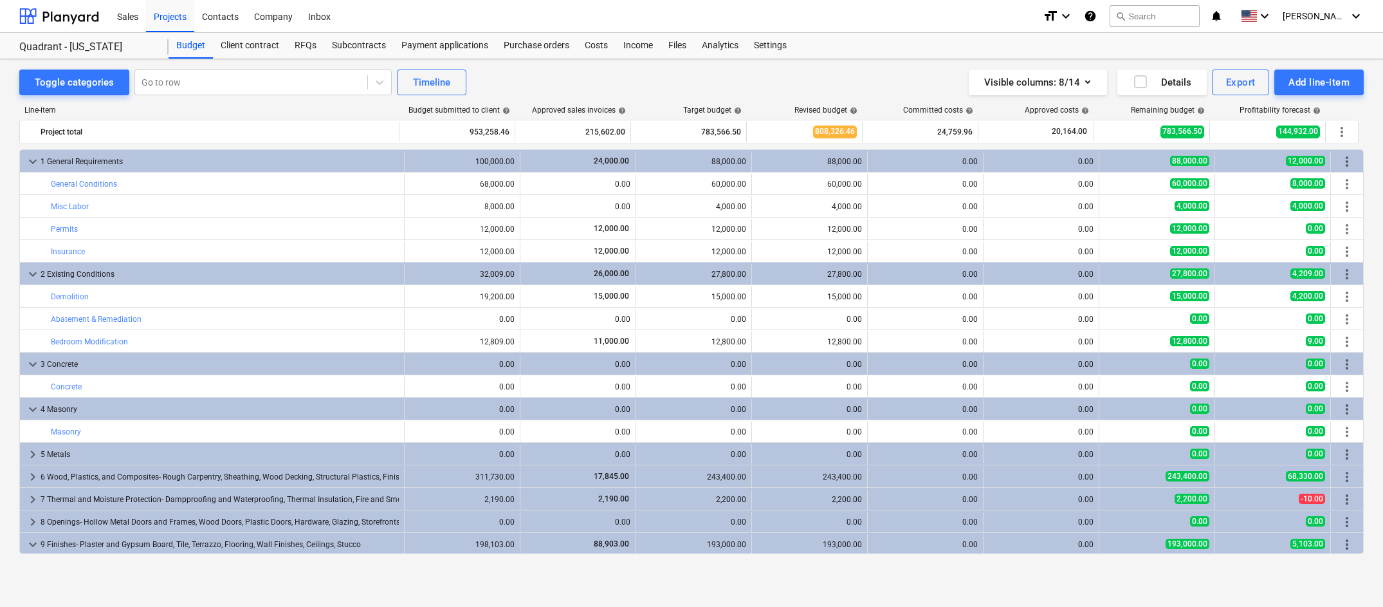
scroll to position [171, 0]
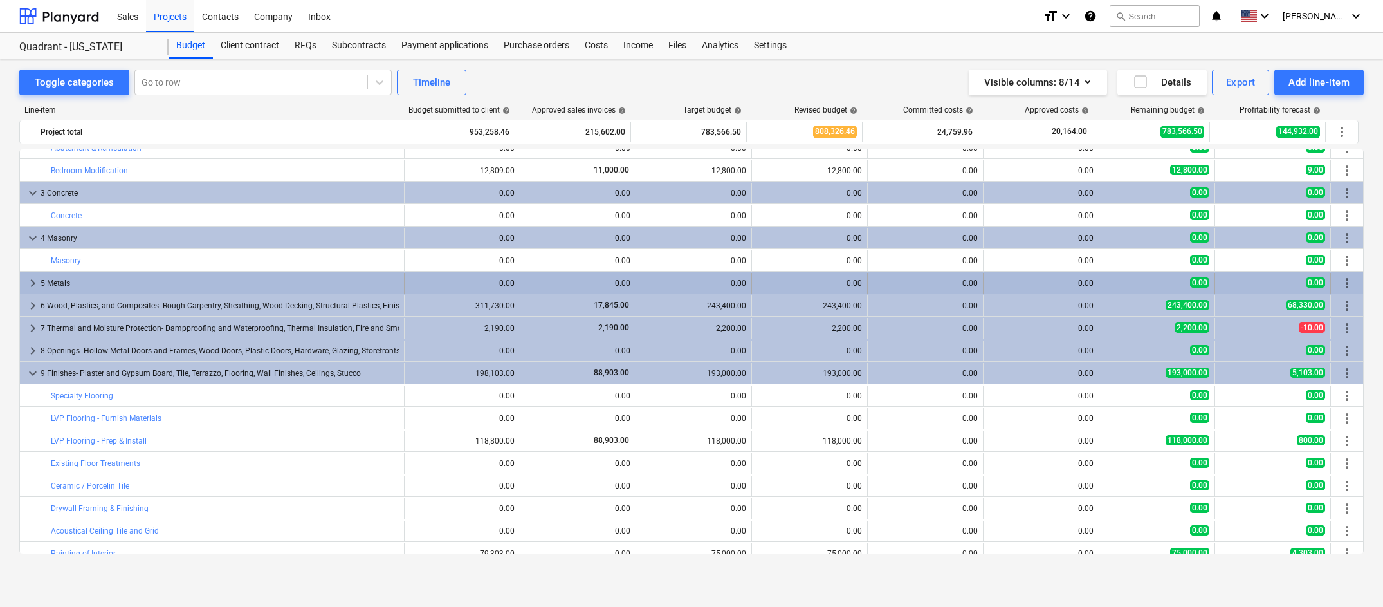
click at [30, 282] on span "keyboard_arrow_right" at bounding box center [32, 282] width 15 height 15
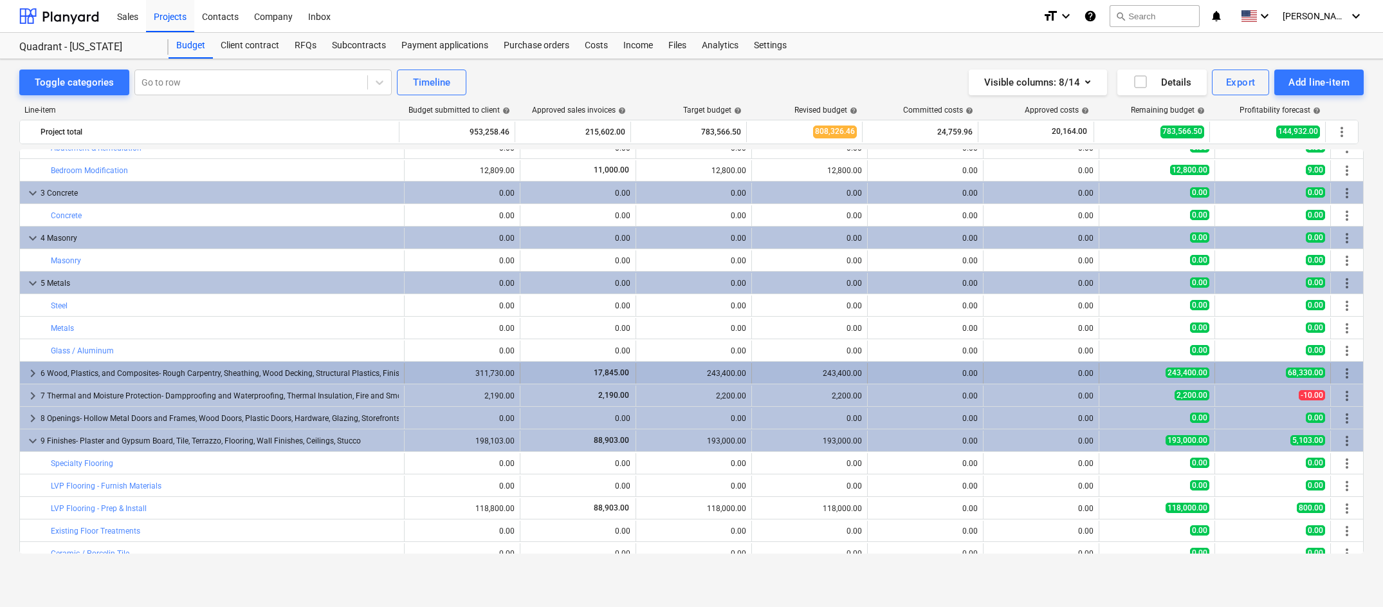
click at [30, 373] on span "keyboard_arrow_right" at bounding box center [32, 372] width 15 height 15
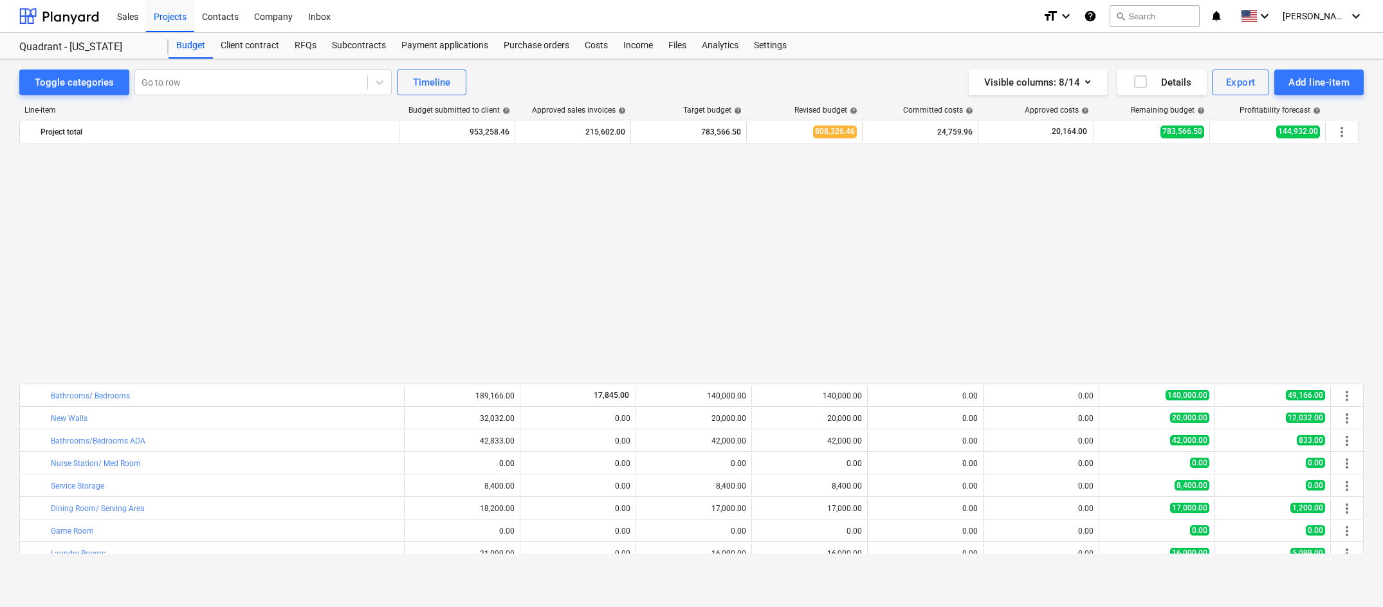
scroll to position [428, 0]
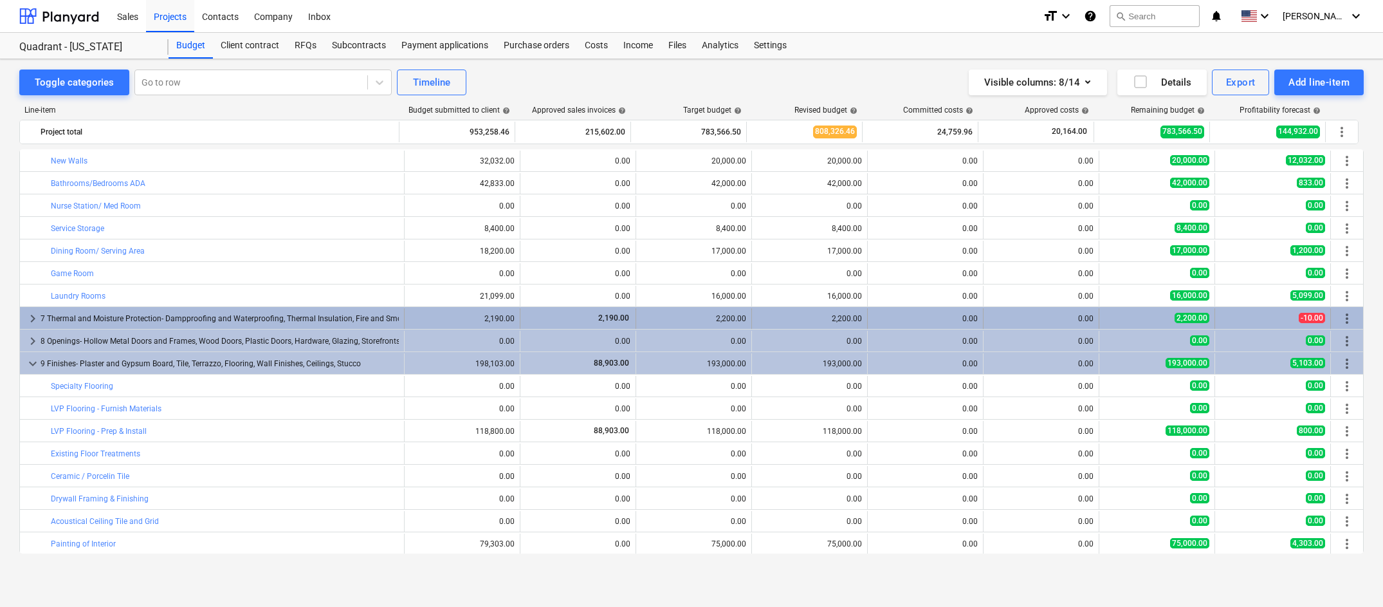
click at [32, 316] on span "keyboard_arrow_right" at bounding box center [32, 318] width 15 height 15
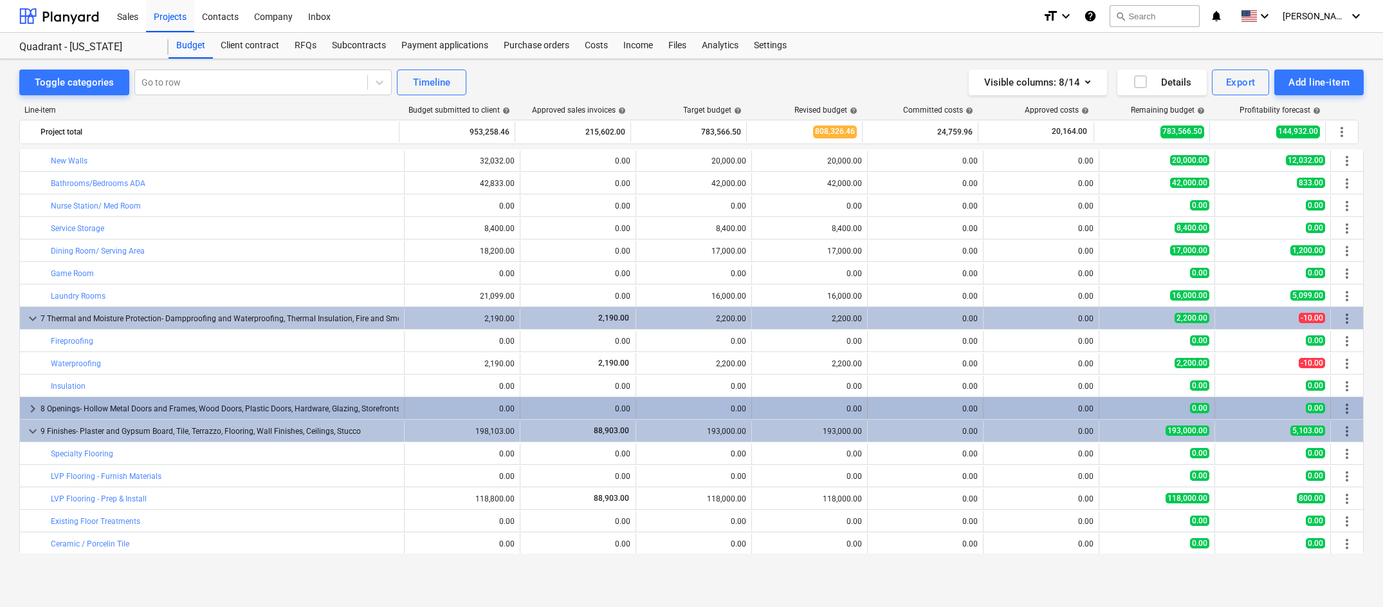
click at [30, 405] on span "keyboard_arrow_right" at bounding box center [32, 408] width 15 height 15
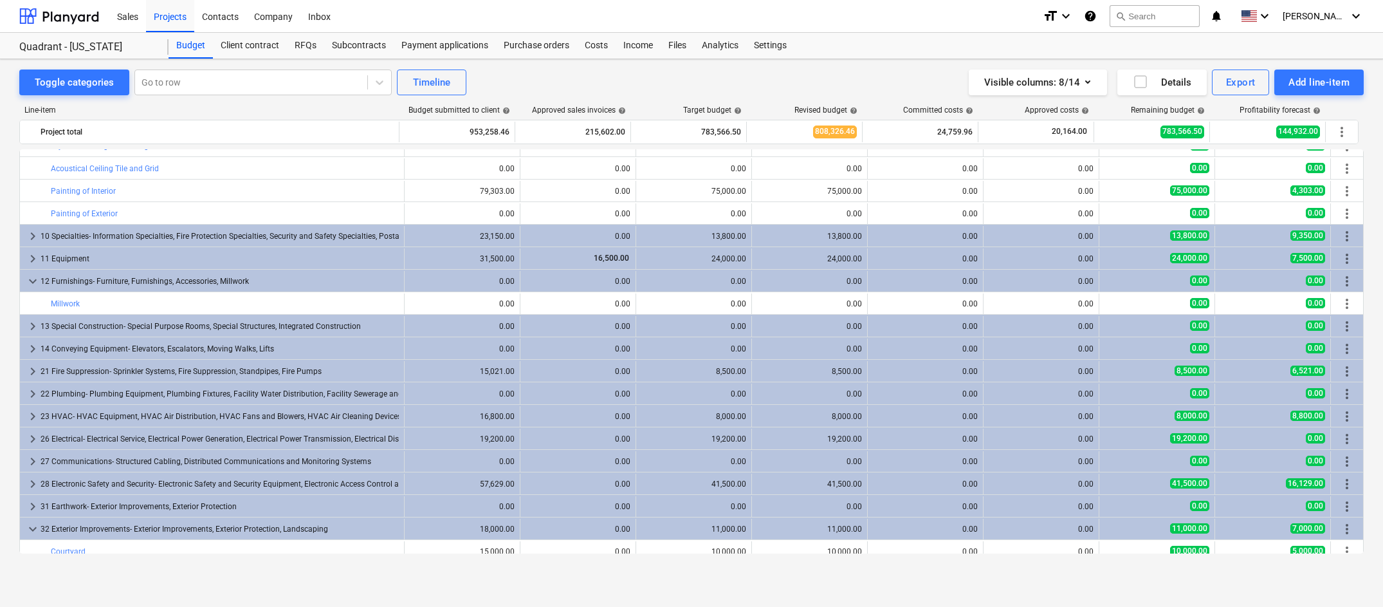
scroll to position [943, 0]
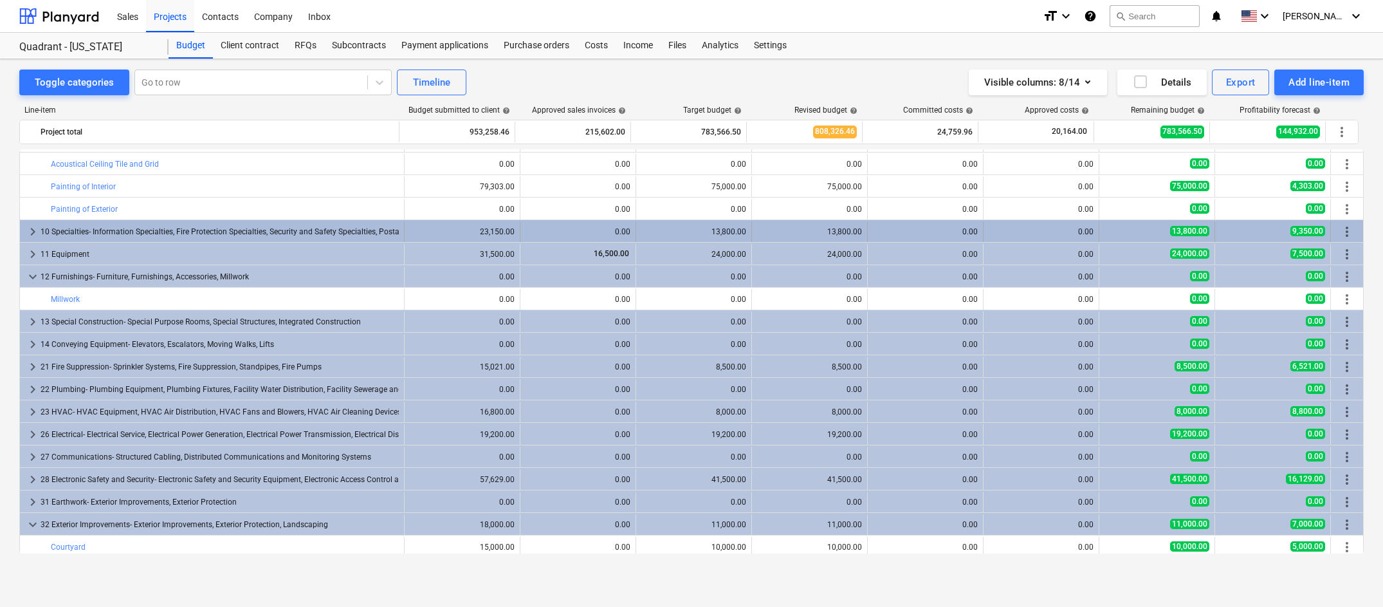
click at [29, 233] on span "keyboard_arrow_right" at bounding box center [32, 231] width 15 height 15
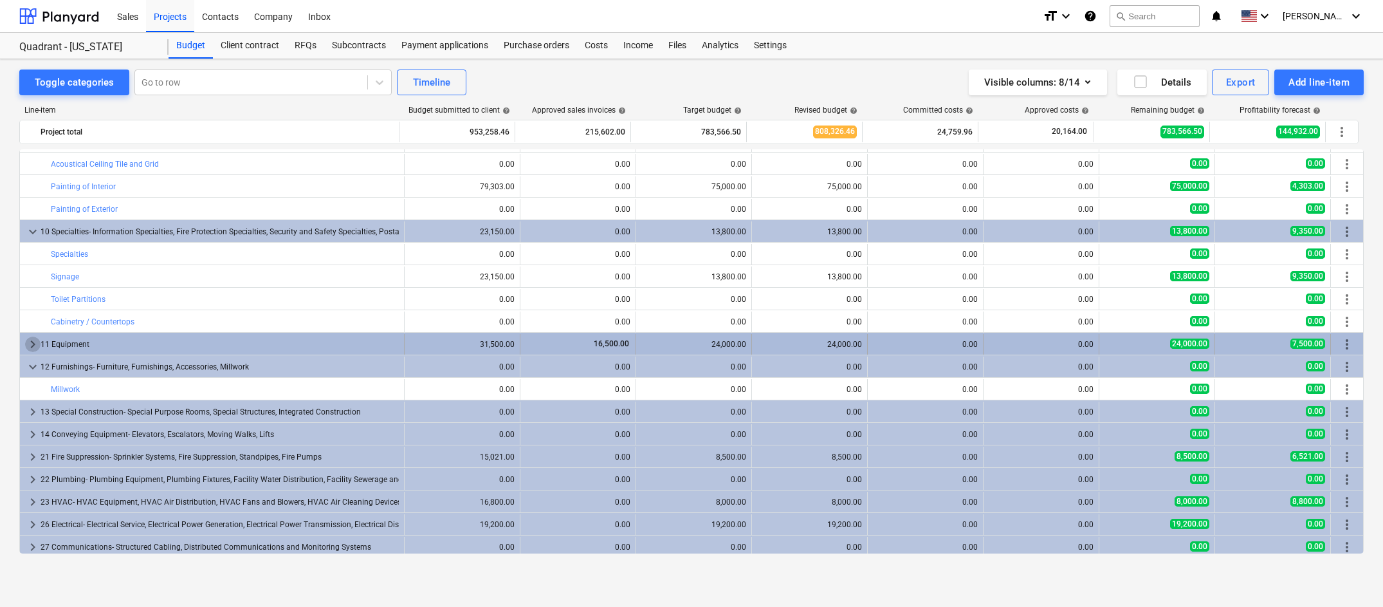
click at [37, 343] on span "keyboard_arrow_right" at bounding box center [32, 343] width 15 height 15
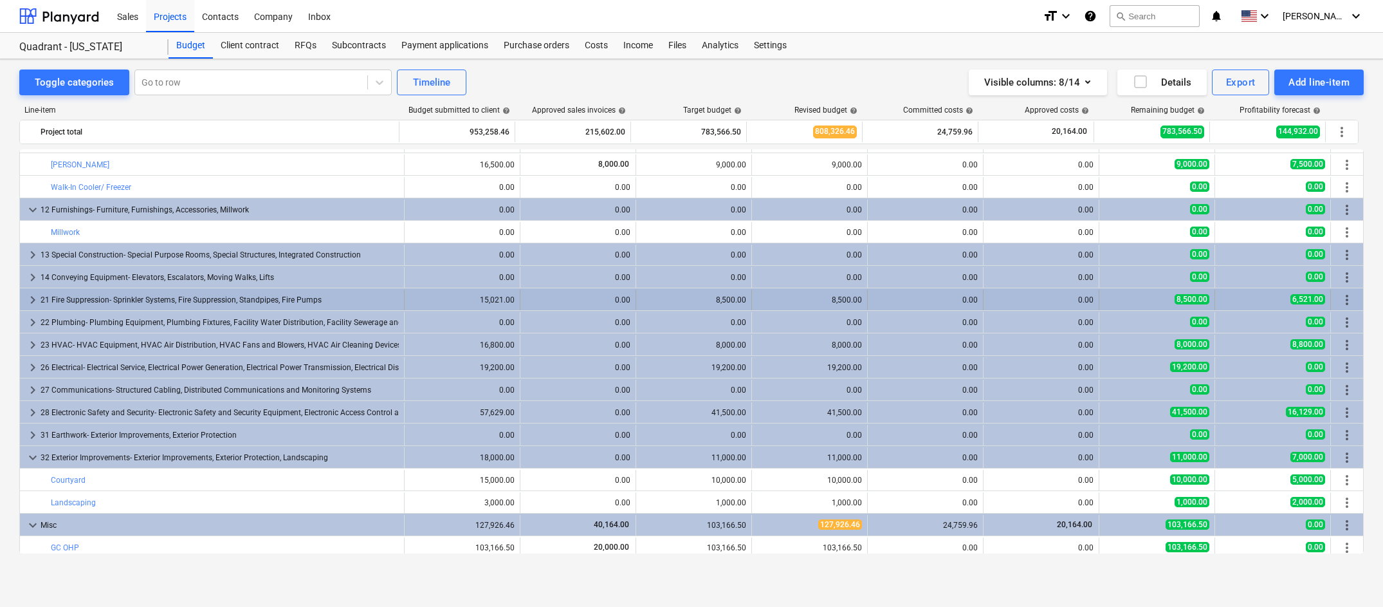
scroll to position [1200, 0]
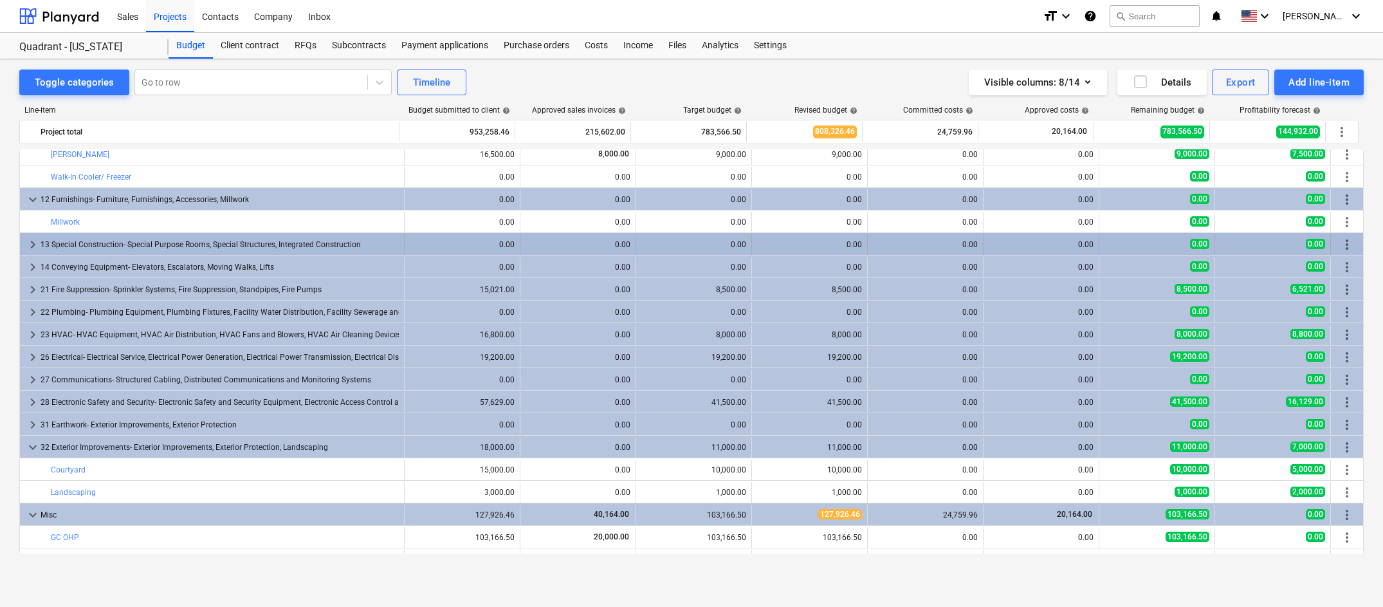
click at [34, 244] on span "keyboard_arrow_right" at bounding box center [32, 244] width 15 height 15
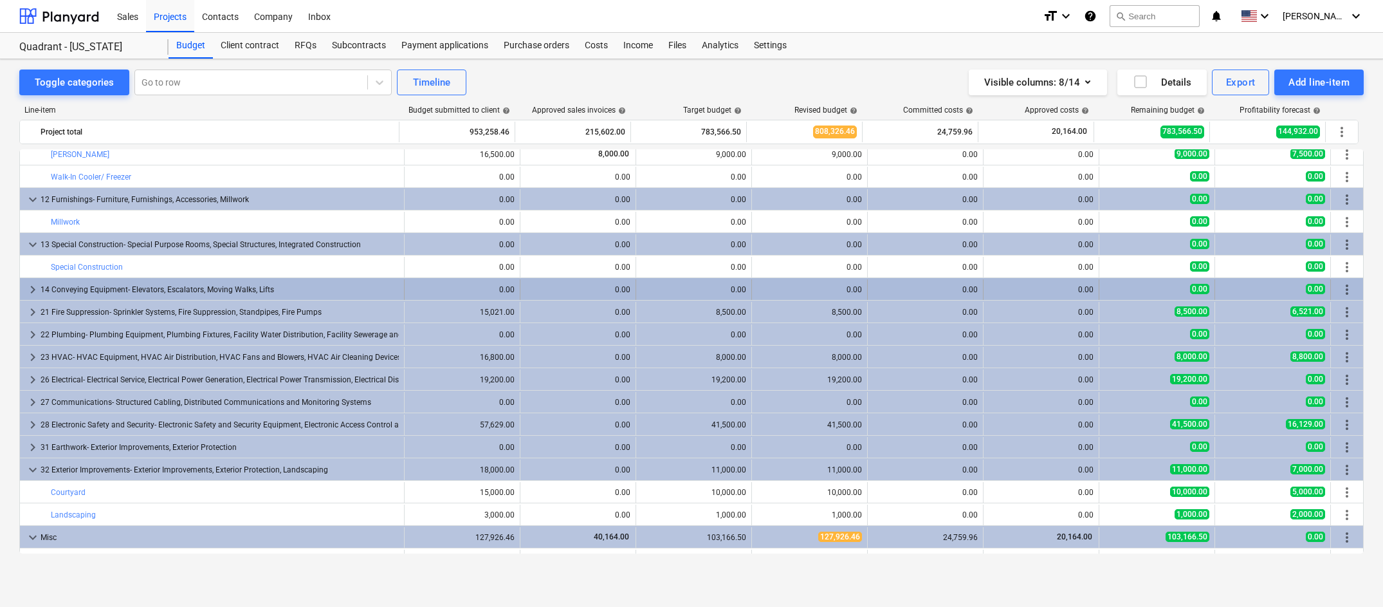
click at [31, 288] on span "keyboard_arrow_right" at bounding box center [32, 289] width 15 height 15
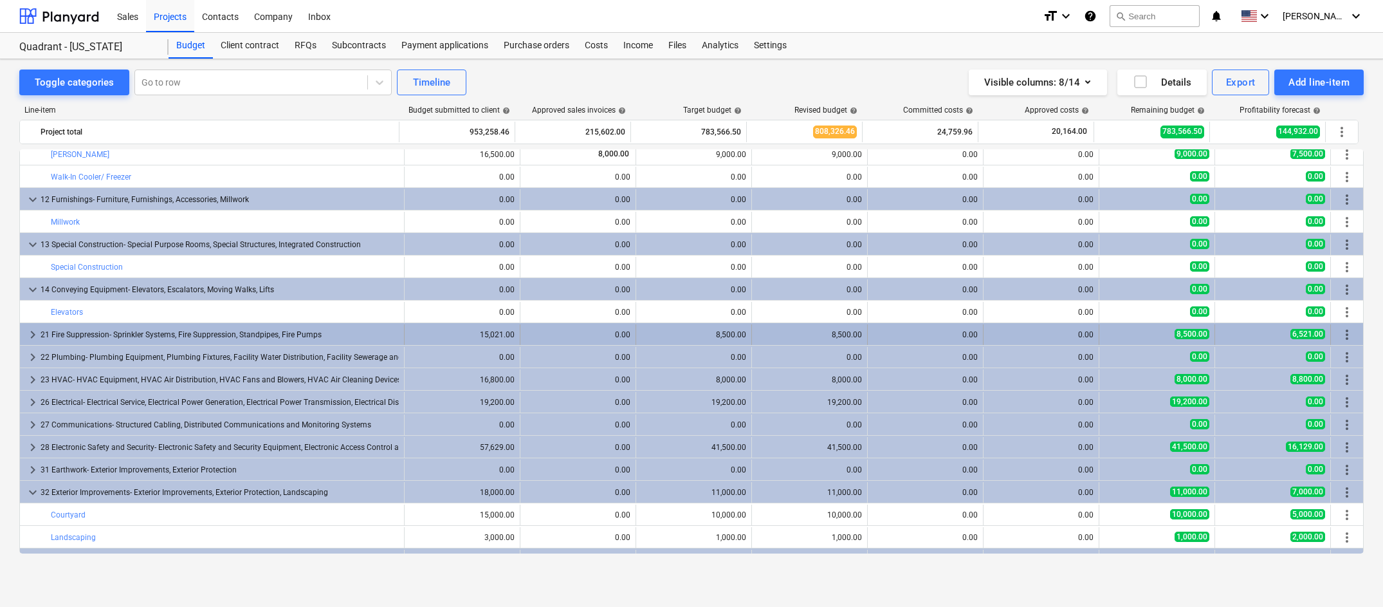
click at [29, 335] on span "keyboard_arrow_right" at bounding box center [32, 334] width 15 height 15
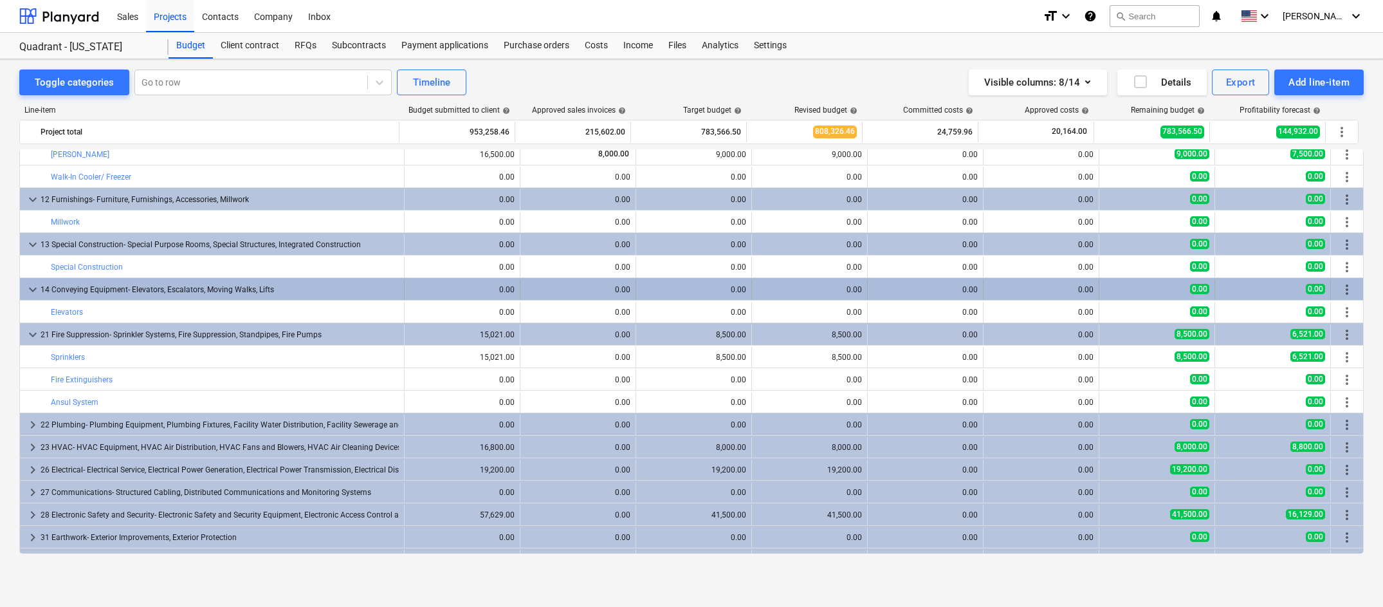
click at [30, 289] on span "keyboard_arrow_down" at bounding box center [32, 289] width 15 height 15
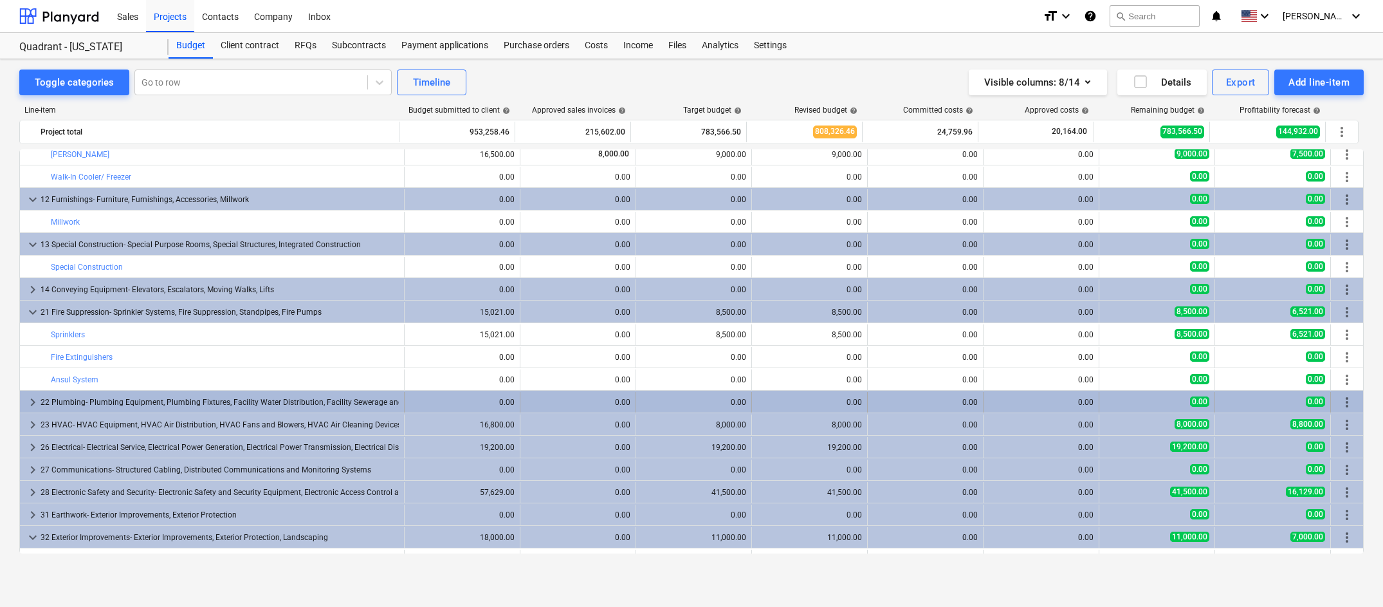
click at [35, 402] on span "keyboard_arrow_right" at bounding box center [32, 401] width 15 height 15
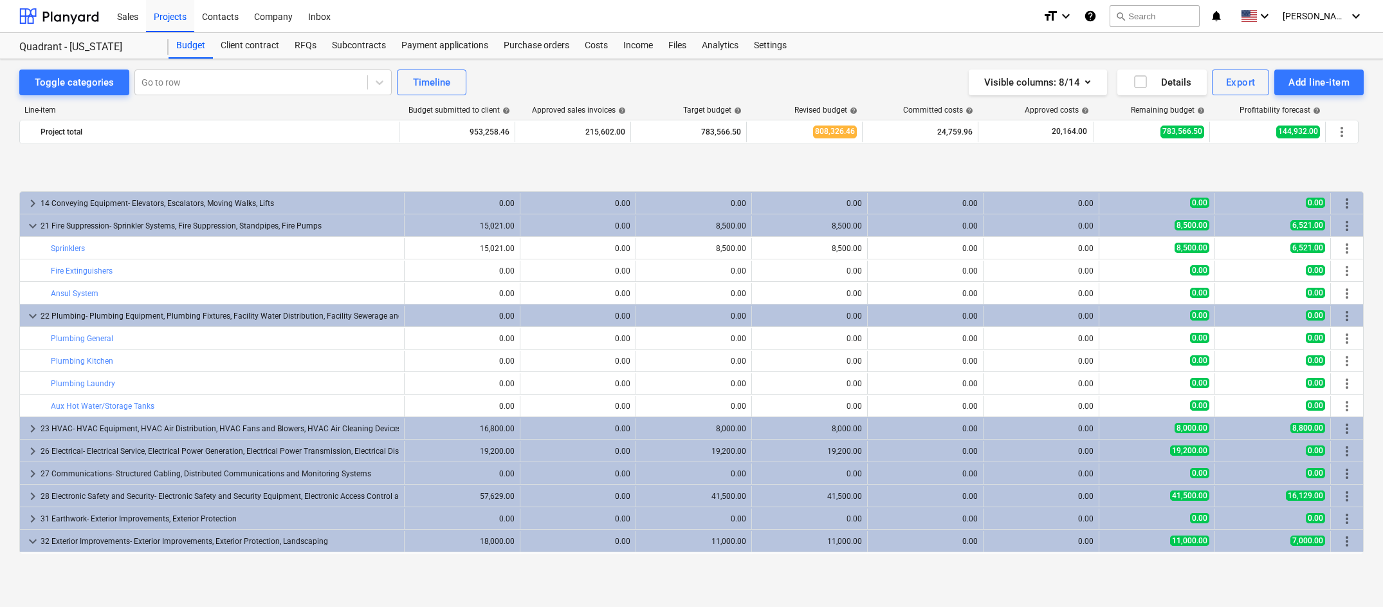
scroll to position [1372, 0]
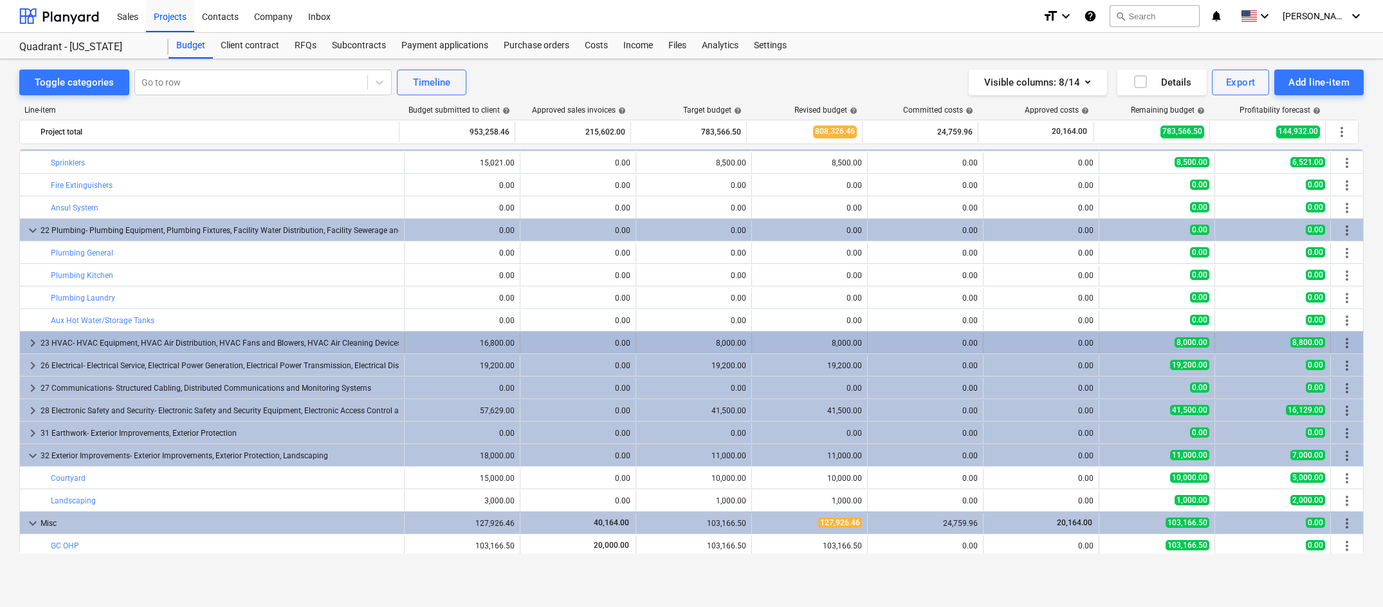
click at [30, 339] on span "keyboard_arrow_right" at bounding box center [32, 342] width 15 height 15
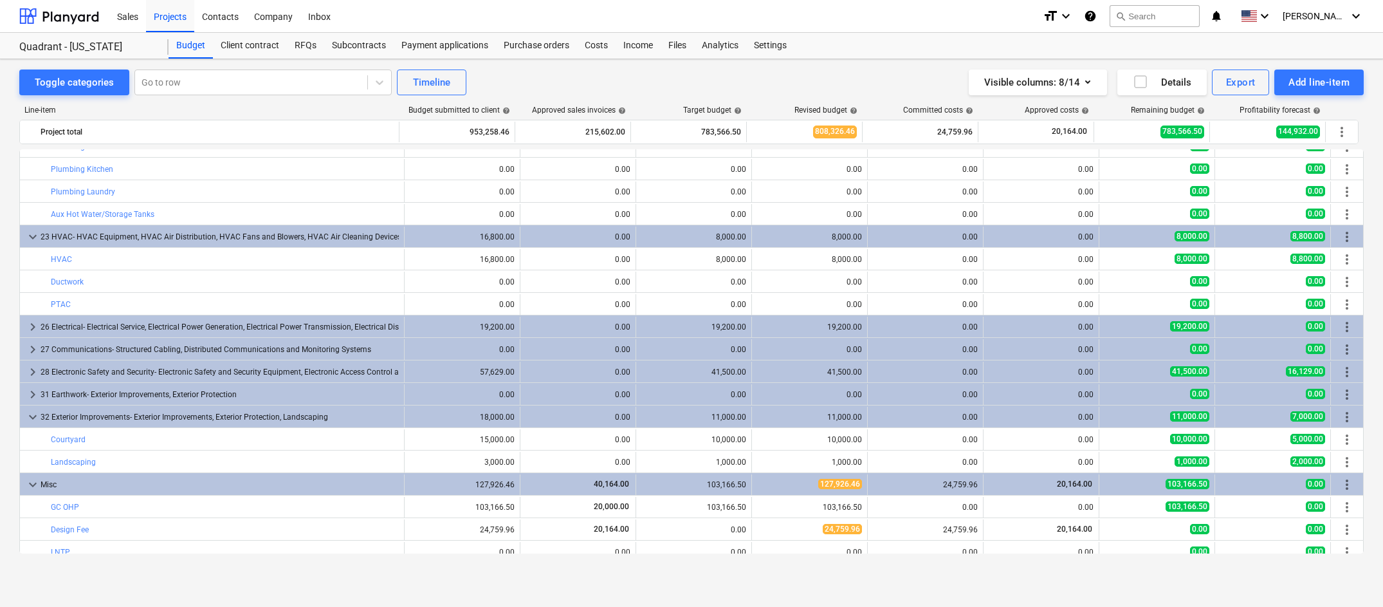
scroll to position [1487, 0]
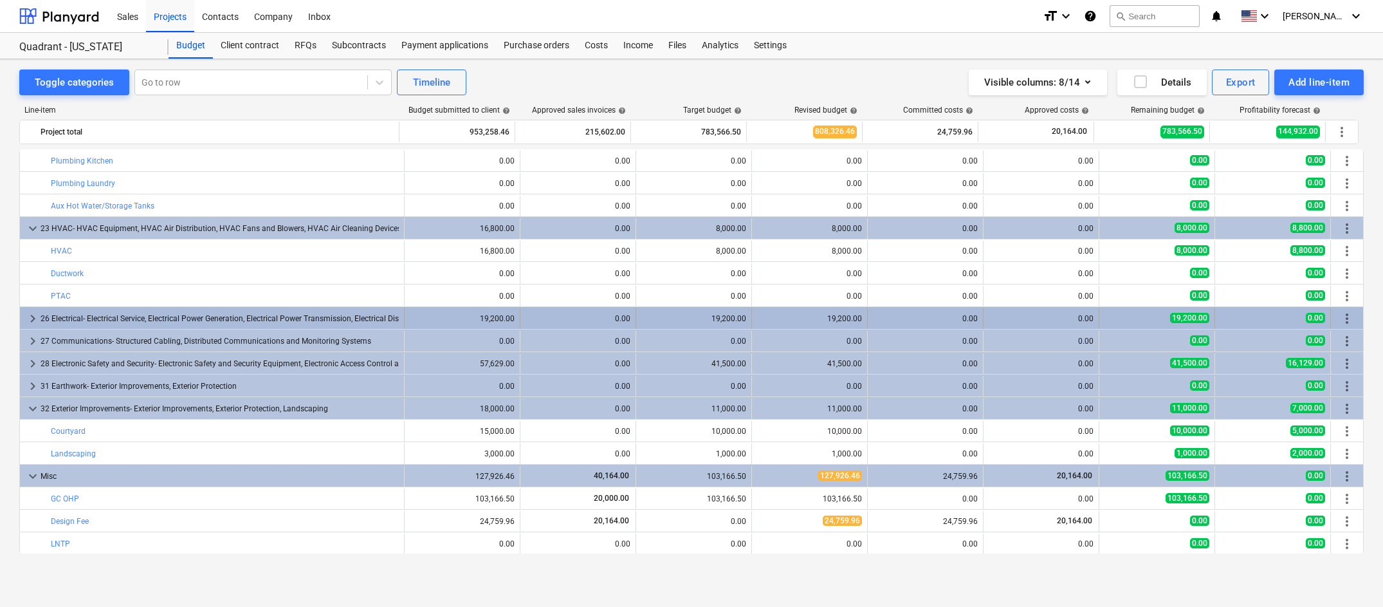
click at [30, 317] on span "keyboard_arrow_right" at bounding box center [32, 318] width 15 height 15
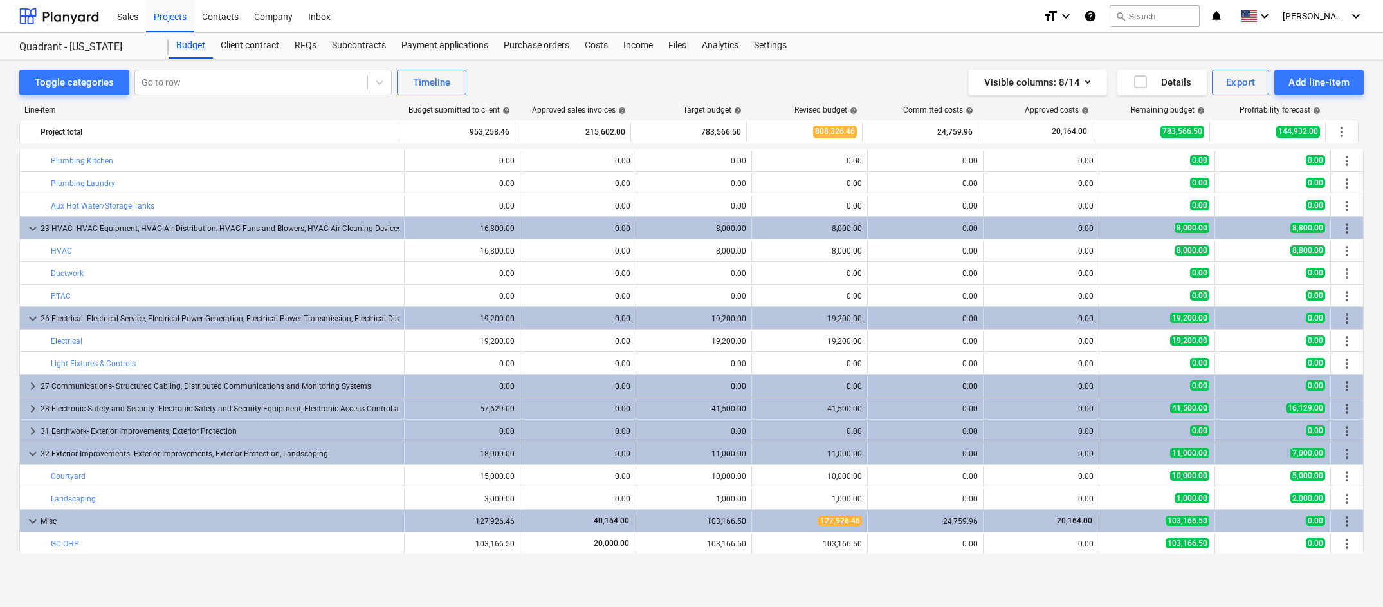
scroll to position [1532, 0]
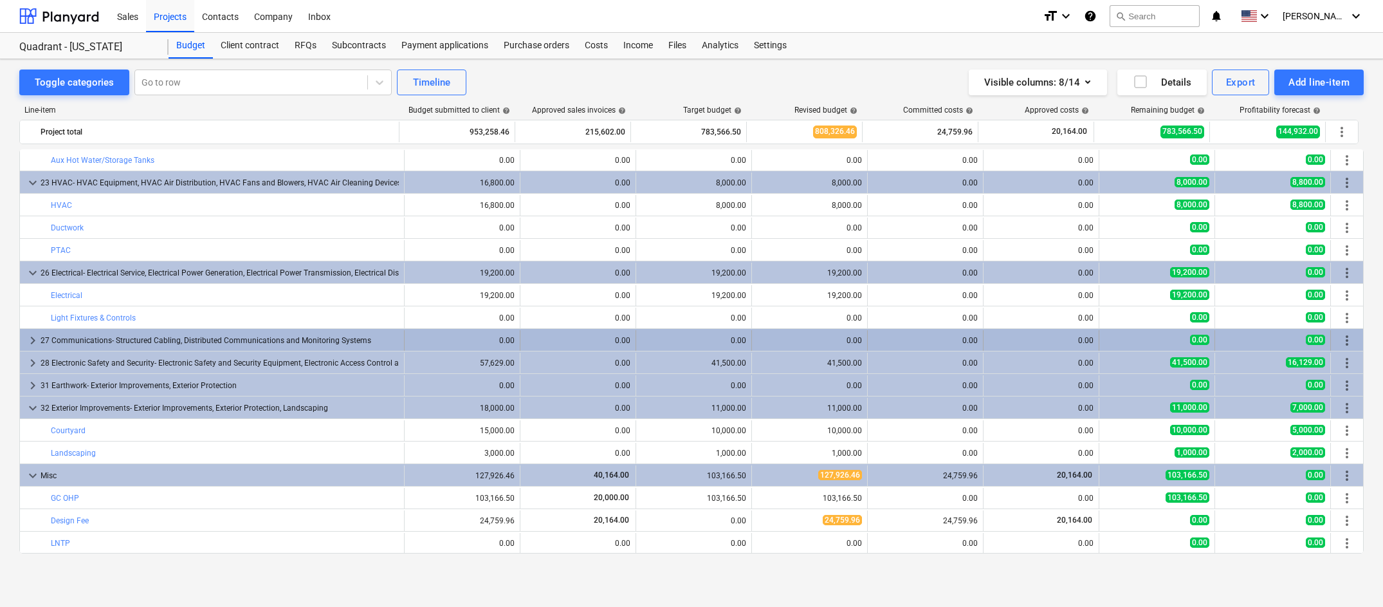
click at [32, 342] on span "keyboard_arrow_right" at bounding box center [32, 340] width 15 height 15
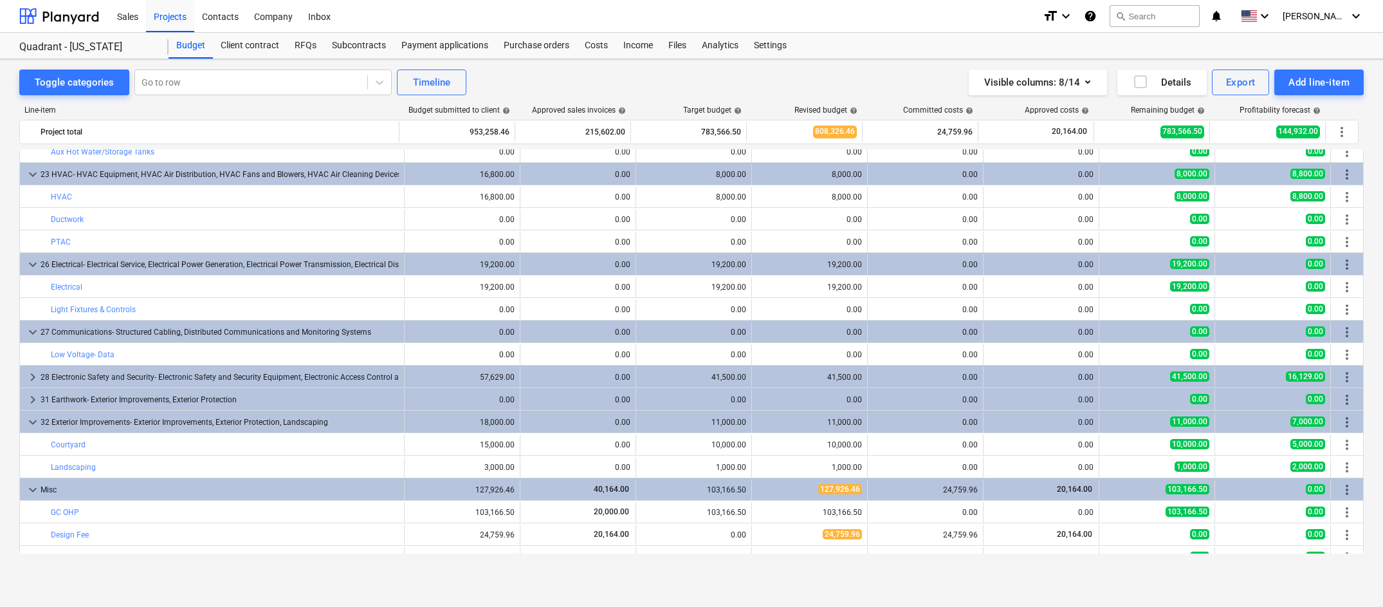
scroll to position [1555, 0]
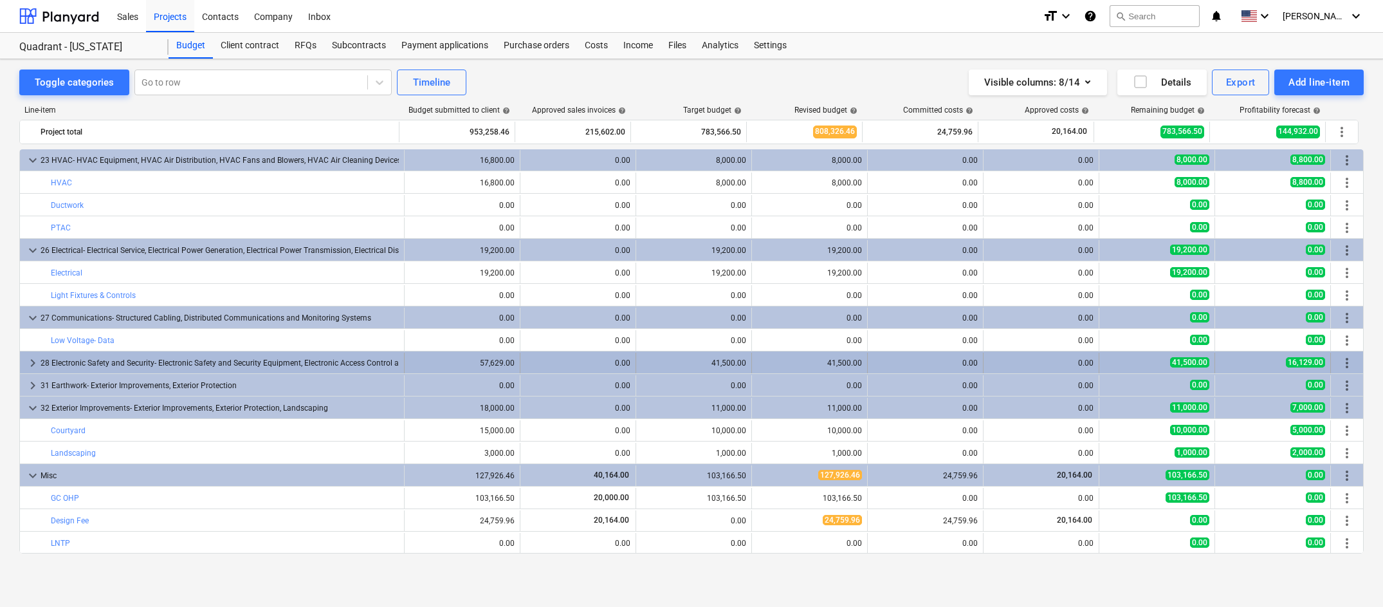
click at [34, 360] on span "keyboard_arrow_right" at bounding box center [32, 362] width 15 height 15
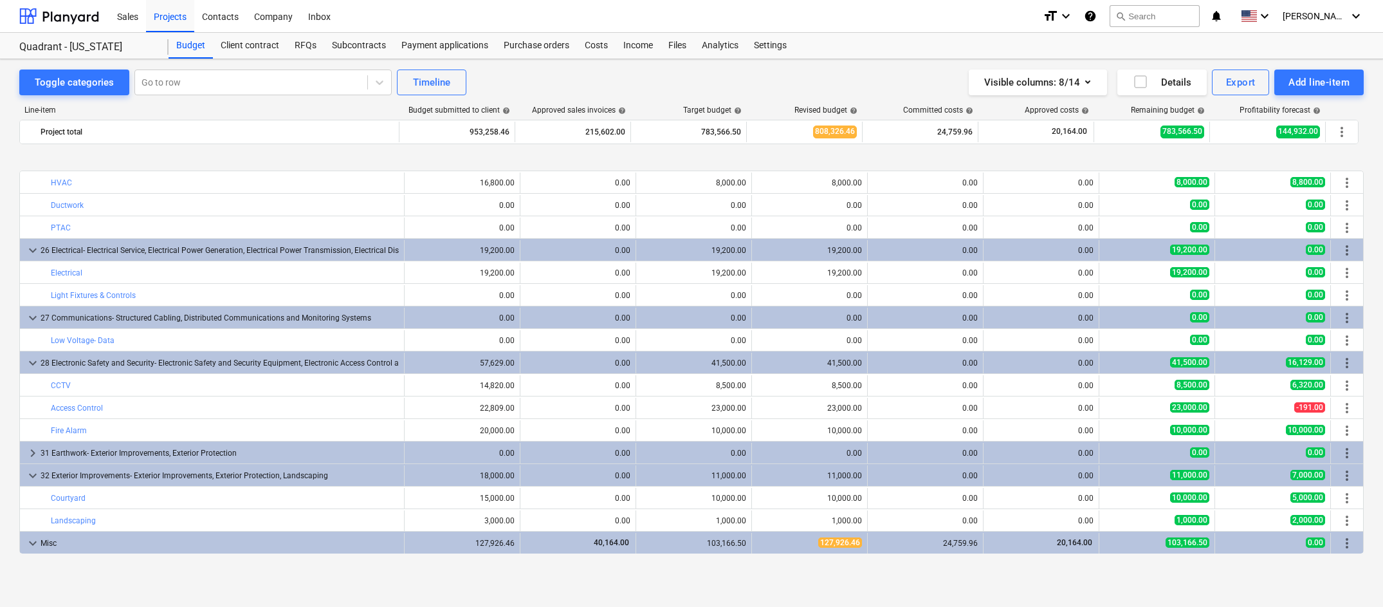
scroll to position [1622, 0]
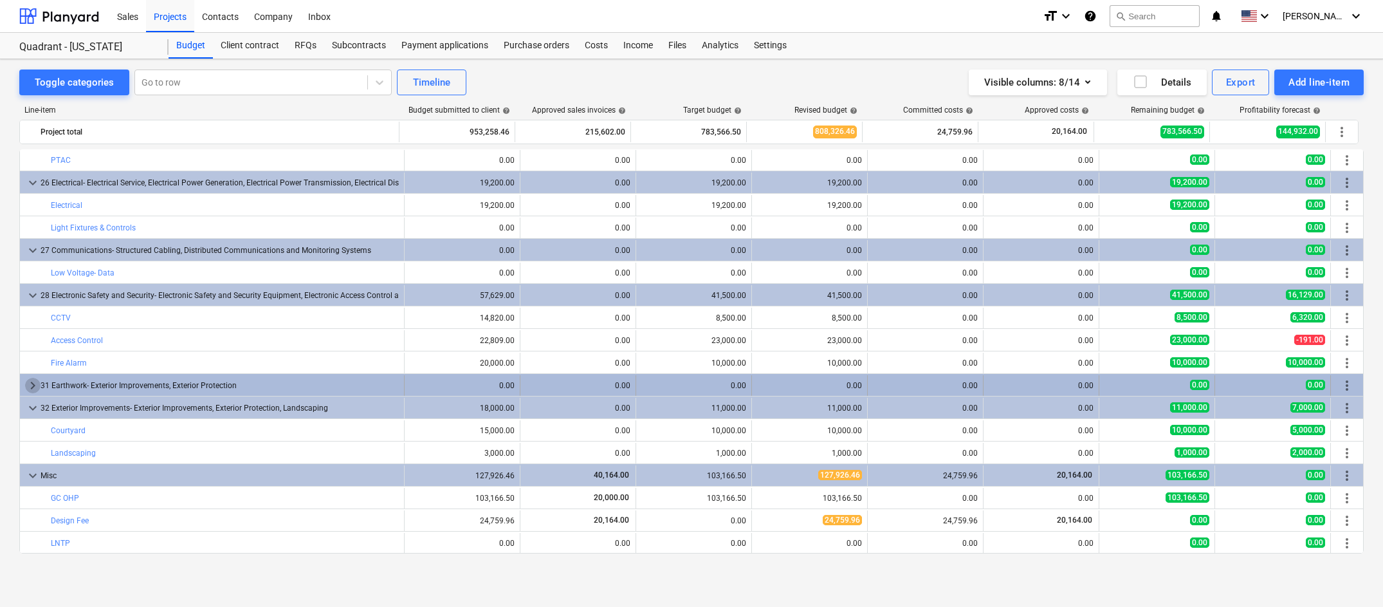
click at [32, 388] on span "keyboard_arrow_right" at bounding box center [32, 385] width 15 height 15
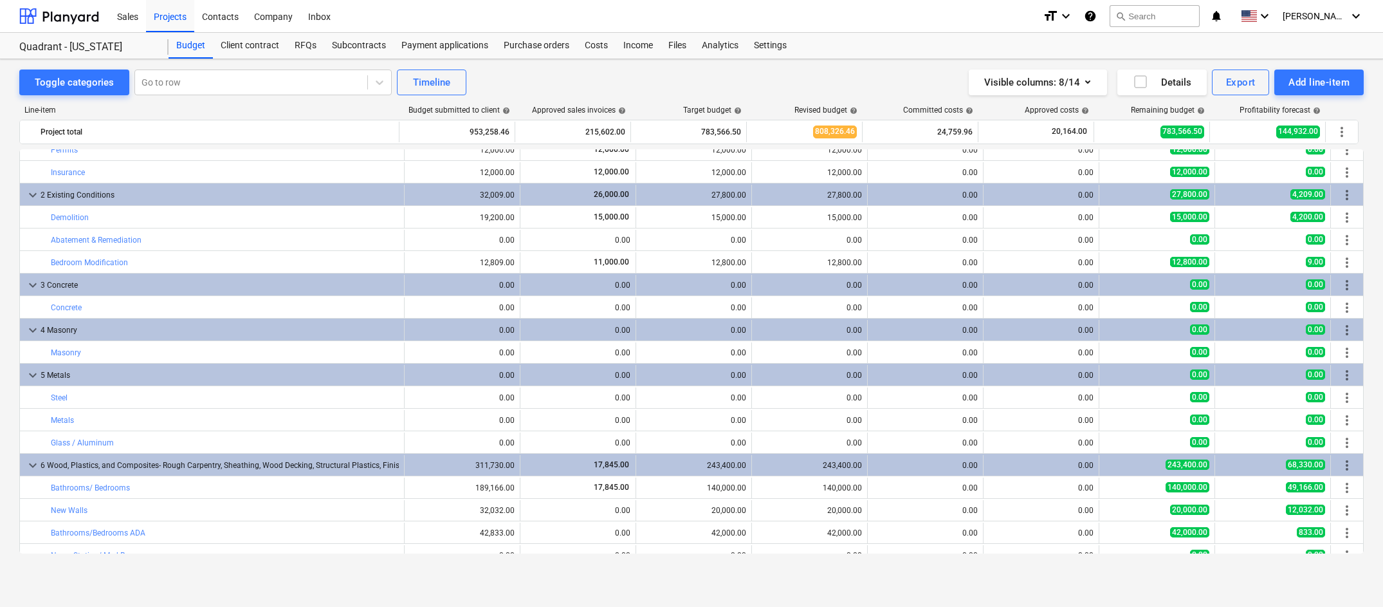
scroll to position [86, 0]
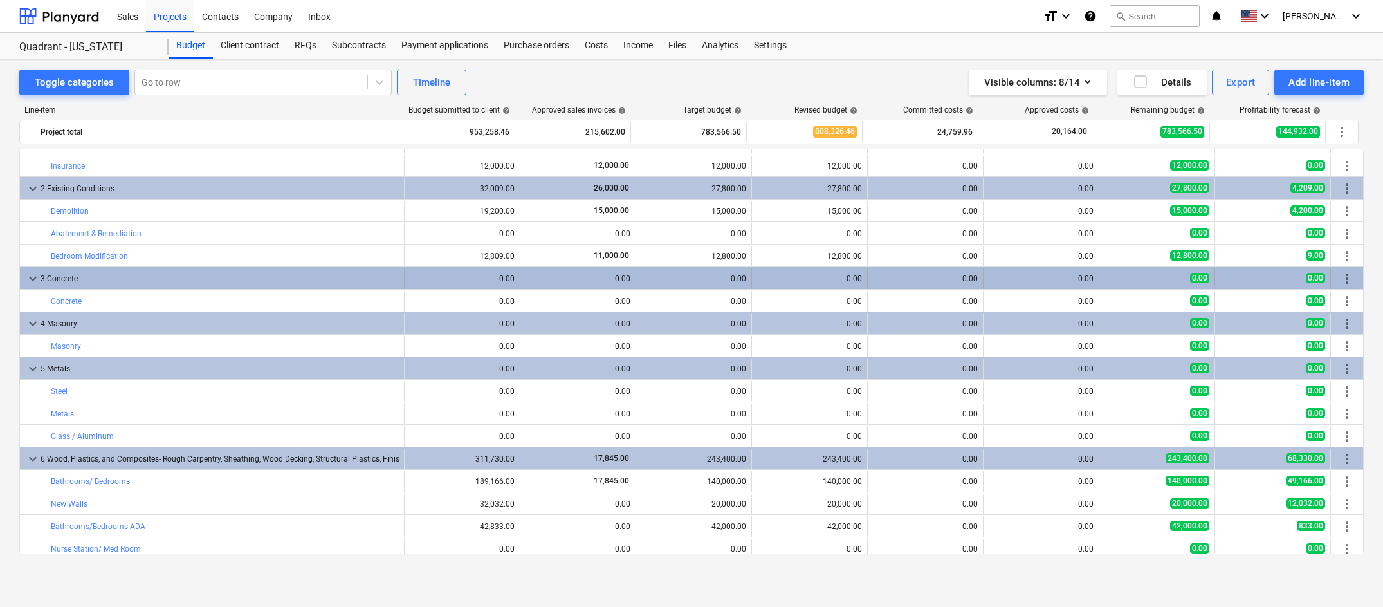
click at [30, 280] on span "keyboard_arrow_down" at bounding box center [32, 278] width 15 height 15
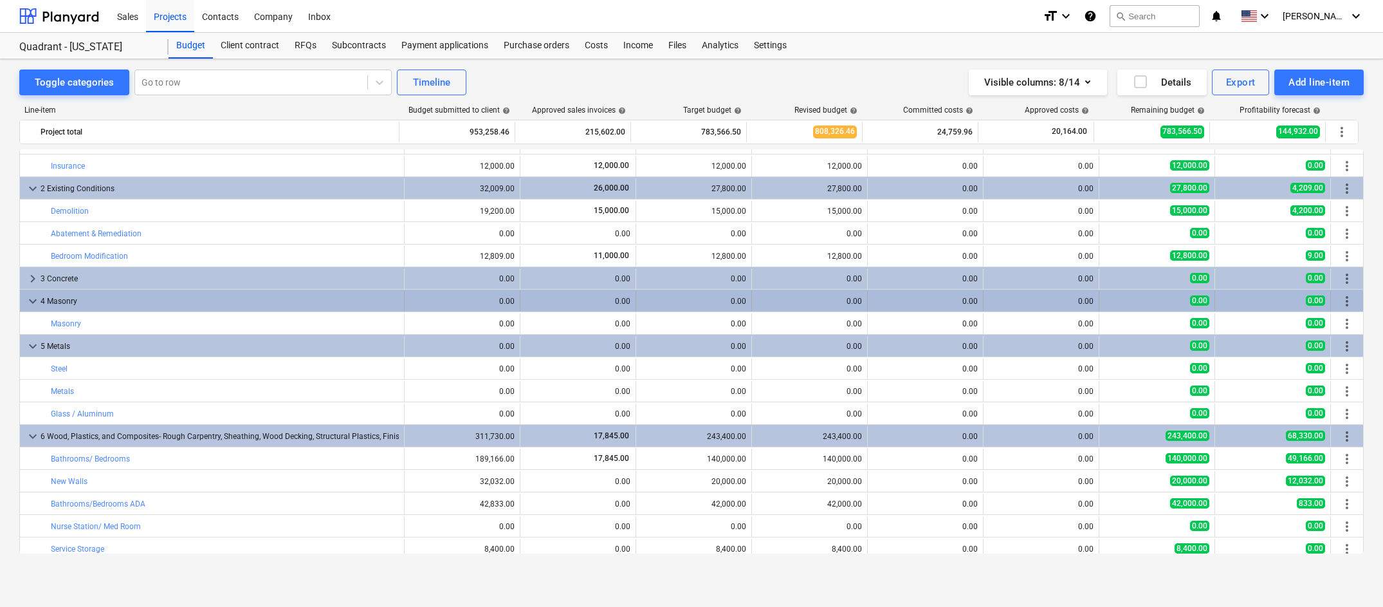
click at [30, 302] on span "keyboard_arrow_down" at bounding box center [32, 300] width 15 height 15
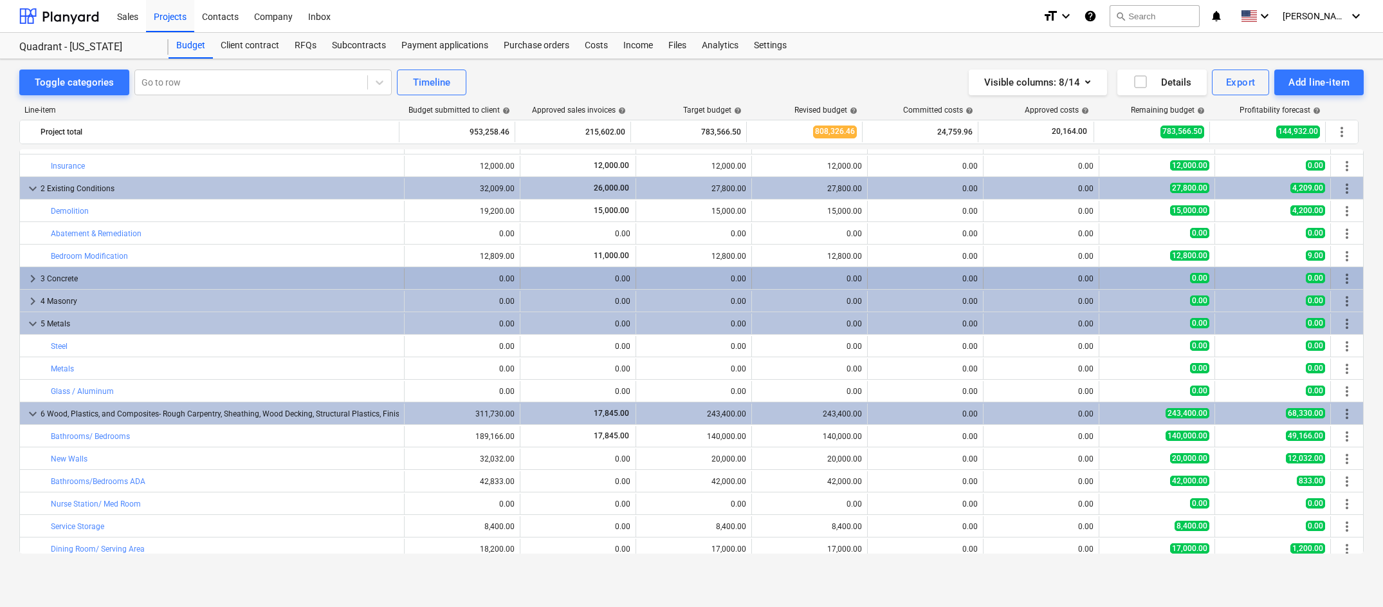
click at [1345, 279] on span "more_vert" at bounding box center [1346, 278] width 15 height 15
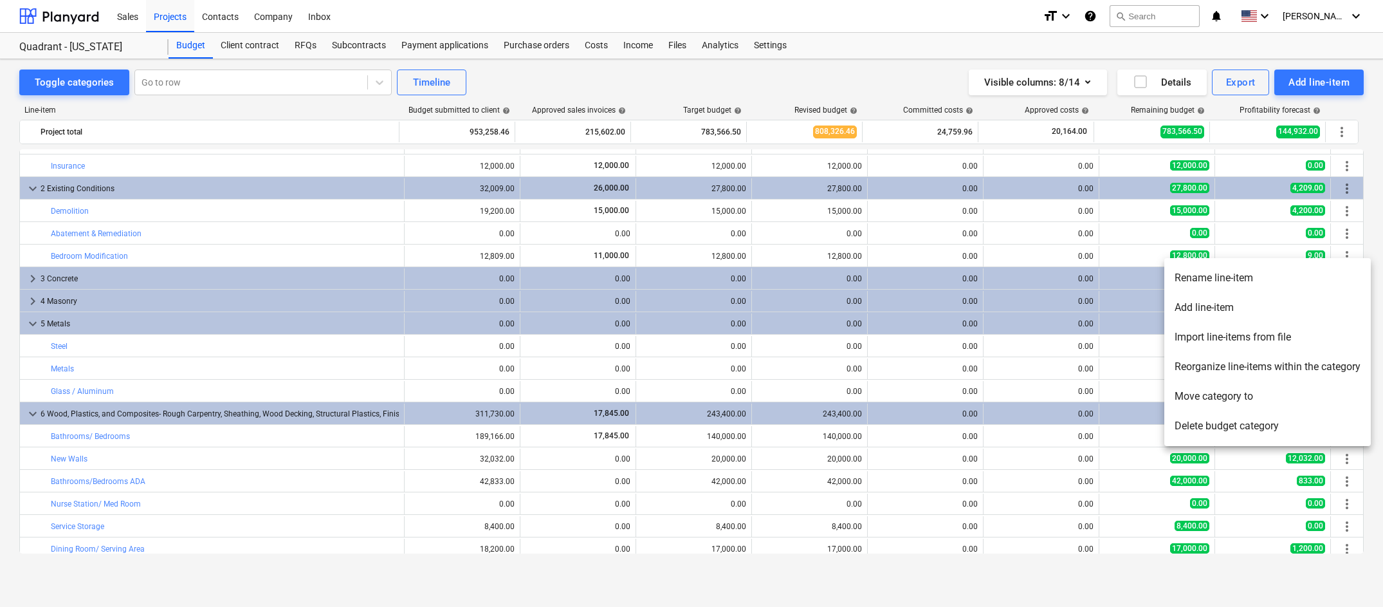
click at [366, 323] on div at bounding box center [691, 303] width 1383 height 607
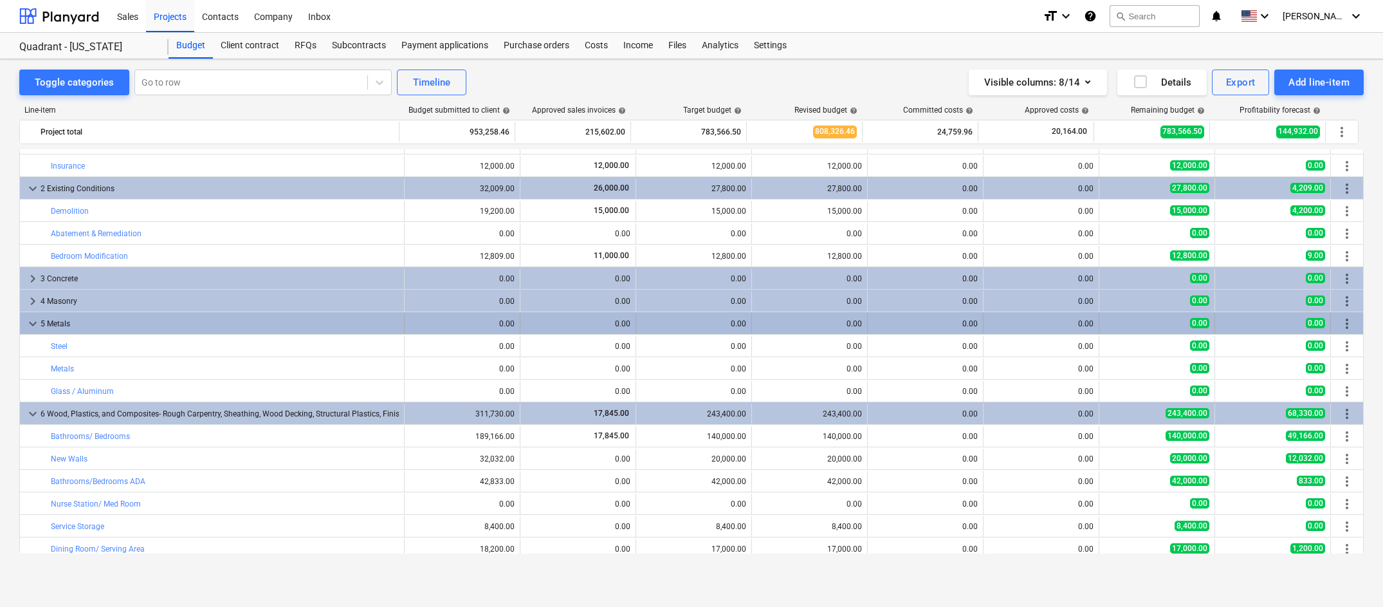
click at [28, 323] on span "keyboard_arrow_down" at bounding box center [32, 323] width 15 height 15
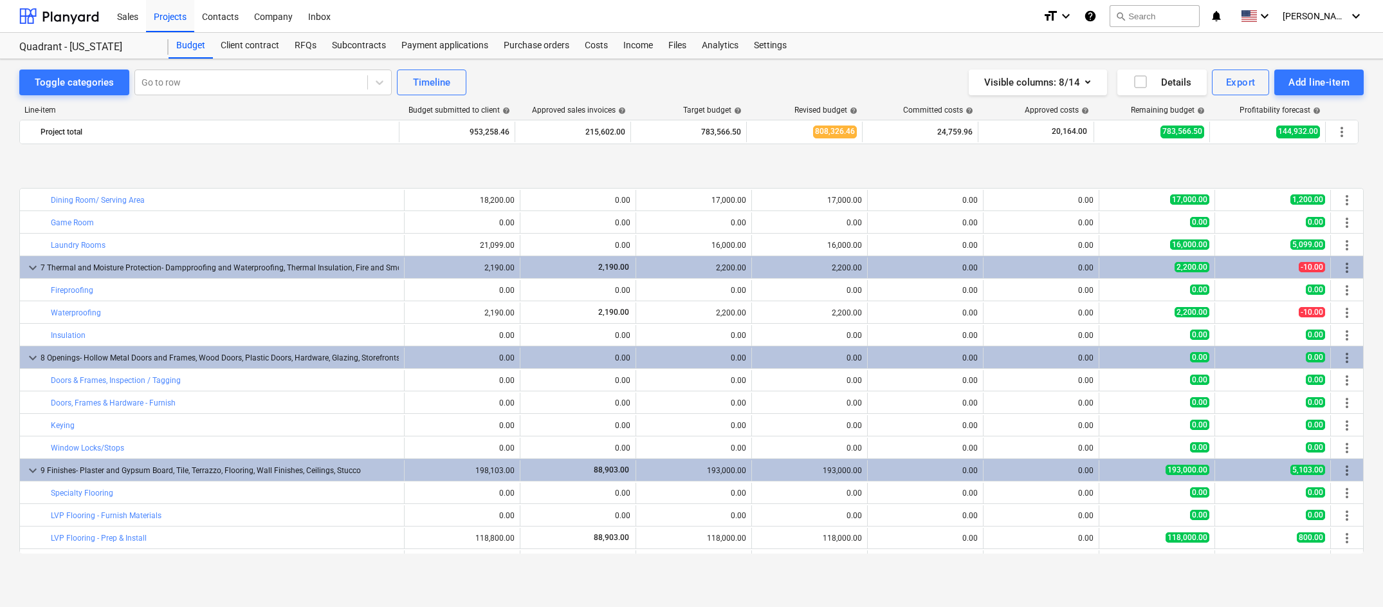
scroll to position [428, 0]
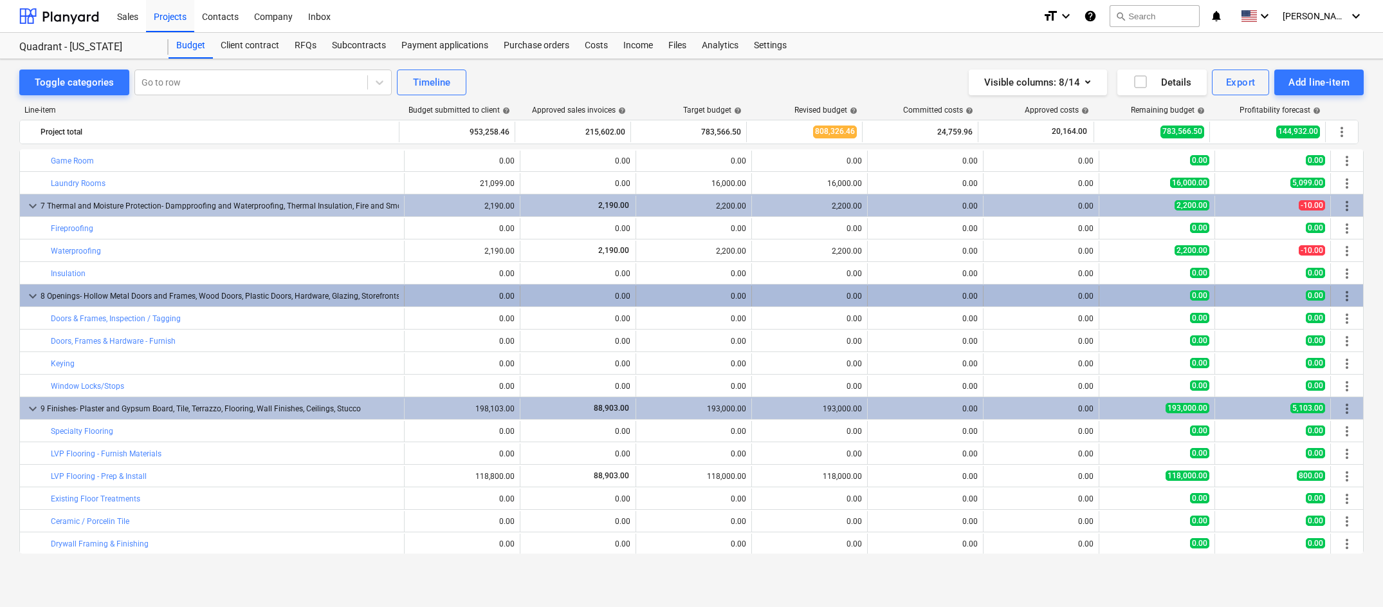
click at [31, 295] on span "keyboard_arrow_down" at bounding box center [32, 295] width 15 height 15
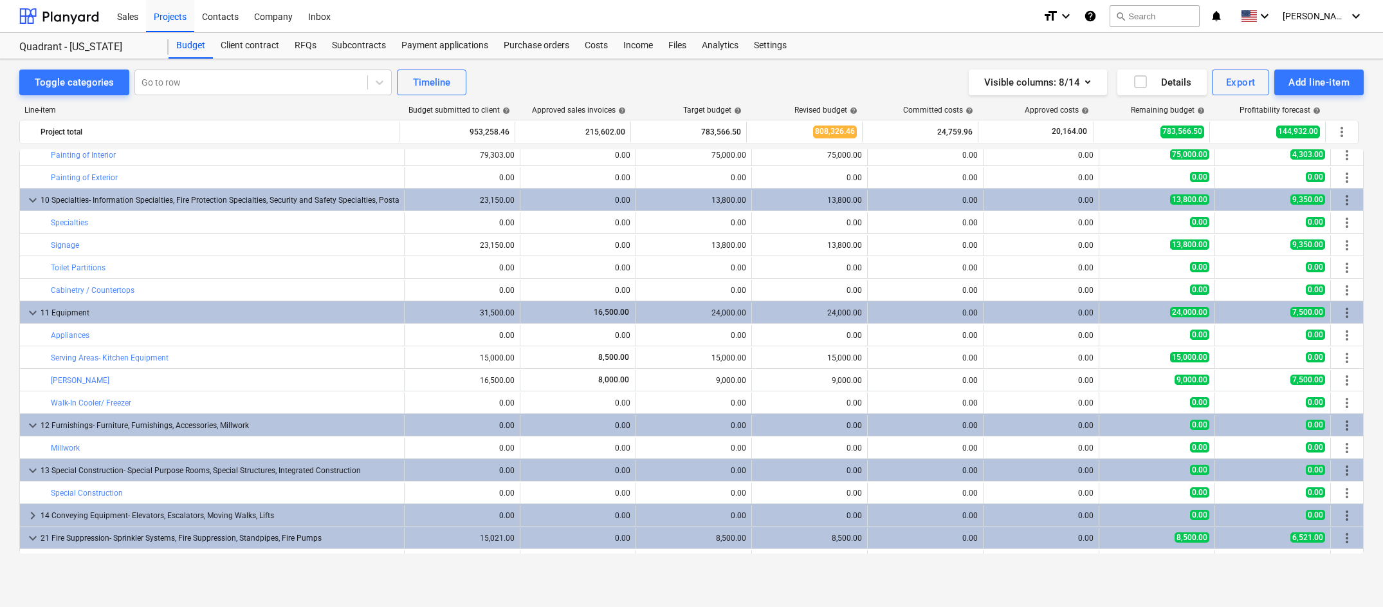
scroll to position [858, 0]
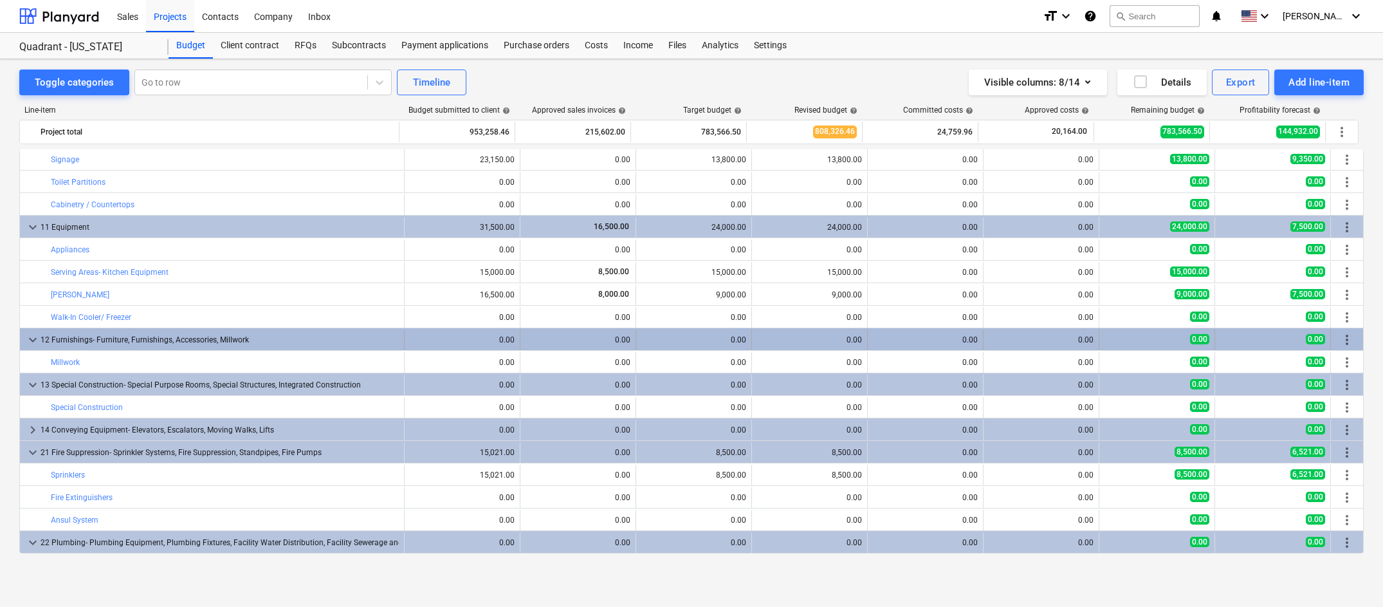
click at [35, 339] on span "keyboard_arrow_down" at bounding box center [32, 339] width 15 height 15
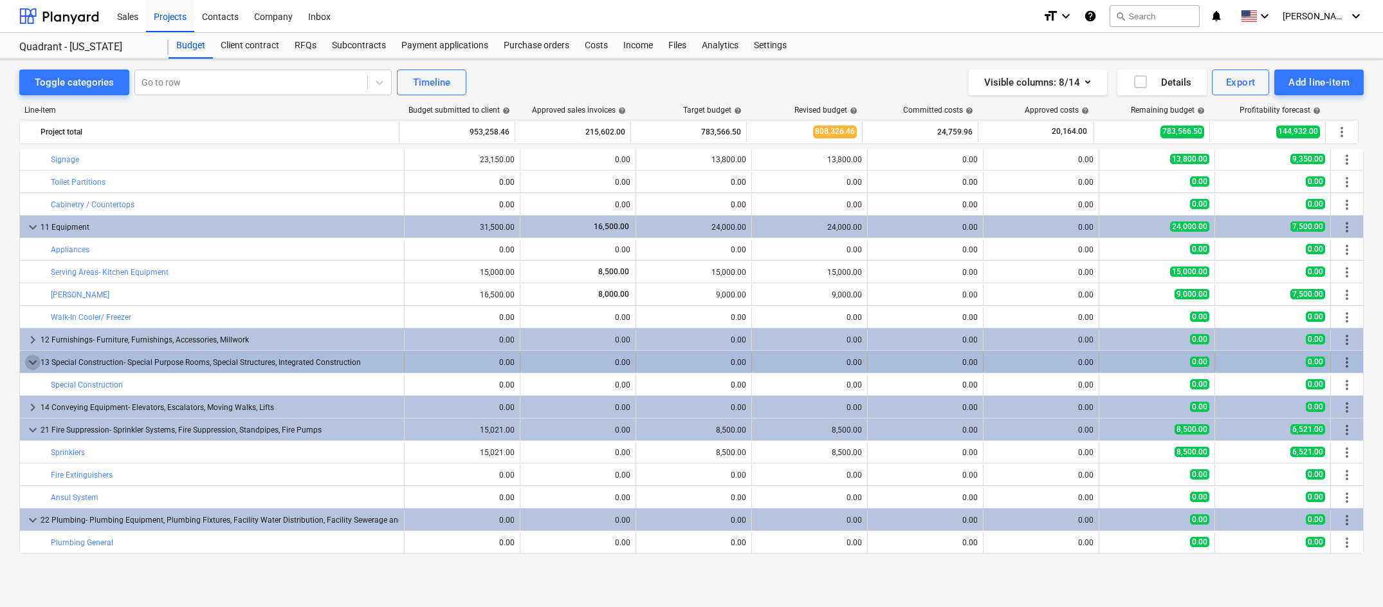
click at [34, 362] on span "keyboard_arrow_down" at bounding box center [32, 361] width 15 height 15
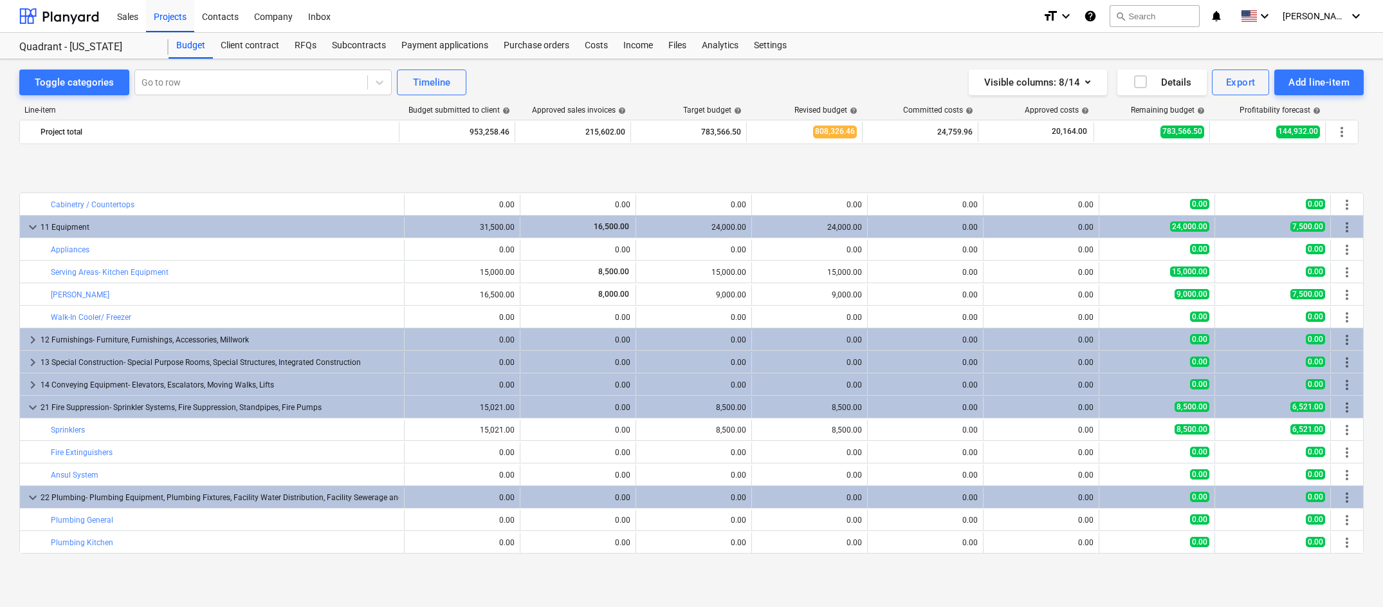
scroll to position [943, 0]
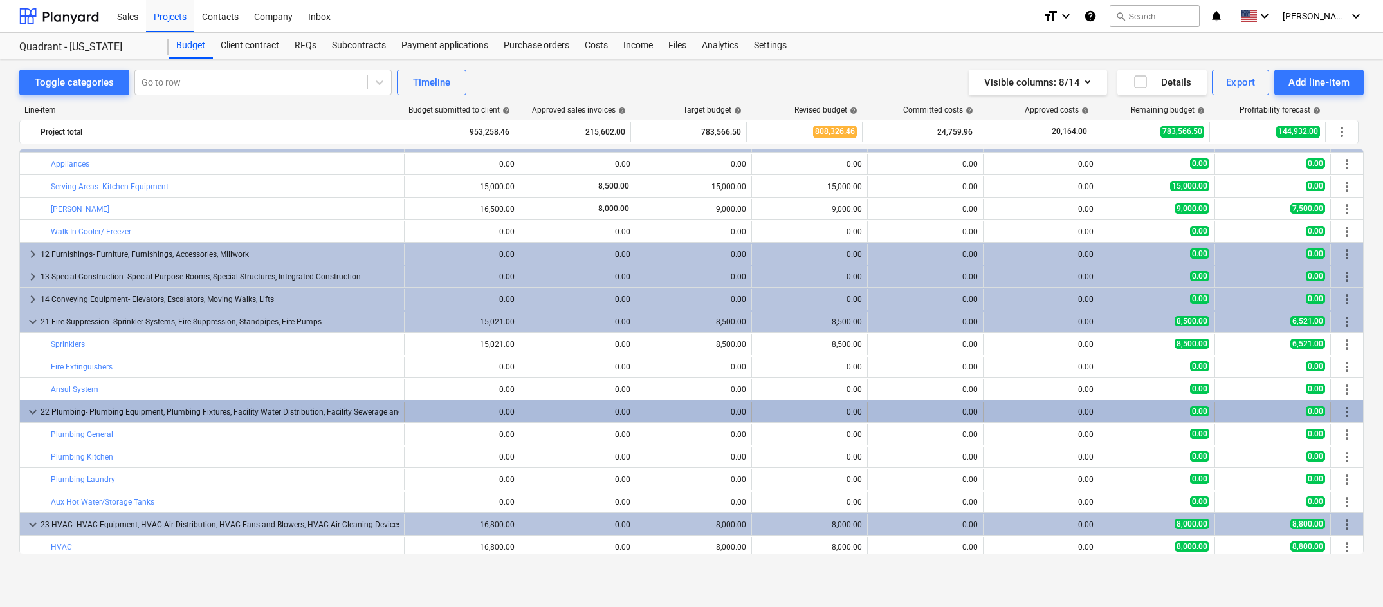
click at [31, 408] on span "keyboard_arrow_down" at bounding box center [32, 411] width 15 height 15
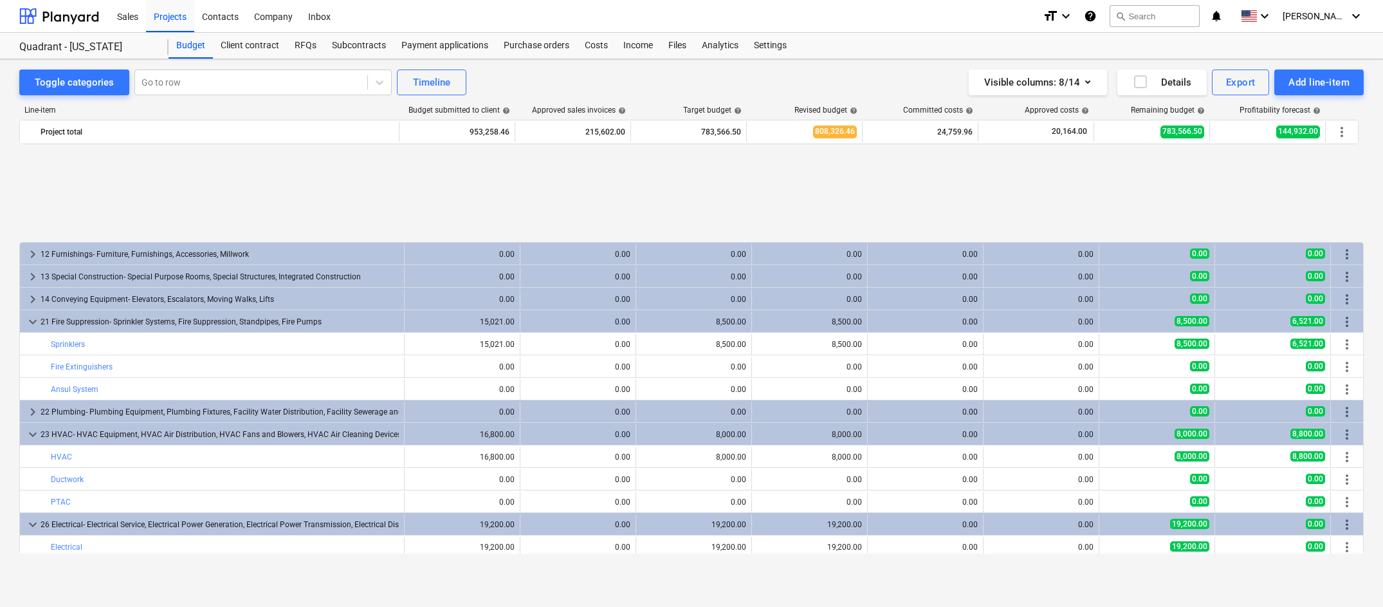
scroll to position [1115, 0]
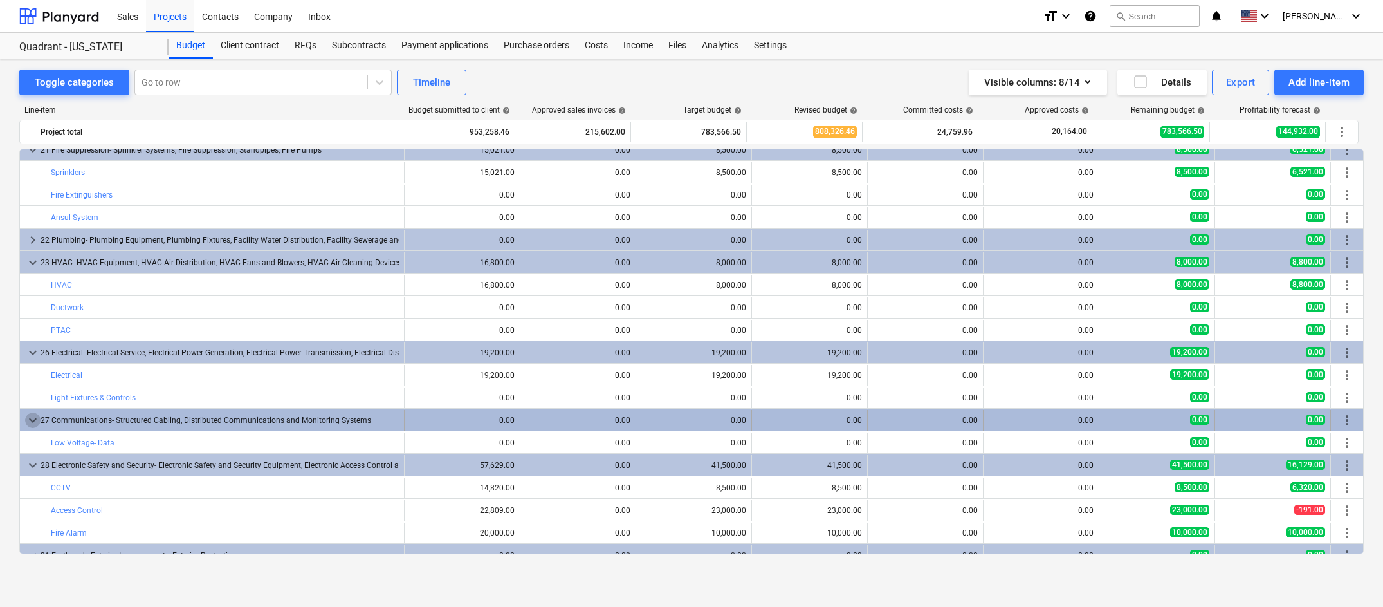
click at [28, 417] on span "keyboard_arrow_down" at bounding box center [32, 419] width 15 height 15
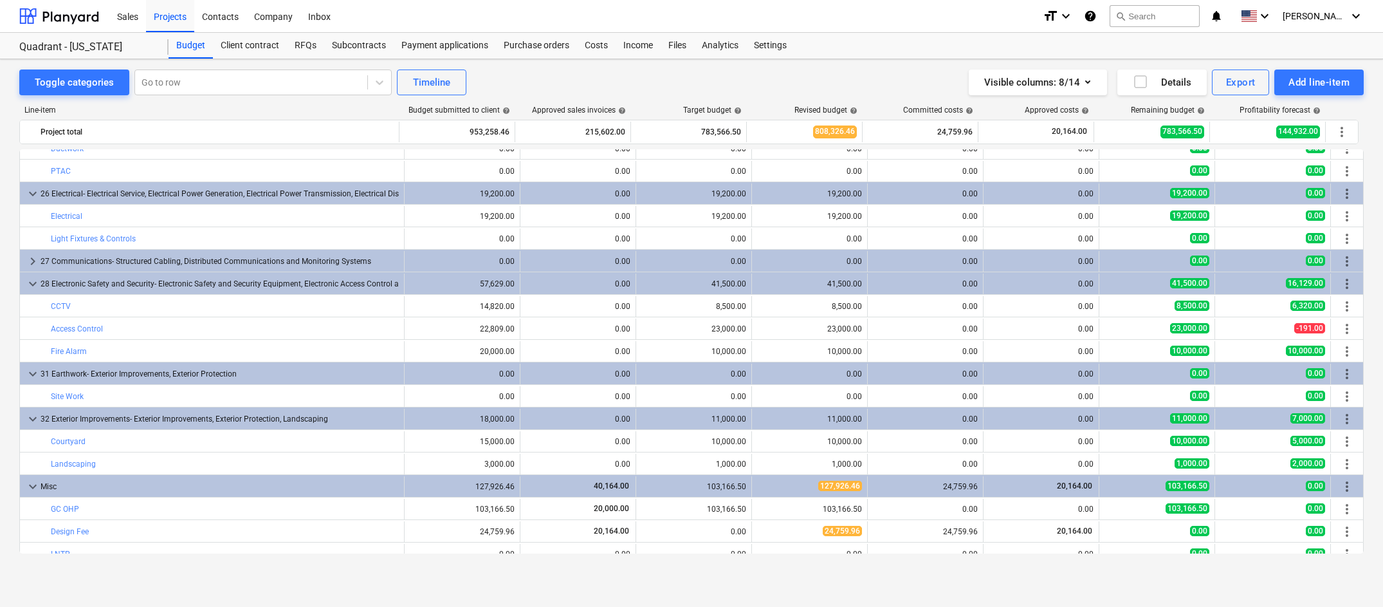
scroll to position [1285, 0]
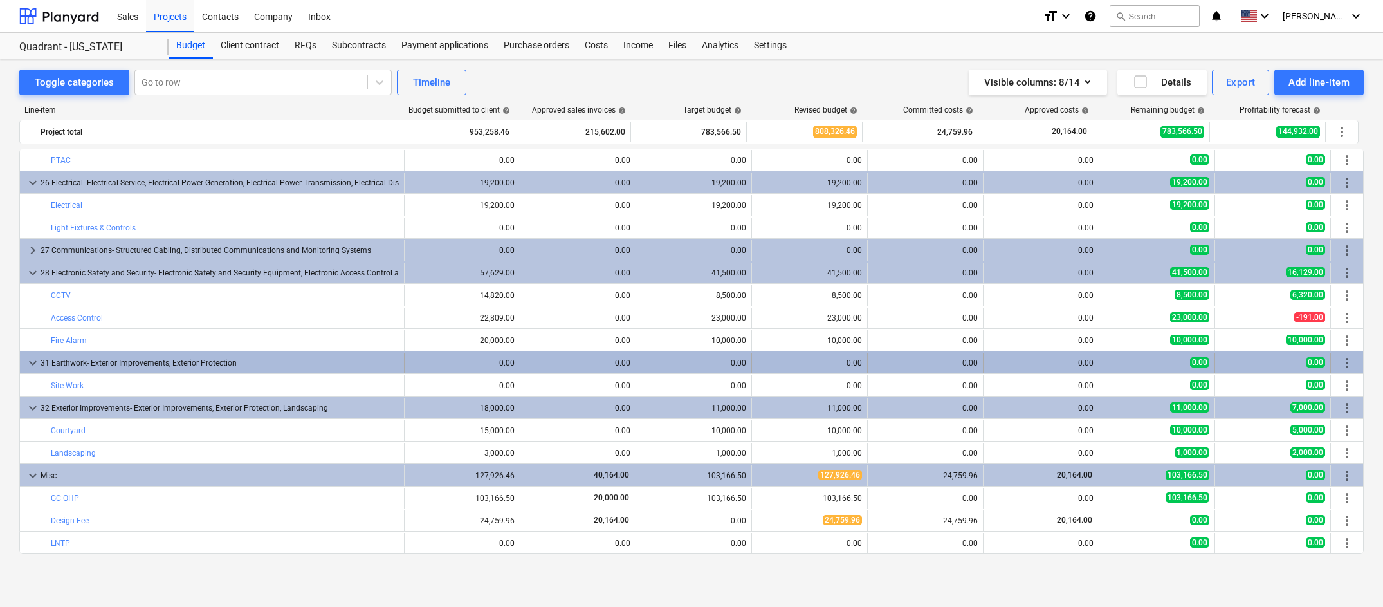
click at [30, 364] on span "keyboard_arrow_down" at bounding box center [32, 362] width 15 height 15
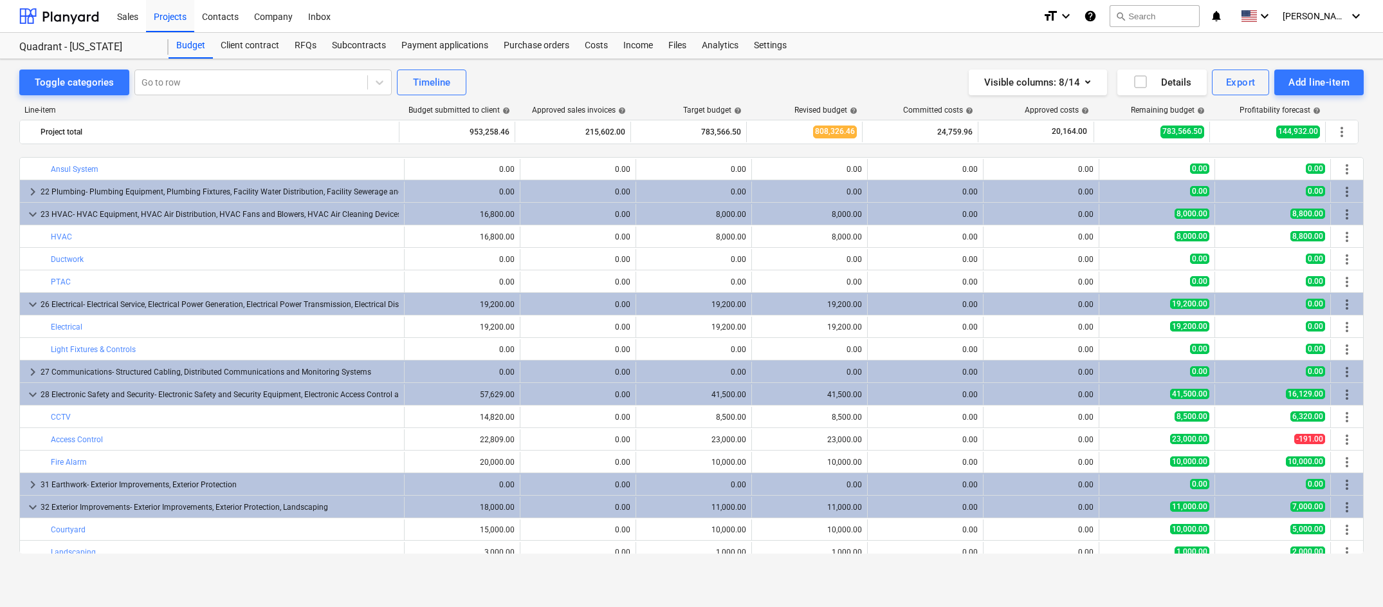
scroll to position [1261, 0]
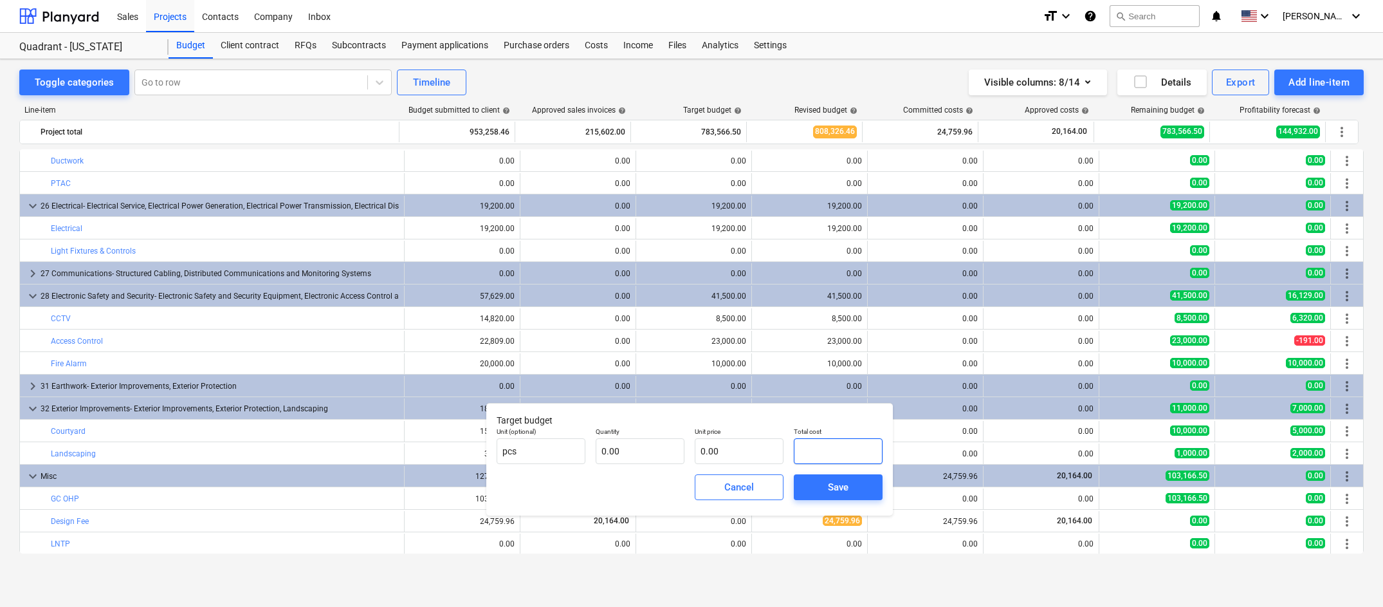
click at [818, 448] on input "text" at bounding box center [838, 451] width 89 height 26
type input "24759.96"
type input "24,759.96"
click at [638, 452] on input "text" at bounding box center [640, 451] width 89 height 26
type input "1"
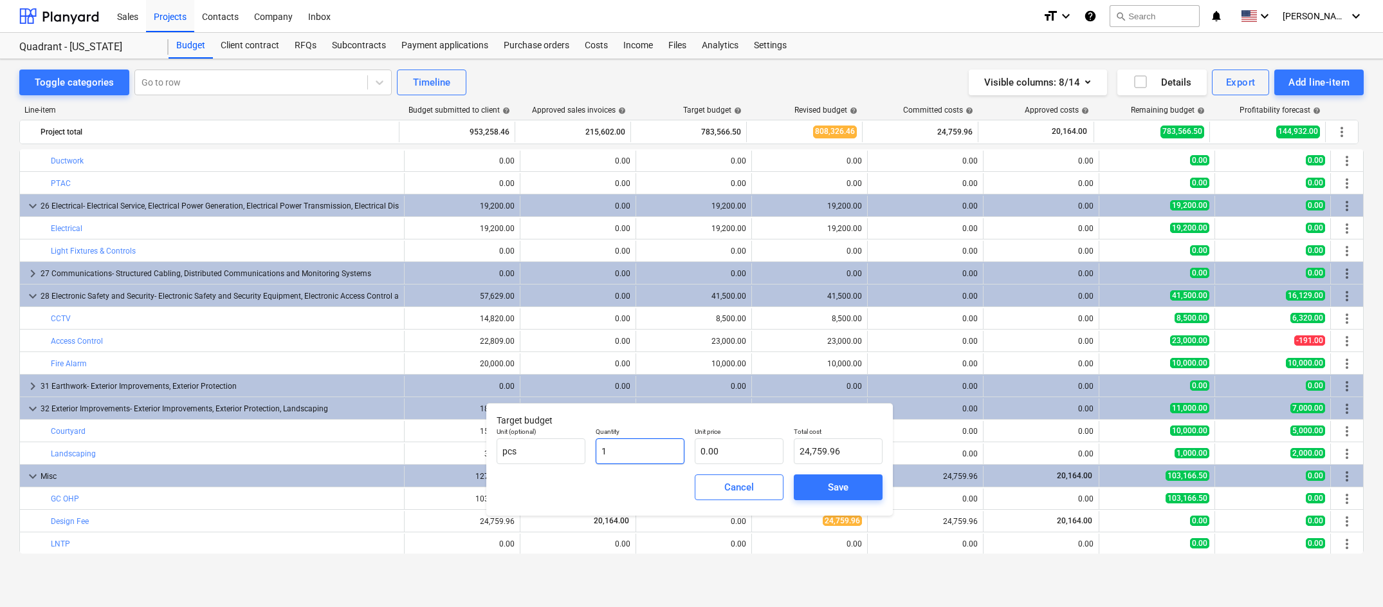
type input "0.00"
type input "1.00"
click at [757, 451] on input "text" at bounding box center [739, 451] width 89 height 26
type input "0.00"
click at [830, 452] on input "text" at bounding box center [838, 451] width 89 height 26
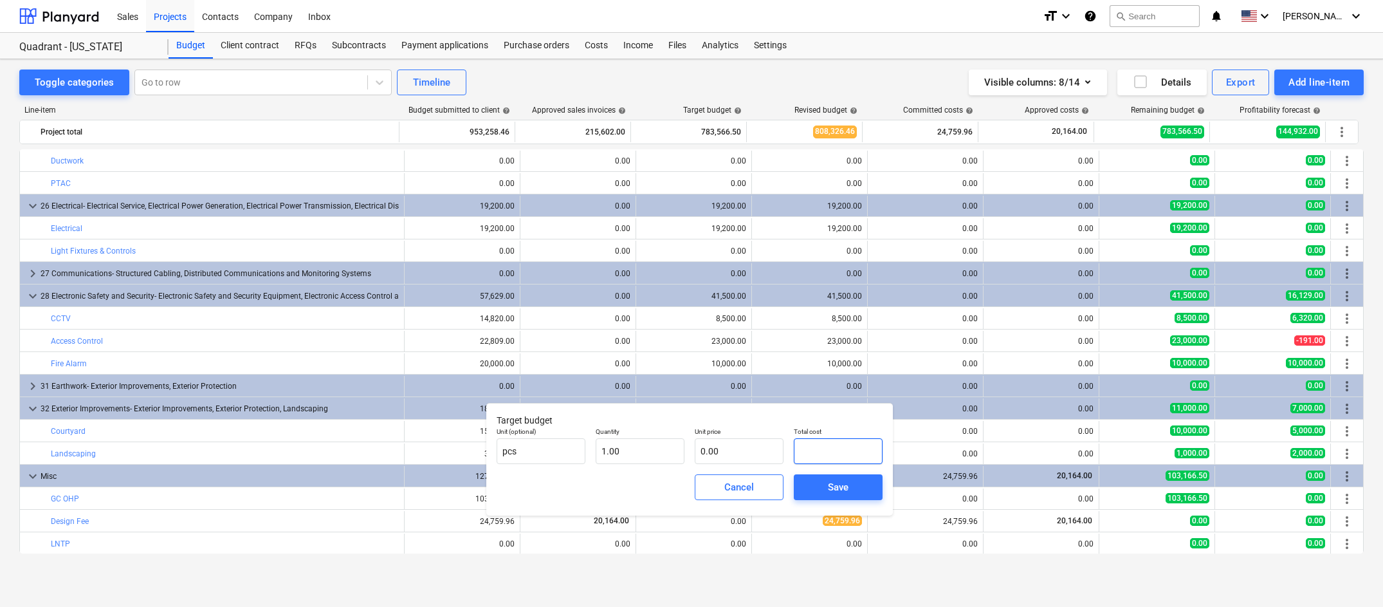
type input "2"
type input "2.00"
type input "24"
type input "24.00"
type input "247"
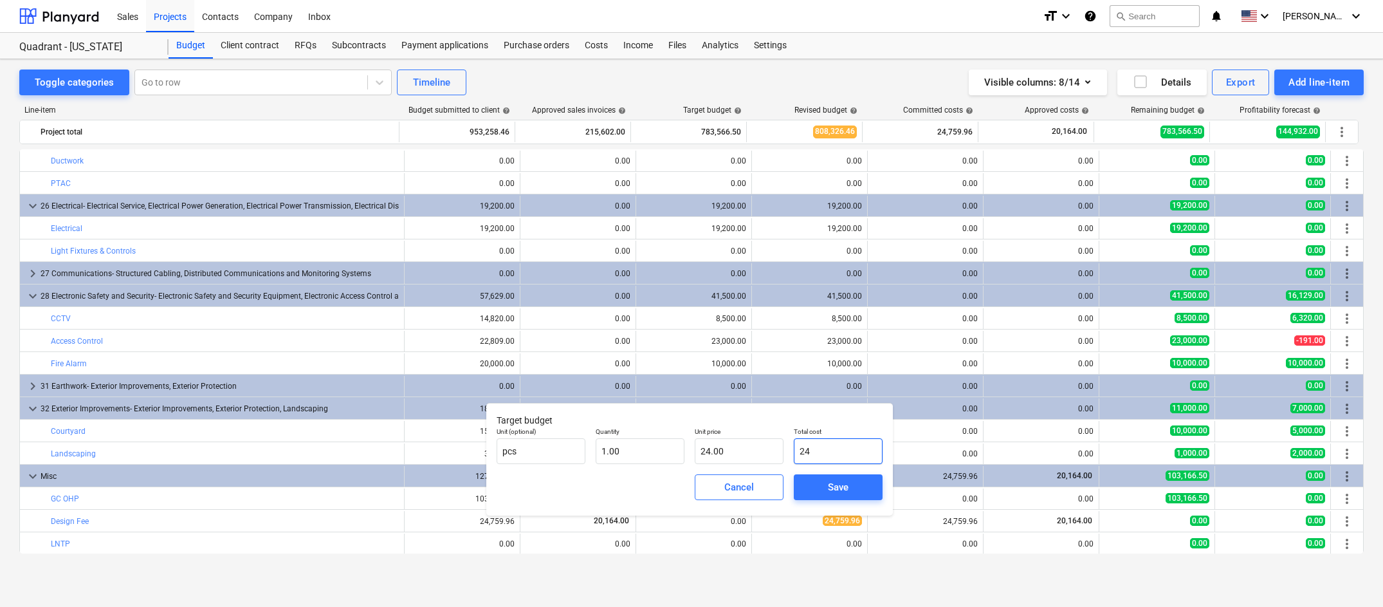
type input "247.00"
type input "2475"
type input "2,475.00"
type input "24759"
type input "24,759.00"
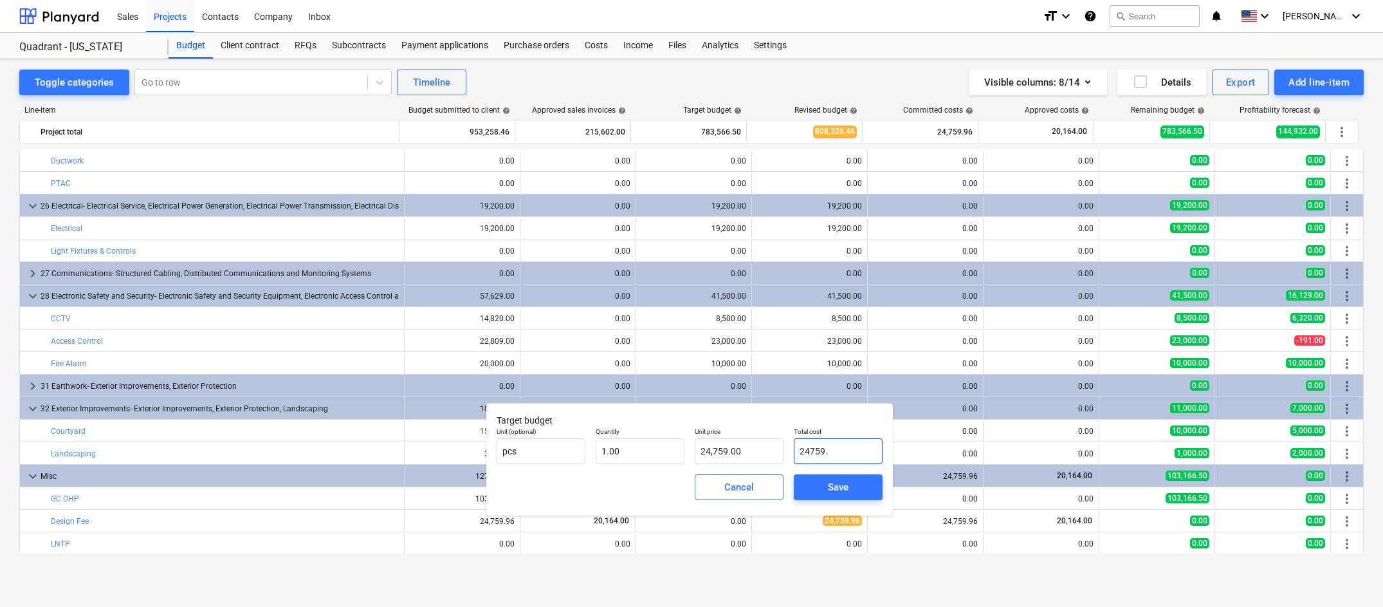
type input "24759.9"
type input "24,759.90"
type input "24759.96"
type input "24,759.96"
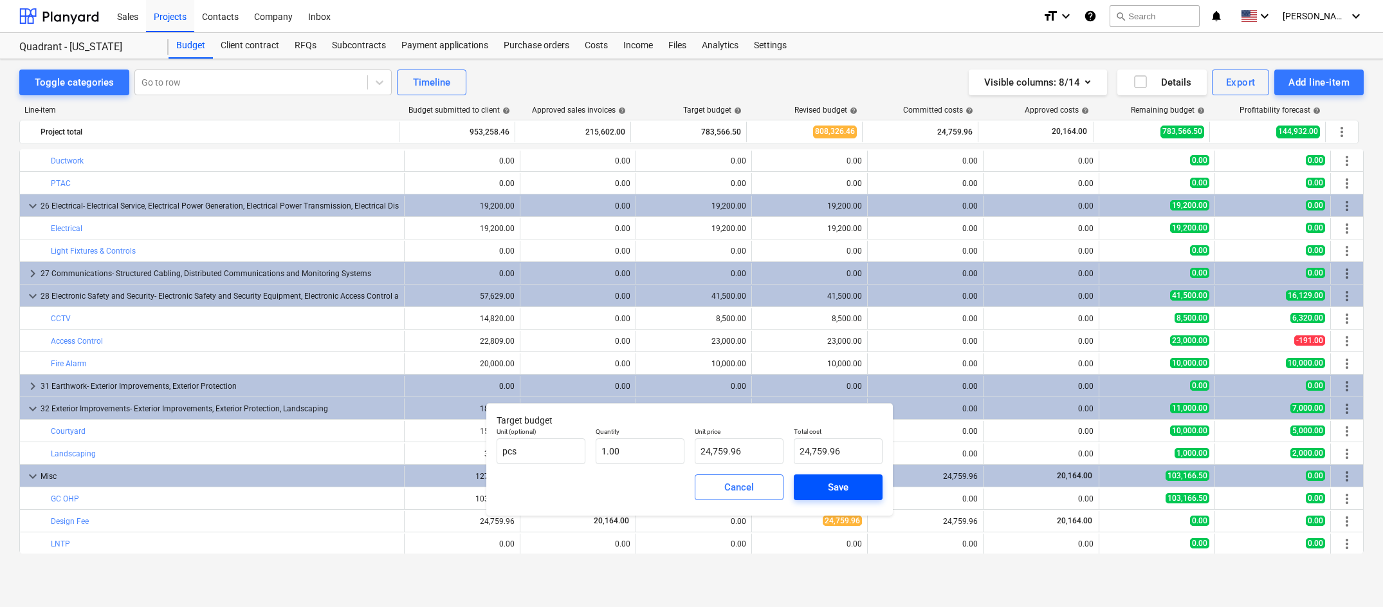
click at [843, 485] on div "Save" at bounding box center [838, 487] width 21 height 17
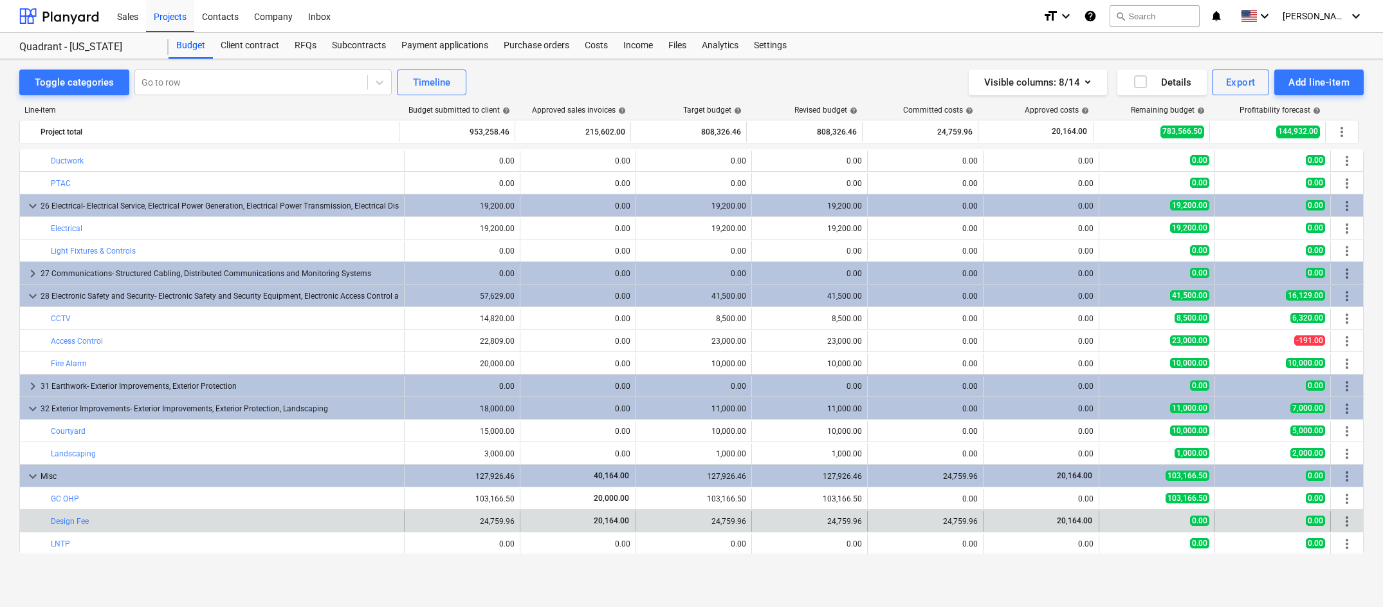
click at [1170, 517] on div "0.00" at bounding box center [1157, 520] width 105 height 11
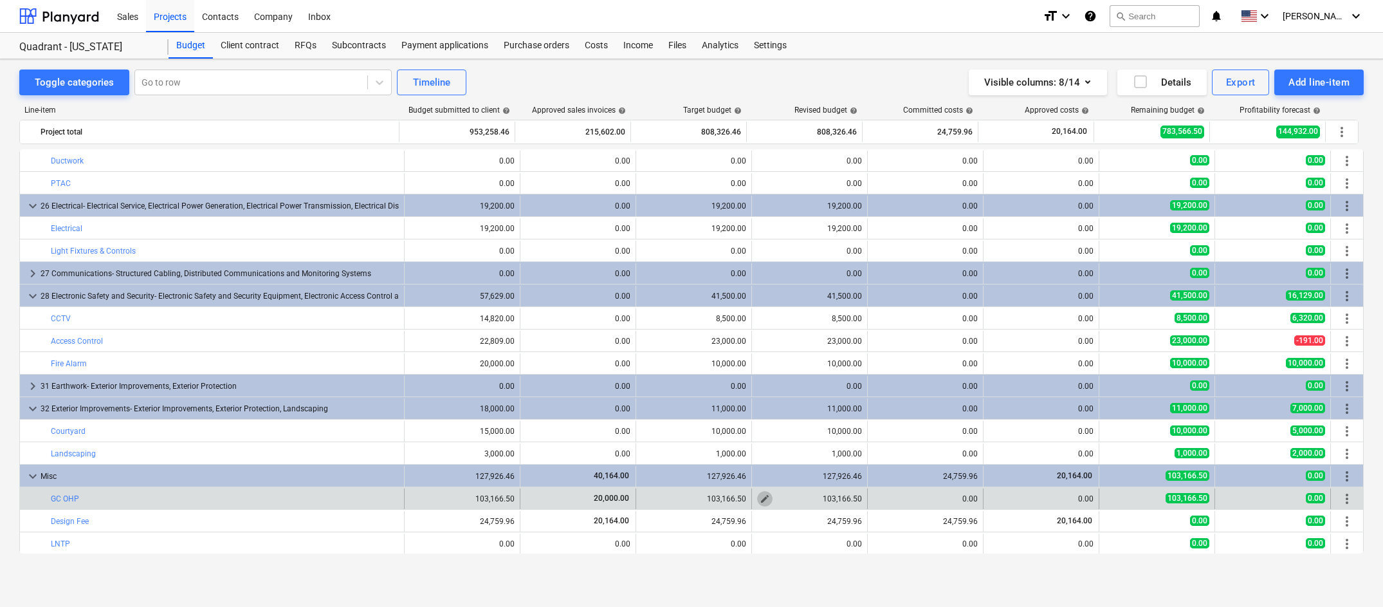
click at [762, 499] on span "edit" at bounding box center [765, 498] width 10 height 10
type textarea "x"
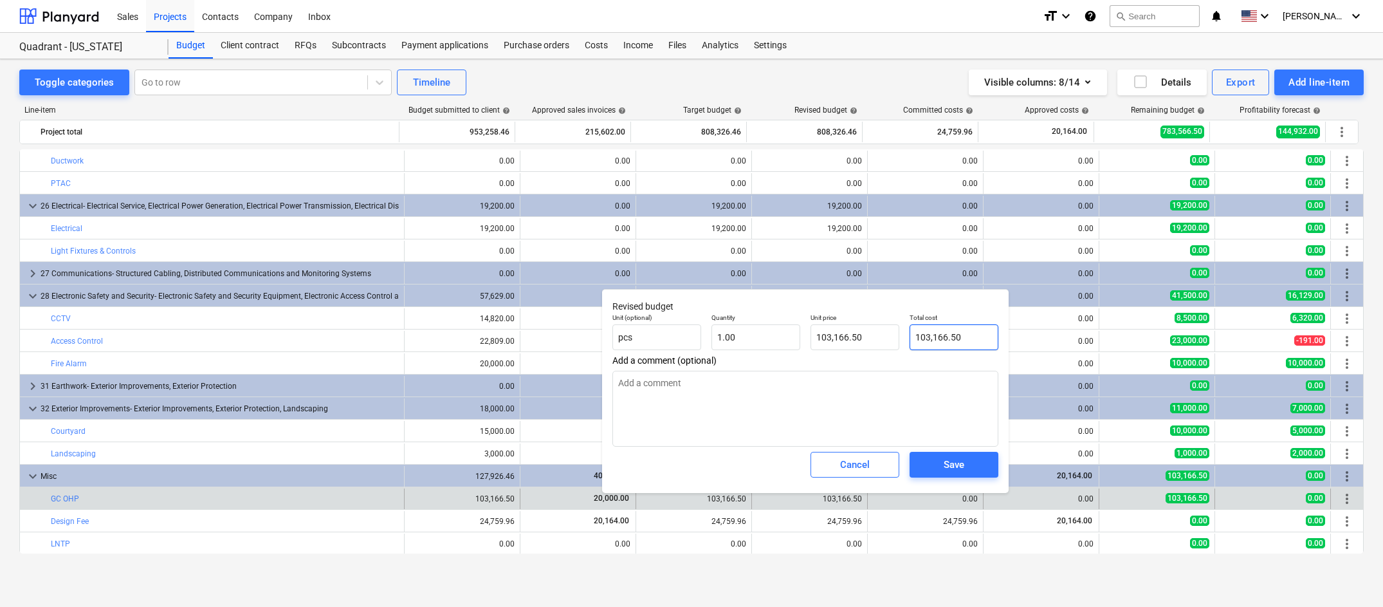
type input "103166.5"
click at [928, 335] on input "103166.5" at bounding box center [954, 337] width 89 height 26
type textarea "x"
type input "103166.5"
type input "103,166.50"
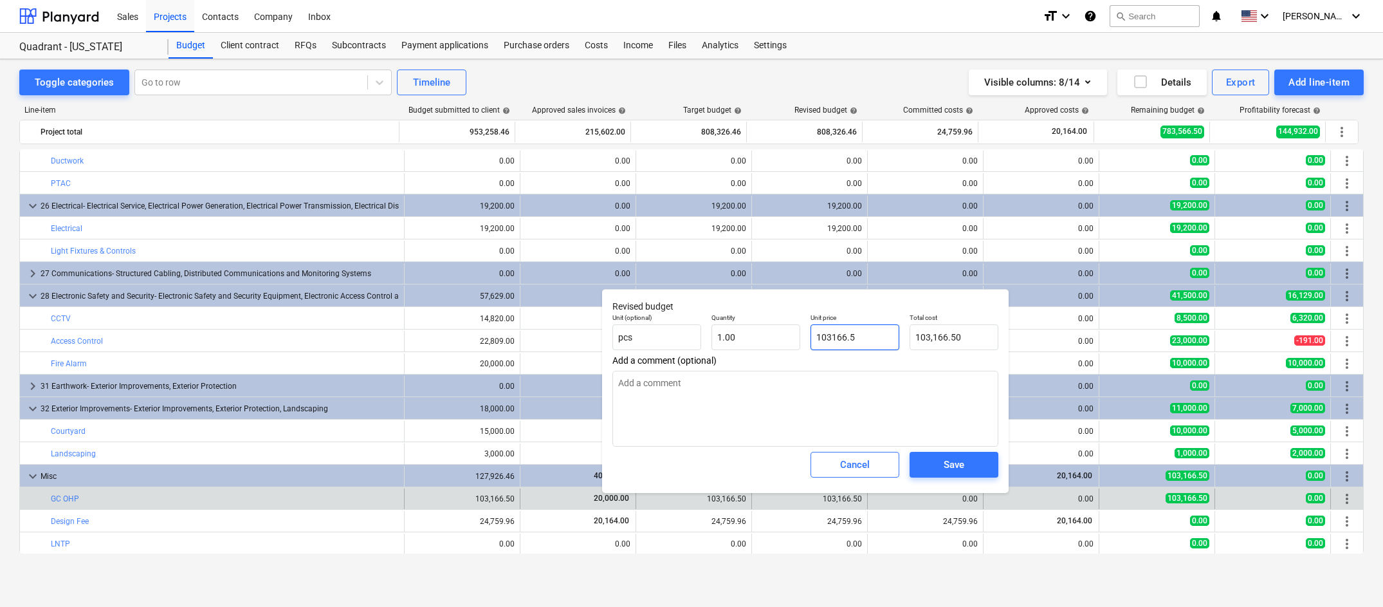
click at [856, 329] on input "103166.5" at bounding box center [855, 337] width 89 height 26
type textarea "x"
type input "5"
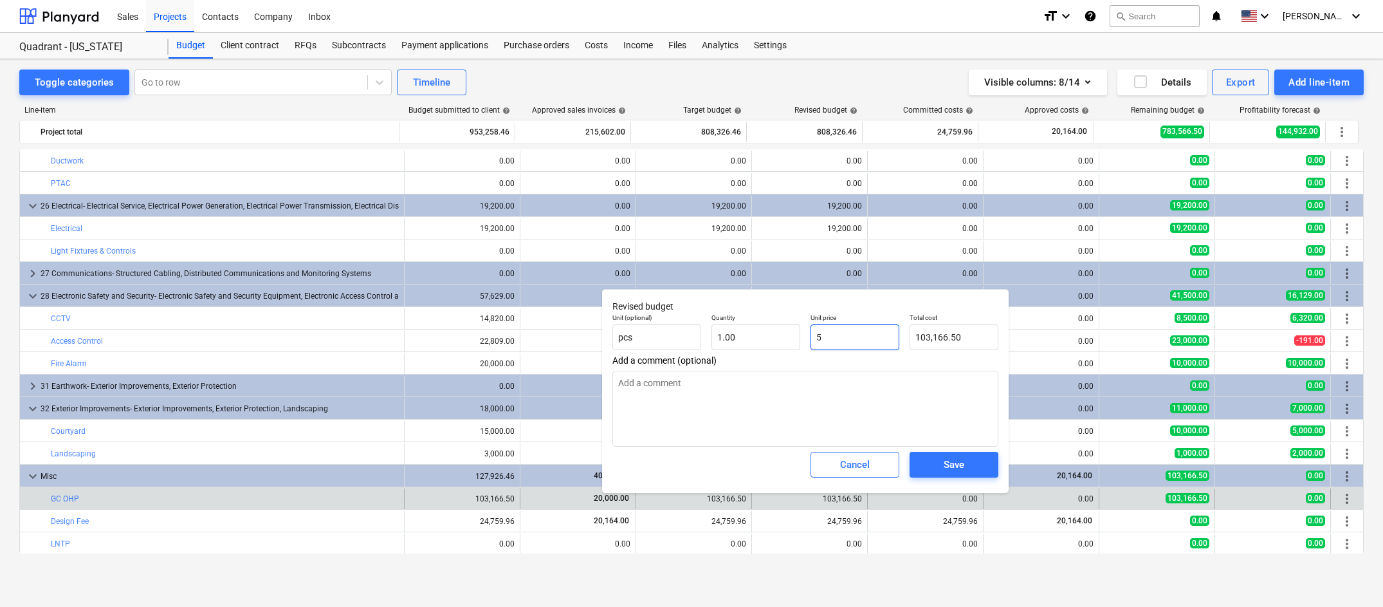
type input "5.00"
type textarea "x"
type input "50"
type input "50.00"
type textarea "x"
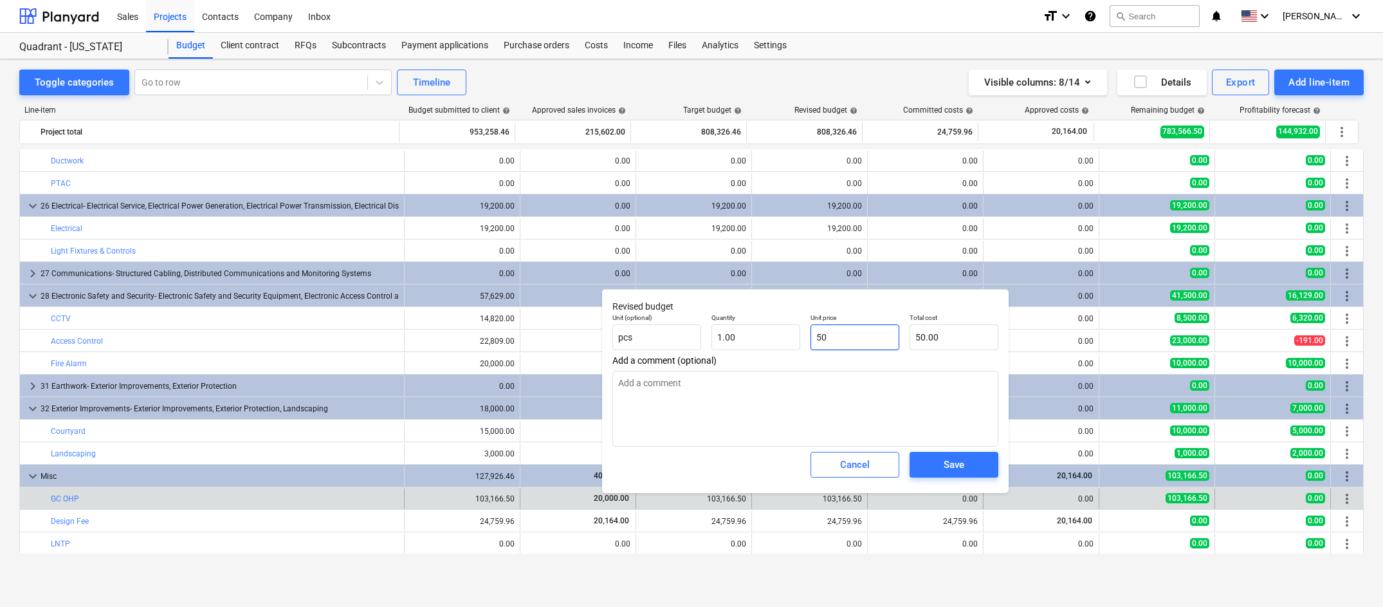
type input "500"
type input "500.00"
type textarea "x"
type input "5000"
type input "5,000.00"
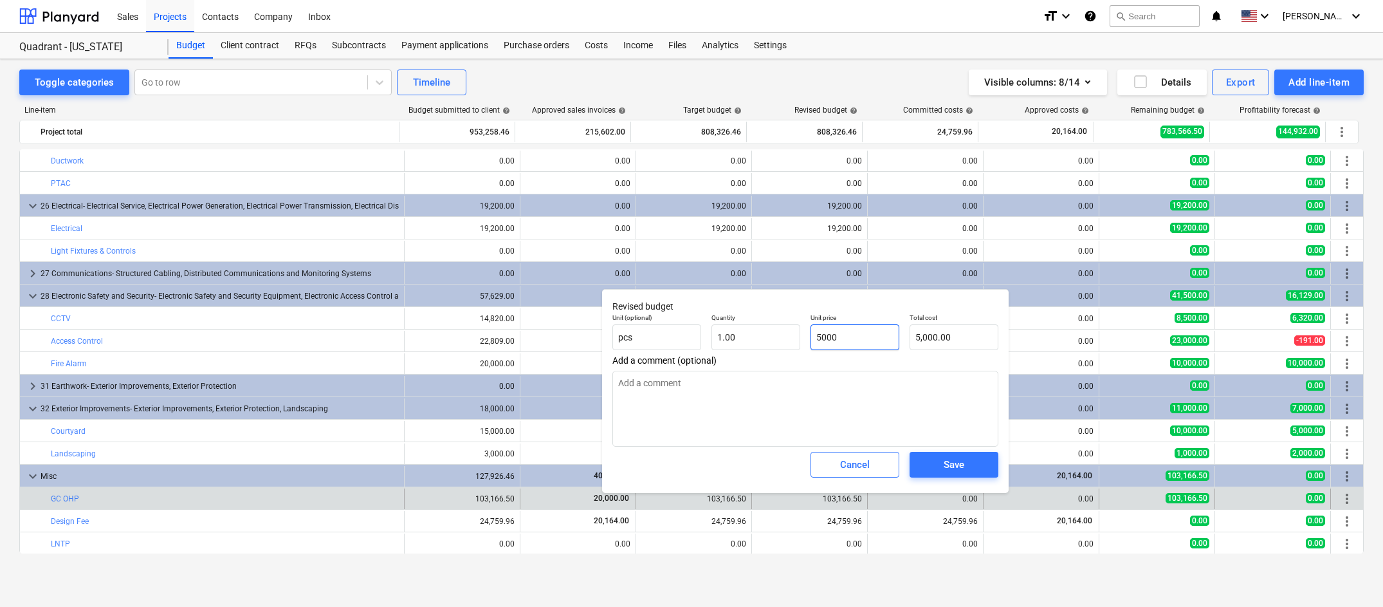
type textarea "x"
type input "50000"
type input "50,000.00"
type input "50000"
type textarea "x"
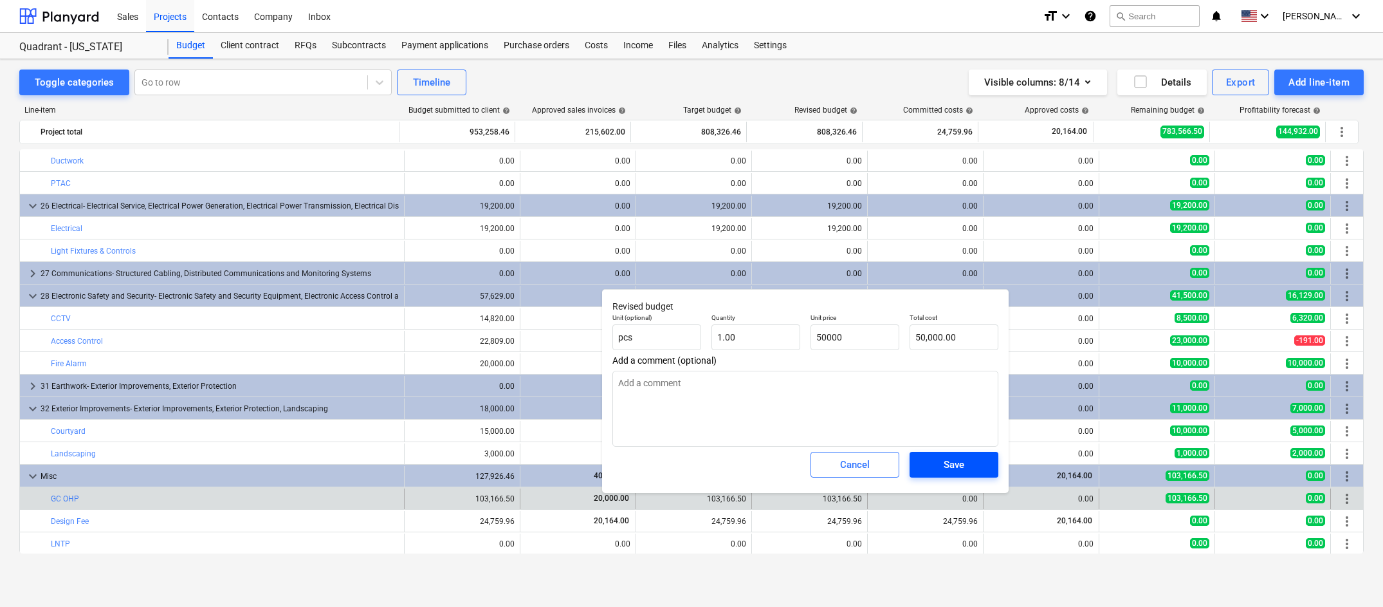
type input "50,000.00"
click at [952, 464] on div "Save" at bounding box center [954, 464] width 21 height 17
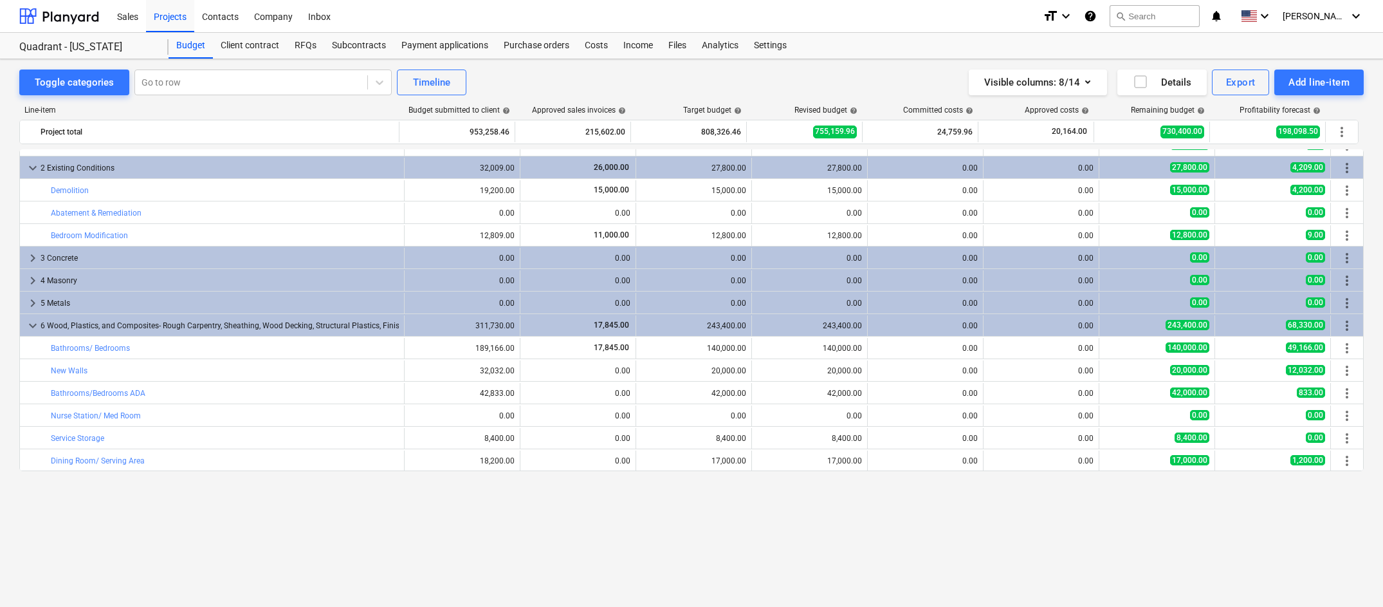
scroll to position [0, 0]
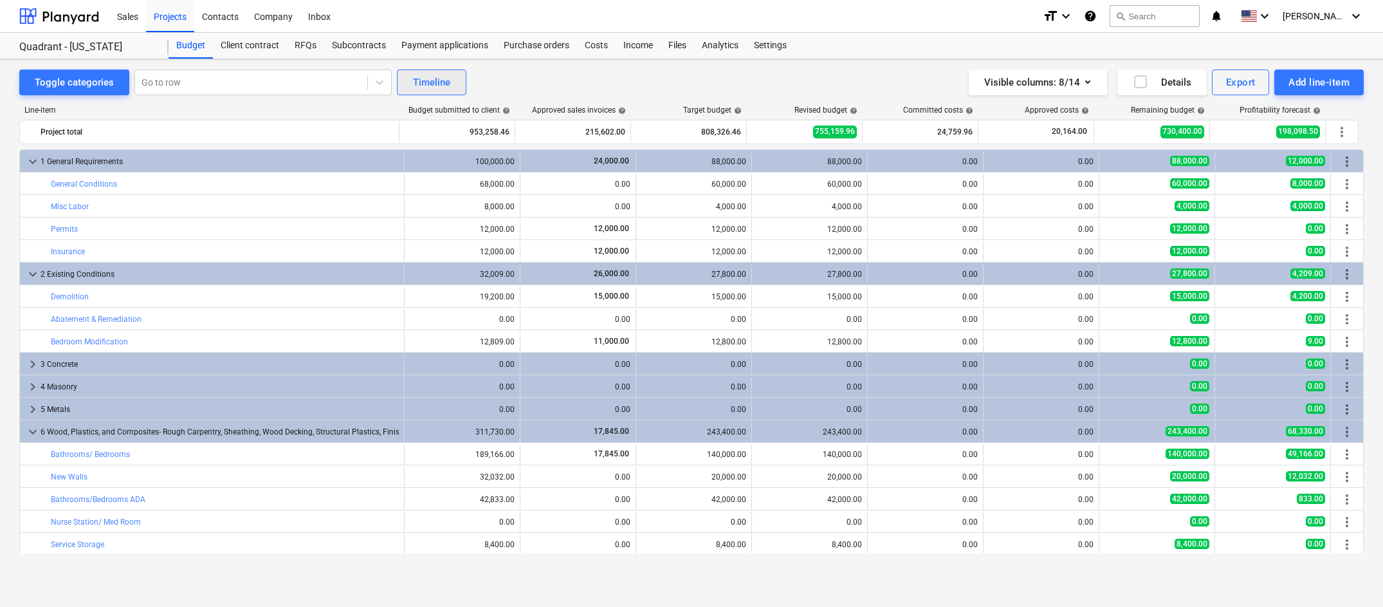
click at [436, 83] on div "Timeline" at bounding box center [431, 82] width 37 height 17
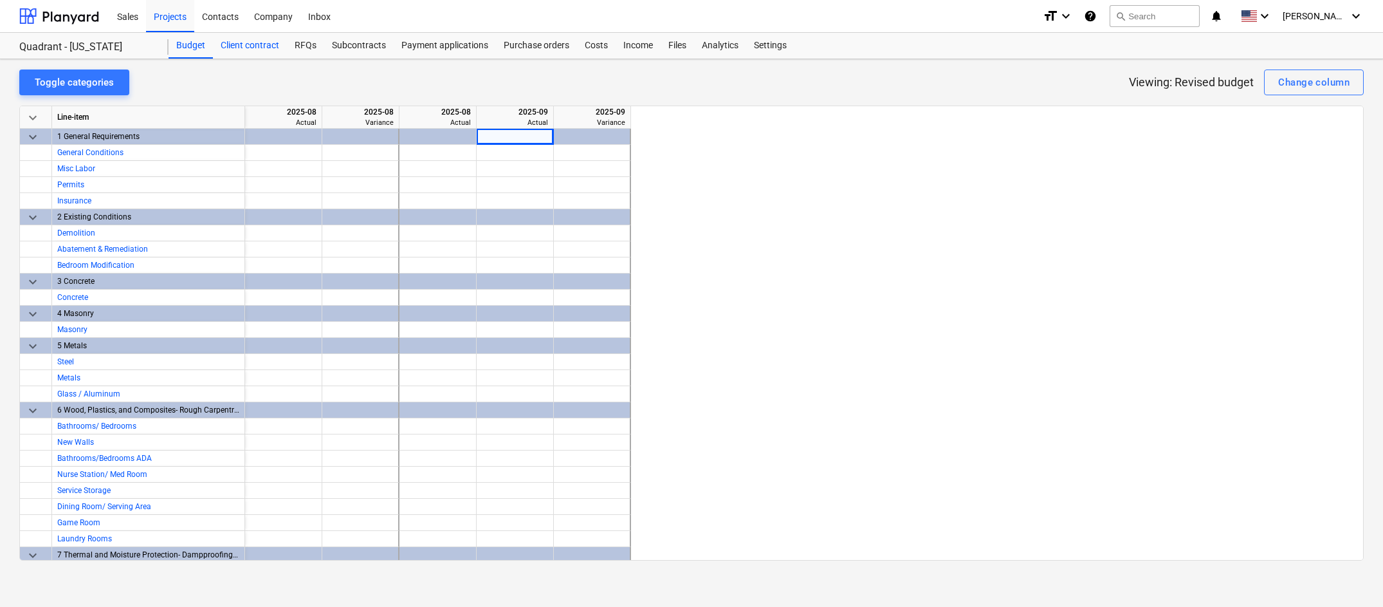
click at [250, 48] on div "Client contract" at bounding box center [250, 46] width 74 height 26
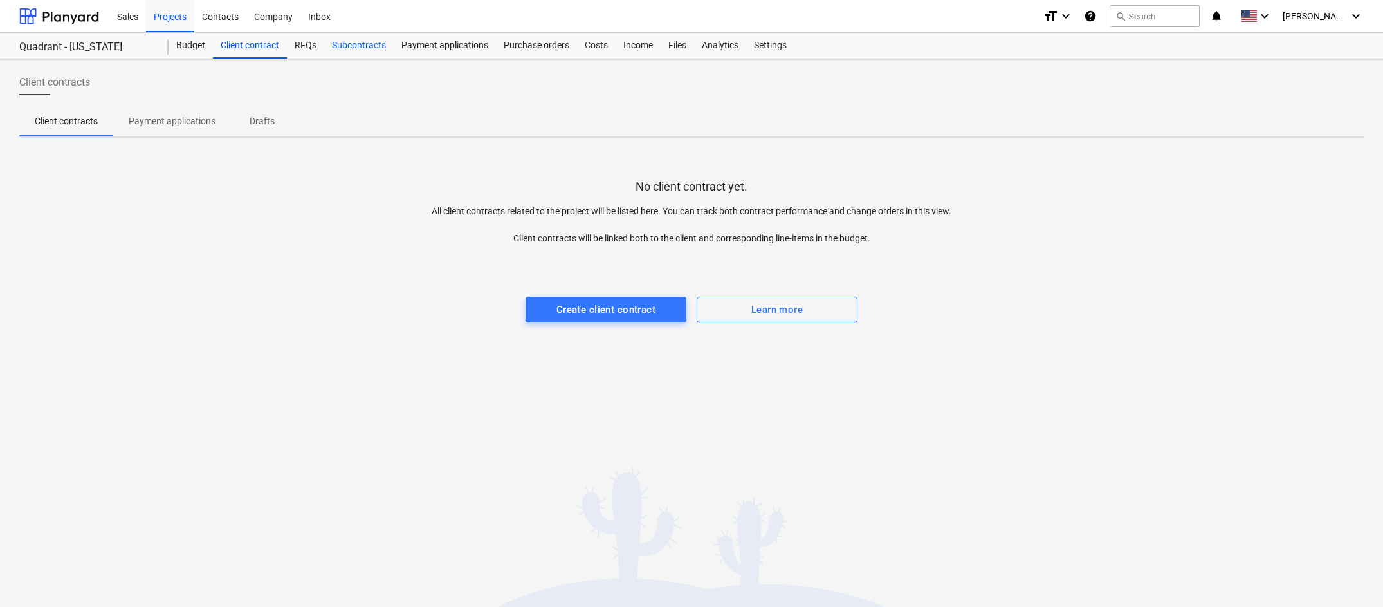
click at [342, 43] on div "Subcontracts" at bounding box center [358, 46] width 69 height 26
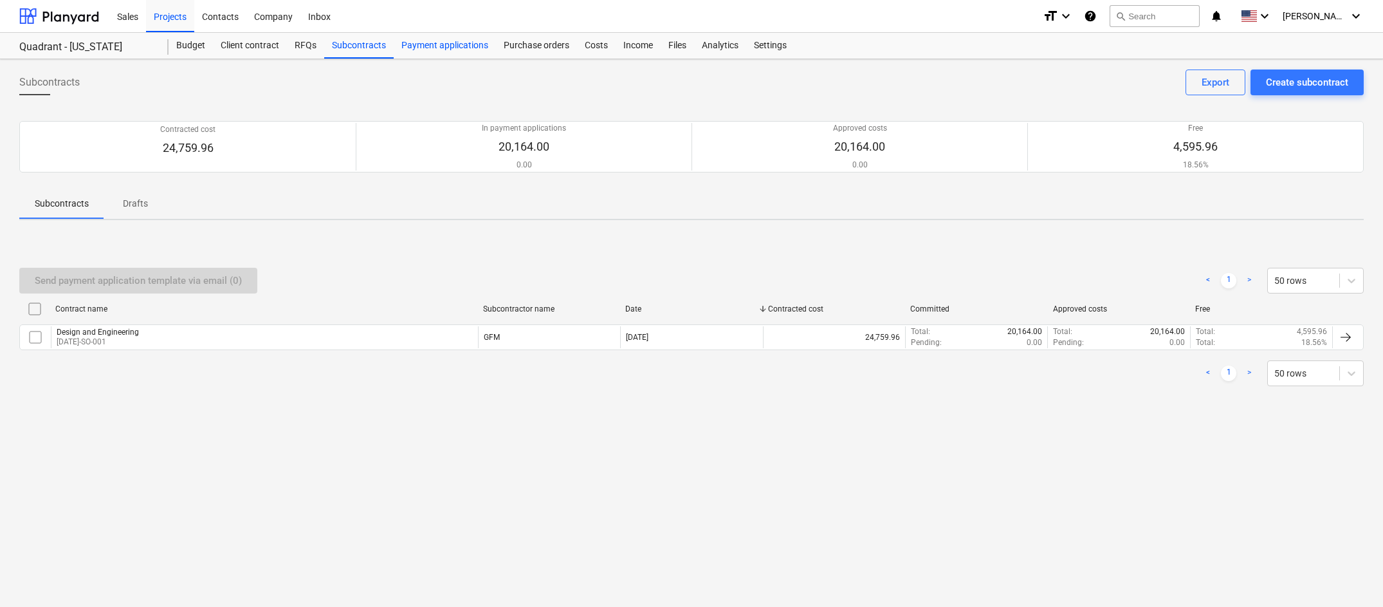
click at [452, 44] on div "Payment applications" at bounding box center [445, 46] width 102 height 26
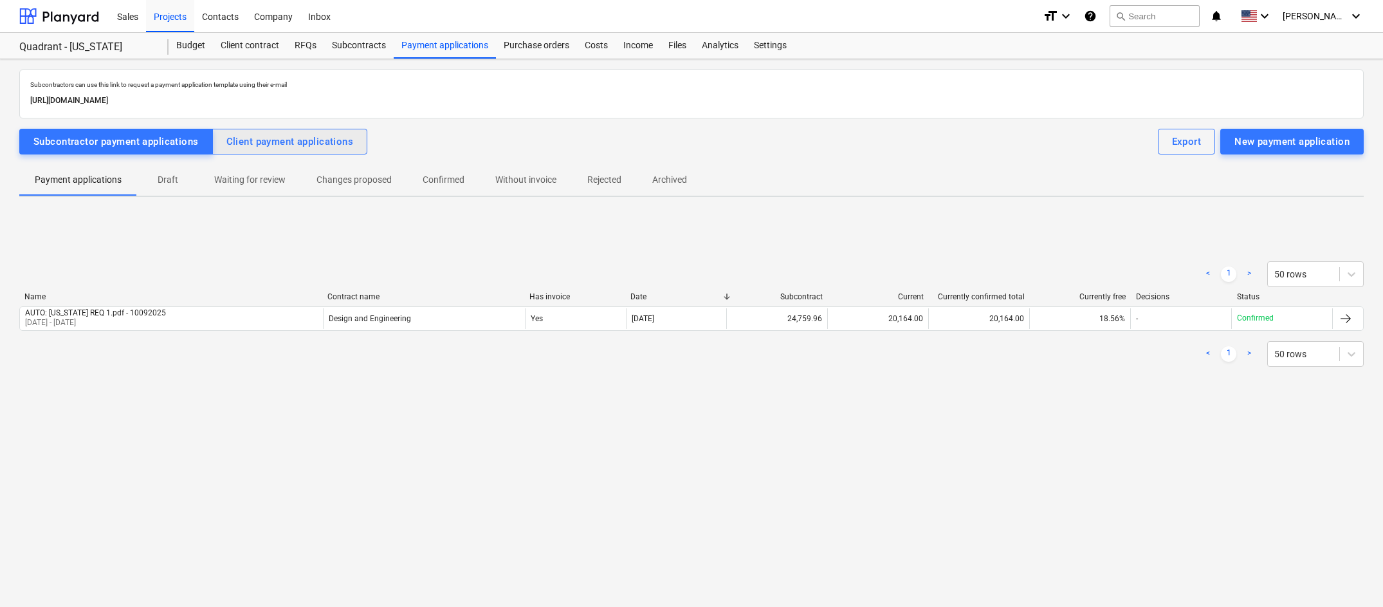
click at [333, 147] on div "Client payment applications" at bounding box center [289, 141] width 127 height 17
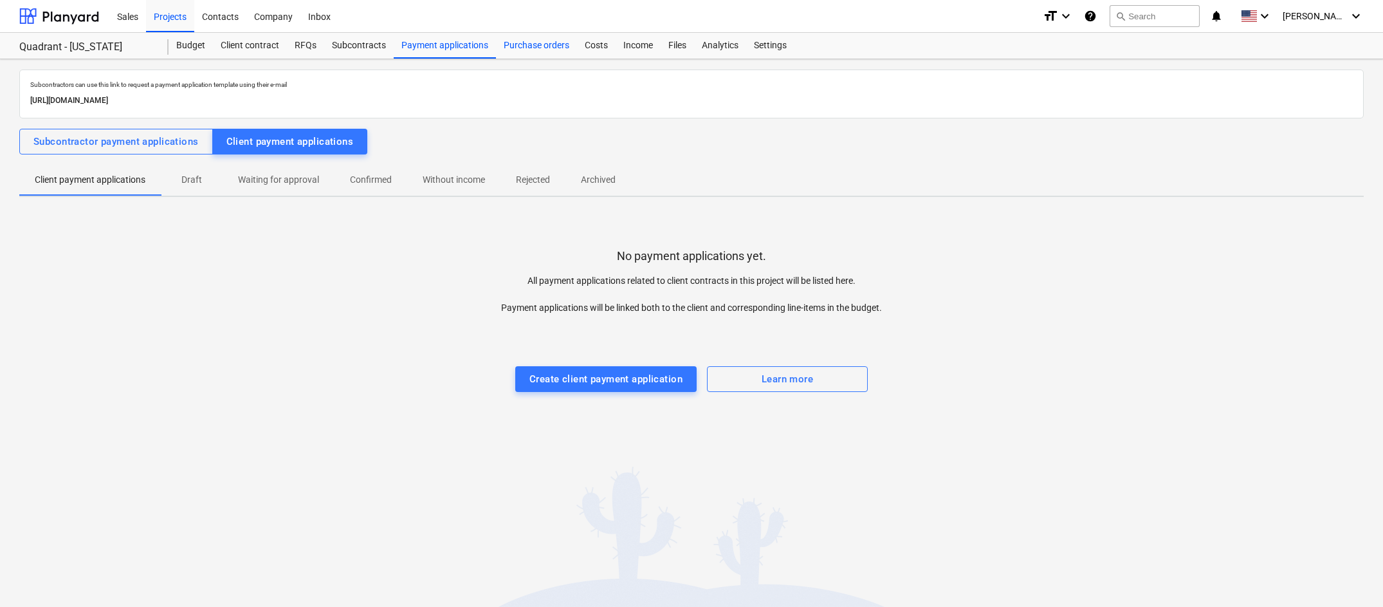
click at [527, 46] on div "Purchase orders" at bounding box center [536, 46] width 81 height 26
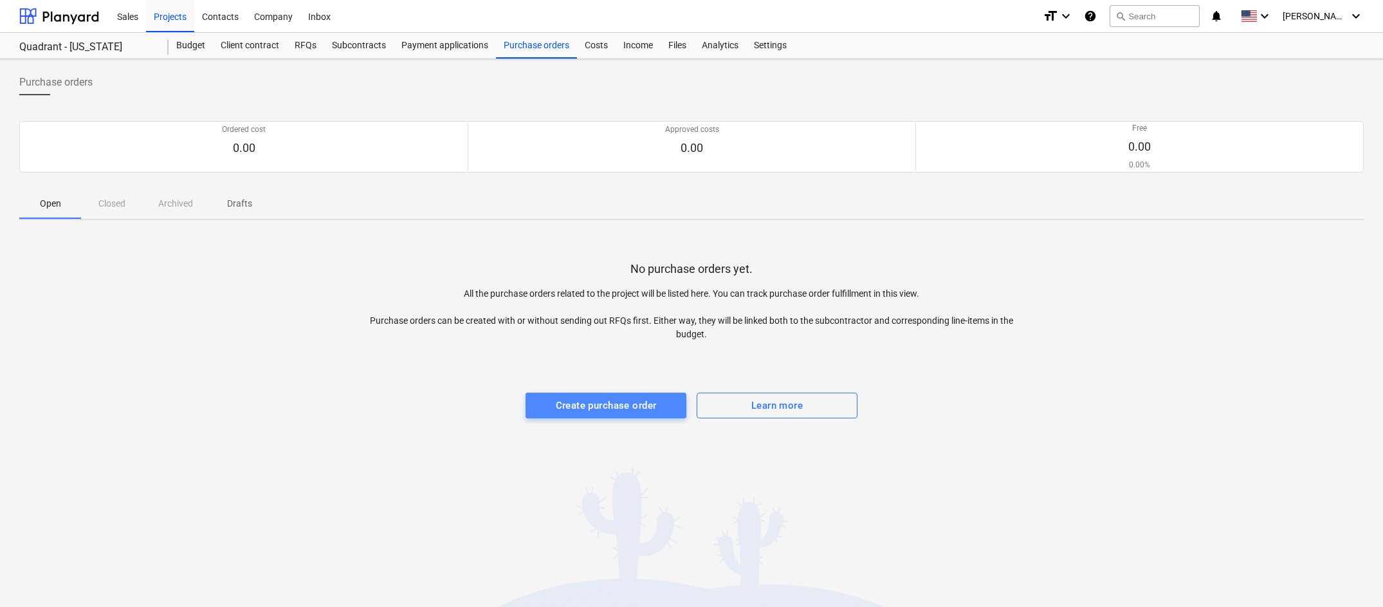
click at [606, 407] on div "Create purchase order" at bounding box center [606, 405] width 101 height 17
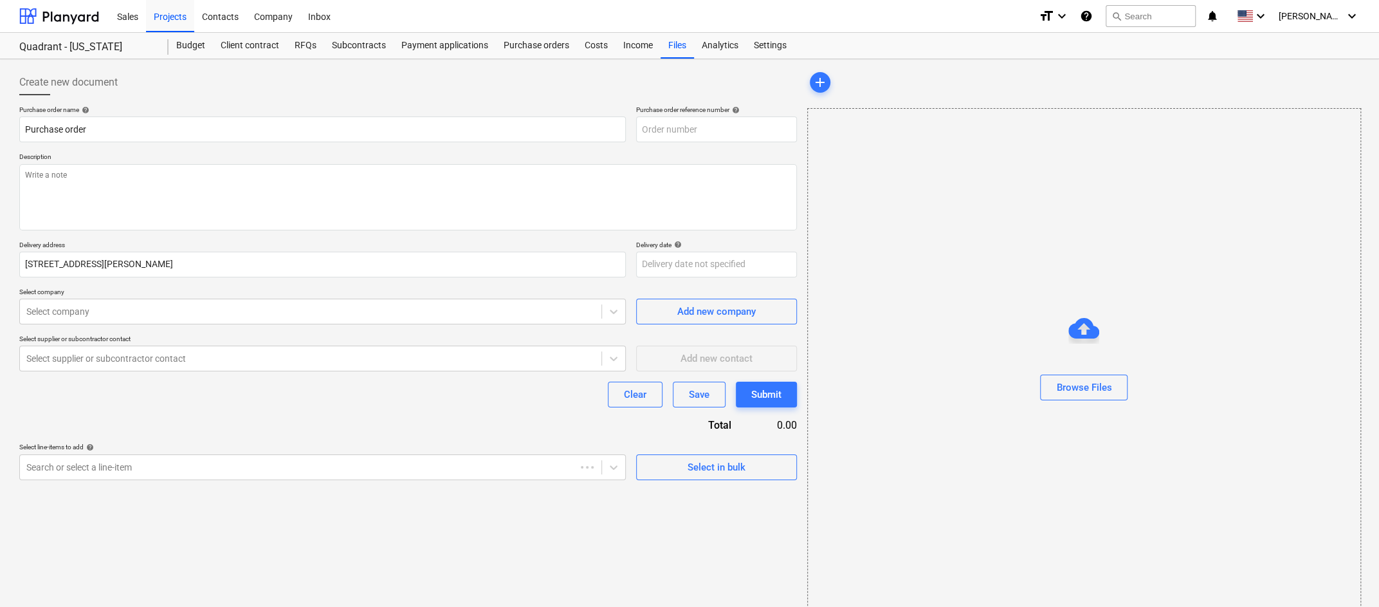
type textarea "x"
type input "25-01-05-PO-001"
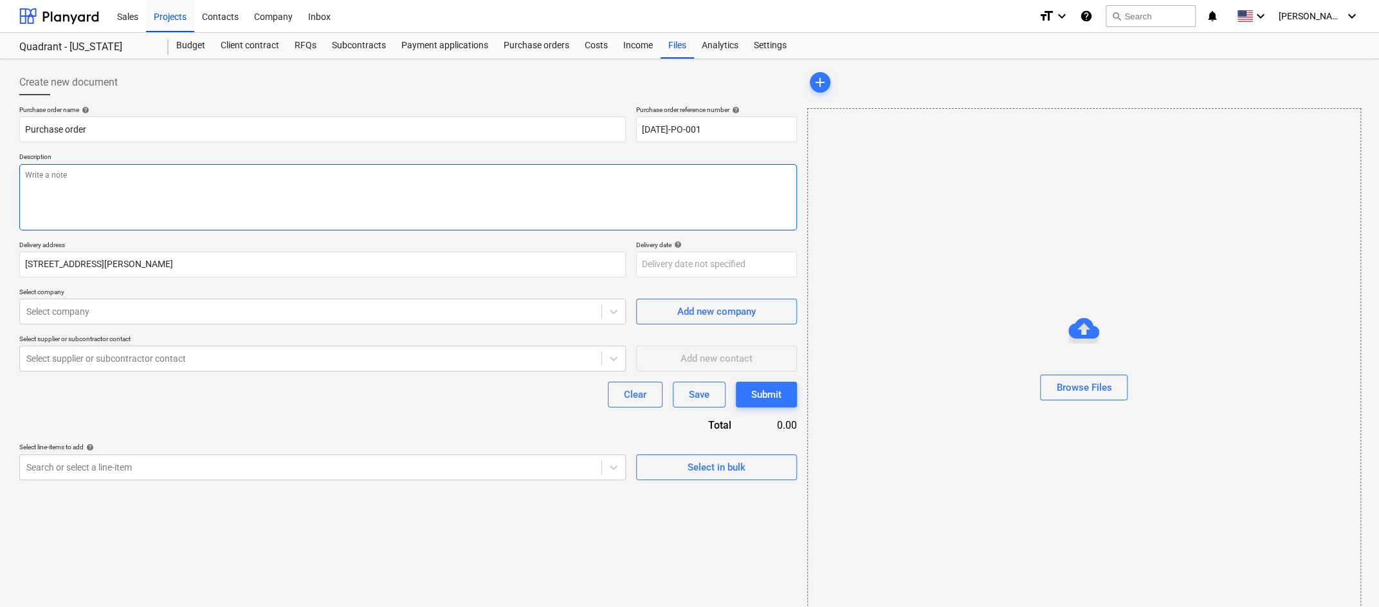
click at [266, 181] on textarea at bounding box center [408, 197] width 778 height 66
type textarea "x"
type textarea "P"
type textarea "x"
type textarea "Pu"
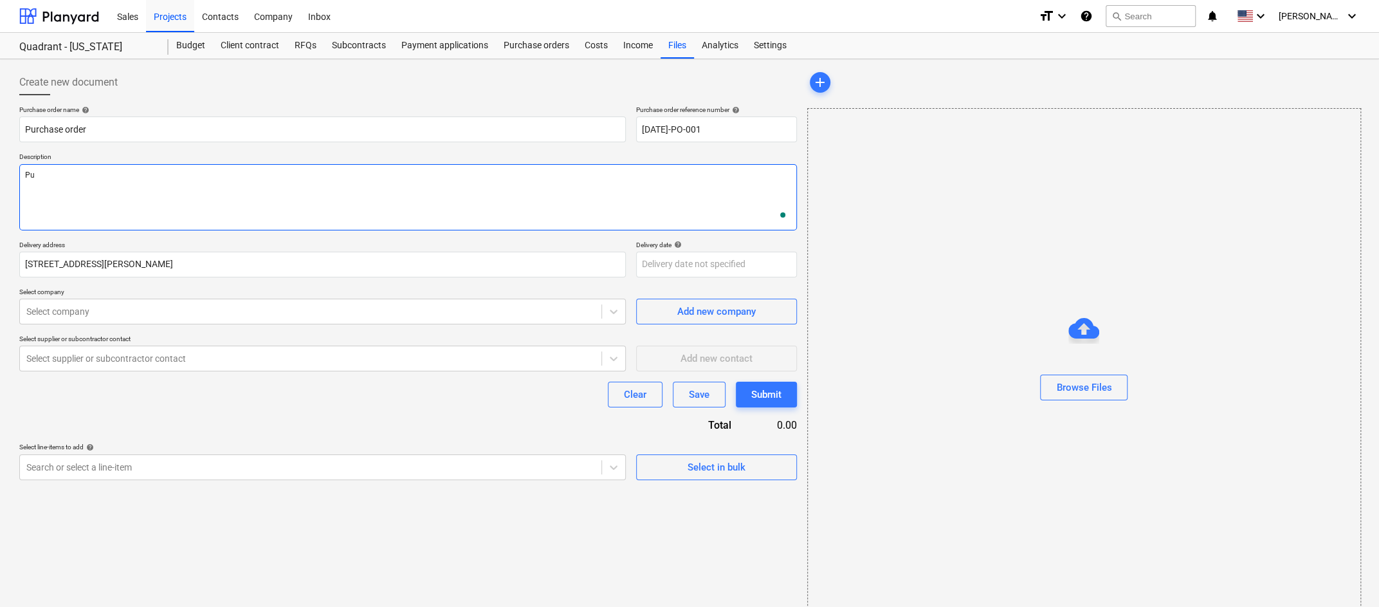
type textarea "x"
type textarea "Pur"
type textarea "x"
type textarea "Purc"
type textarea "x"
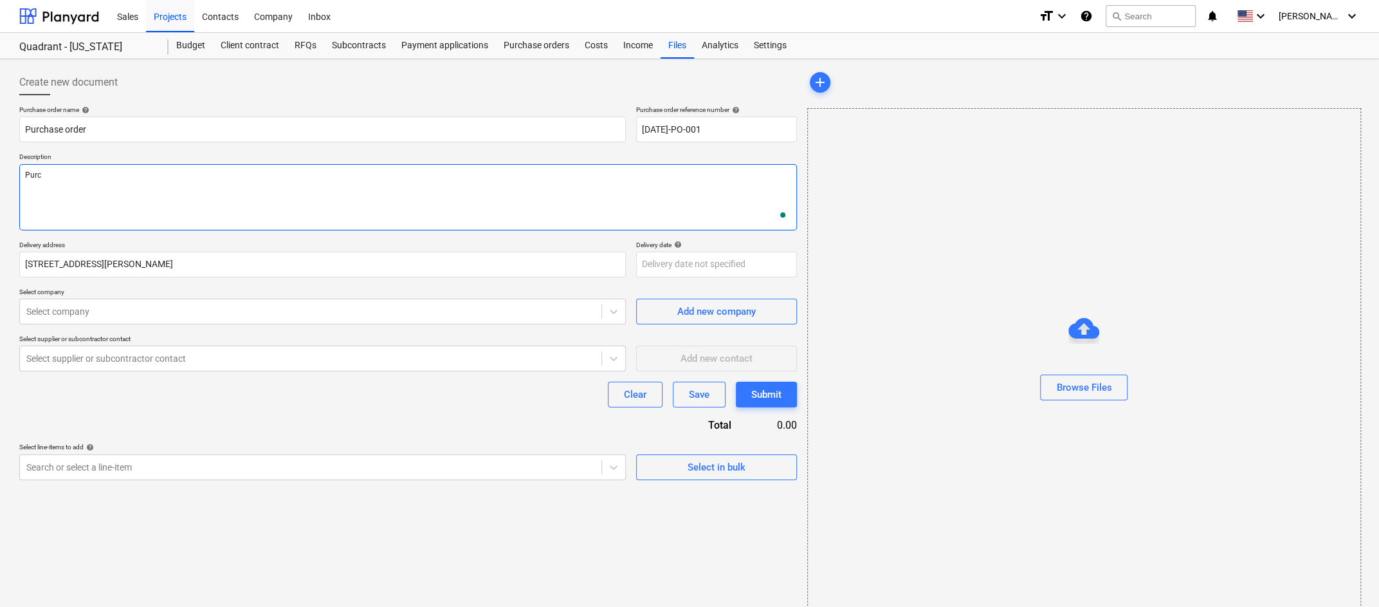
type textarea "Purch"
type textarea "x"
type textarea "Purcha"
type textarea "x"
type textarea "Purchas"
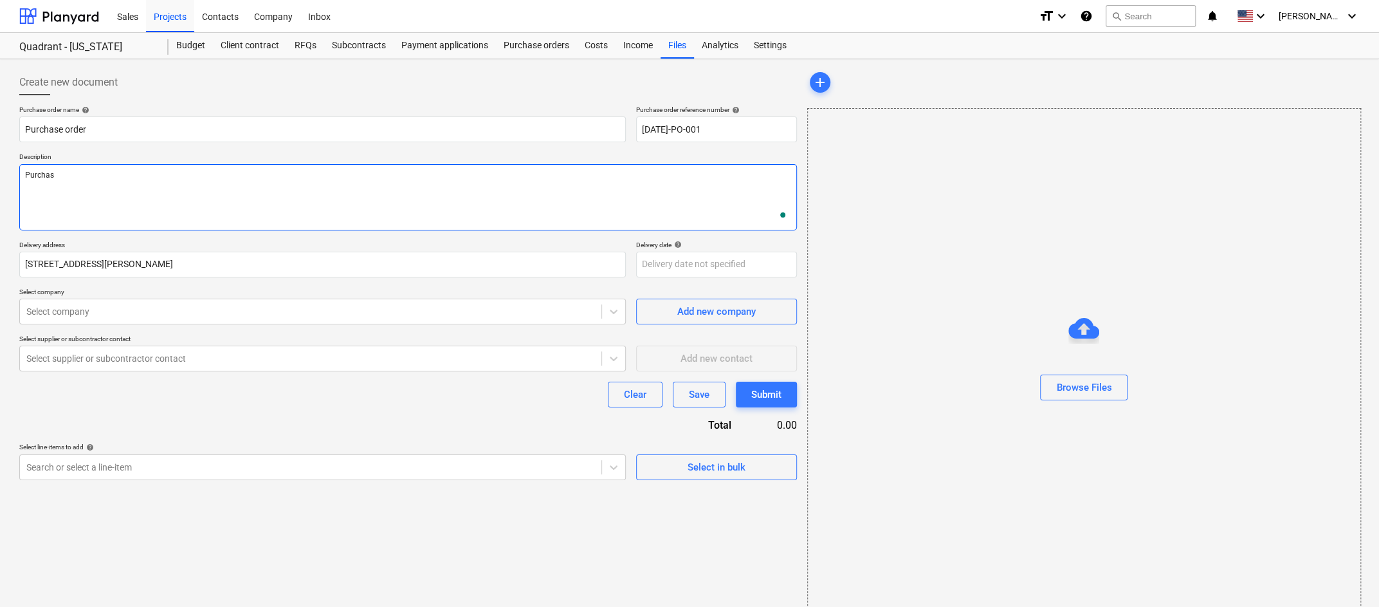
type textarea "x"
type textarea "Purchase"
type textarea "x"
type textarea "Purchase"
type textarea "x"
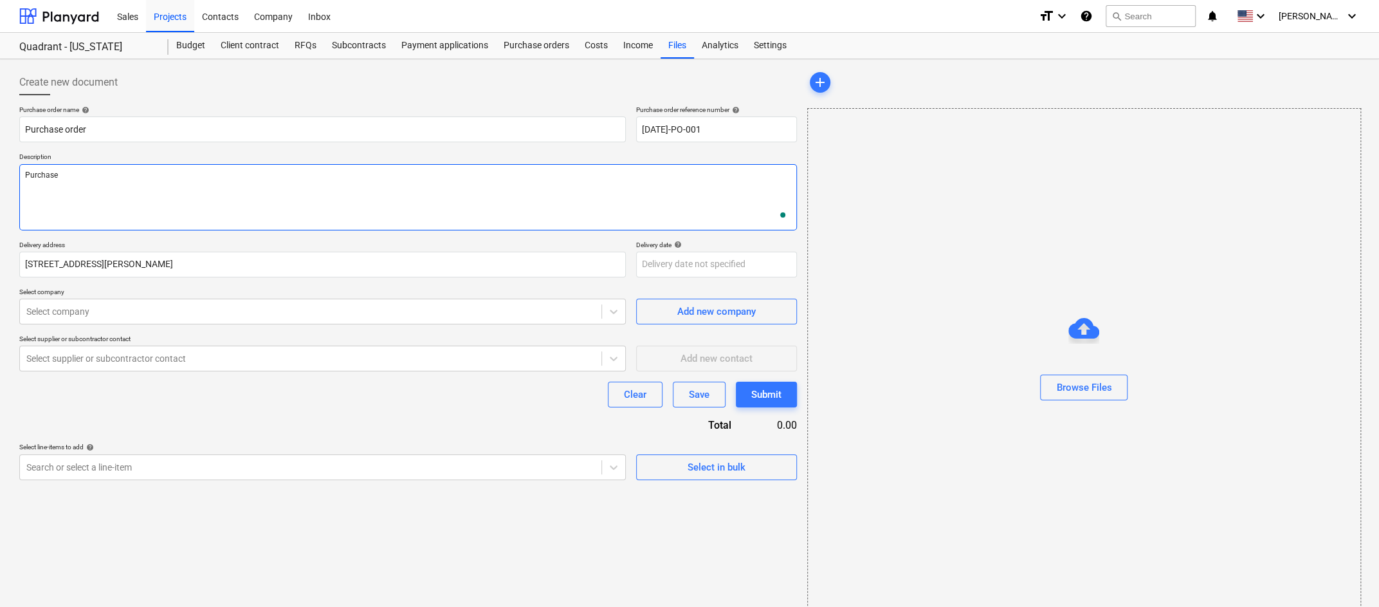
type textarea "Purchase C"
type textarea "x"
type textarea "Purchase Ch"
type textarea "x"
type textarea "Purchase Che"
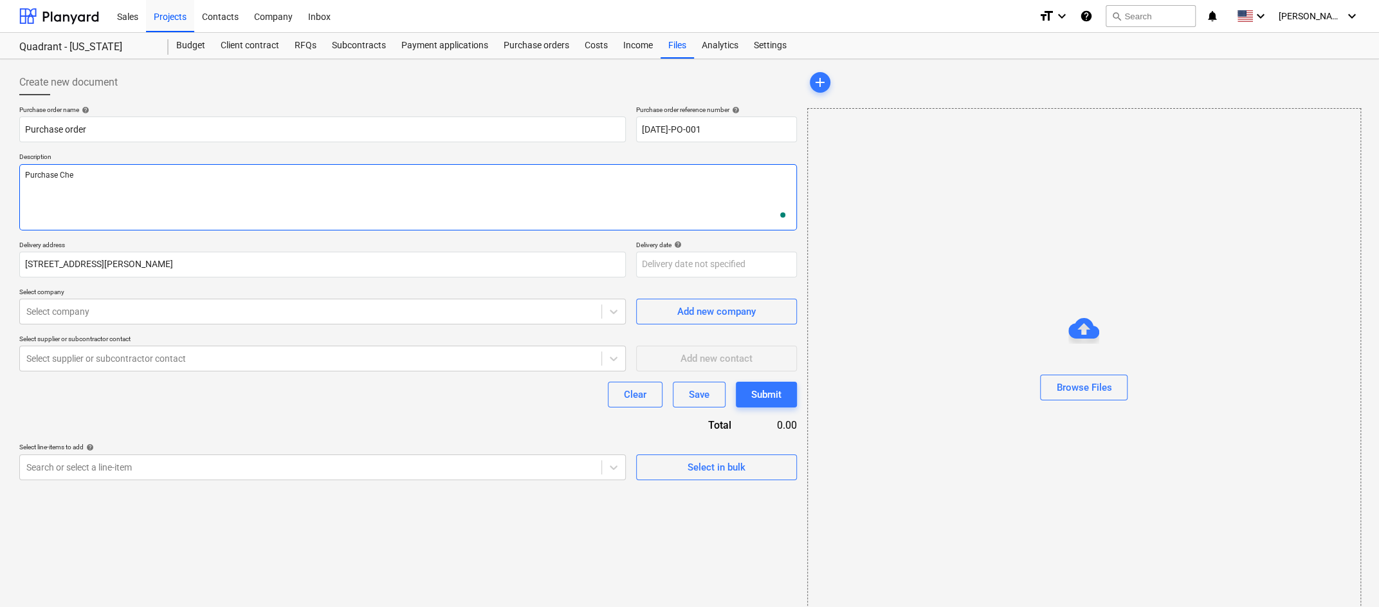
type textarea "x"
type textarea "Purchase Chev"
type textarea "x"
type textarea "Purchase Chevr"
type textarea "x"
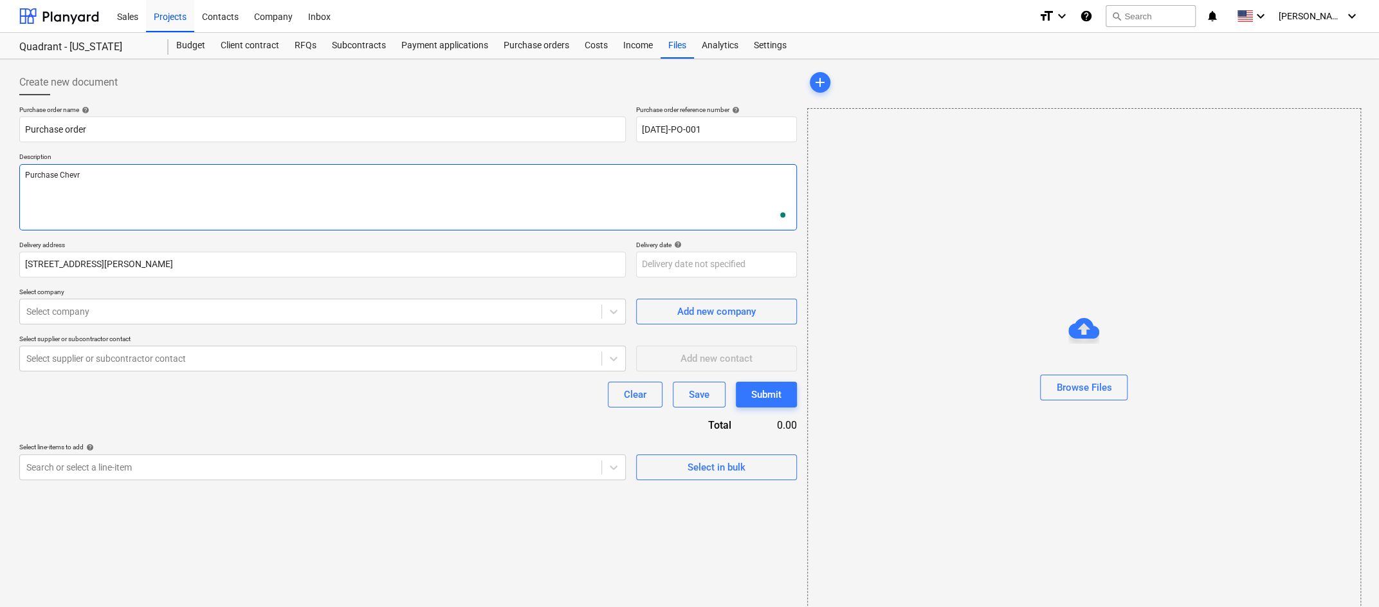
type textarea "Purchase Chevro"
type textarea "x"
type textarea "Purchase Chevrol"
type textarea "x"
type textarea "Purchase Chevrole"
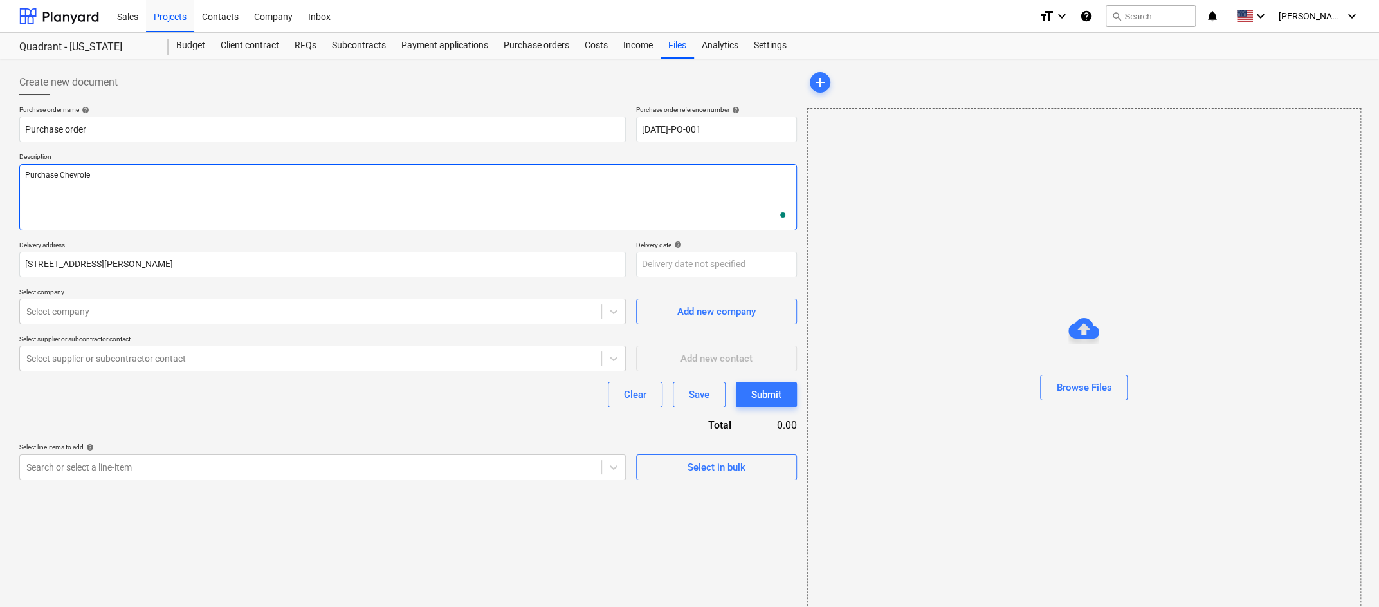
type textarea "x"
type textarea "Purchase Chevrolet"
type textarea "x"
type textarea "Purchase Chevrolet 1"
type textarea "x"
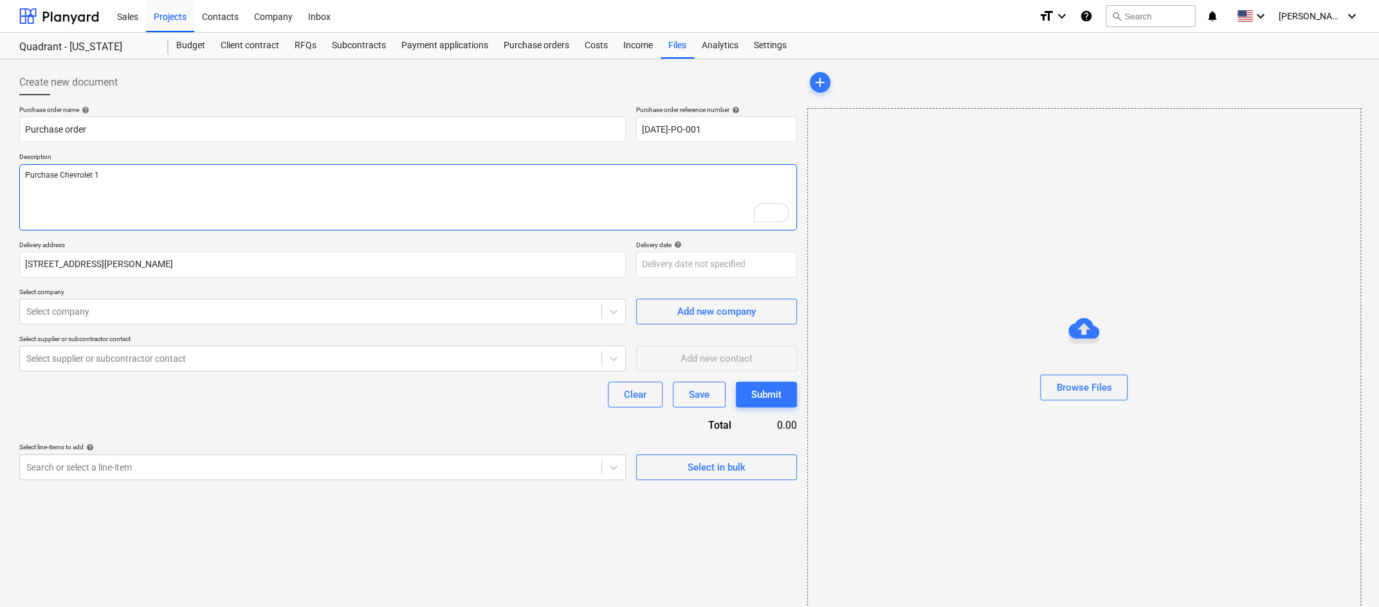
type textarea "Purchase Chevrolet 15"
type textarea "x"
type textarea "Purchase Chevrolet 150"
type textarea "x"
type textarea "Purchase Chevrolet 1500"
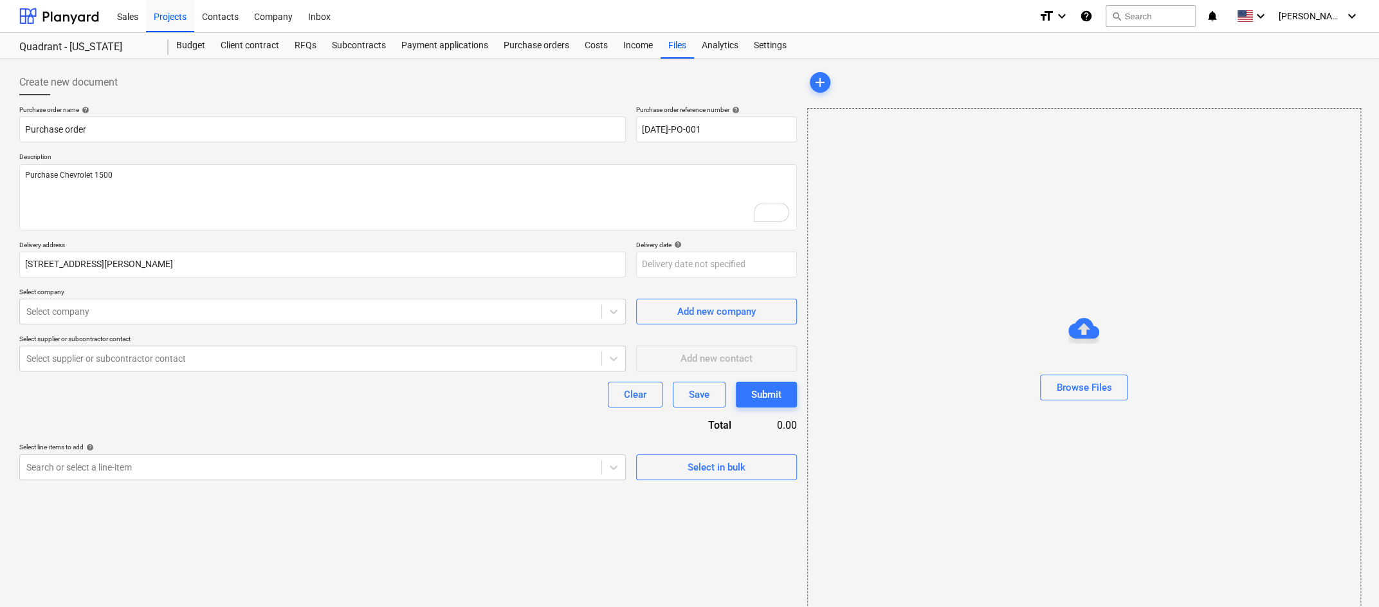
click at [1272, 216] on div "Browse Files" at bounding box center [1084, 361] width 554 height 507
type textarea "x"
click at [593, 48] on div "Costs" at bounding box center [596, 46] width 39 height 26
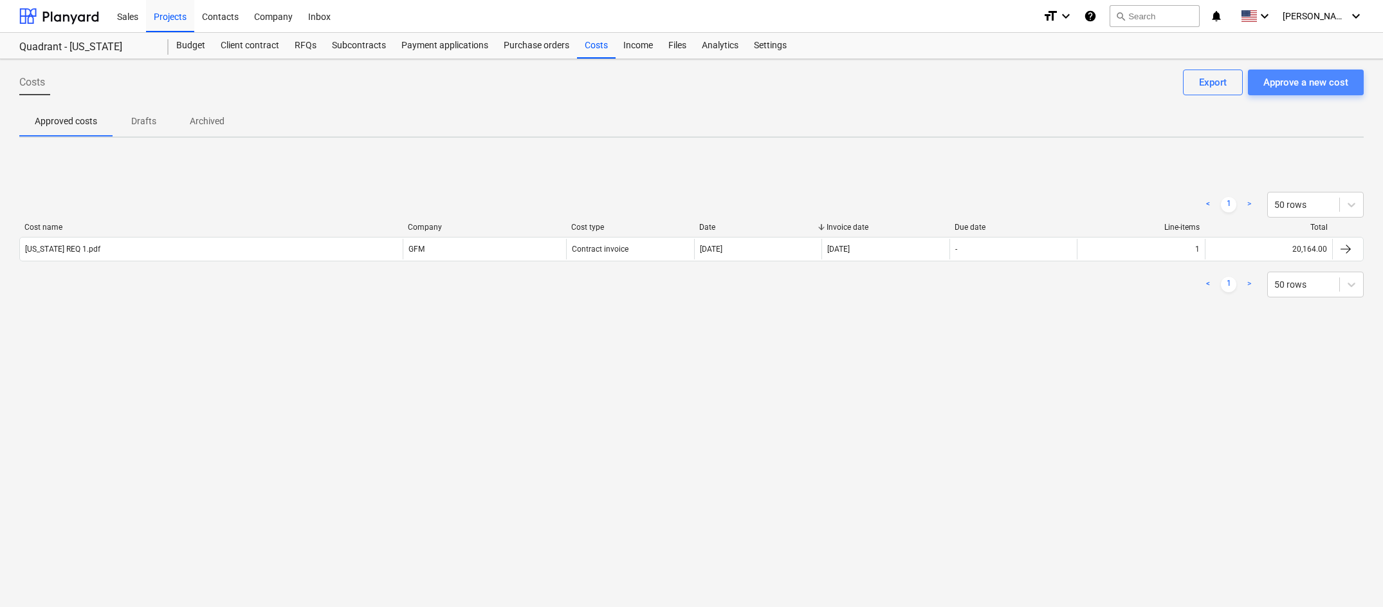
click at [1321, 84] on div "Approve a new cost" at bounding box center [1305, 82] width 85 height 17
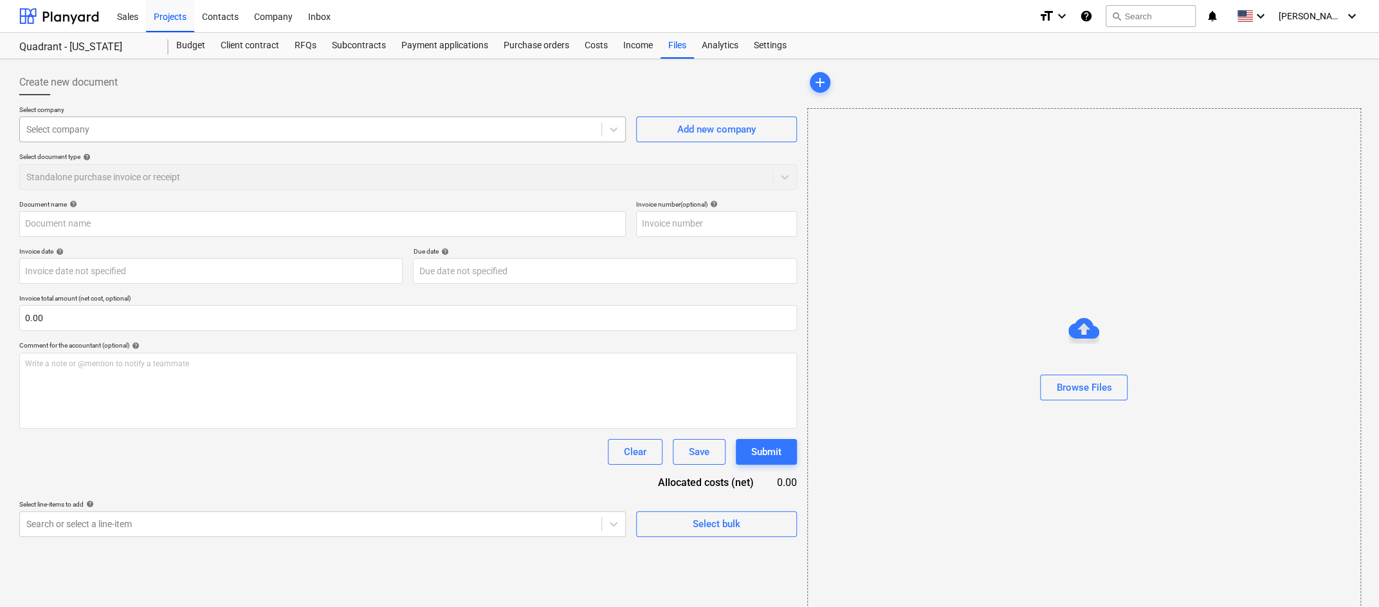
click at [571, 131] on div at bounding box center [310, 129] width 569 height 13
click at [417, 175] on div at bounding box center [396, 176] width 740 height 13
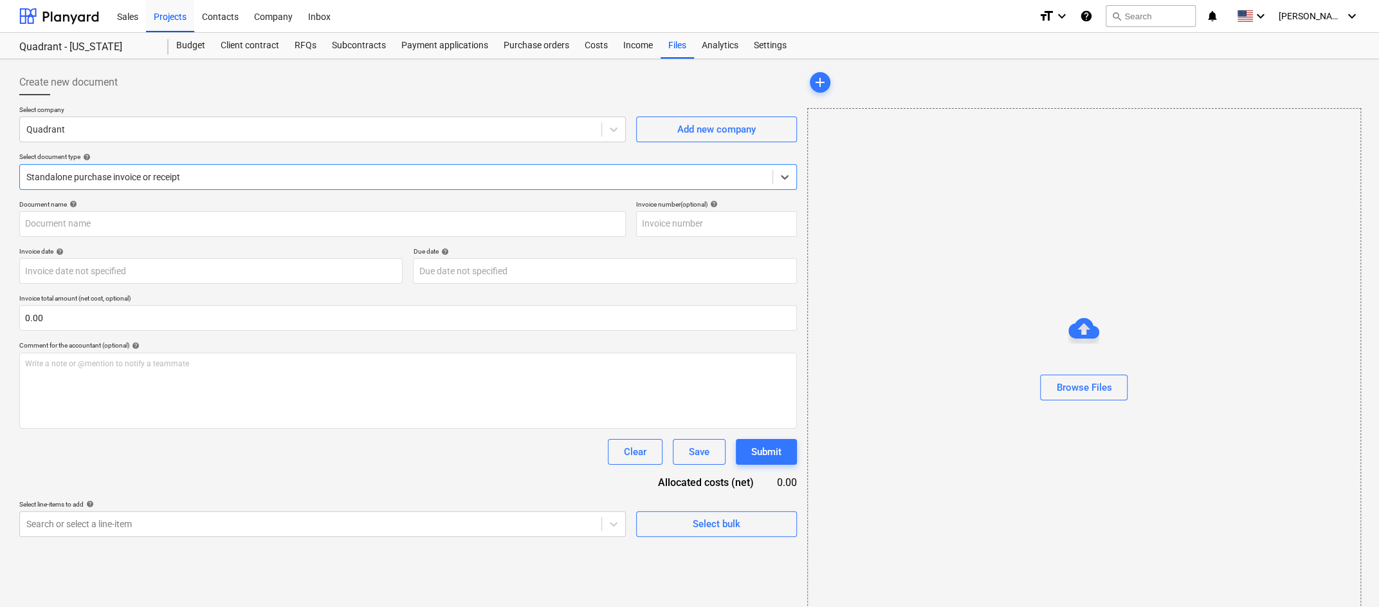
click at [417, 175] on div at bounding box center [396, 176] width 740 height 13
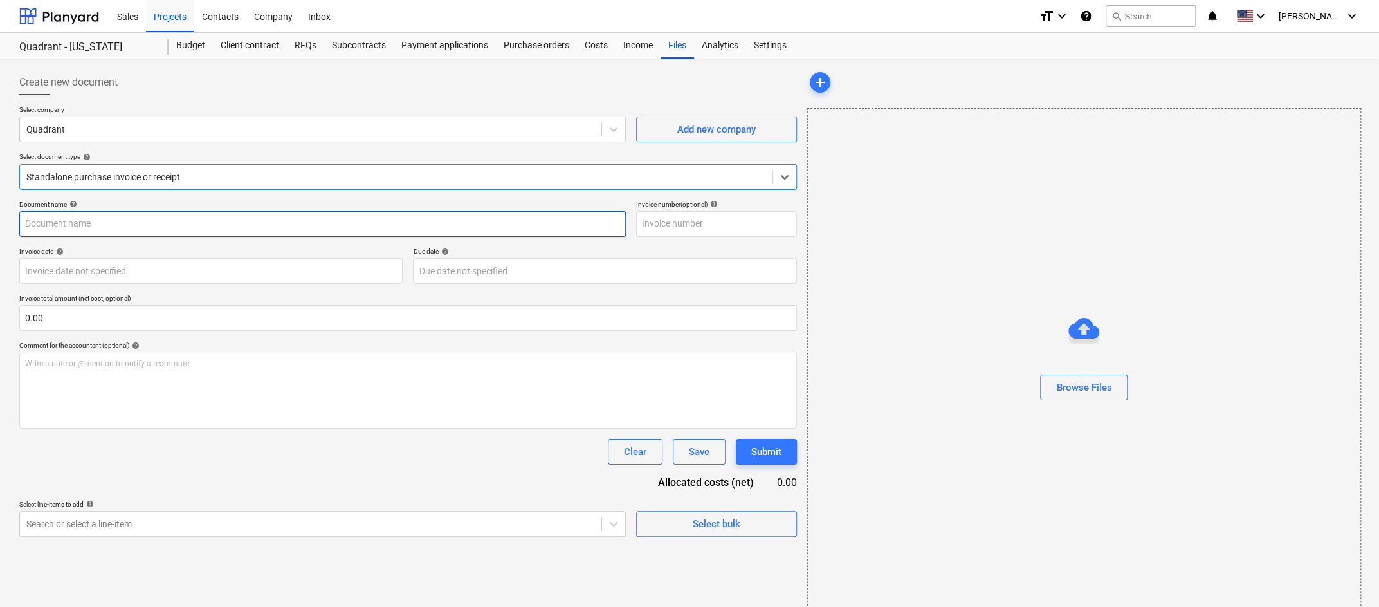
click at [358, 223] on input "text" at bounding box center [322, 224] width 607 height 26
type input "Truck Bill of Sale"
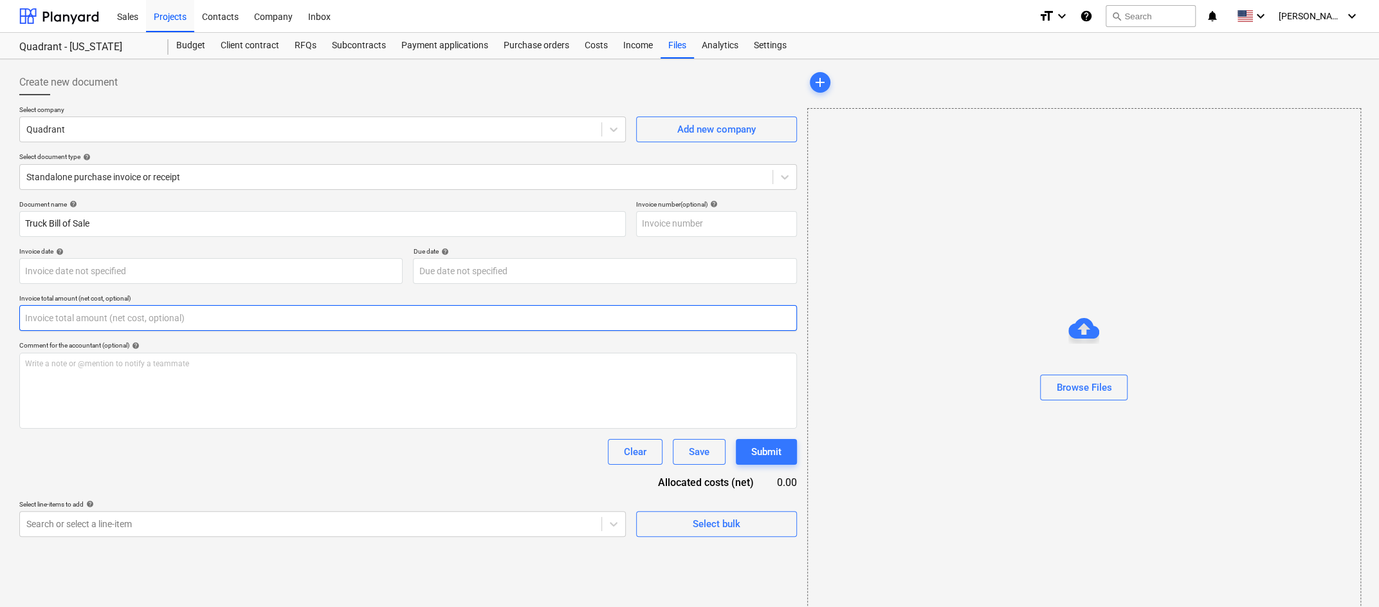
click at [352, 306] on input "text" at bounding box center [408, 318] width 778 height 26
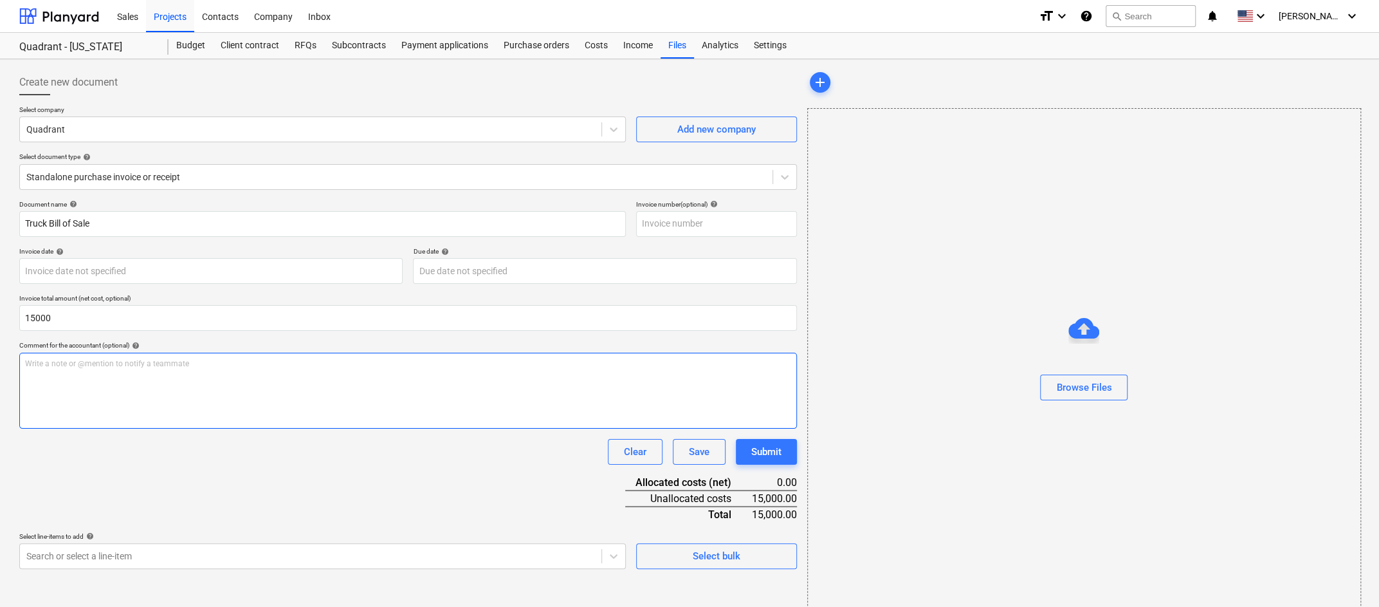
type input "15,000.00"
click at [357, 362] on p "Write a note or @mention to notify a teammate [PERSON_NAME]" at bounding box center [408, 363] width 766 height 11
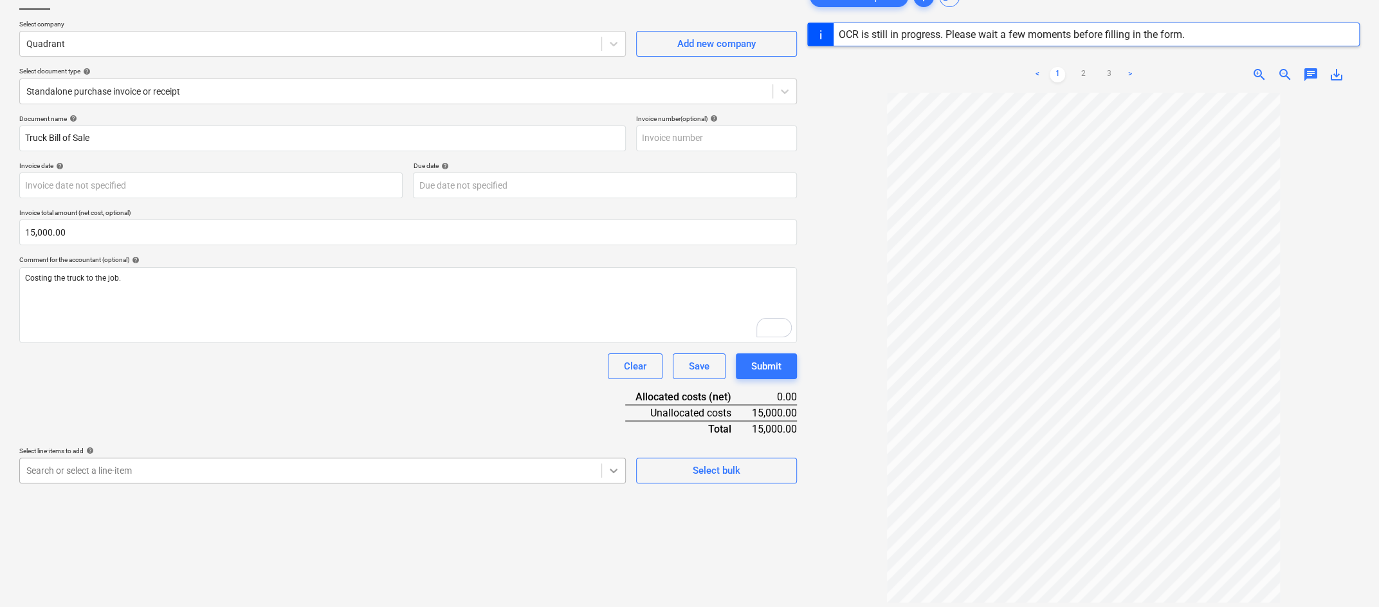
scroll to position [161, 0]
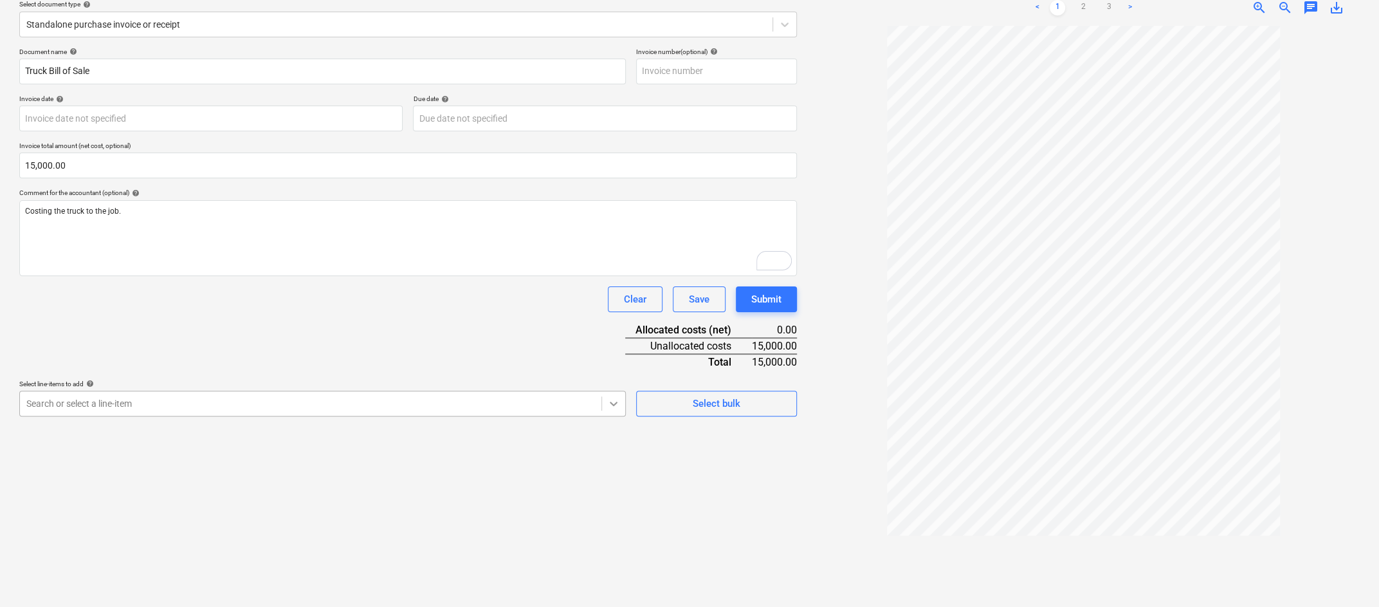
click at [616, 454] on body "Sales Projects Contacts Company Inbox format_size keyboard_arrow_down help sear…" at bounding box center [689, 151] width 1379 height 607
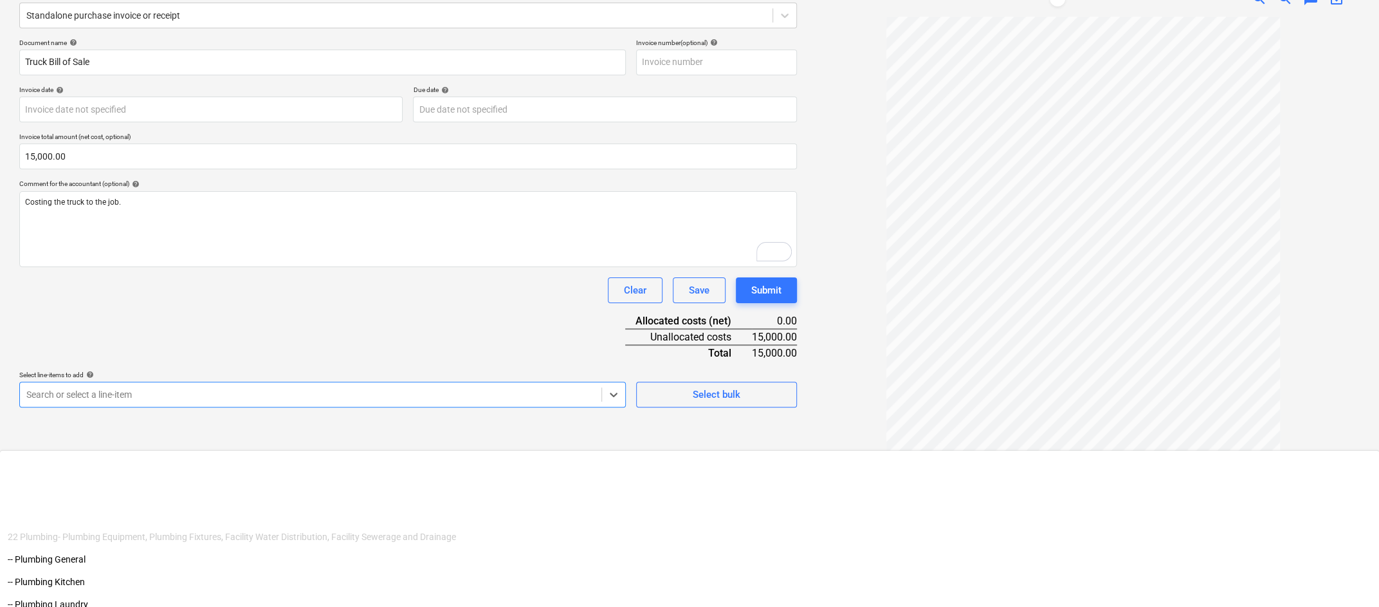
scroll to position [1946, 0]
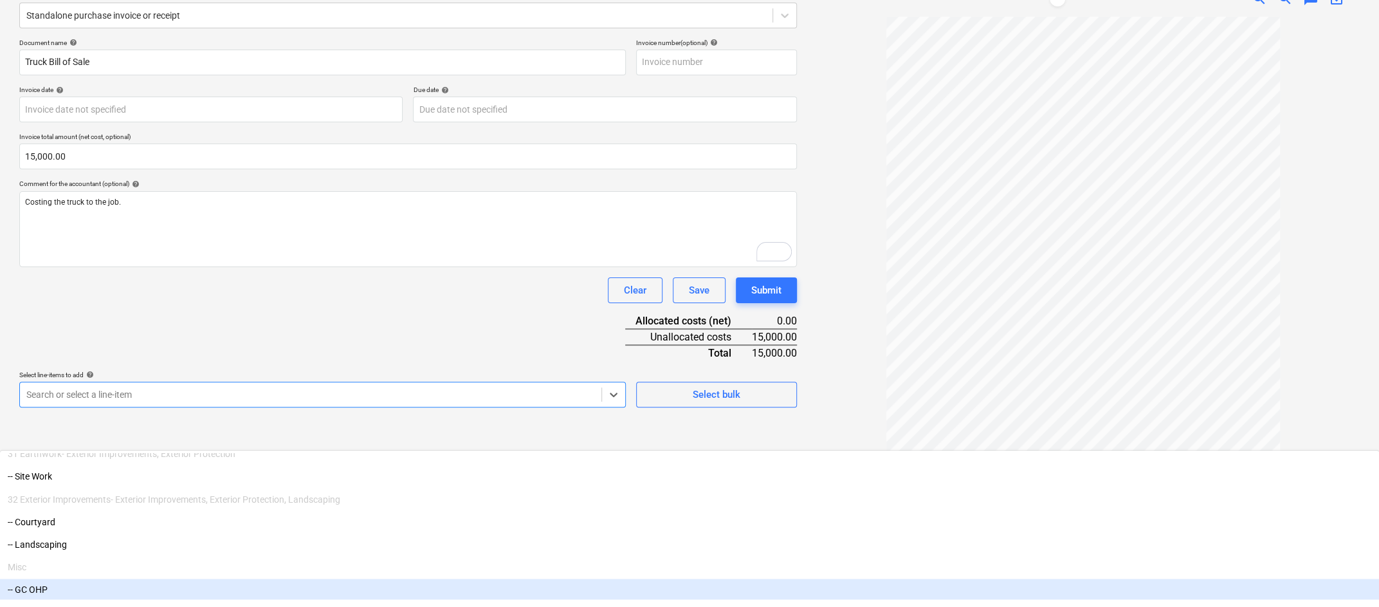
click at [281, 578] on div "-- GC OHP" at bounding box center [689, 588] width 1379 height 21
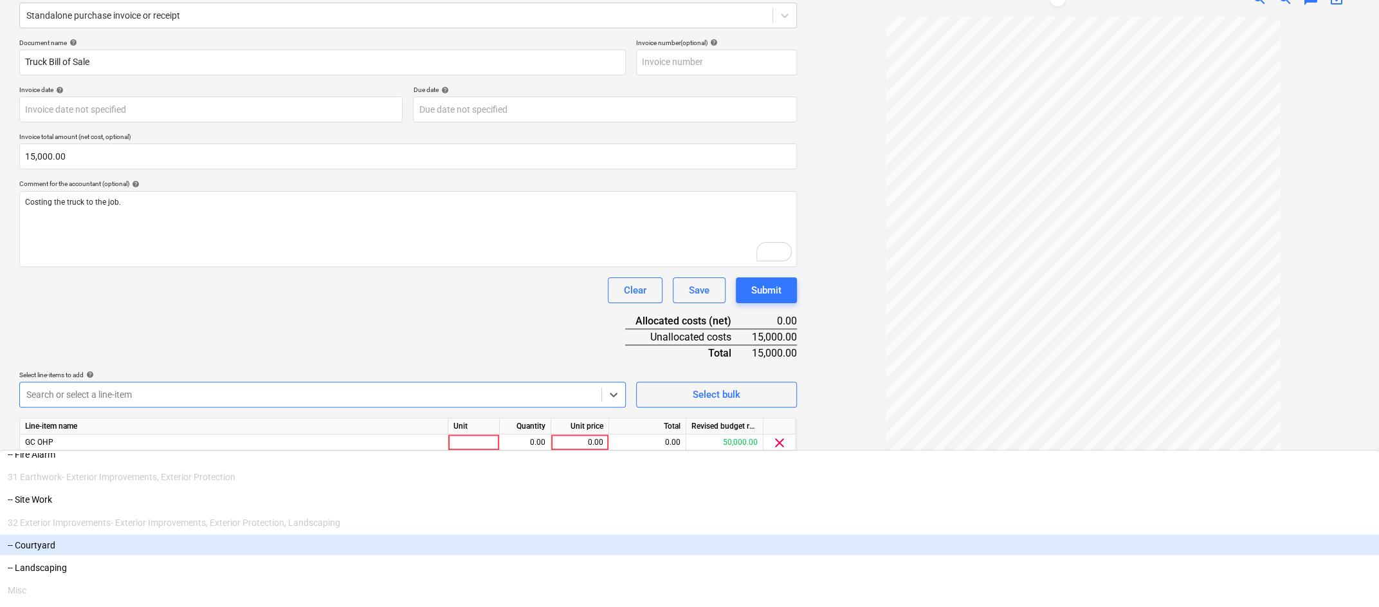
click at [697, 531] on div "Create new document Select company Quadrant Add new company Select document typ…" at bounding box center [408, 247] width 788 height 689
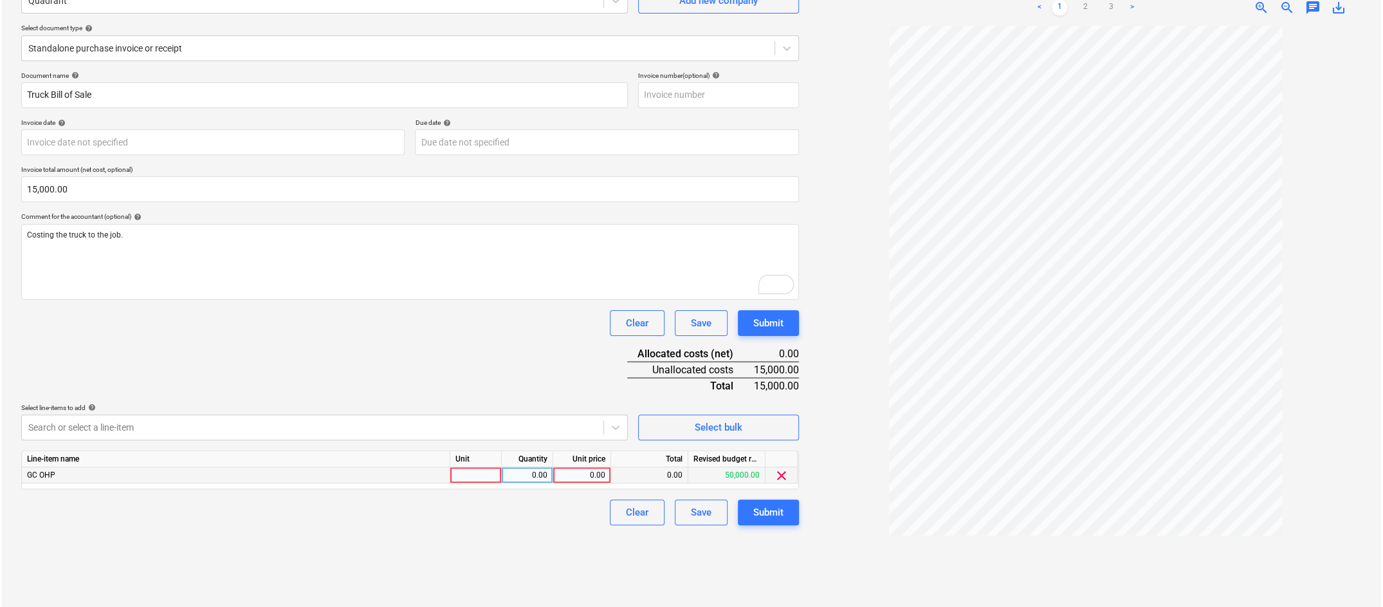
scroll to position [128, 0]
click at [474, 474] on div at bounding box center [473, 476] width 51 height 16
click at [585, 472] on div "0.00" at bounding box center [579, 476] width 47 height 16
type input "15000"
click at [554, 526] on div "Create new document Select company Quadrant Add new company Select document typ…" at bounding box center [408, 269] width 788 height 666
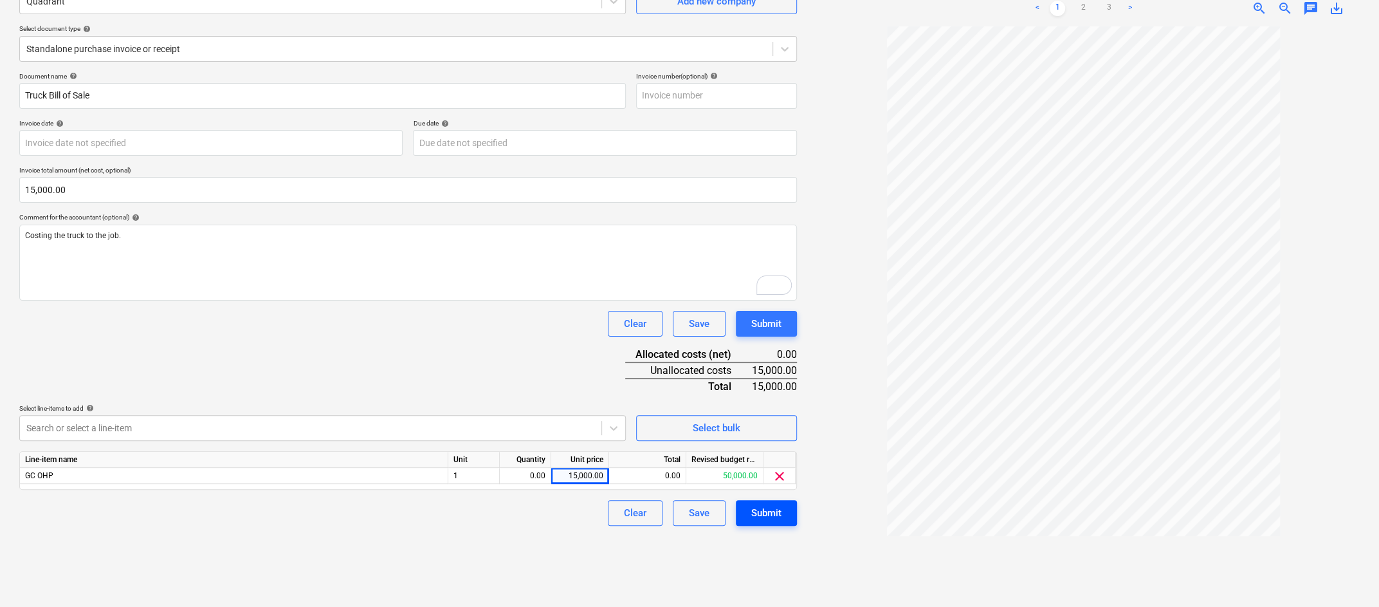
click at [766, 516] on div "Submit" at bounding box center [766, 512] width 30 height 17
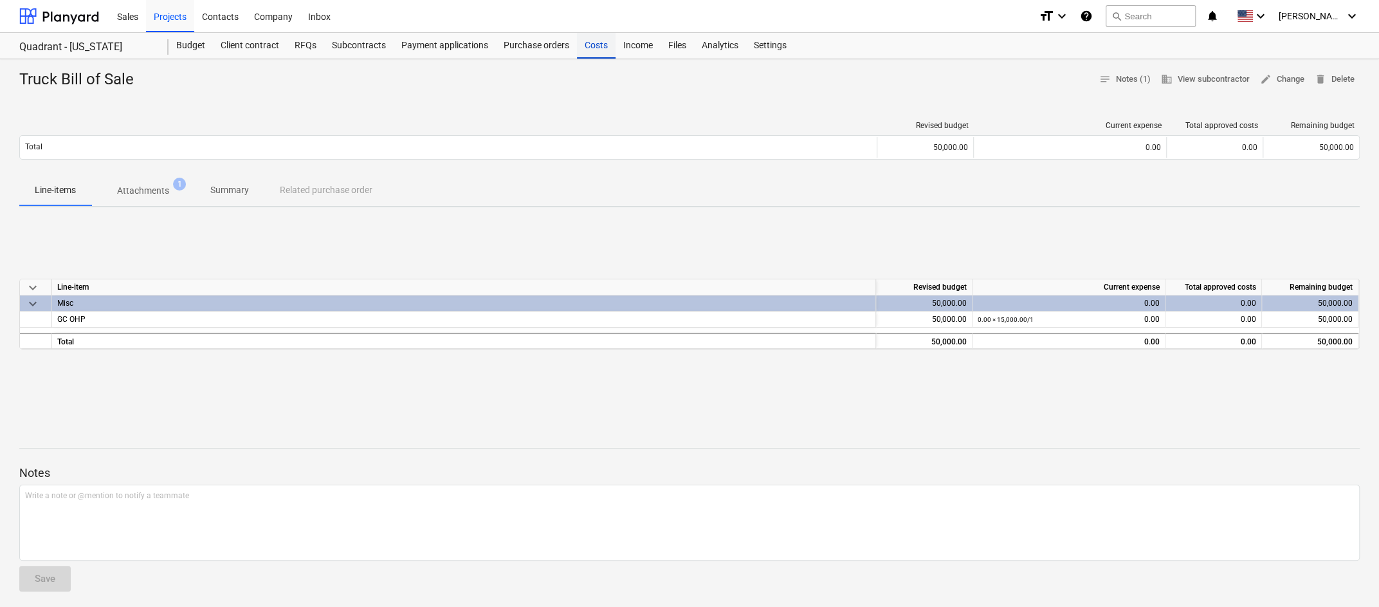
click at [596, 51] on div "Costs" at bounding box center [596, 46] width 39 height 26
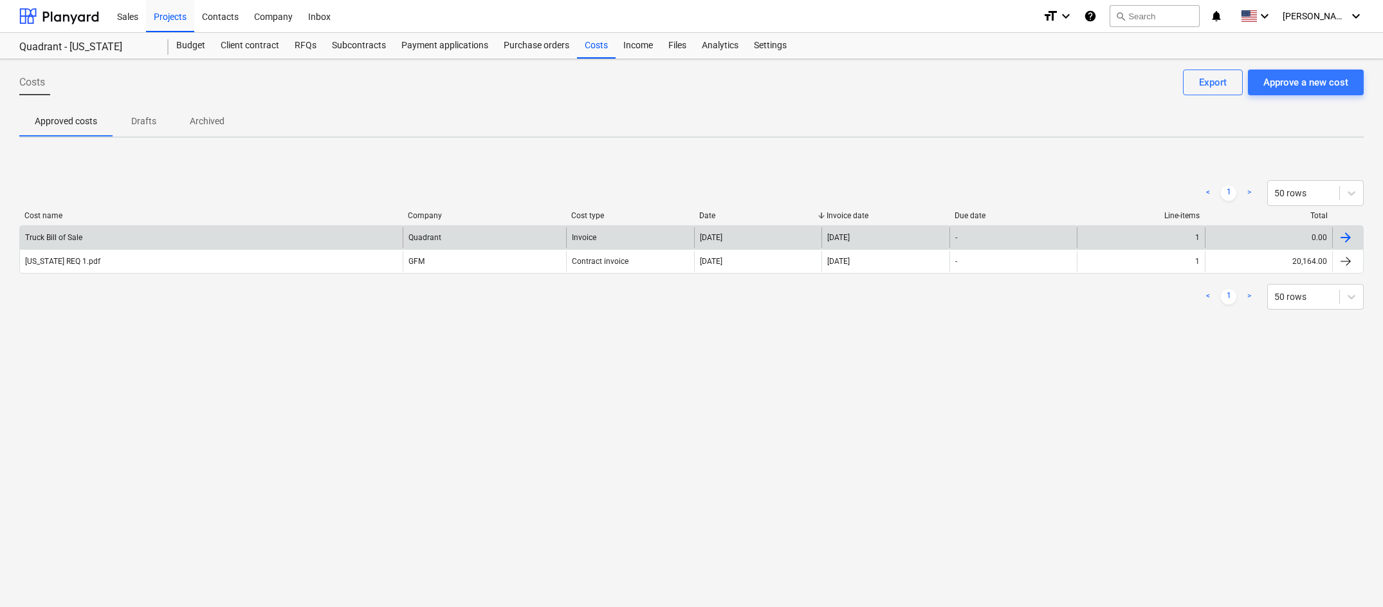
click at [1042, 237] on div "-" at bounding box center [1012, 237] width 127 height 21
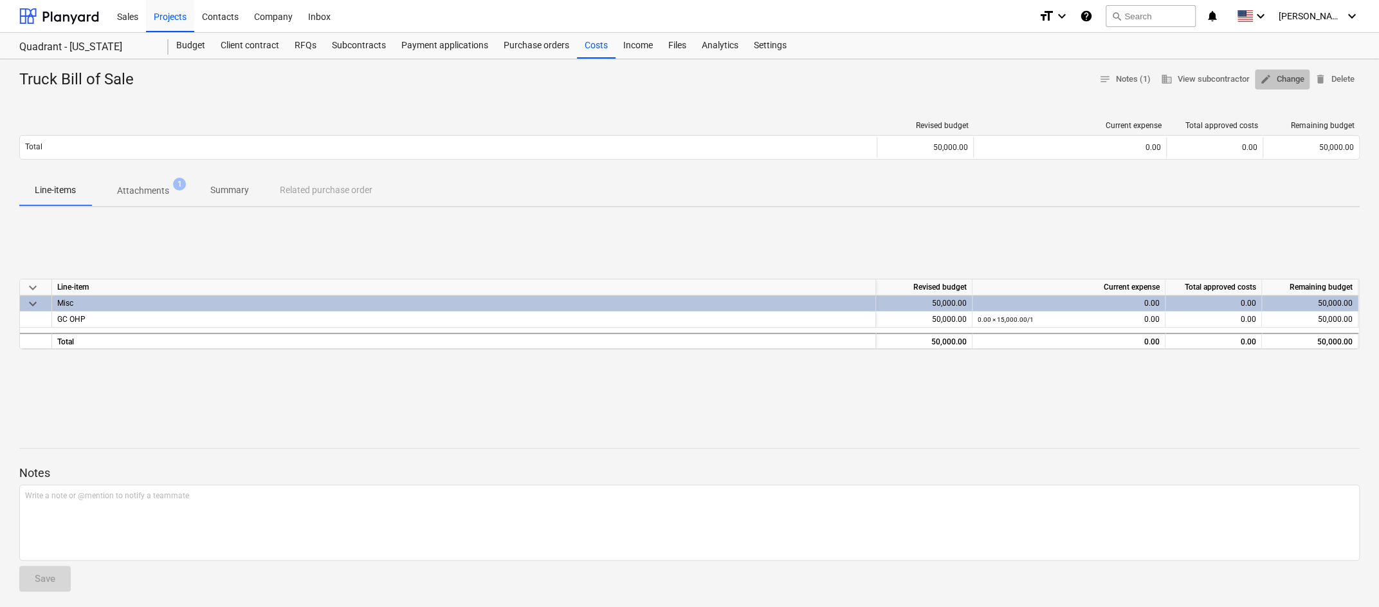
click at [1274, 76] on span "edit Change" at bounding box center [1282, 79] width 44 height 15
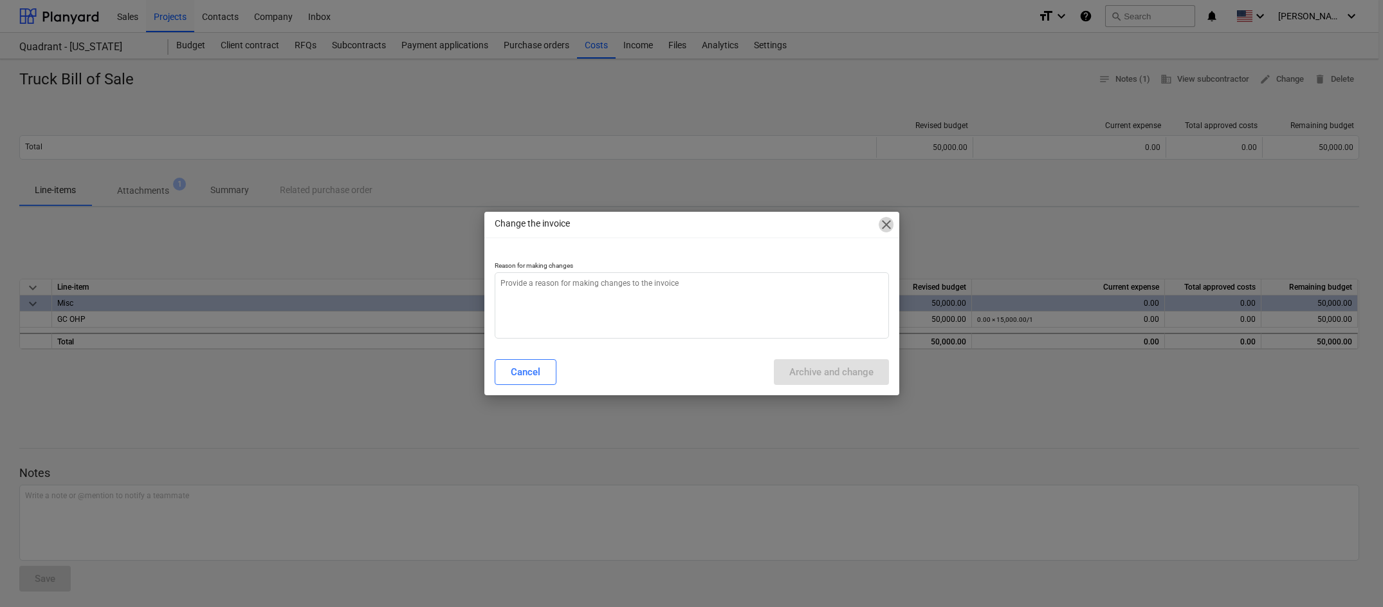
click at [879, 219] on span "close" at bounding box center [886, 224] width 15 height 15
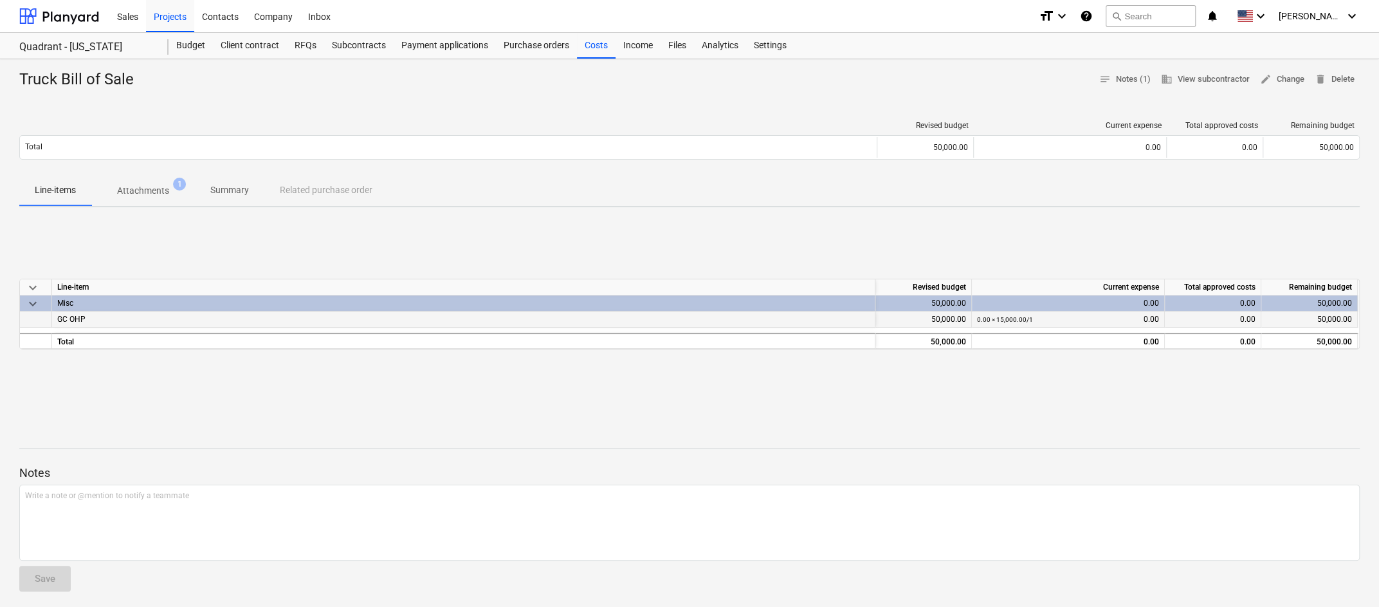
click at [805, 320] on div "GC OHP" at bounding box center [463, 319] width 823 height 16
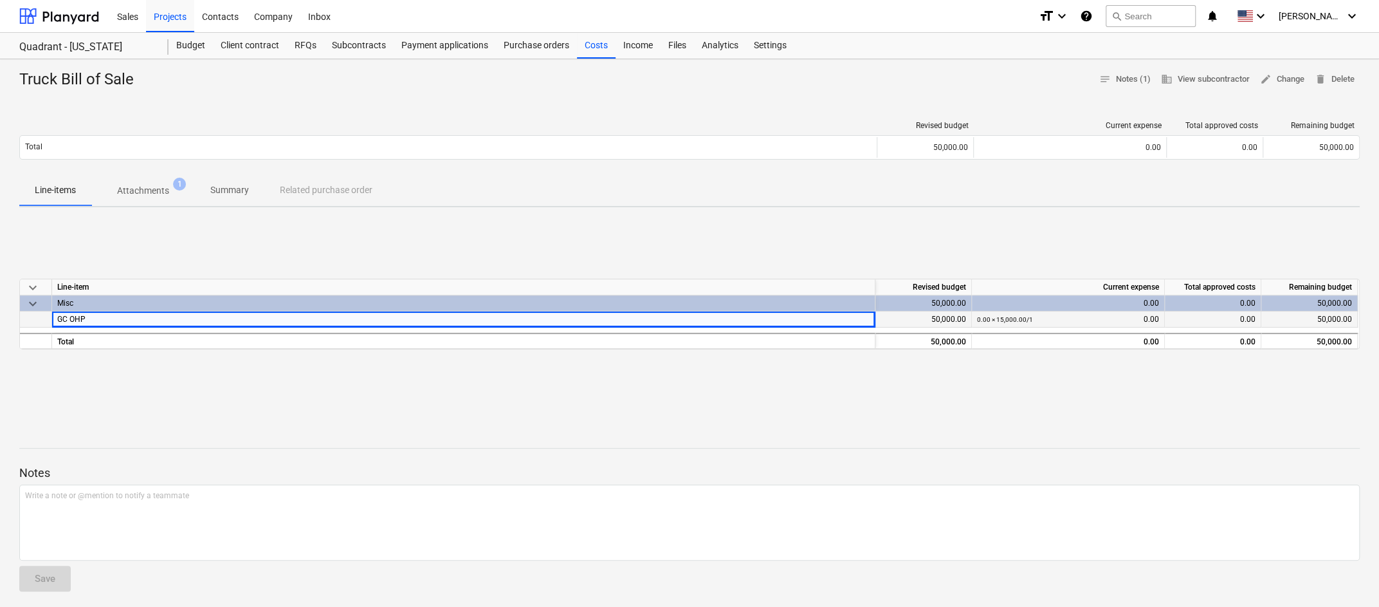
click at [1034, 322] on div "0.00 × 15,000.00 / 1 0.00" at bounding box center [1068, 319] width 182 height 16
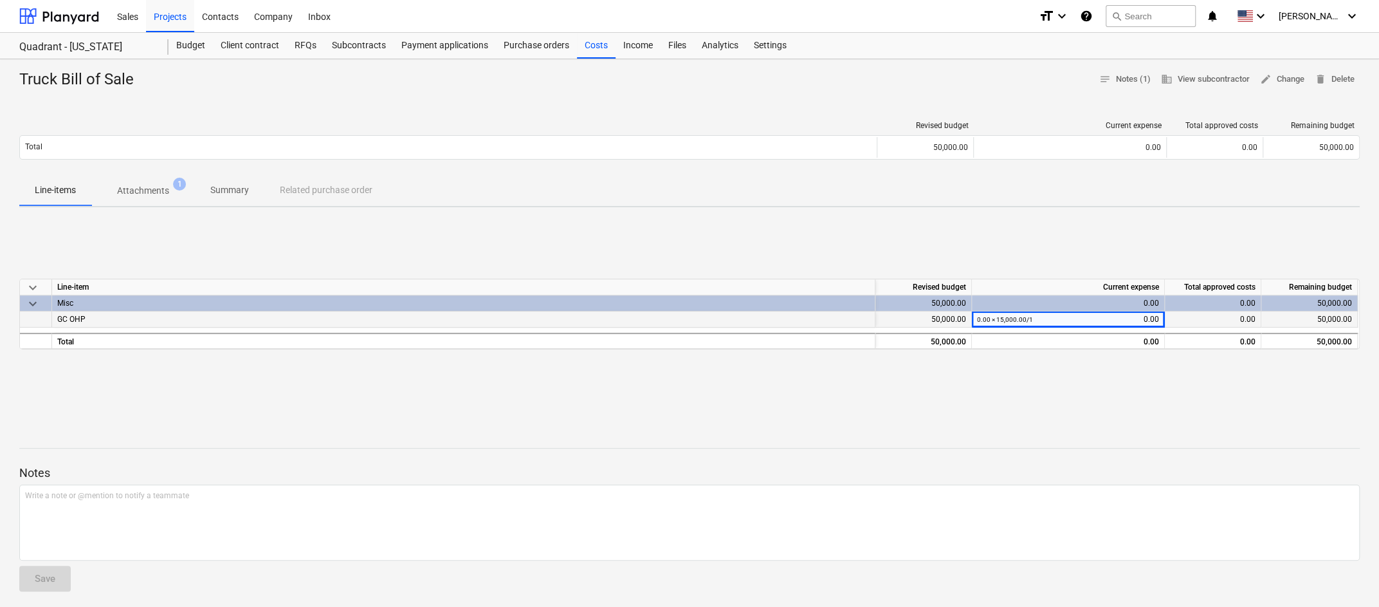
click at [1128, 316] on div "0.00 × 15,000.00 / 1 0.00" at bounding box center [1068, 319] width 182 height 16
click at [1155, 316] on div "0.00 × 15,000.00 / 1 0.00" at bounding box center [1068, 319] width 182 height 16
click at [1267, 82] on span "edit" at bounding box center [1266, 79] width 12 height 12
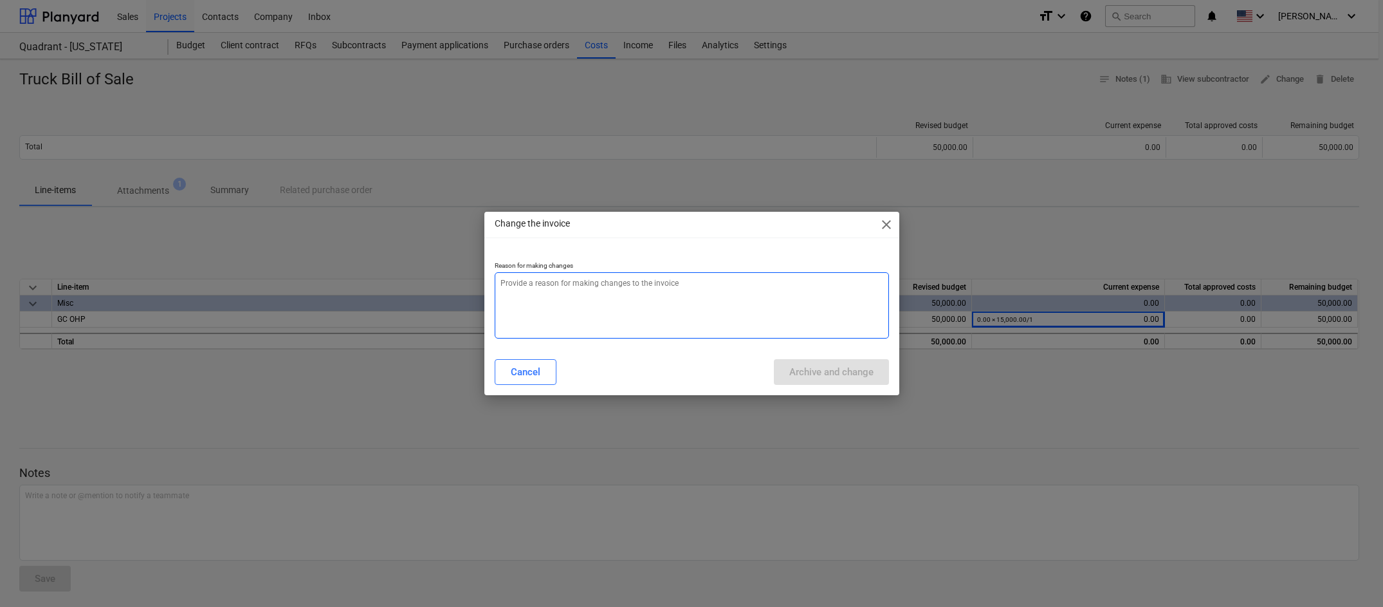
click at [791, 287] on textarea at bounding box center [692, 305] width 394 height 66
type textarea "x"
type textarea "$"
type textarea "x"
type textarea "$0"
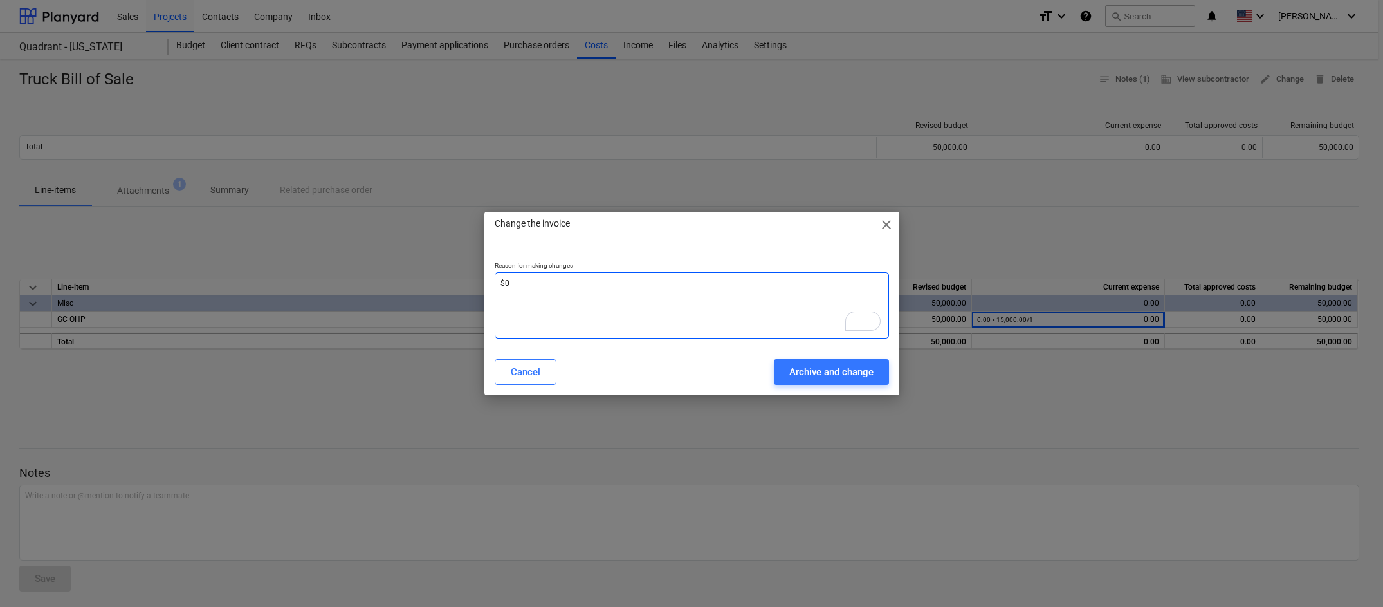
type textarea "x"
type textarea "$0"
type textarea "x"
type textarea "$0 D"
type textarea "x"
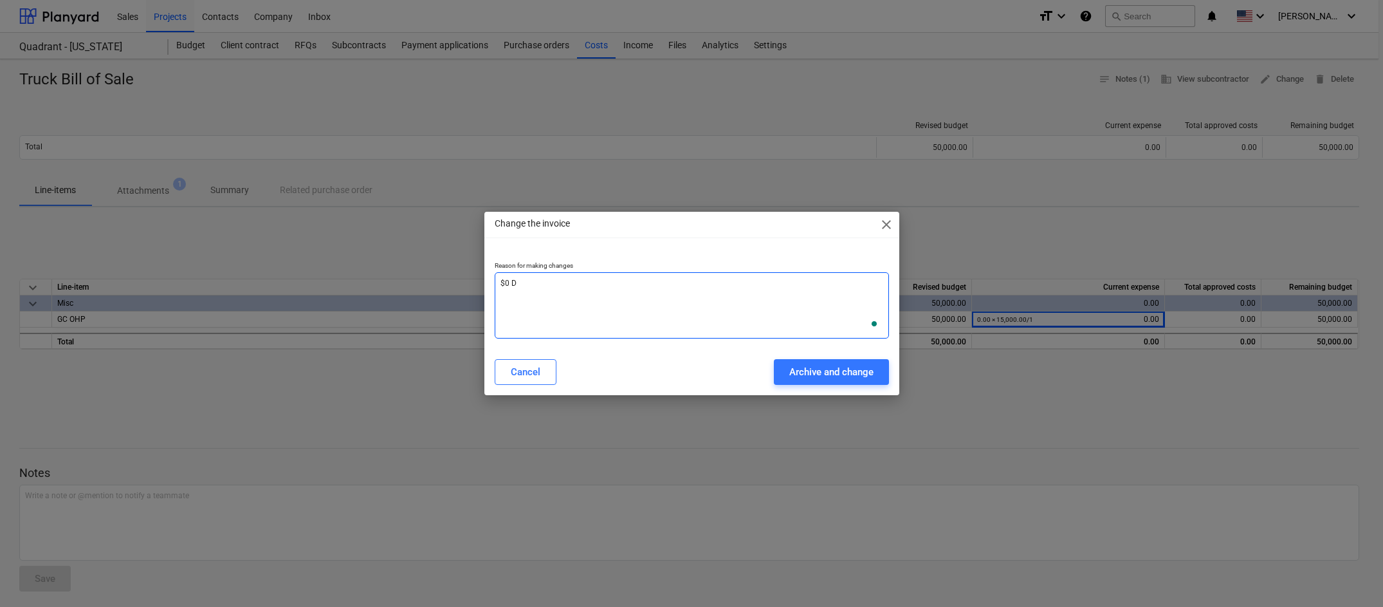
type textarea "$0 Do"
type textarea "x"
type textarea "$0 Dol"
type textarea "x"
type textarea "$0 Doll"
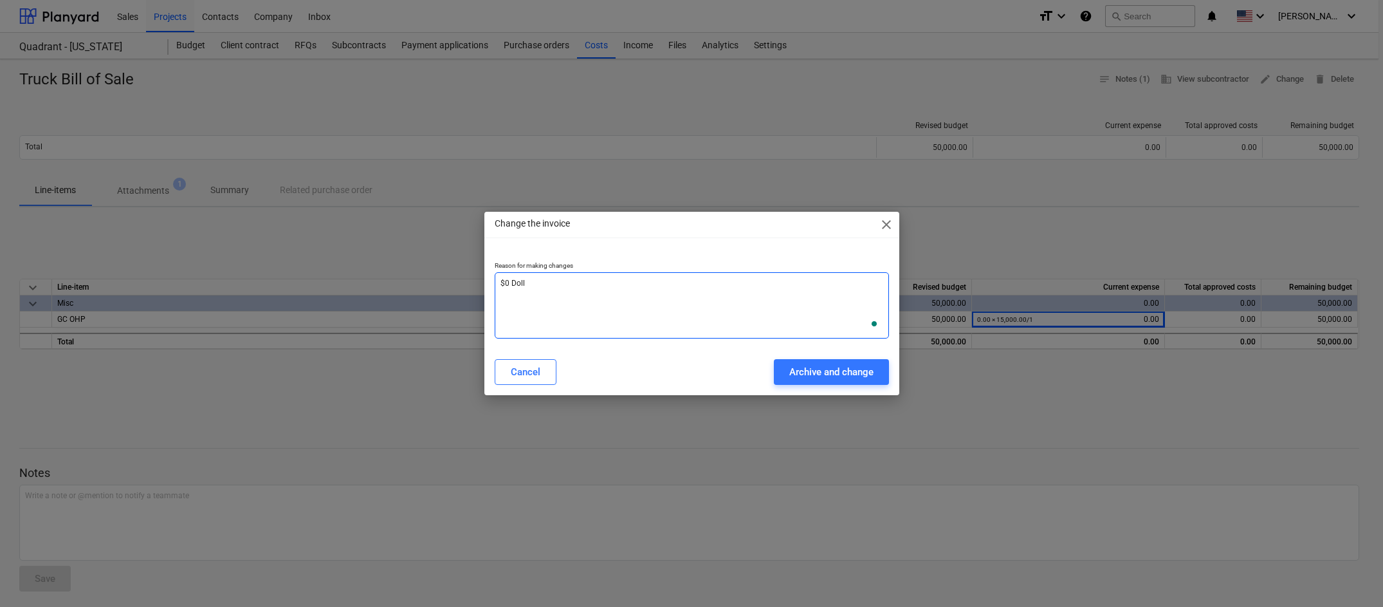
type textarea "x"
type textarea "$0 Dolla"
type textarea "x"
type textarea "$0 Dollar"
type textarea "x"
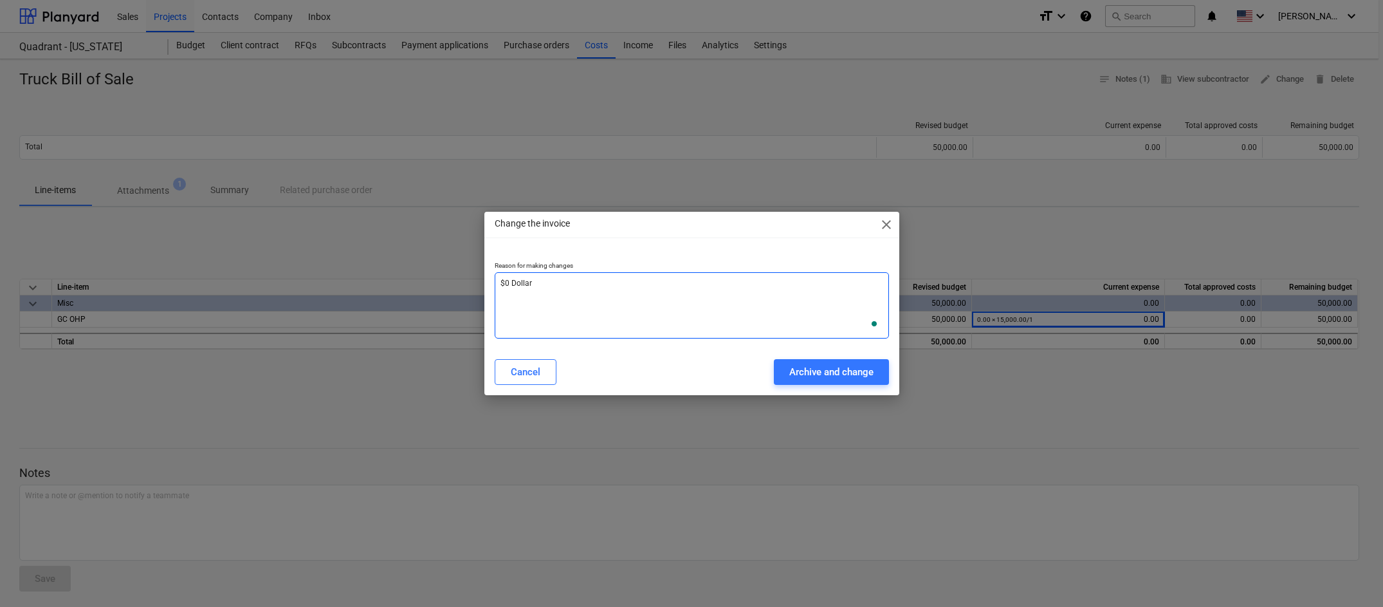
type textarea "$0 Dollar a"
type textarea "x"
type textarea "$0 Dollar am"
type textarea "x"
type textarea "$0 Dollar amo"
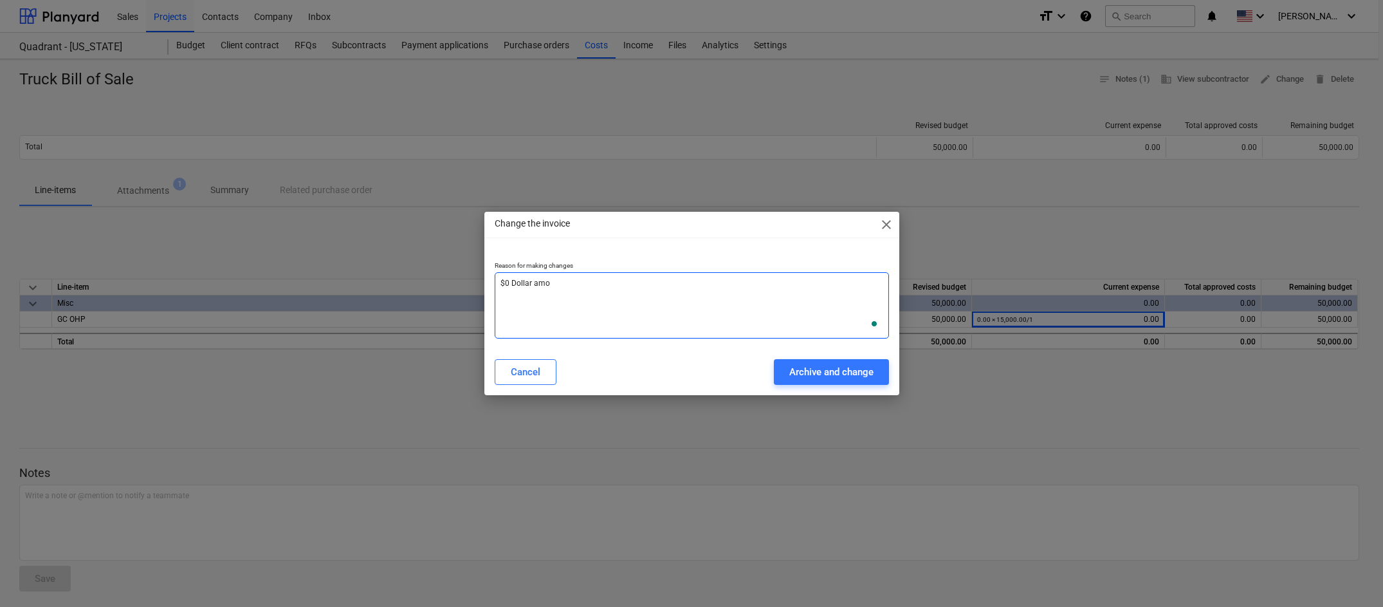
type textarea "x"
type textarea "$0 Dollar amou"
type textarea "x"
type textarea "$0 Dollar amoun"
type textarea "x"
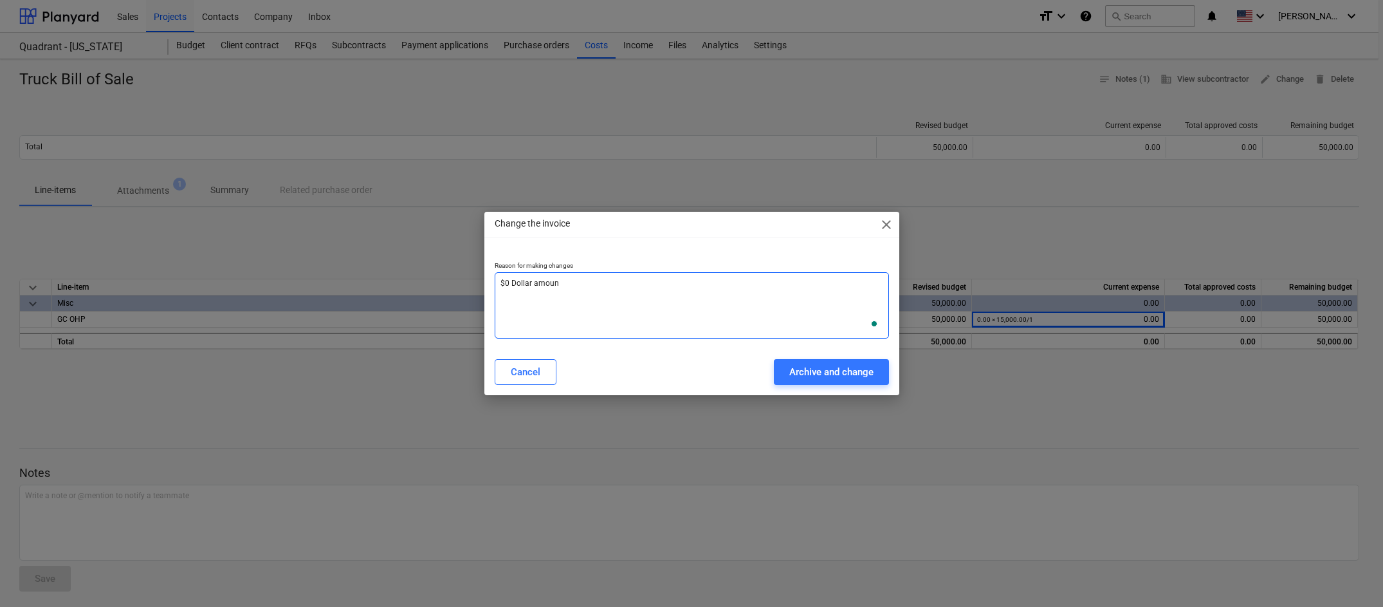
type textarea "$0 Dollar amount"
type textarea "x"
type textarea "$0 Dollar amount"
type textarea "x"
type textarea "$0 Dollar amount i"
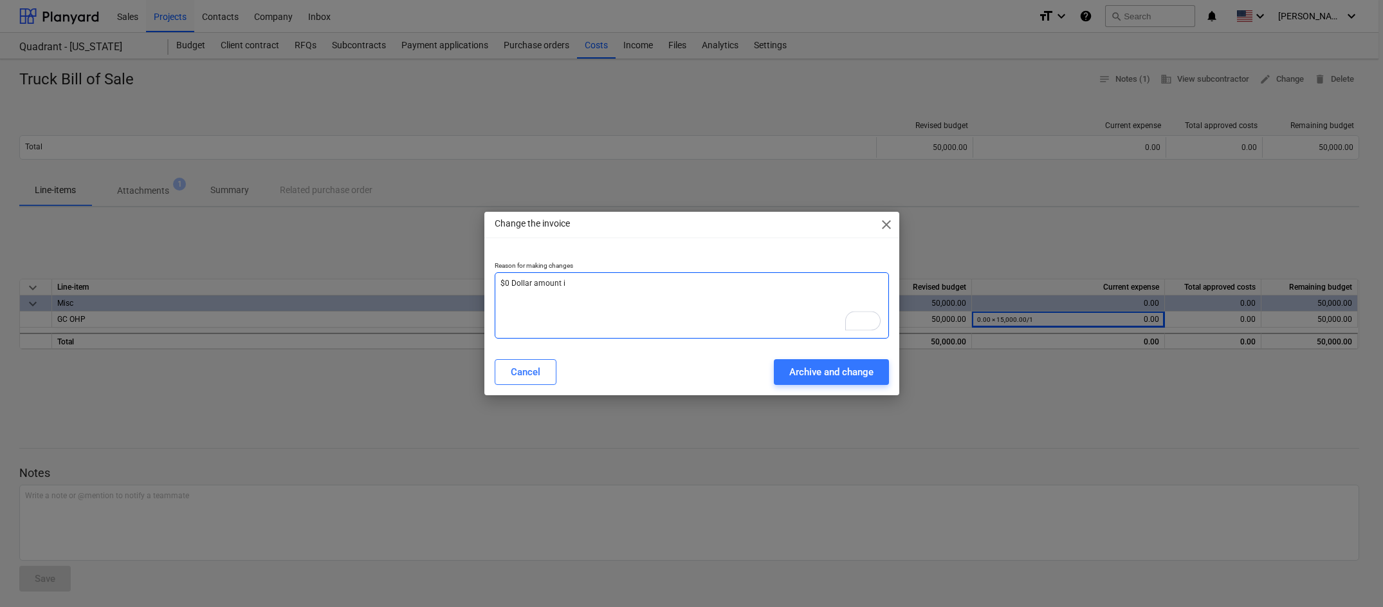
type textarea "x"
type textarea "$0 Dollar amount in"
type textarea "x"
type textarea "$0 Dollar amount ini"
type textarea "x"
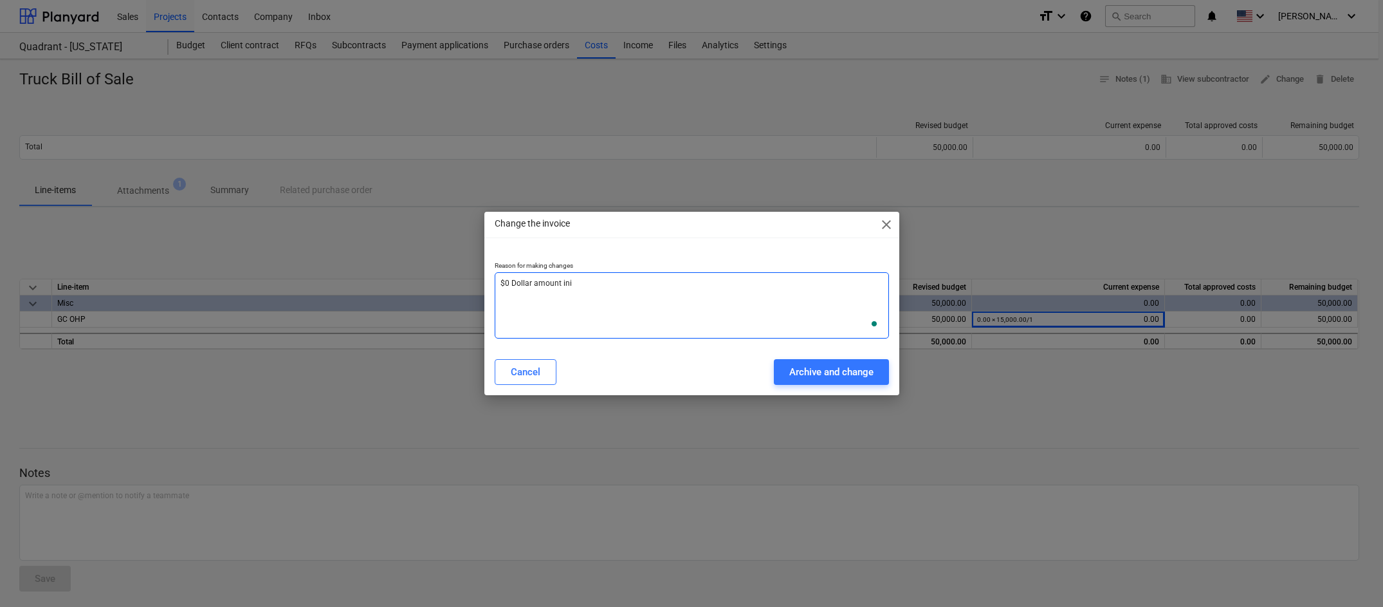
type textarea "$0 Dollar amount init"
type textarea "x"
type textarea "$0 Dollar amount initi"
type textarea "x"
type textarea "$0 Dollar amount initia"
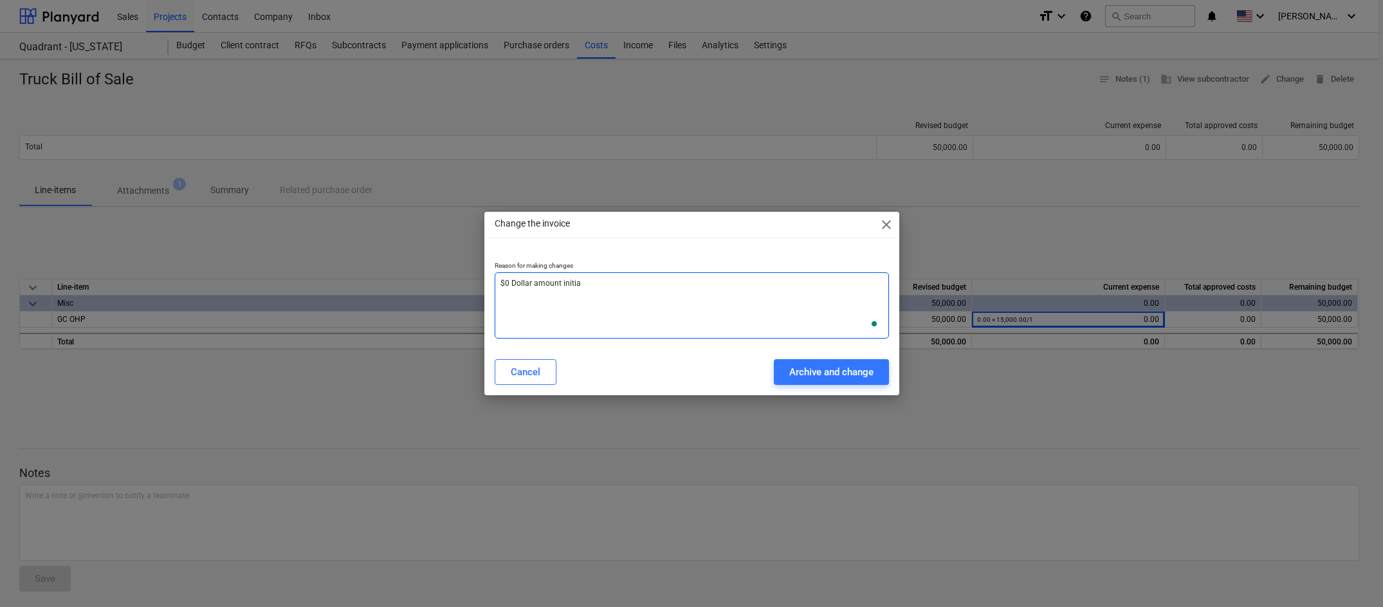
type textarea "x"
type textarea "$0 Dollar amount initial"
type textarea "x"
type textarea "$0 Dollar amount initiall"
type textarea "x"
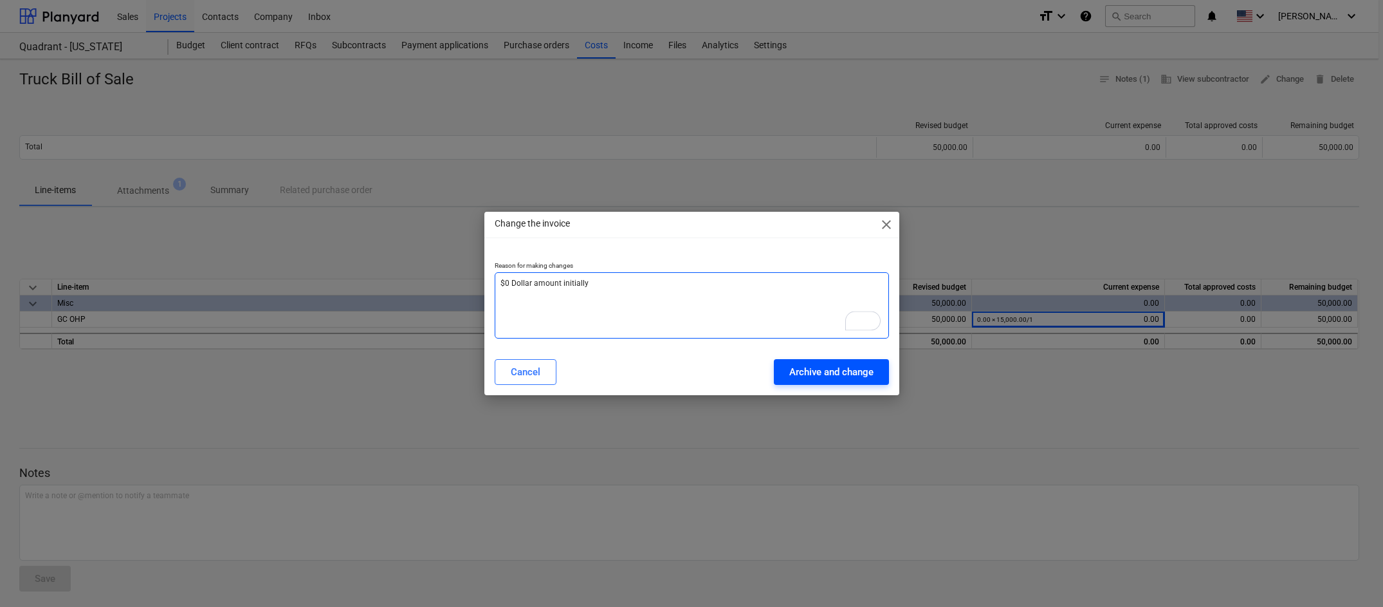
type textarea "$0 Dollar amount initially"
click at [833, 382] on button "Archive and change" at bounding box center [831, 372] width 115 height 26
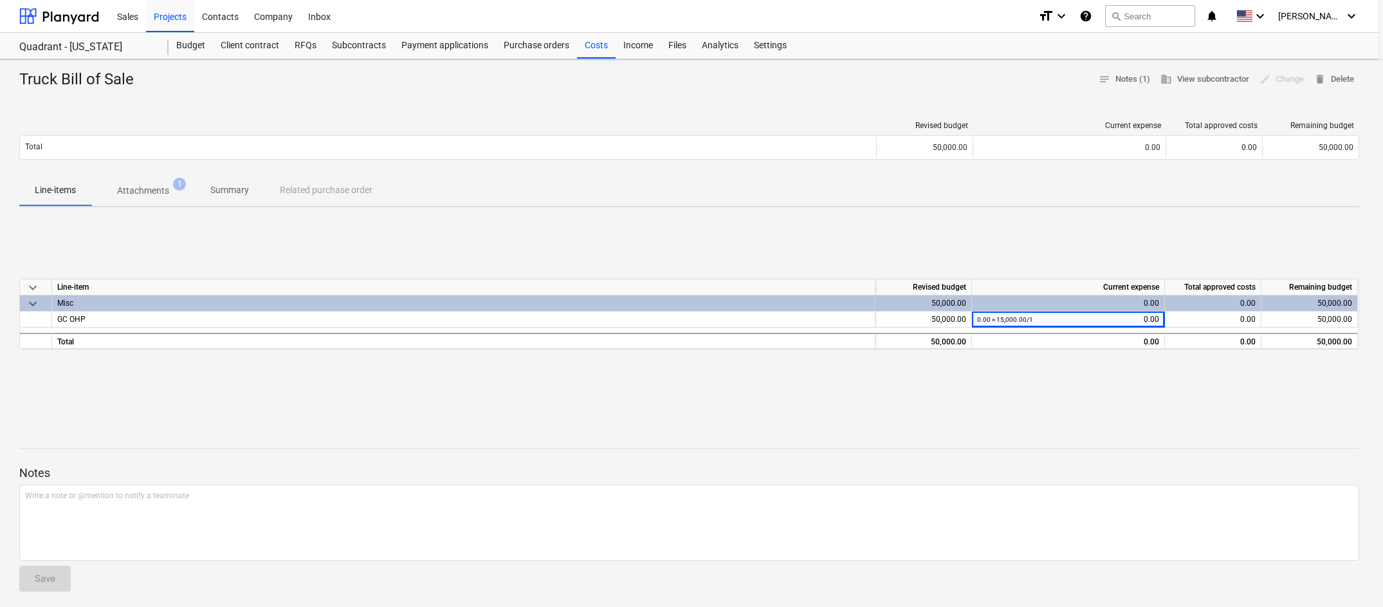
type textarea "x"
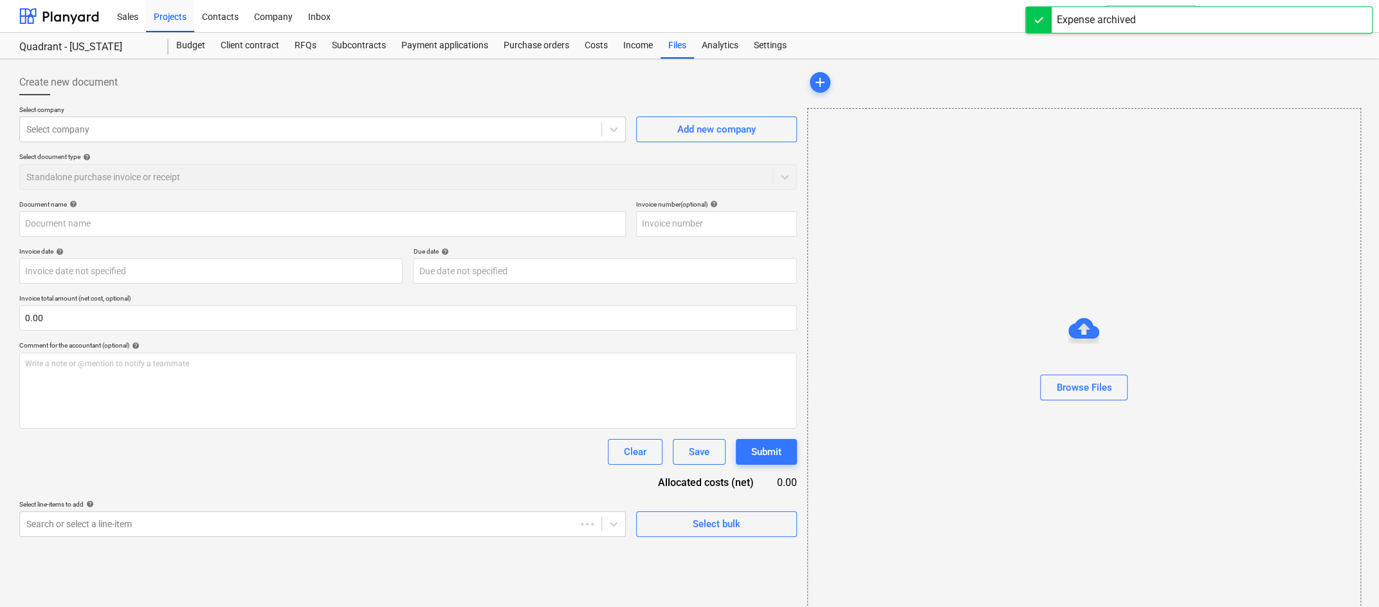
type input "Truck Bill of Sale"
type input "[DATE]"
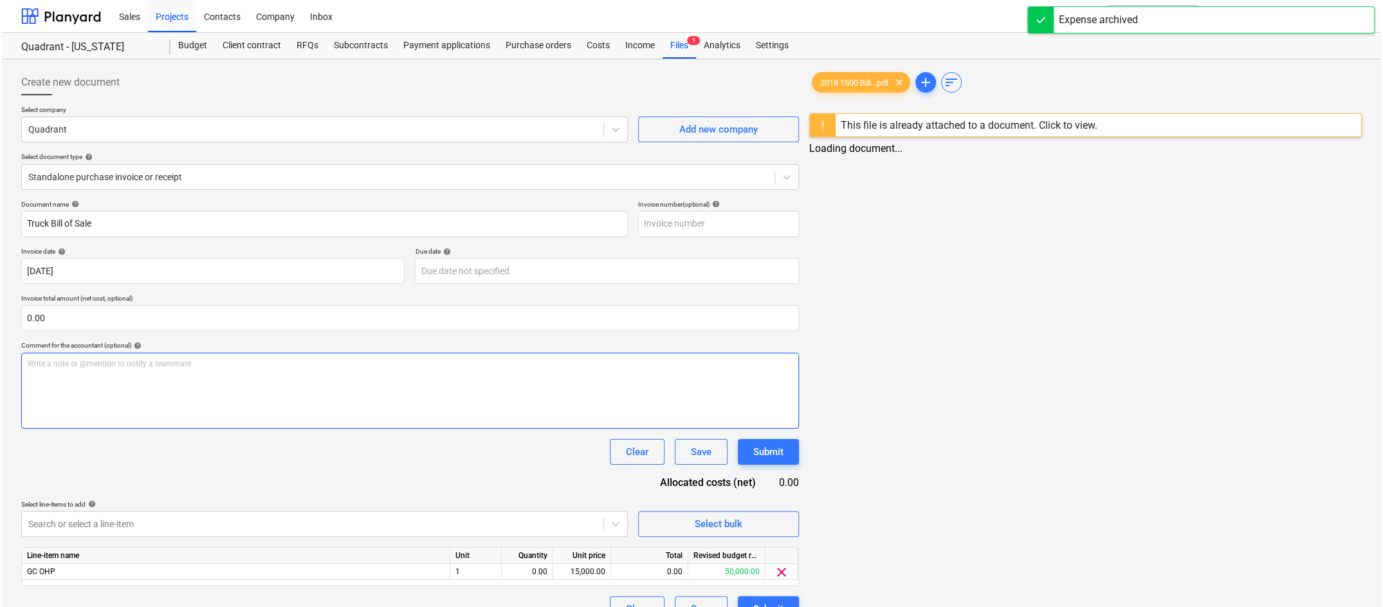
scroll to position [24, 0]
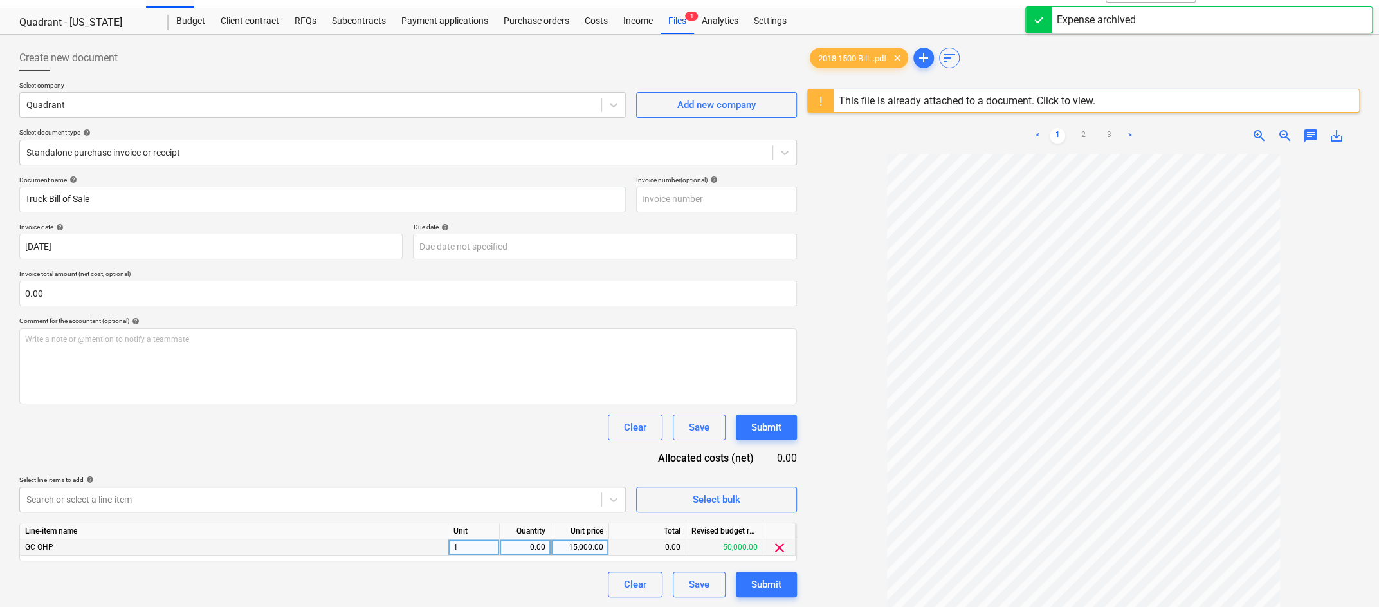
click at [527, 546] on div "0.00" at bounding box center [525, 547] width 41 height 16
type input "1"
click at [549, 580] on div "Clear Save Submit" at bounding box center [408, 584] width 778 height 26
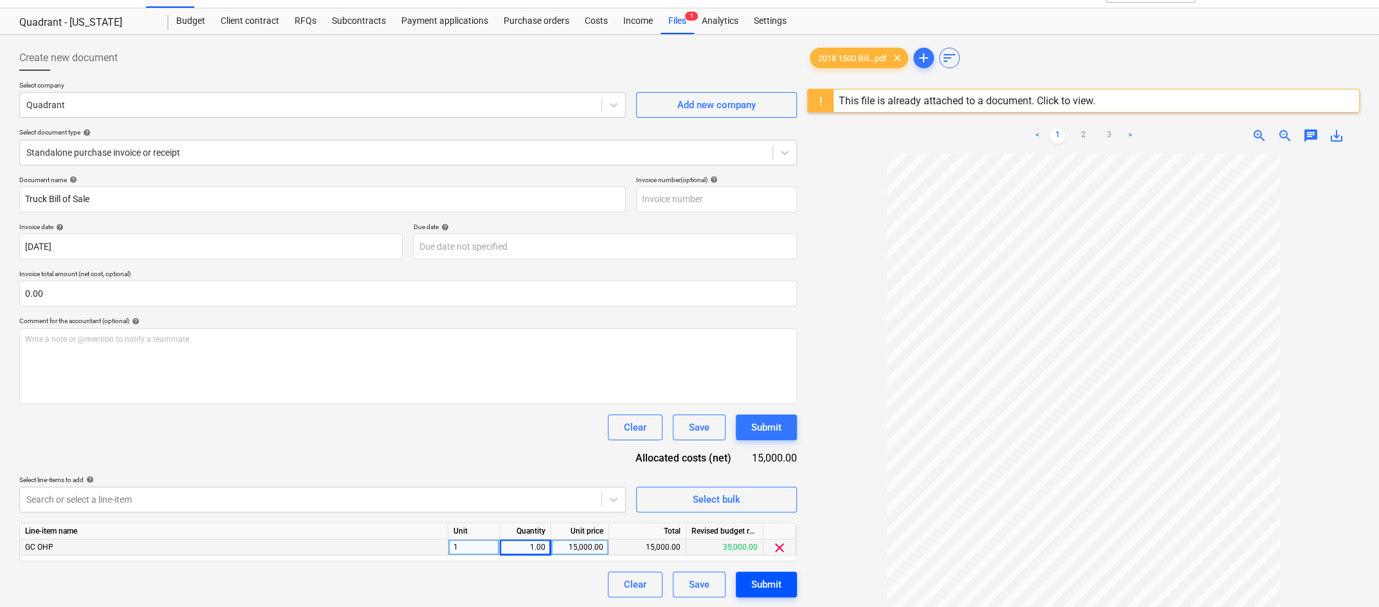
click at [773, 583] on div "Submit" at bounding box center [766, 584] width 30 height 17
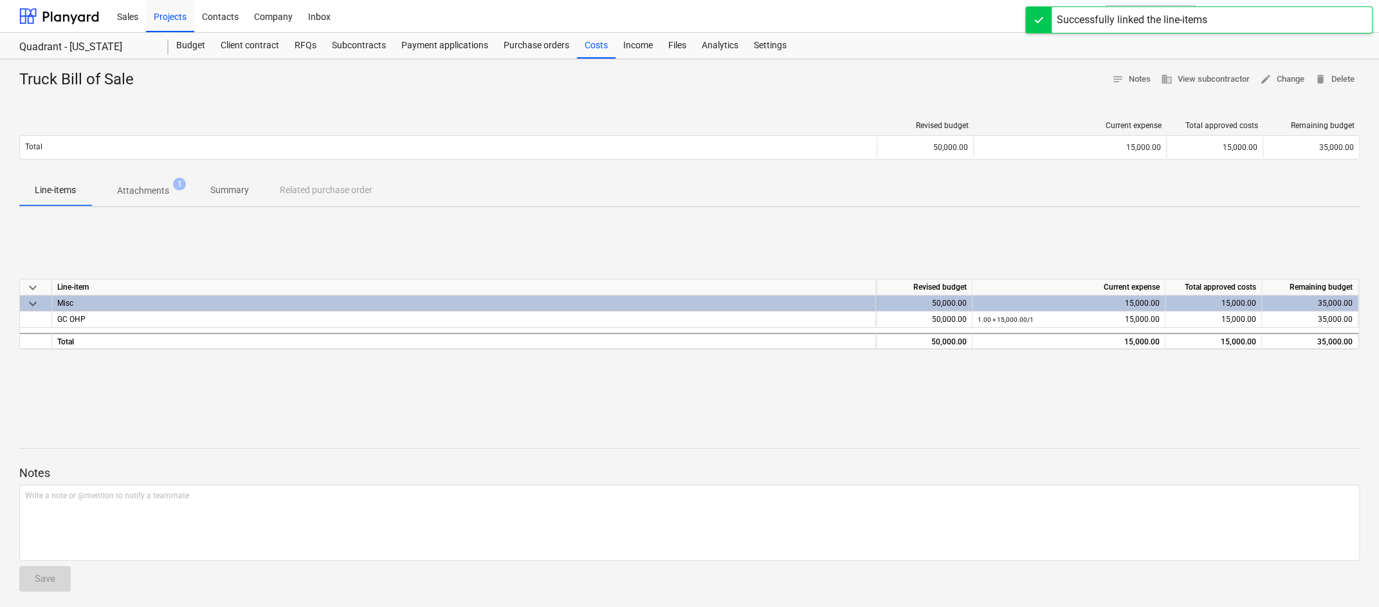
click at [692, 399] on div "keyboard_arrow_down Line-item Revised budget Current expense Total approved cos…" at bounding box center [689, 313] width 1341 height 193
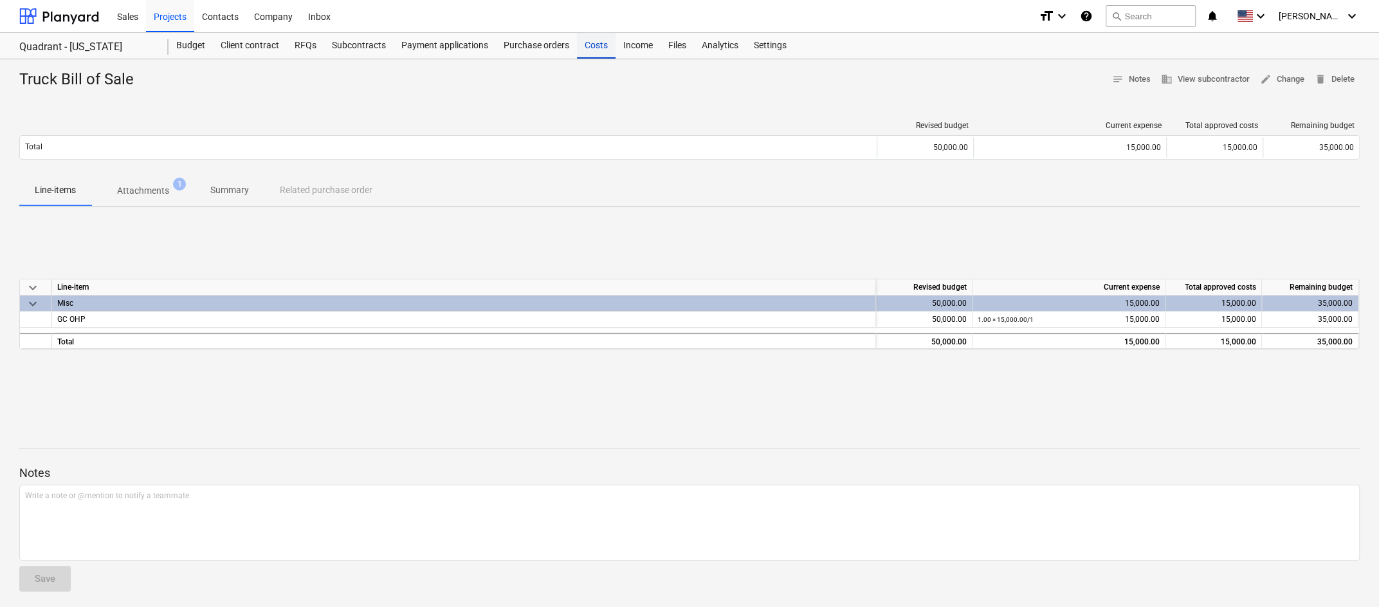
click at [598, 46] on div "Costs" at bounding box center [596, 46] width 39 height 26
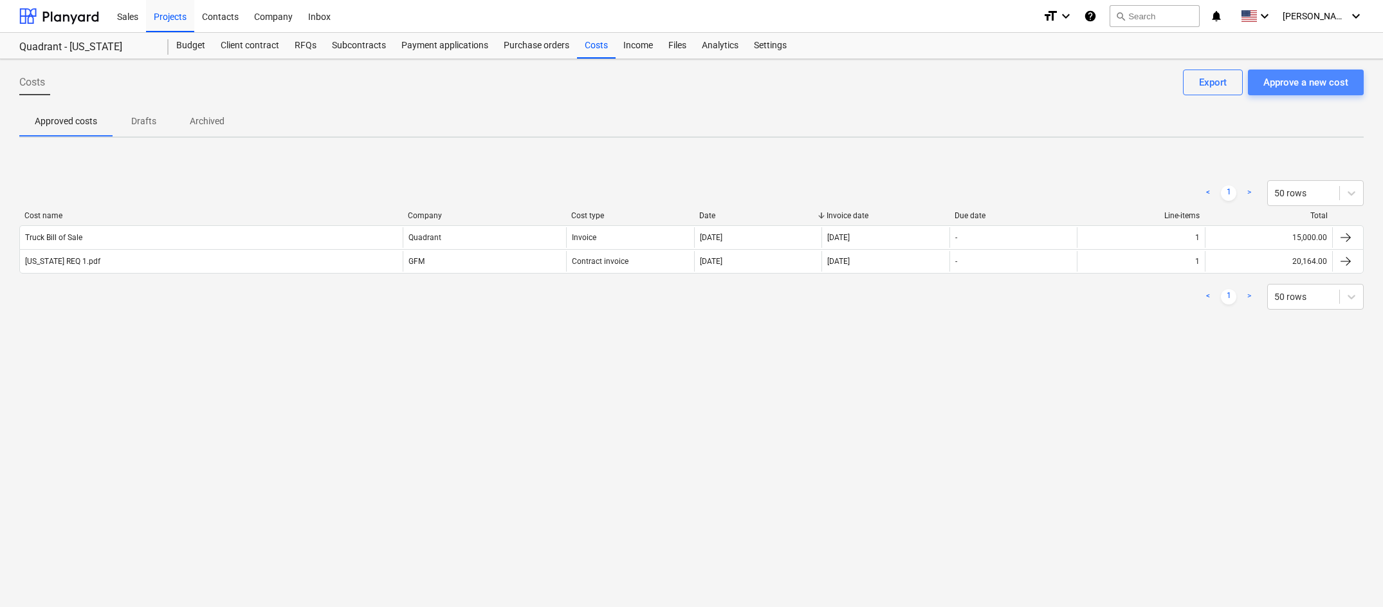
click at [1295, 82] on div "Approve a new cost" at bounding box center [1305, 82] width 85 height 17
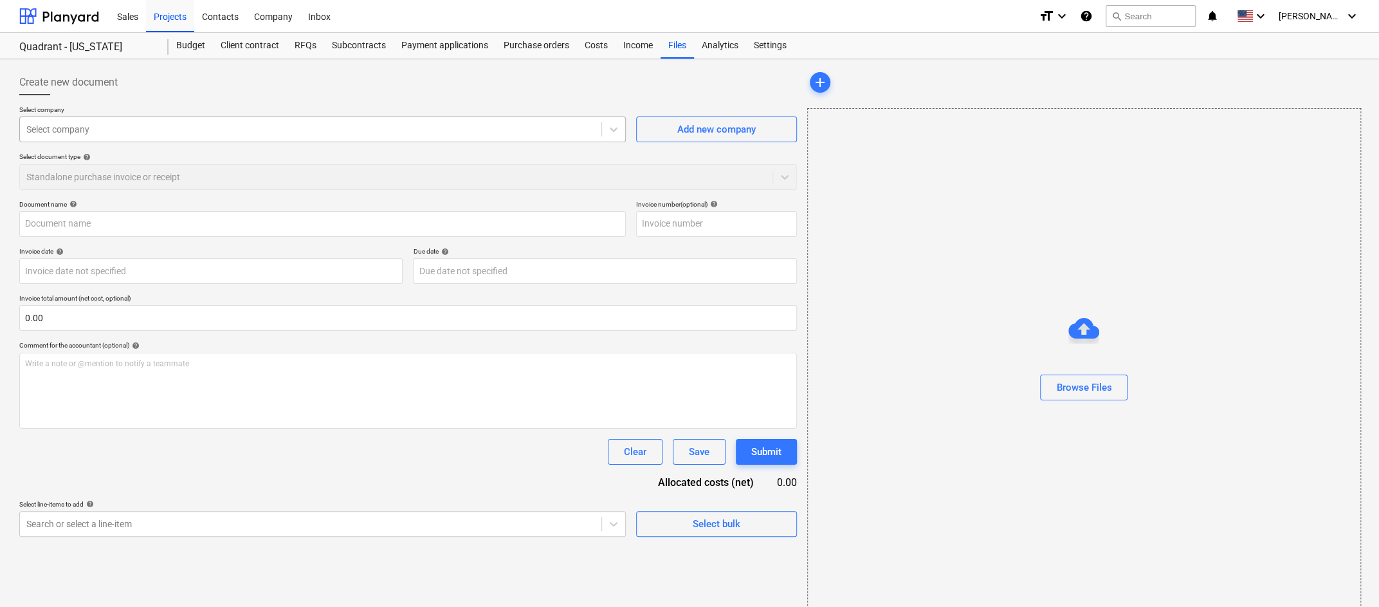
click at [503, 130] on div at bounding box center [310, 129] width 569 height 13
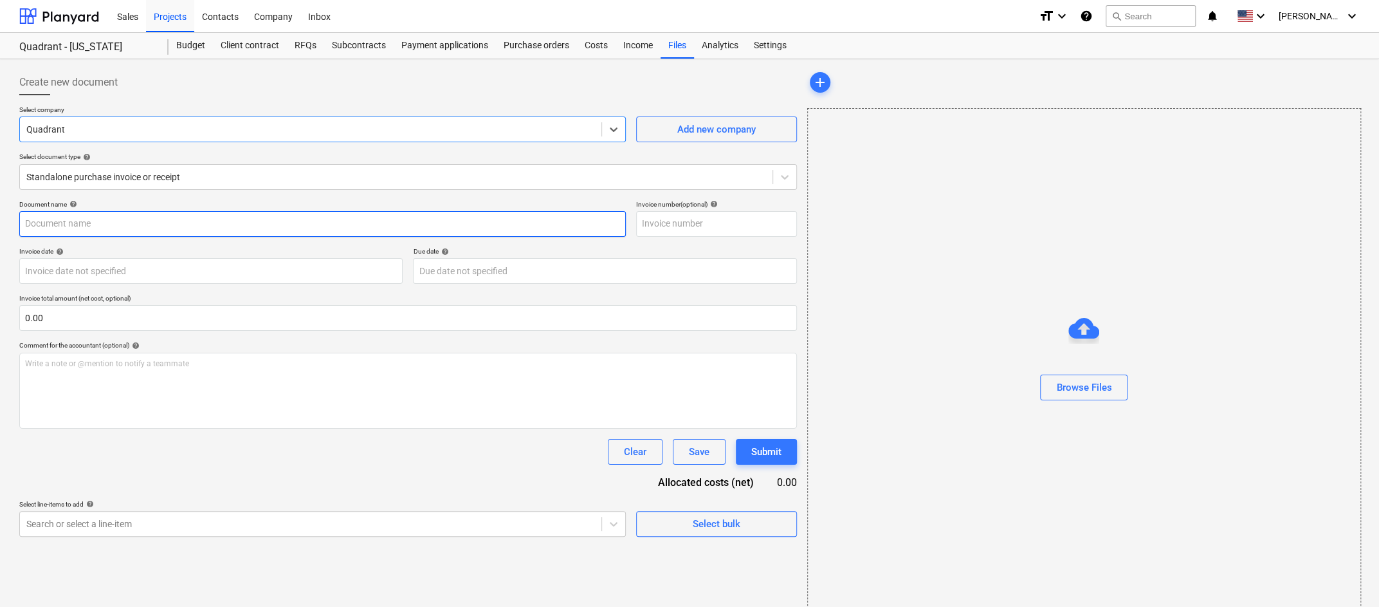
click at [376, 226] on input "text" at bounding box center [322, 224] width 607 height 26
type input "Truck Taxes and Registration"
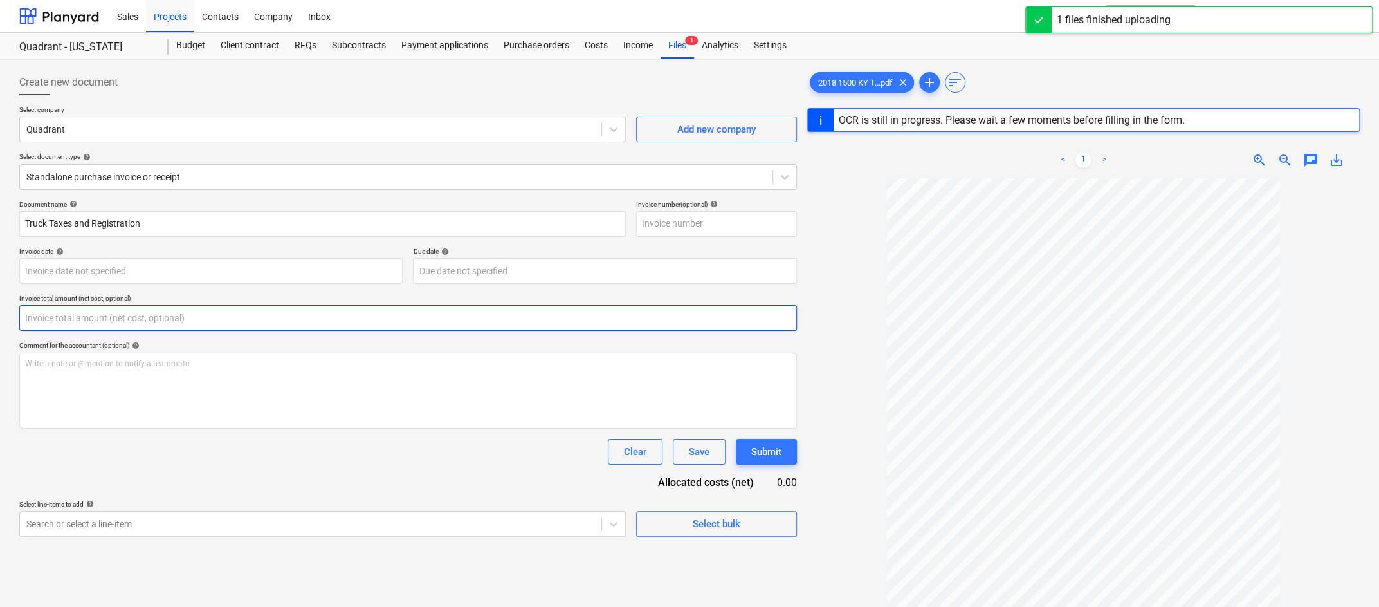
click at [168, 318] on input "text" at bounding box center [408, 318] width 778 height 26
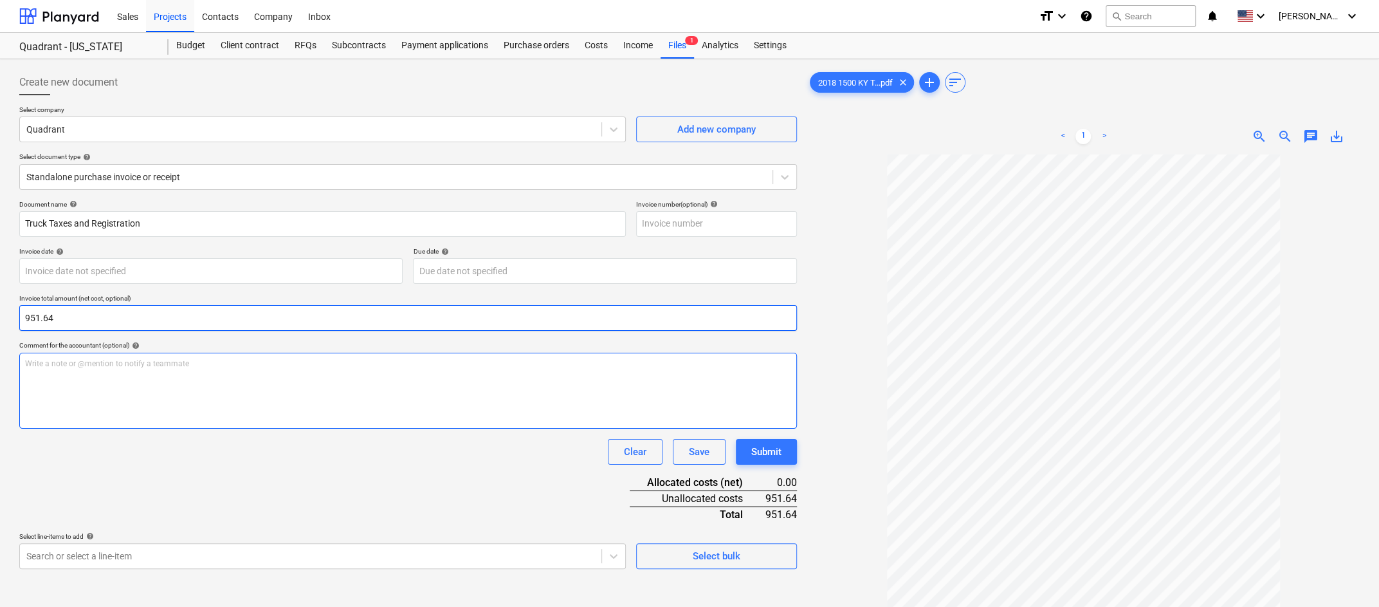
type input "951.64"
click at [226, 369] on div "Write a note or @mention to notify a teammate [PERSON_NAME]" at bounding box center [408, 391] width 778 height 76
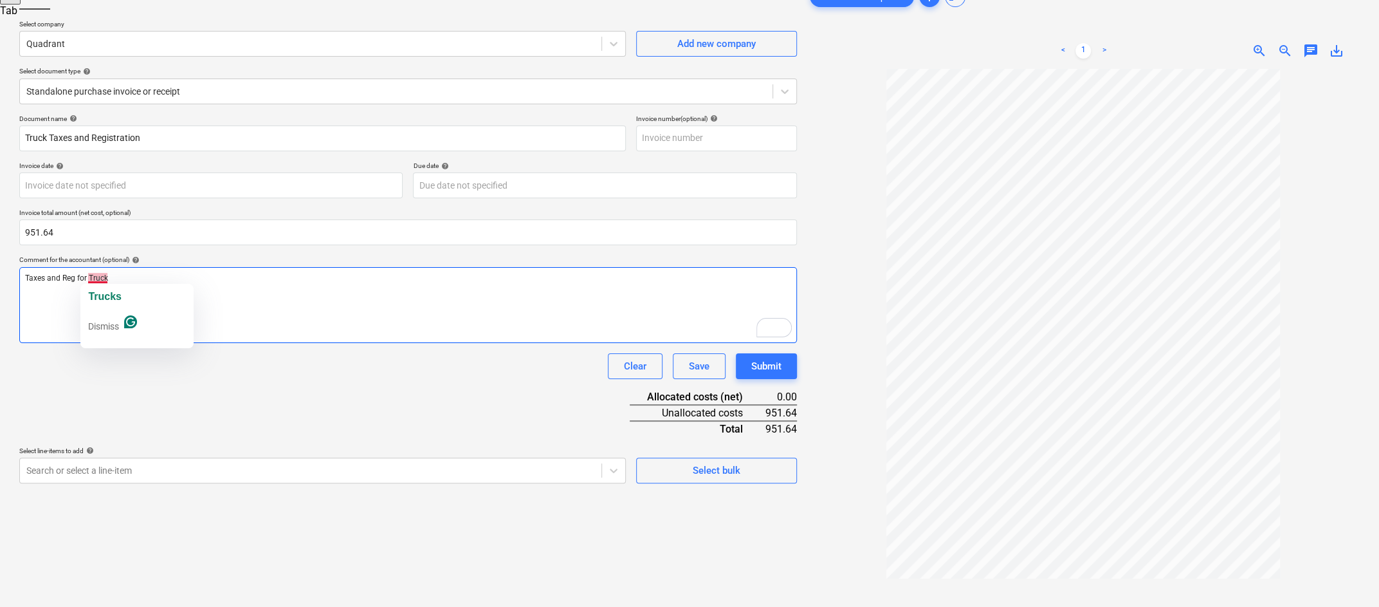
click at [109, 278] on p "Taxes and Reg for Truck" at bounding box center [408, 278] width 766 height 11
click at [615, 466] on body "Sales Projects Contacts Company Inbox format_size keyboard_arrow_down help sear…" at bounding box center [689, 217] width 1379 height 607
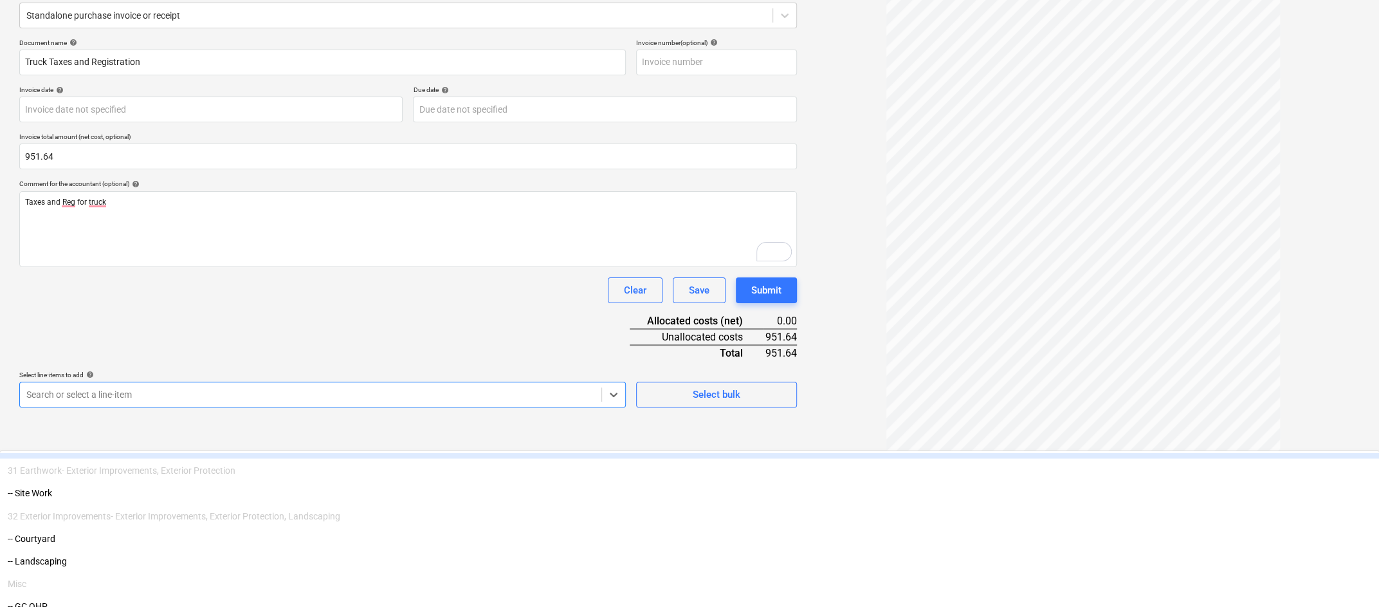
scroll to position [1946, 0]
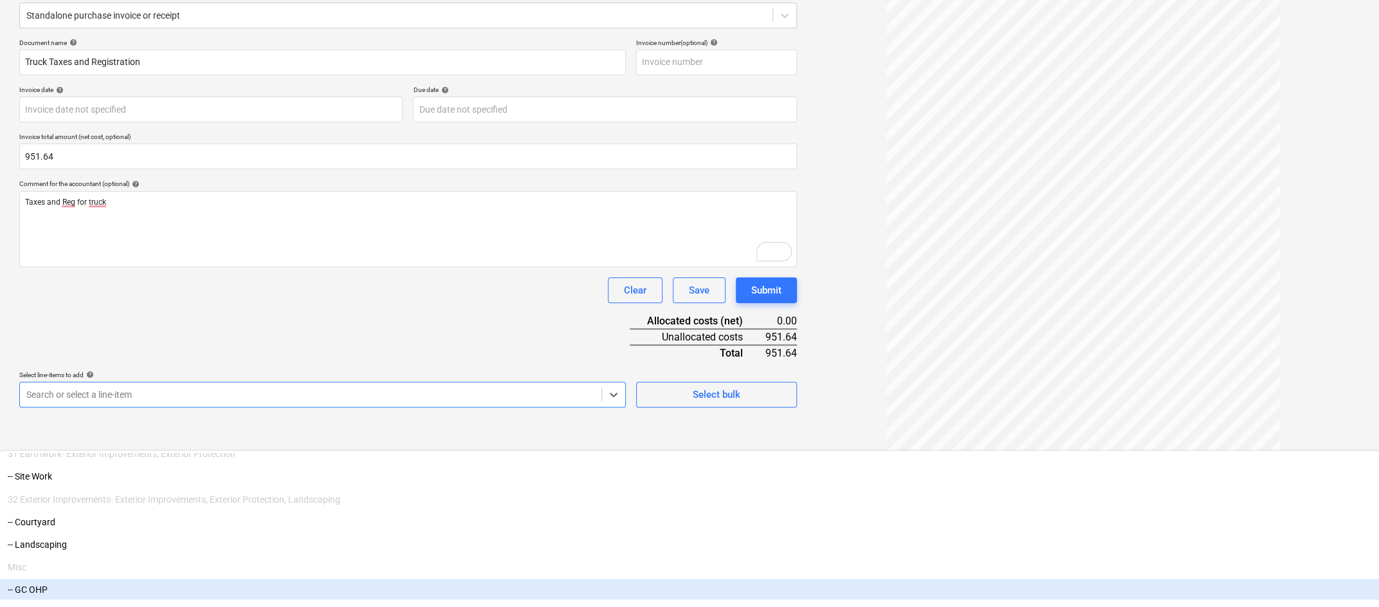
click at [257, 578] on div "-- GC OHP" at bounding box center [689, 588] width 1379 height 21
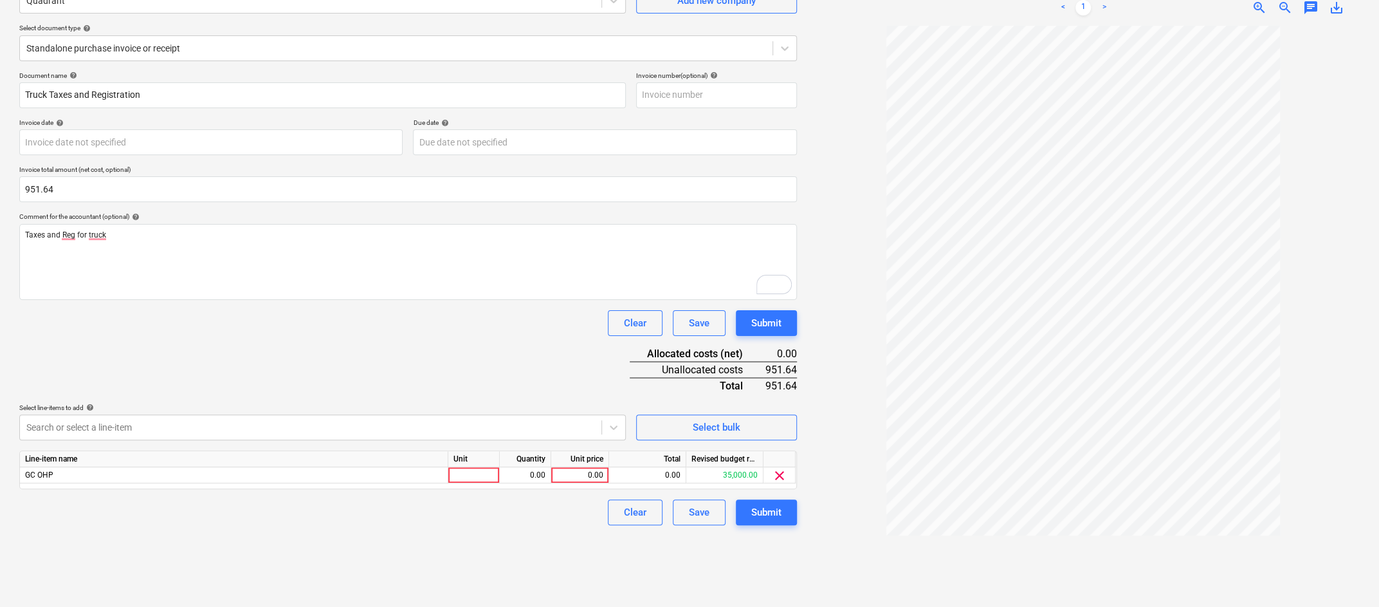
click at [777, 550] on div "Create new document Select company Quadrant Add new company Select document typ…" at bounding box center [408, 269] width 788 height 666
click at [487, 474] on div at bounding box center [473, 476] width 51 height 16
click at [523, 473] on div "0.00" at bounding box center [525, 476] width 41 height 16
click at [488, 473] on div at bounding box center [473, 476] width 51 height 16
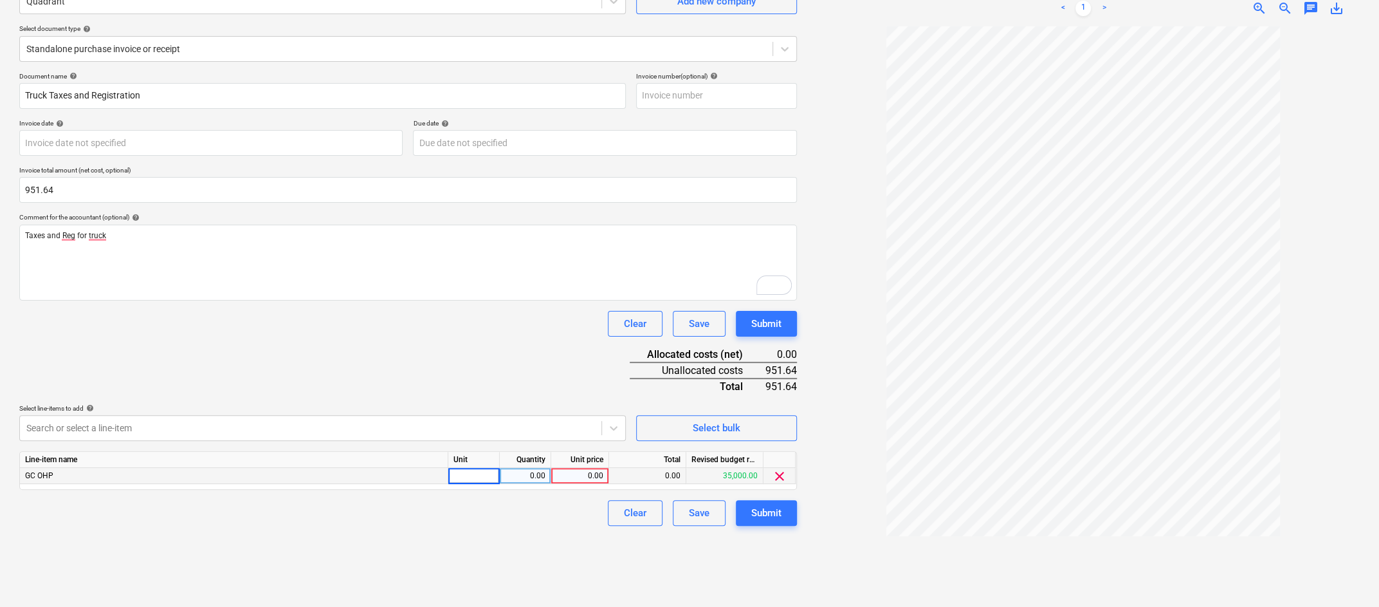
type input "1"
click at [537, 472] on div "0.00" at bounding box center [525, 476] width 41 height 16
type input "1"
click at [592, 472] on div "0.00" at bounding box center [579, 476] width 47 height 16
type input "951.64"
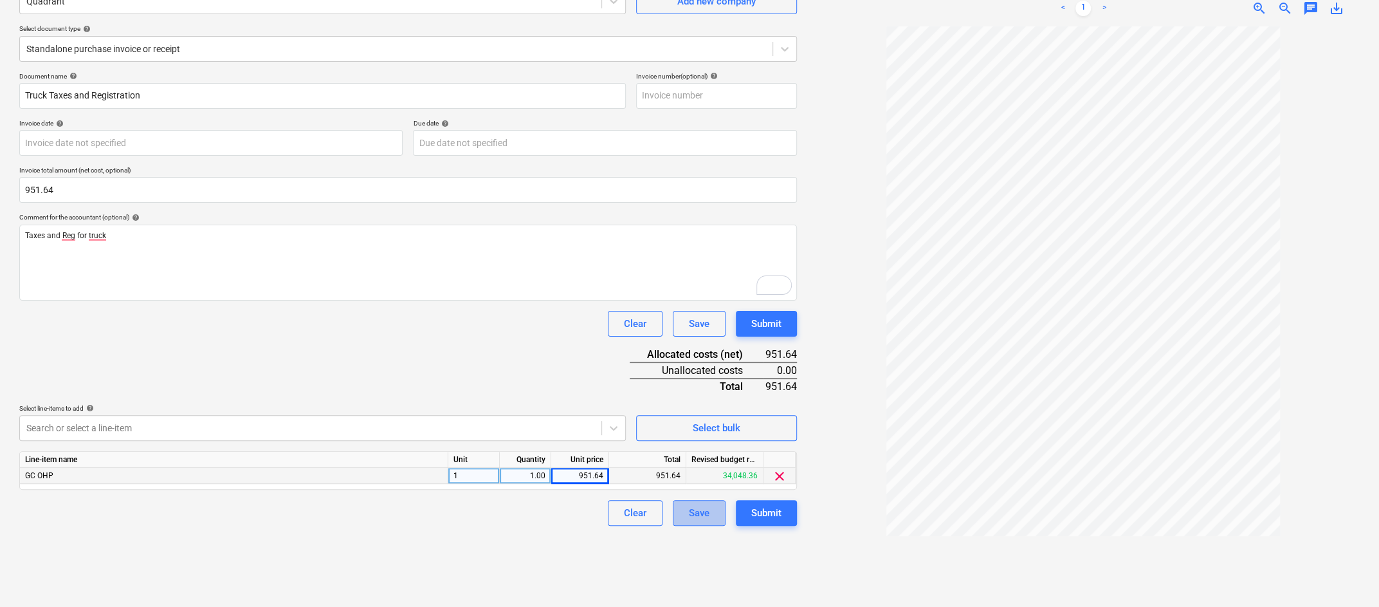
click at [719, 513] on button "Save" at bounding box center [699, 513] width 53 height 26
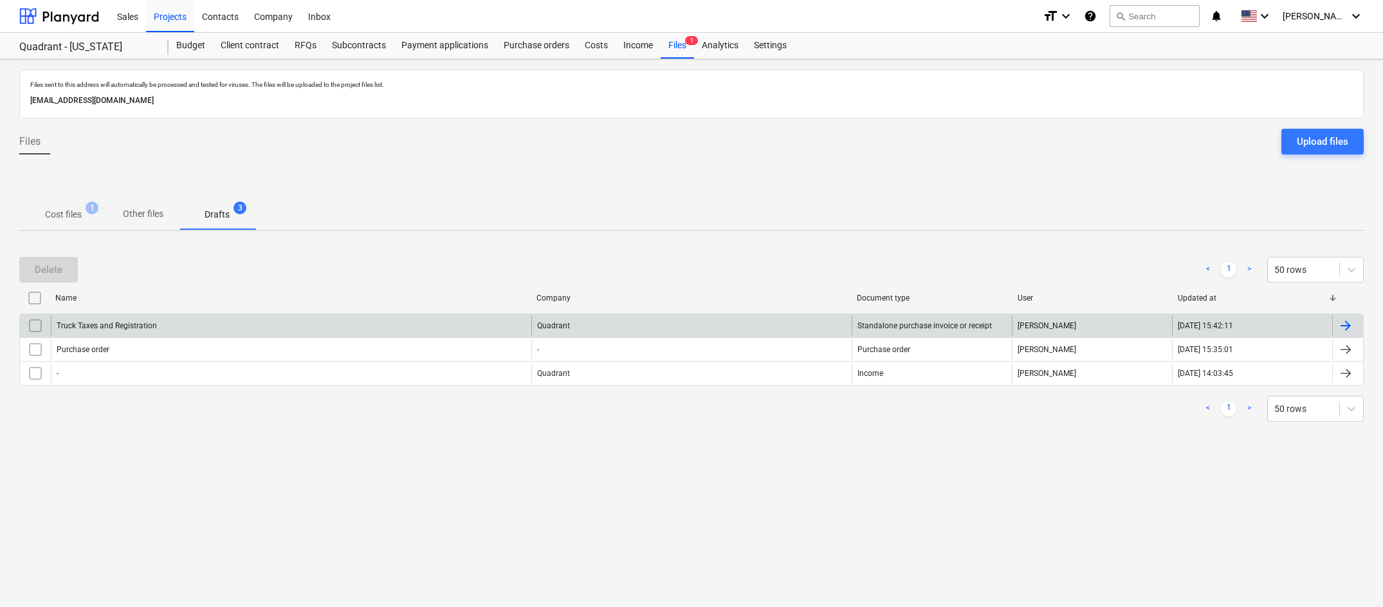
click at [356, 327] on div "Truck Taxes and Registration" at bounding box center [291, 325] width 481 height 21
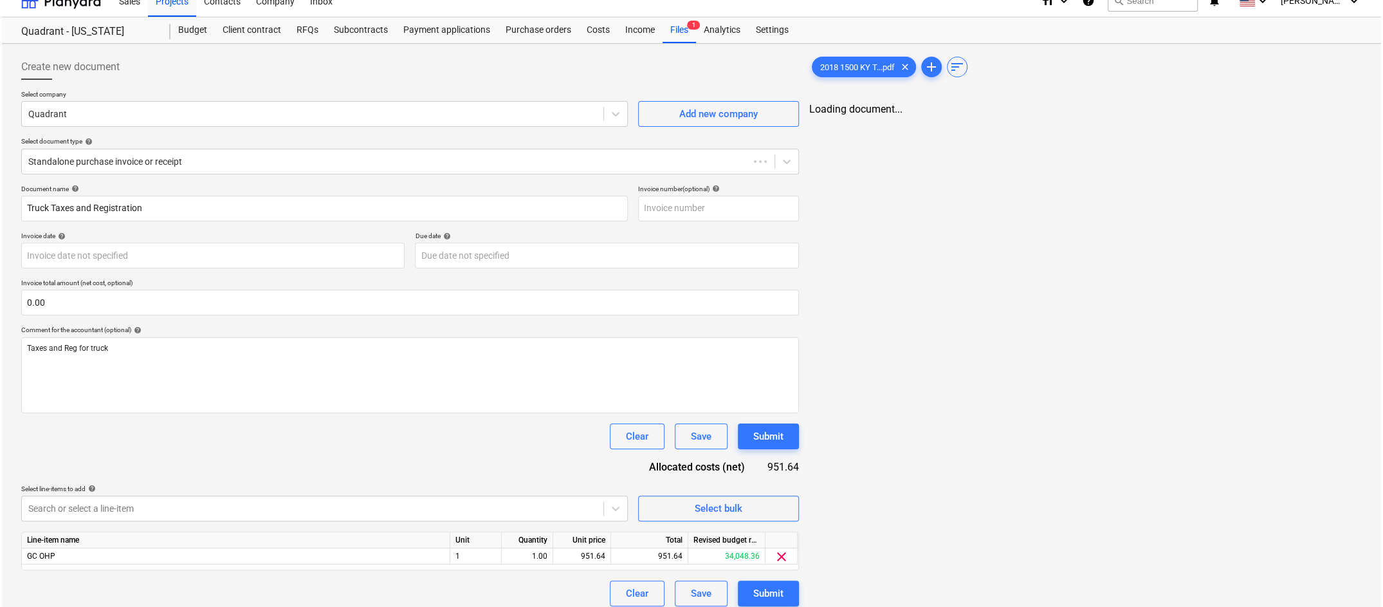
scroll to position [24, 0]
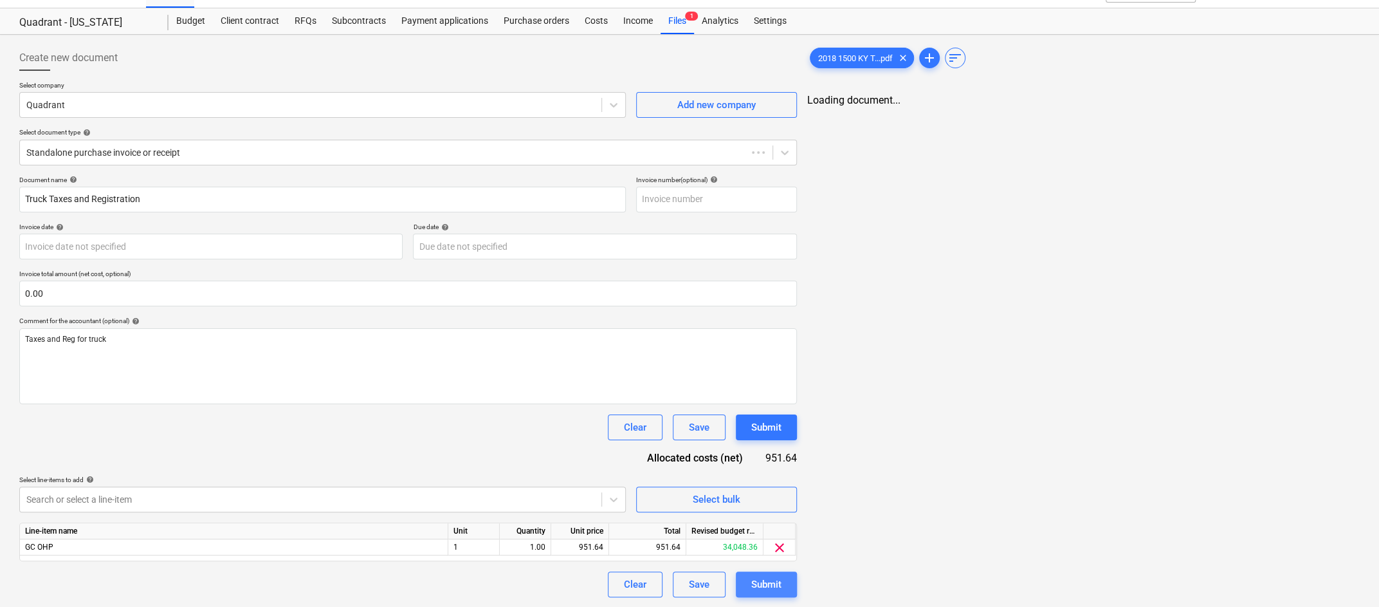
click at [755, 593] on button "Submit" at bounding box center [766, 584] width 61 height 26
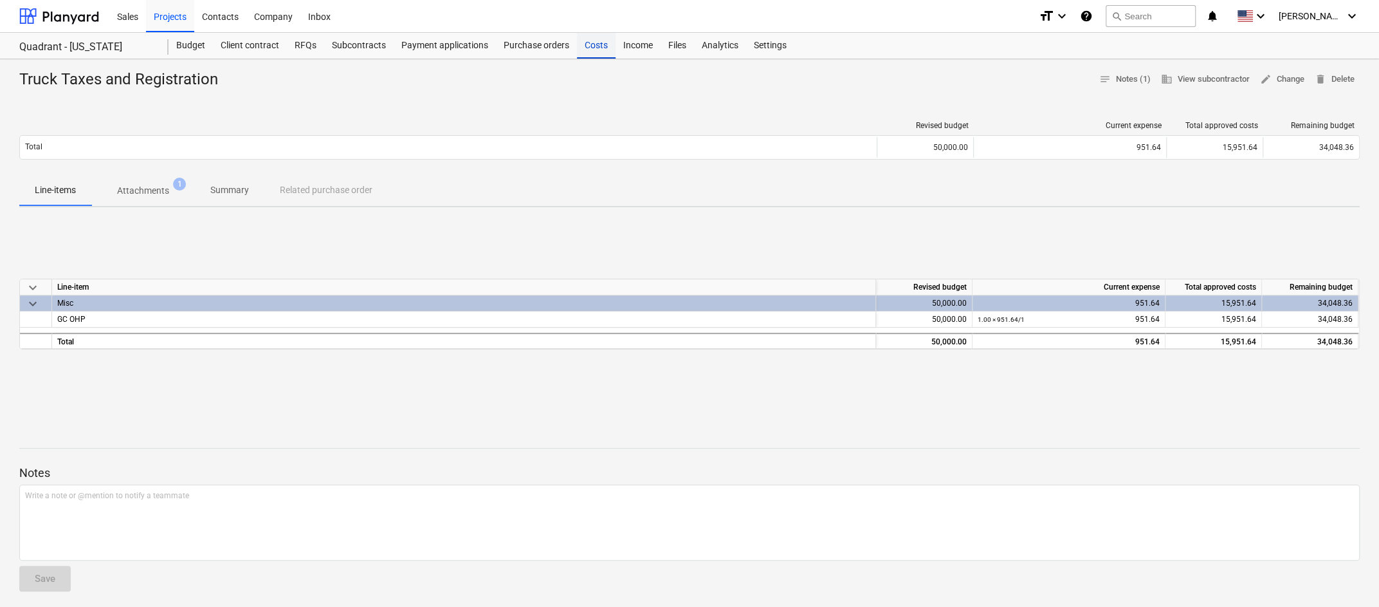
click at [591, 44] on div "Costs" at bounding box center [596, 46] width 39 height 26
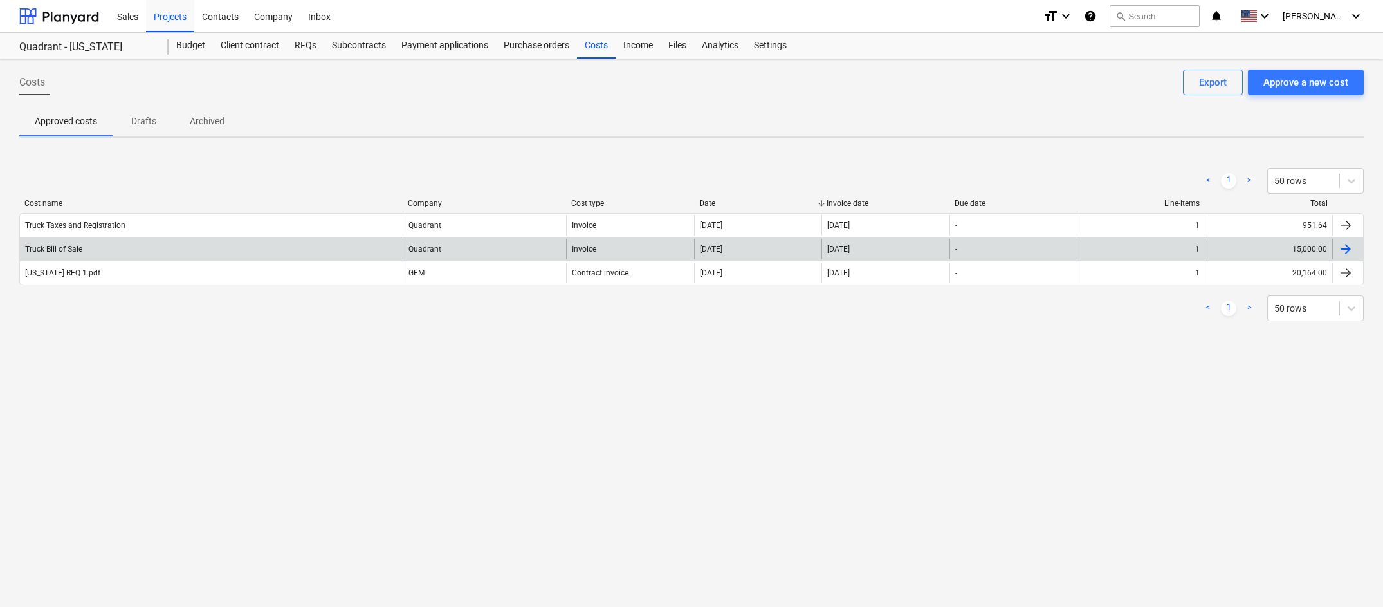
click at [284, 255] on div "Truck Bill of Sale" at bounding box center [211, 249] width 383 height 21
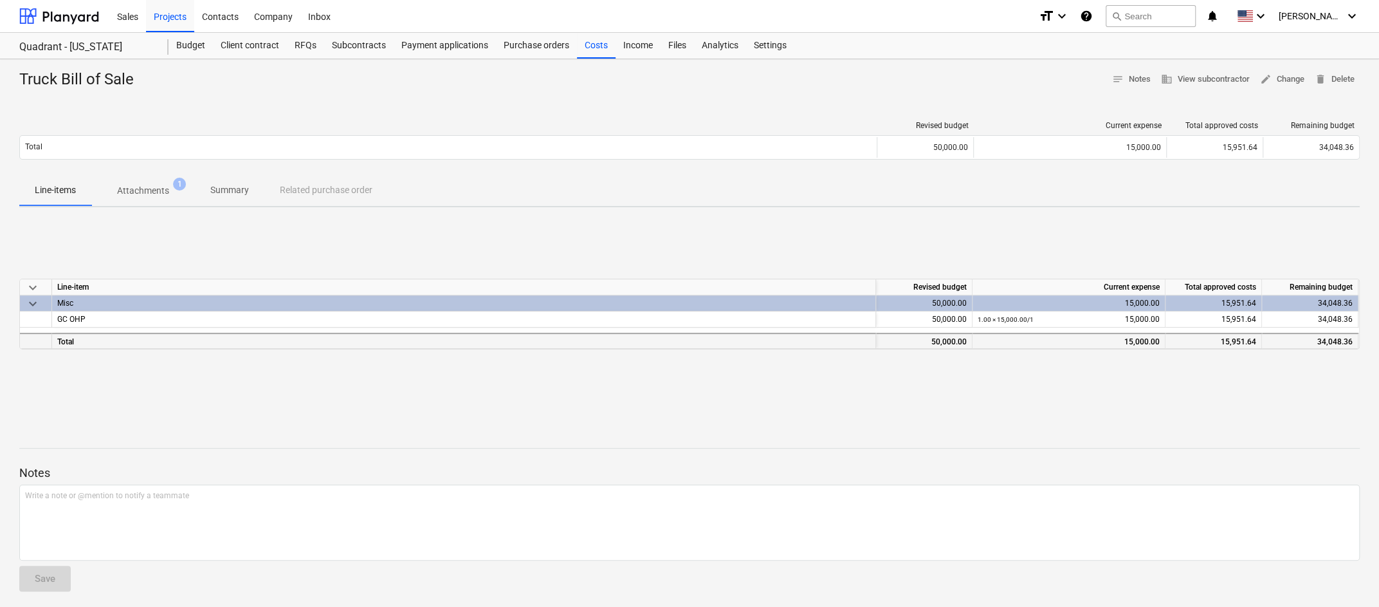
click at [584, 336] on div "Total" at bounding box center [464, 341] width 824 height 16
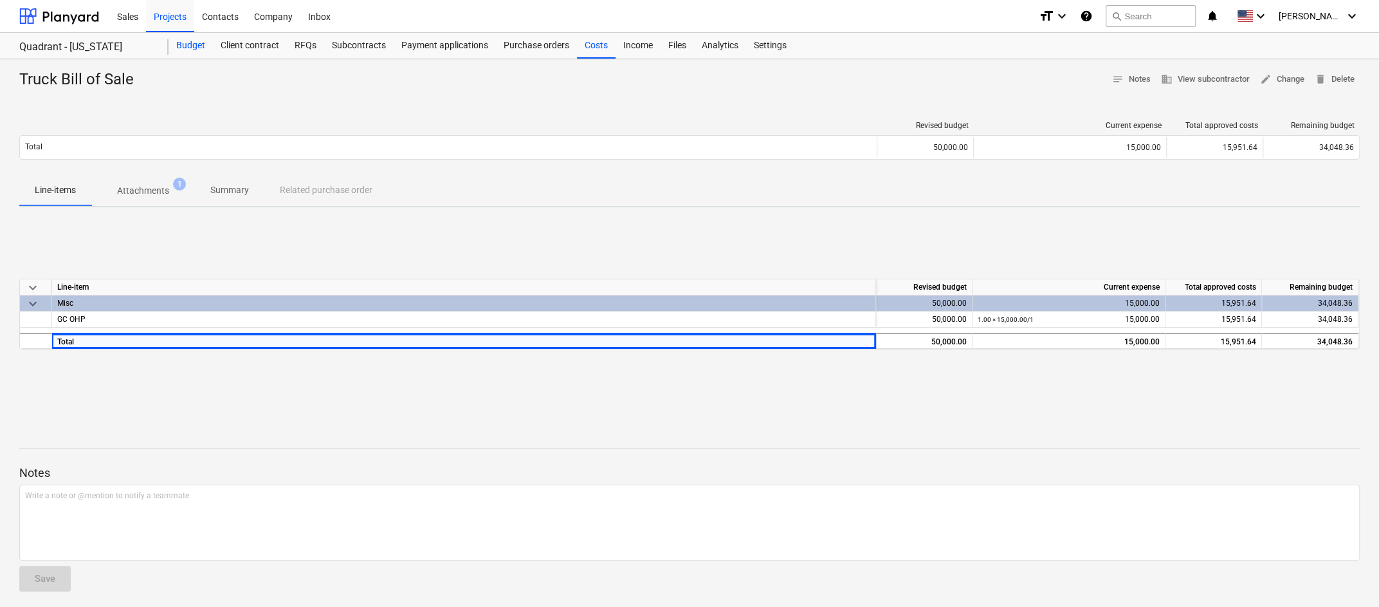
click at [192, 46] on div "Budget" at bounding box center [191, 46] width 44 height 26
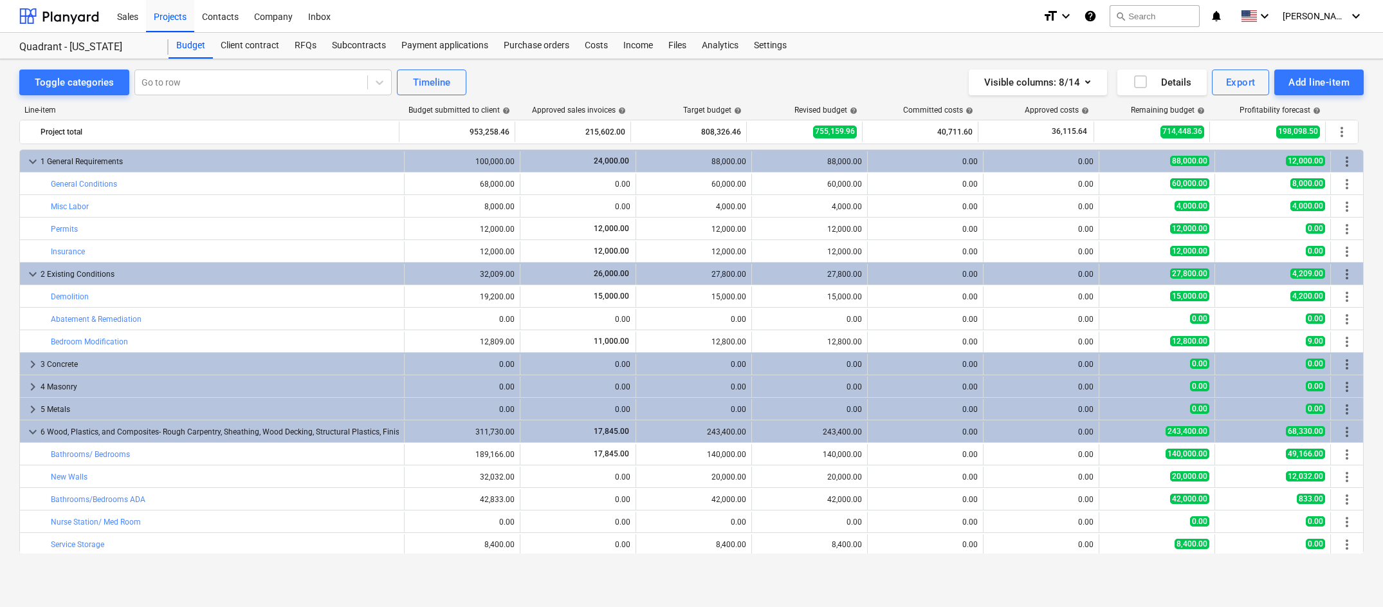
click at [879, 86] on div "Visible columns : 8/14 Details Export Add line-item" at bounding box center [1042, 82] width 644 height 26
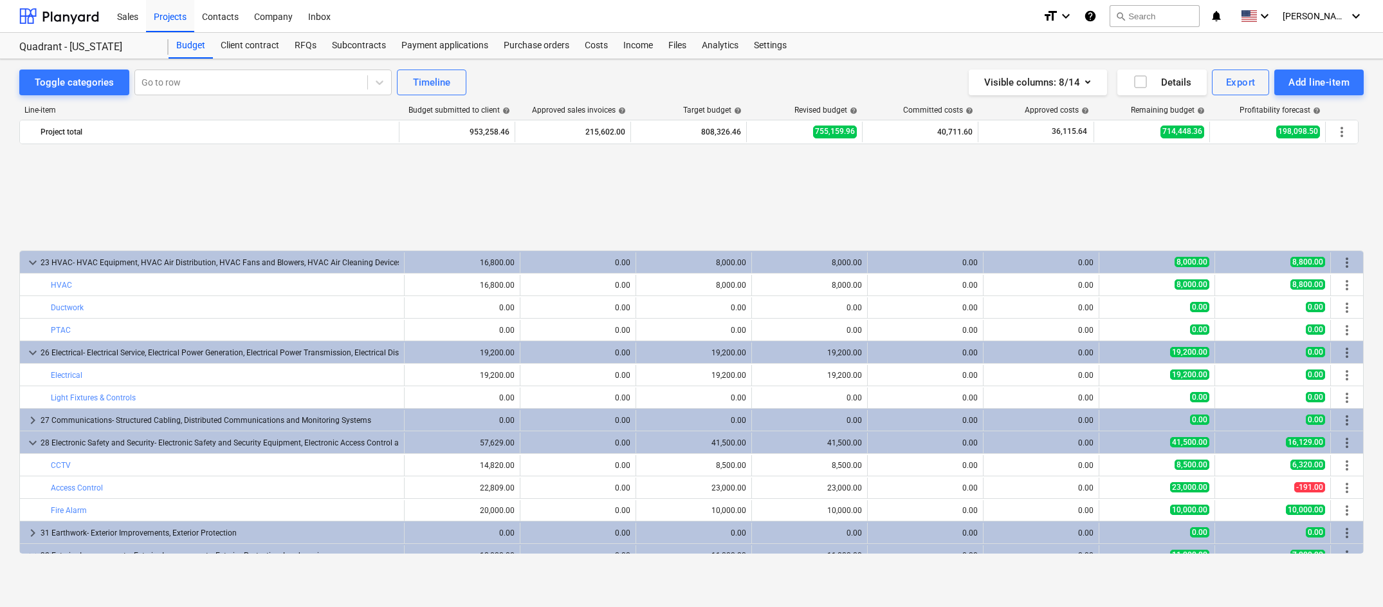
scroll to position [1261, 0]
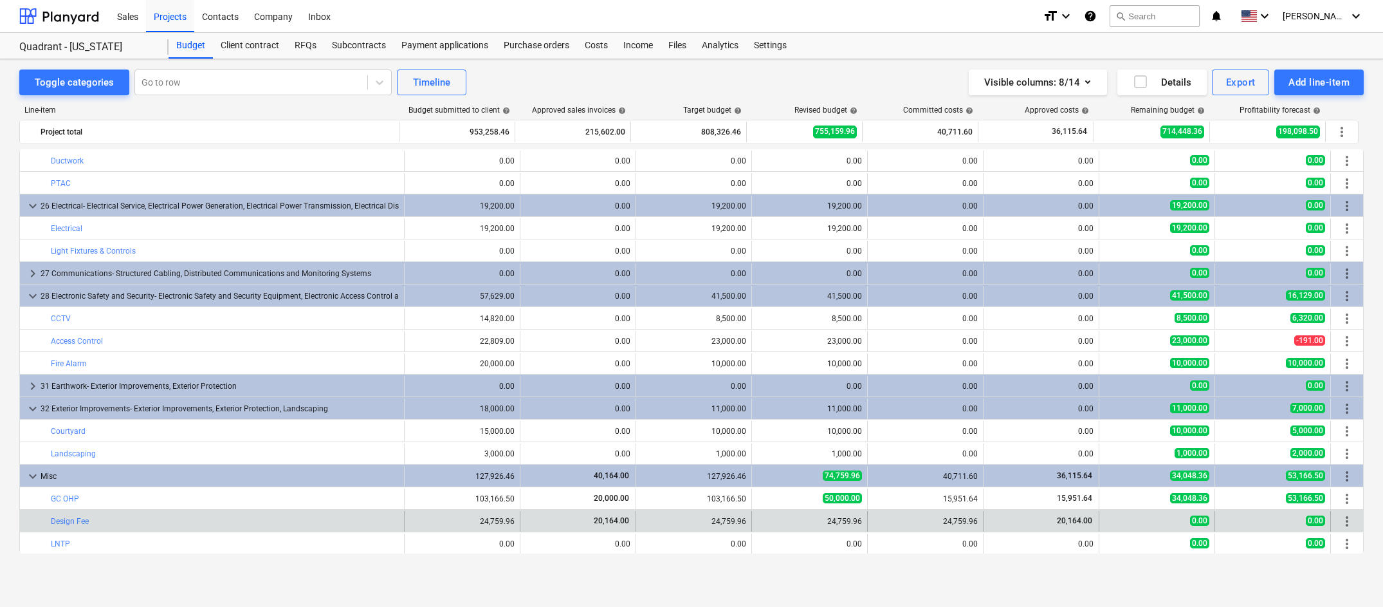
click at [1061, 520] on span "20,164.00" at bounding box center [1075, 520] width 38 height 9
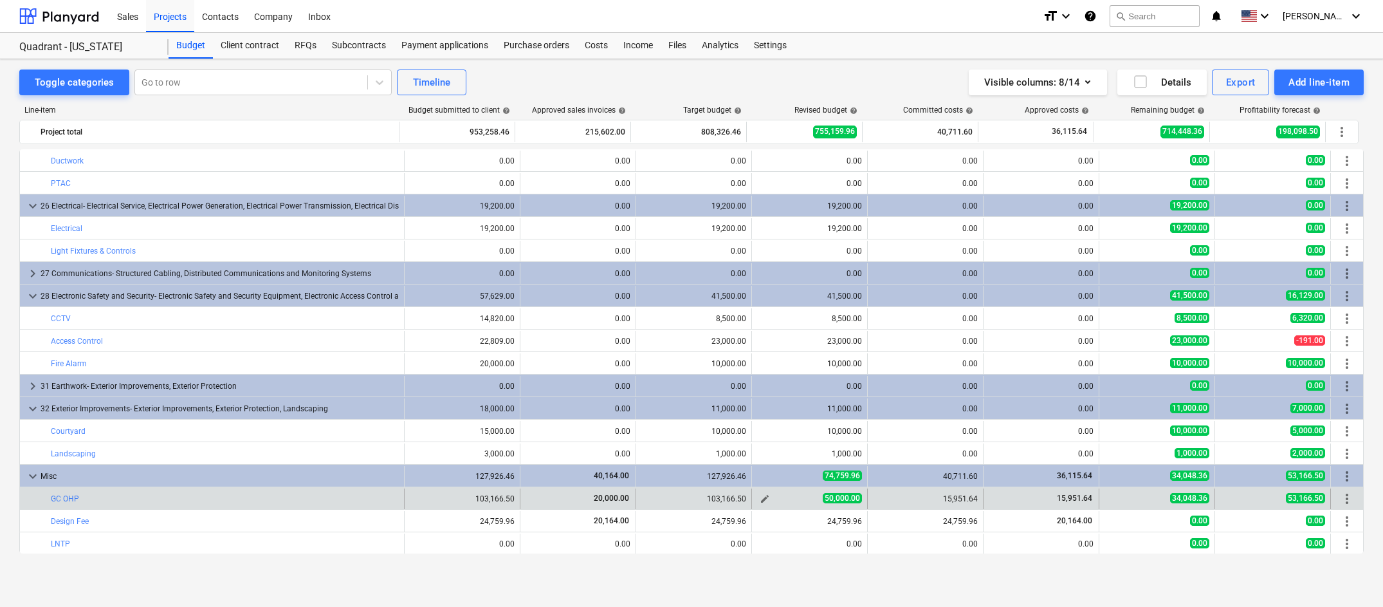
click at [760, 499] on span "edit" at bounding box center [765, 498] width 10 height 10
type textarea "x"
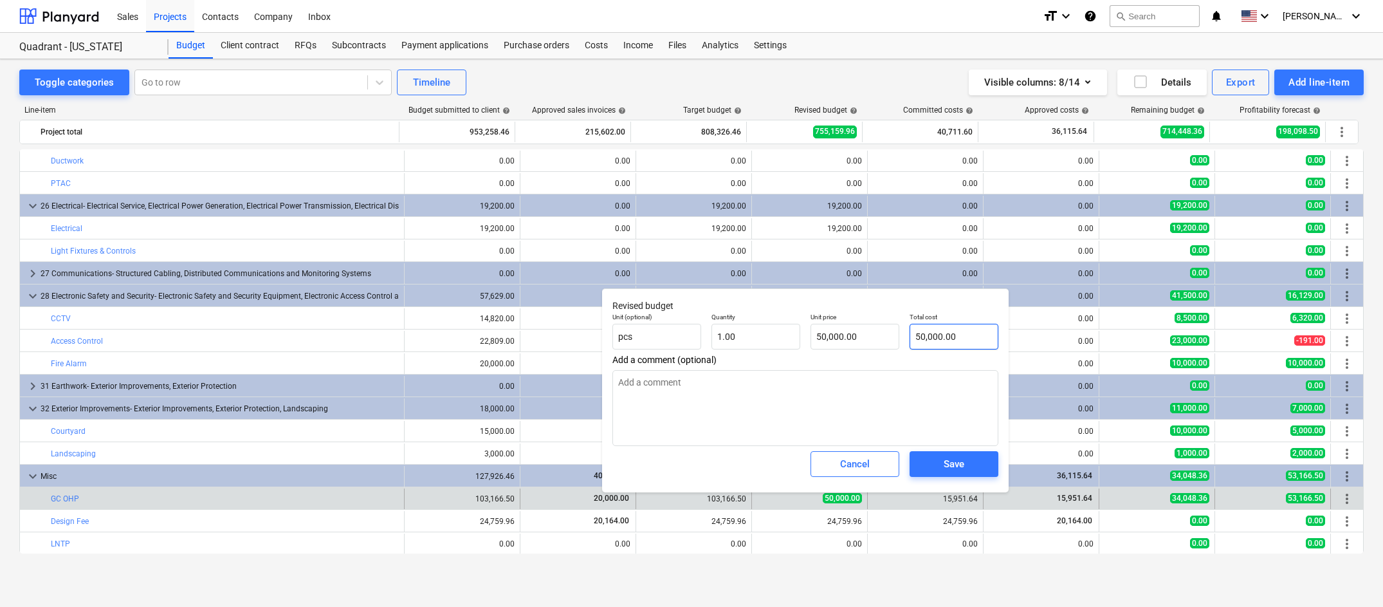
type input "50000"
click at [929, 333] on input "50000" at bounding box center [954, 337] width 89 height 26
type textarea "x"
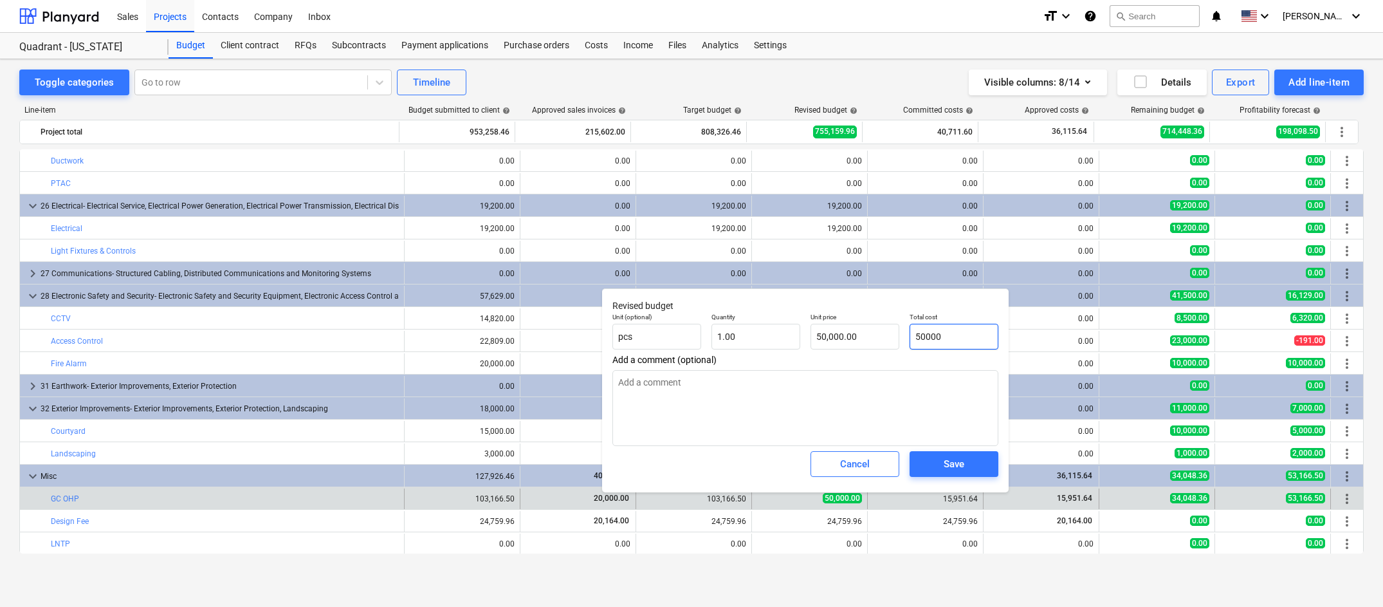
type input "0"
type input "0.00"
type textarea "x"
type input "0."
type textarea "x"
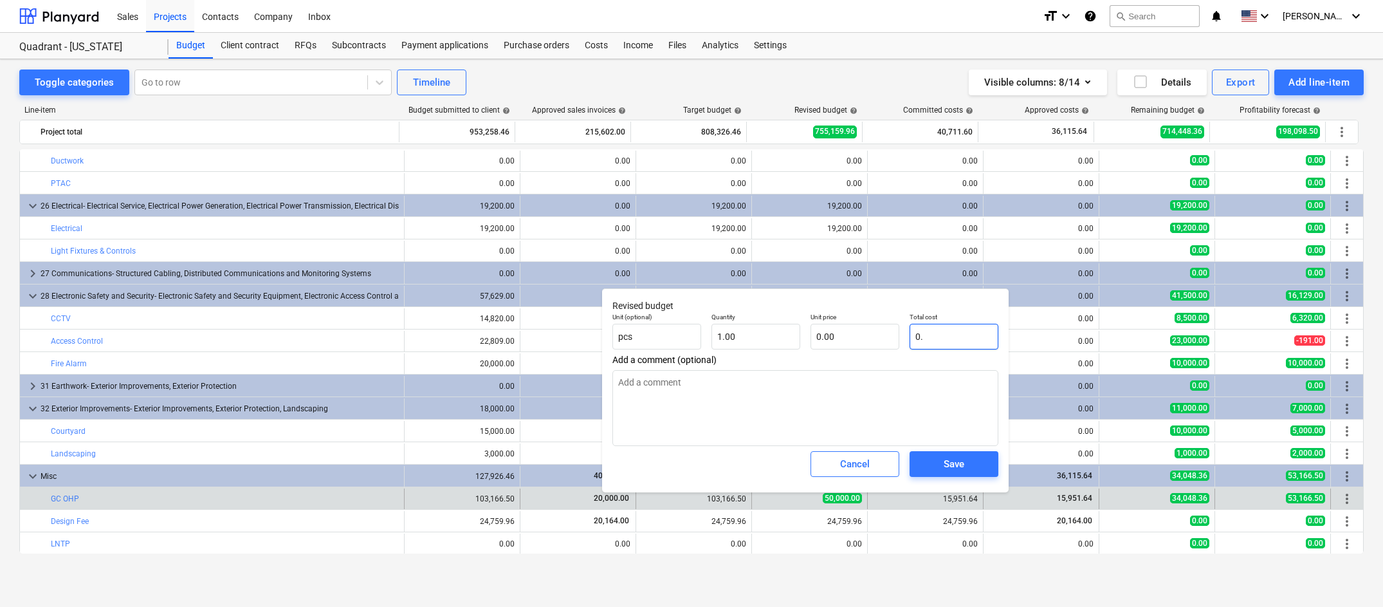
type input "0.0"
type textarea "x"
type input "0.00"
click at [954, 454] on button "Save" at bounding box center [954, 464] width 89 height 26
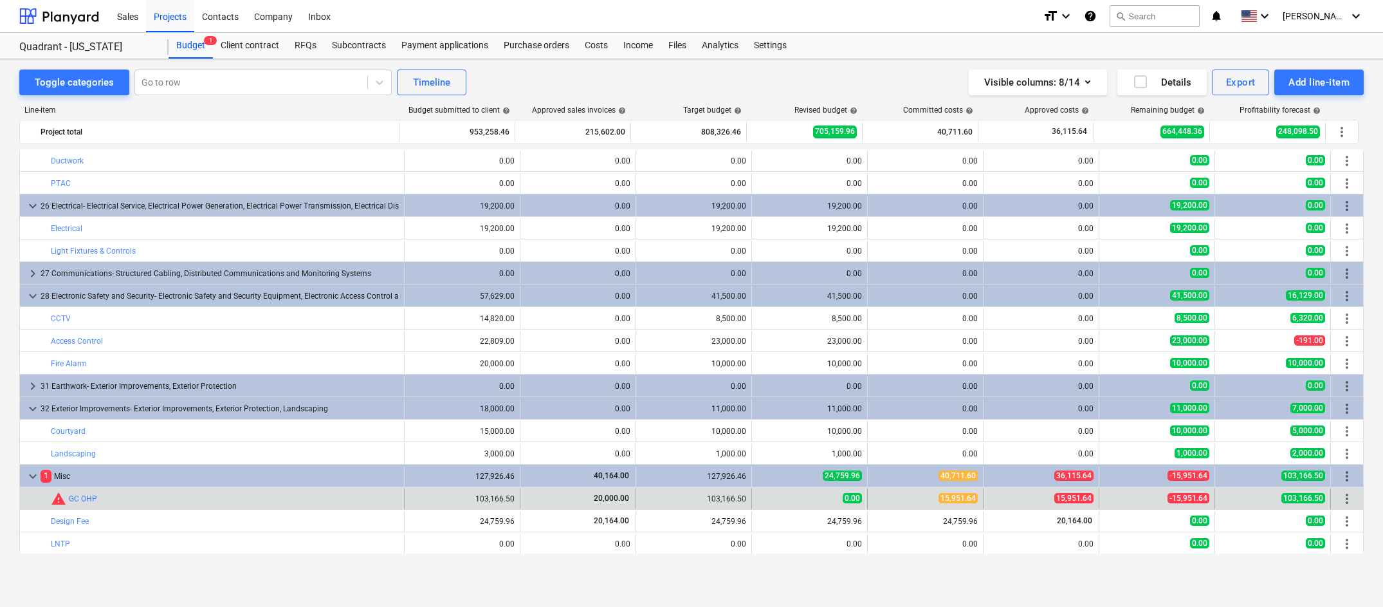
click at [592, 497] on span "20,000.00" at bounding box center [611, 497] width 38 height 9
click at [760, 497] on span "edit" at bounding box center [765, 498] width 10 height 10
type textarea "x"
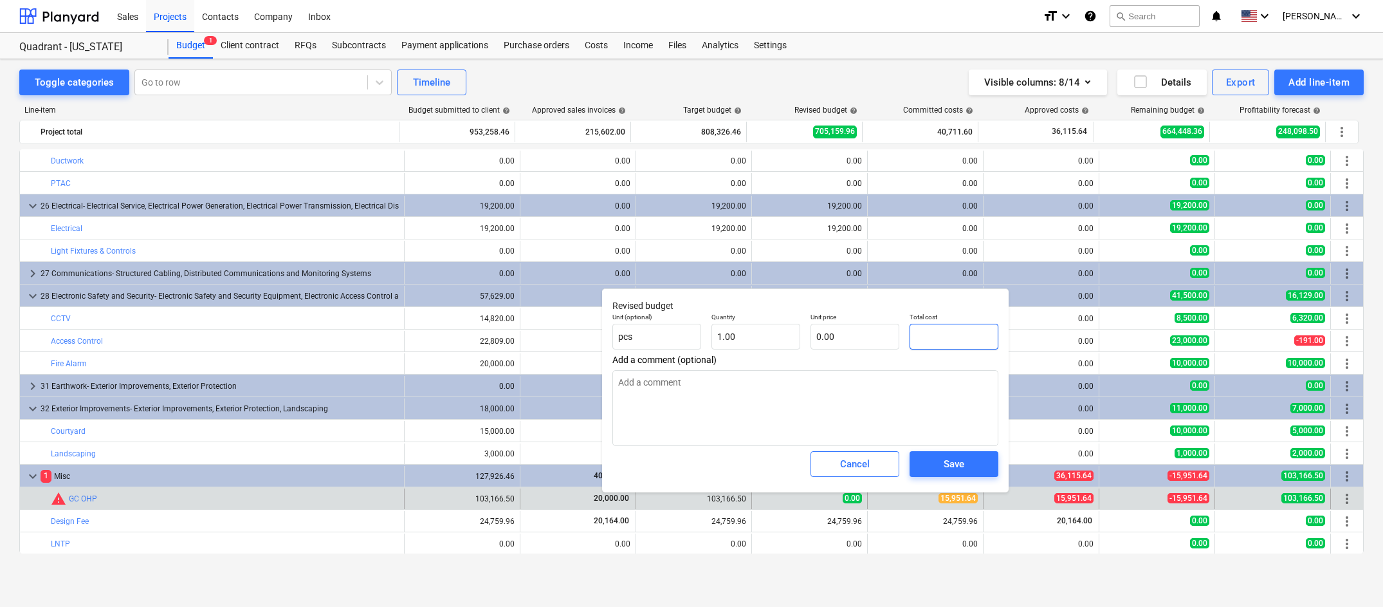
click at [948, 337] on input "text" at bounding box center [954, 337] width 89 height 26
type textarea "x"
type input "1"
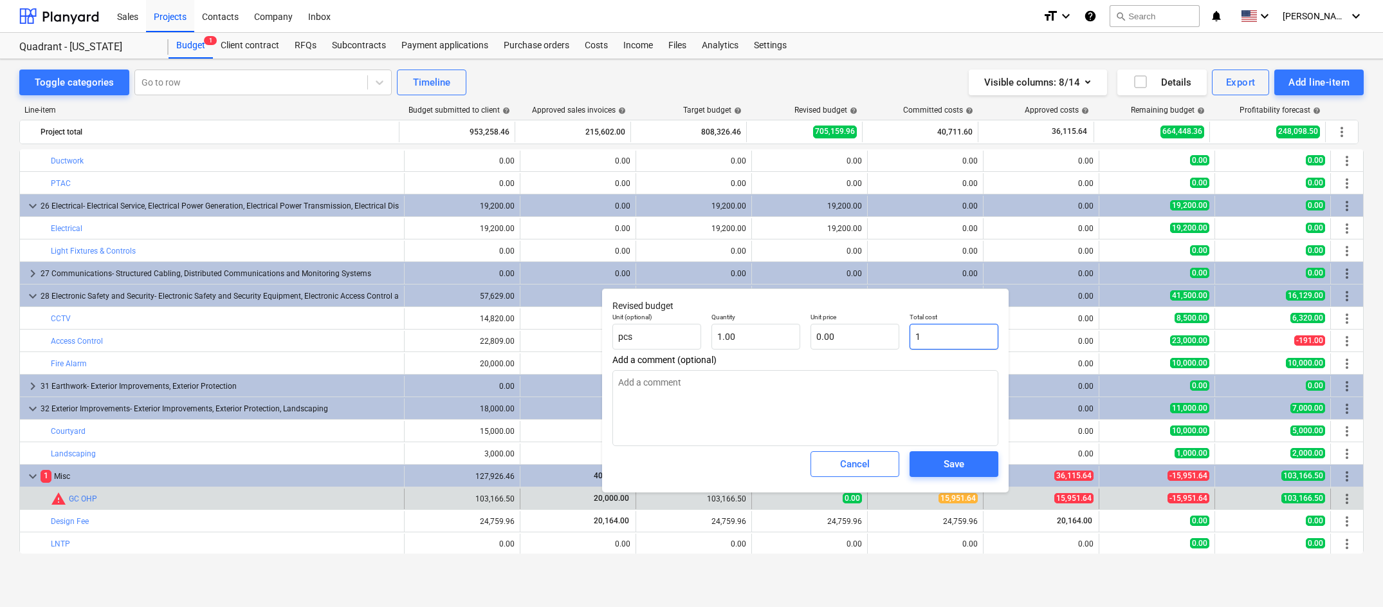
type input "1.00"
type textarea "x"
type input "10"
type input "10.00"
type textarea "x"
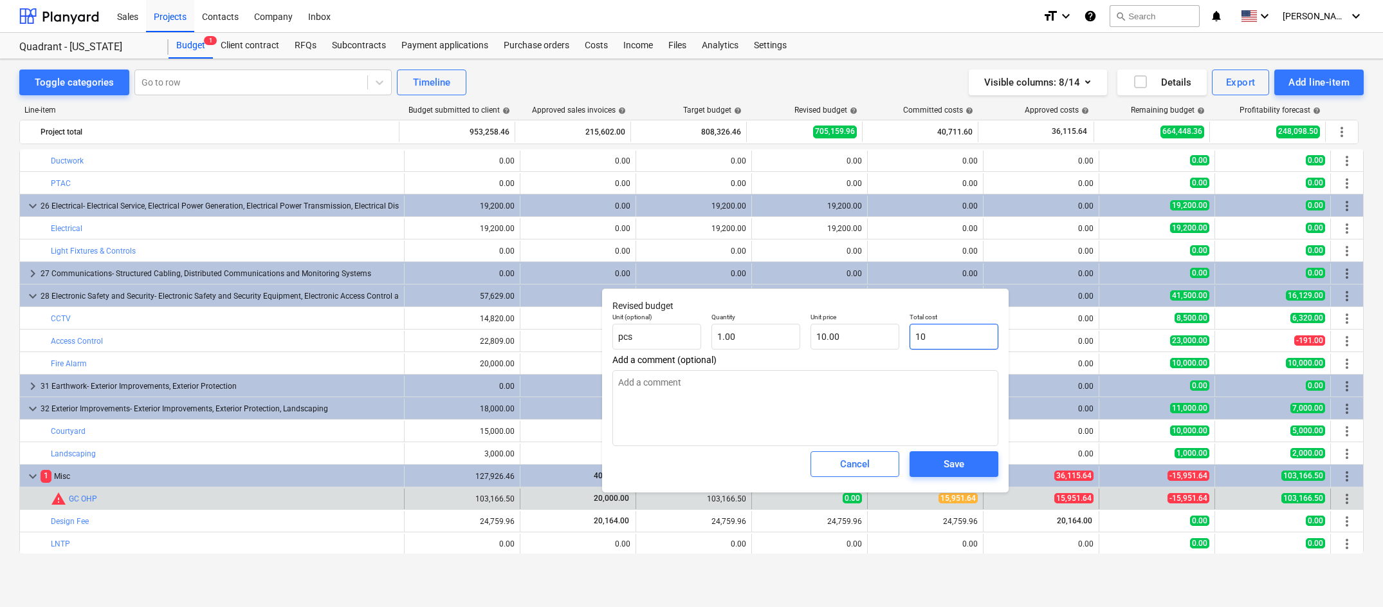
type input "103"
type input "103.00"
type textarea "x"
type input "1031"
type input "1,031.00"
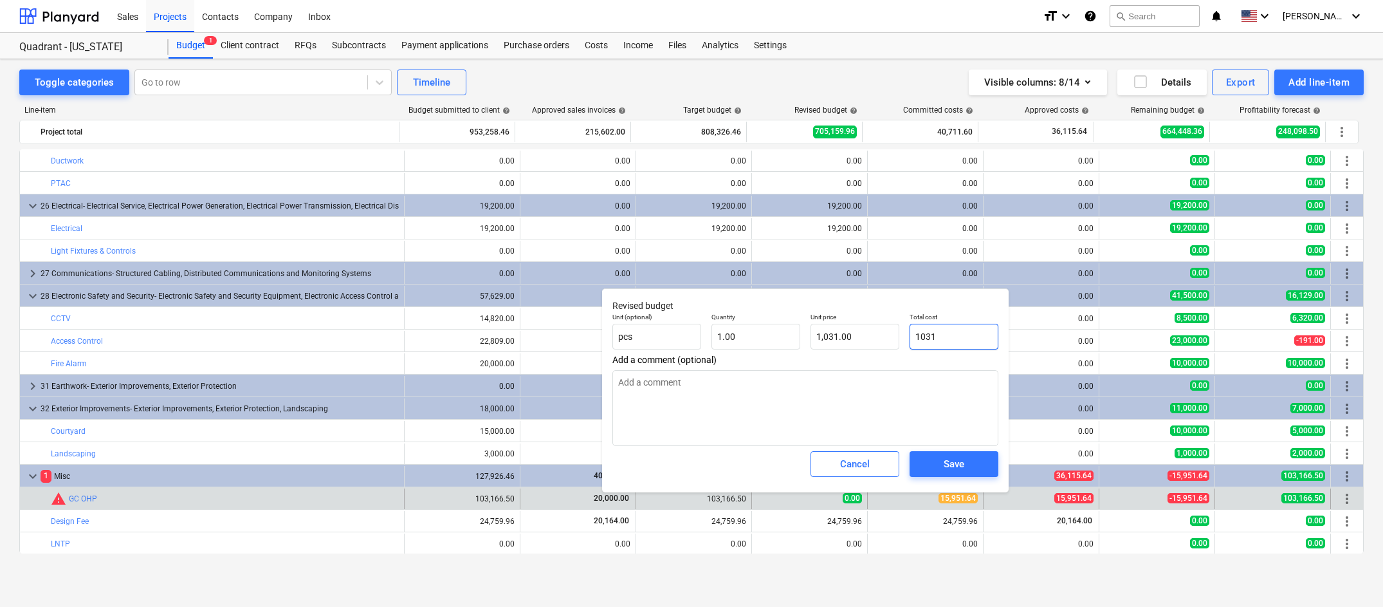
type textarea "x"
type input "10316"
type input "10,316.00"
type textarea "x"
type input "103166"
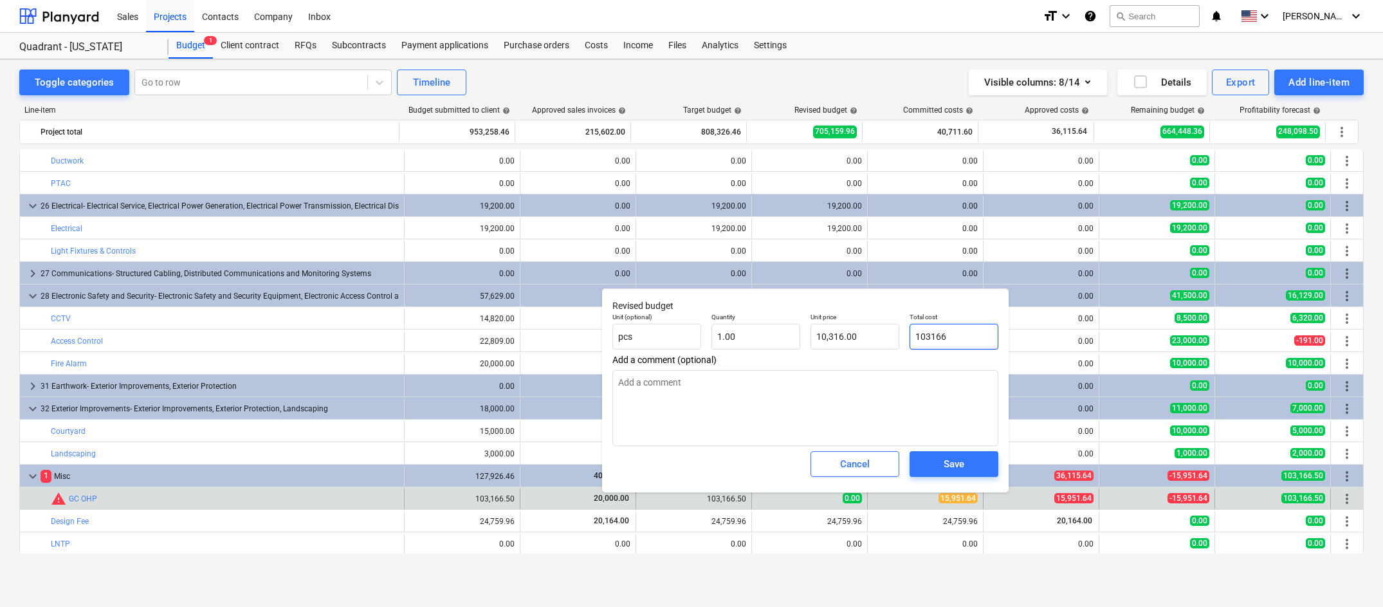
type input "103,166.00"
type textarea "x"
type input "103166."
type textarea "x"
type input "103166.5"
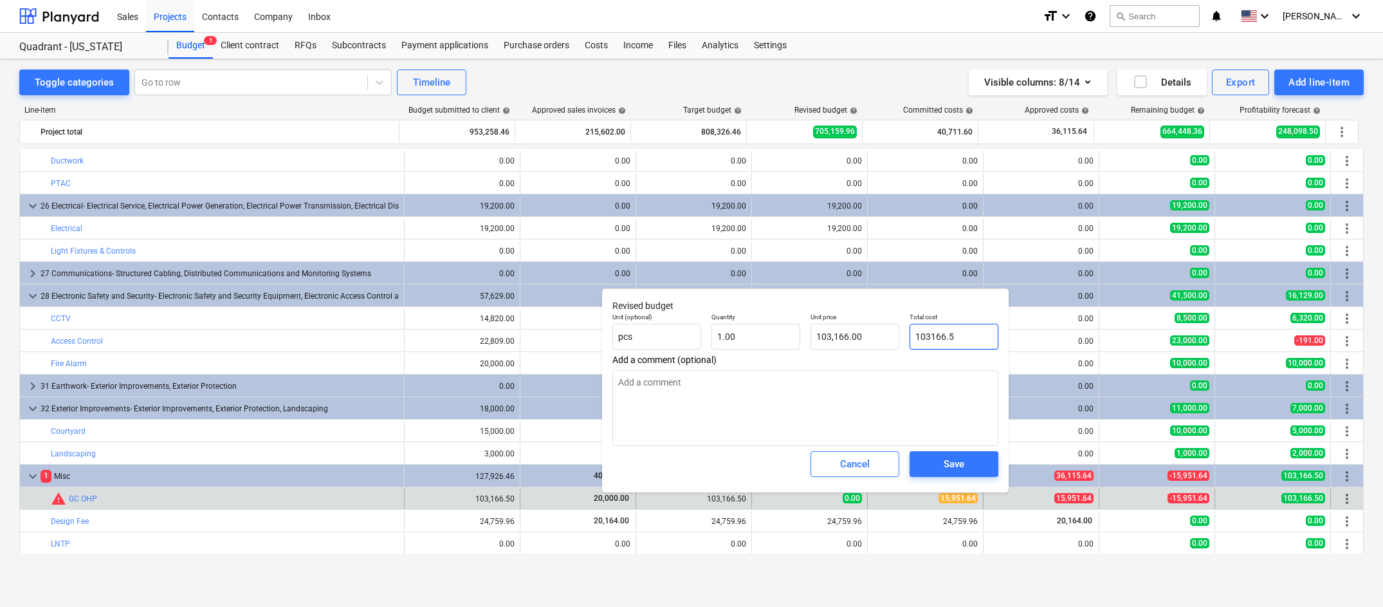
type input "103,166.50"
type textarea "x"
type input "103166.50"
type textarea "x"
type input "103,166.50"
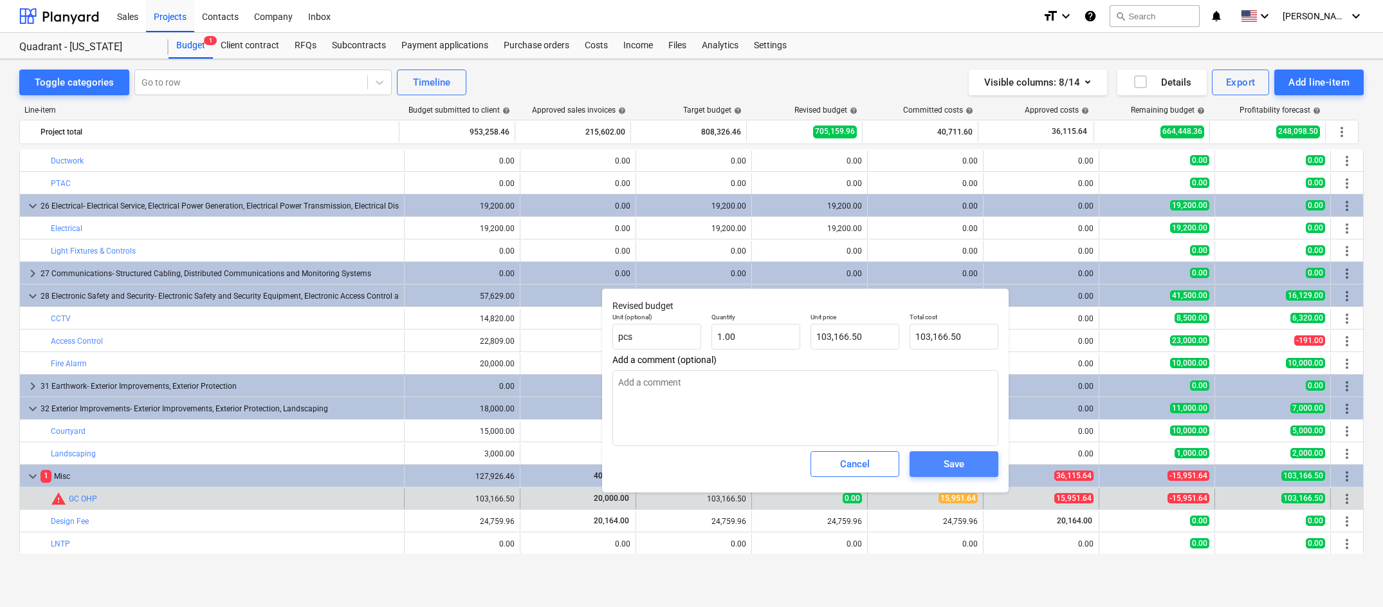
click at [955, 464] on div "Save" at bounding box center [954, 463] width 21 height 17
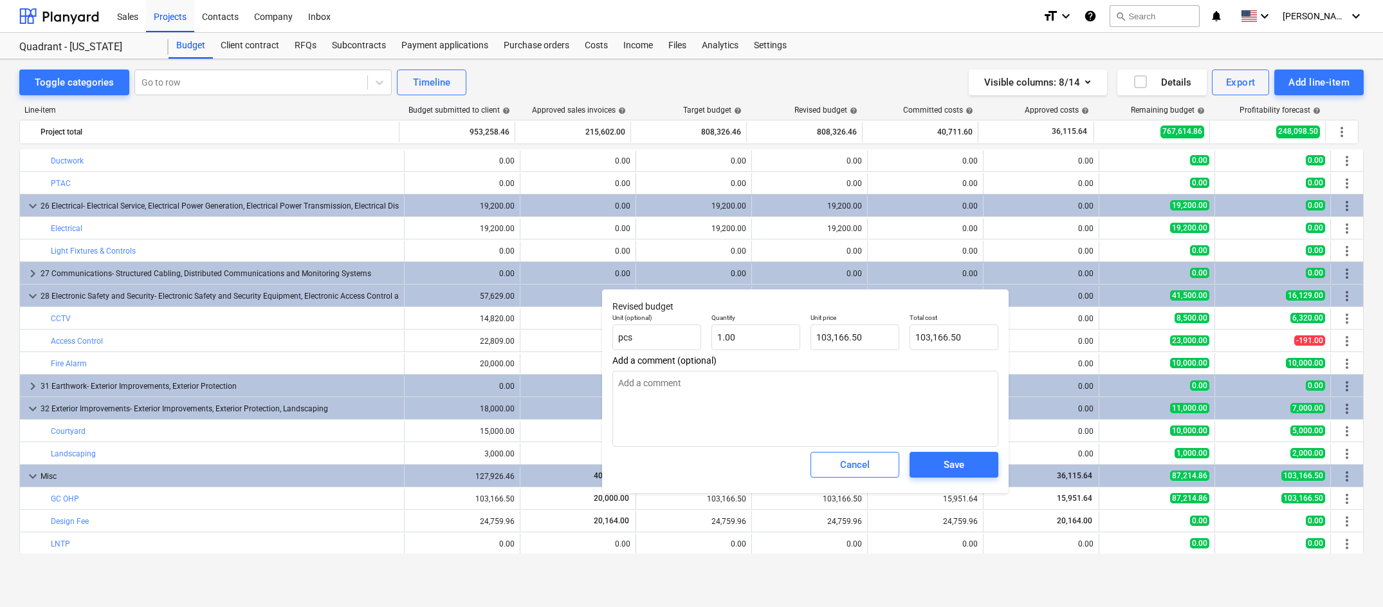
type textarea "x"
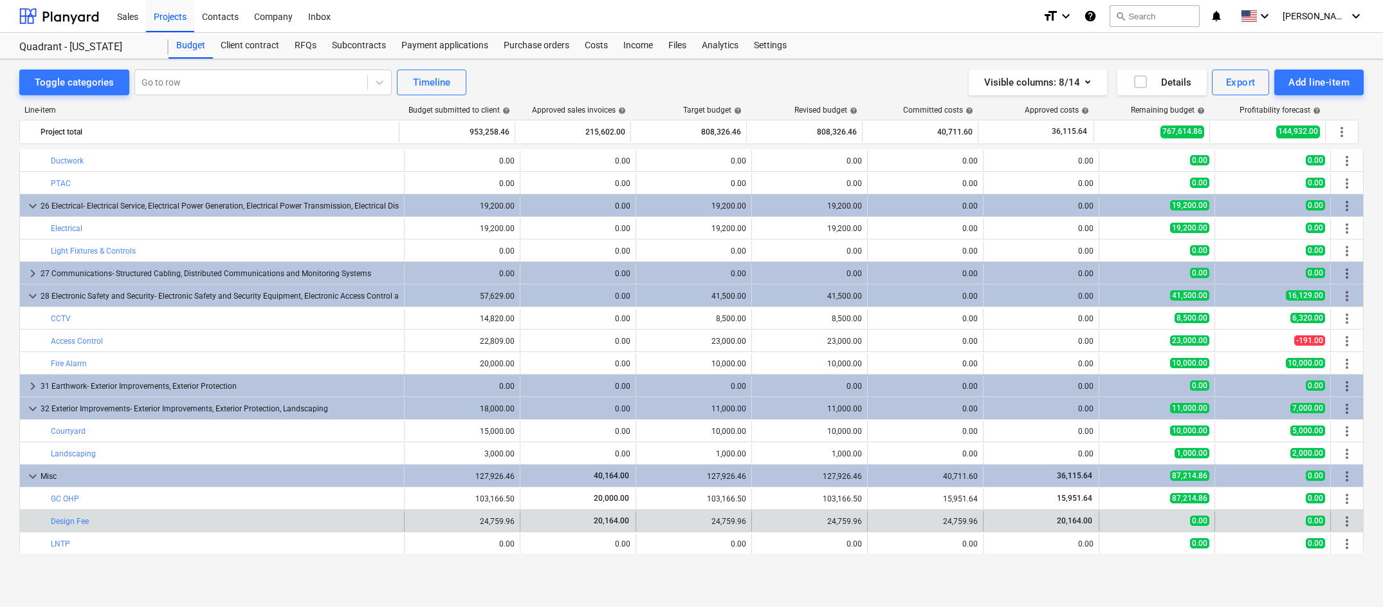
click at [1041, 523] on div "20,164.00" at bounding box center [1041, 520] width 105 height 11
click at [925, 521] on div "24,759.96" at bounding box center [925, 521] width 105 height 9
click at [925, 518] on div "24,759.96" at bounding box center [925, 521] width 105 height 9
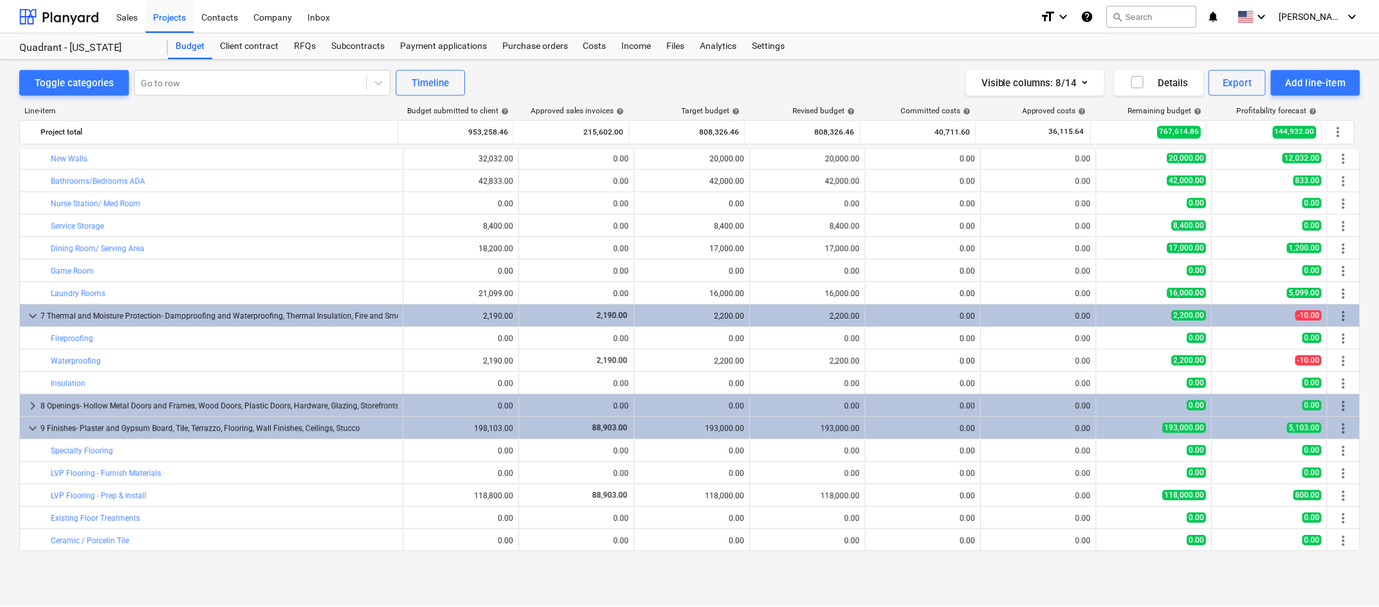
scroll to position [0, 0]
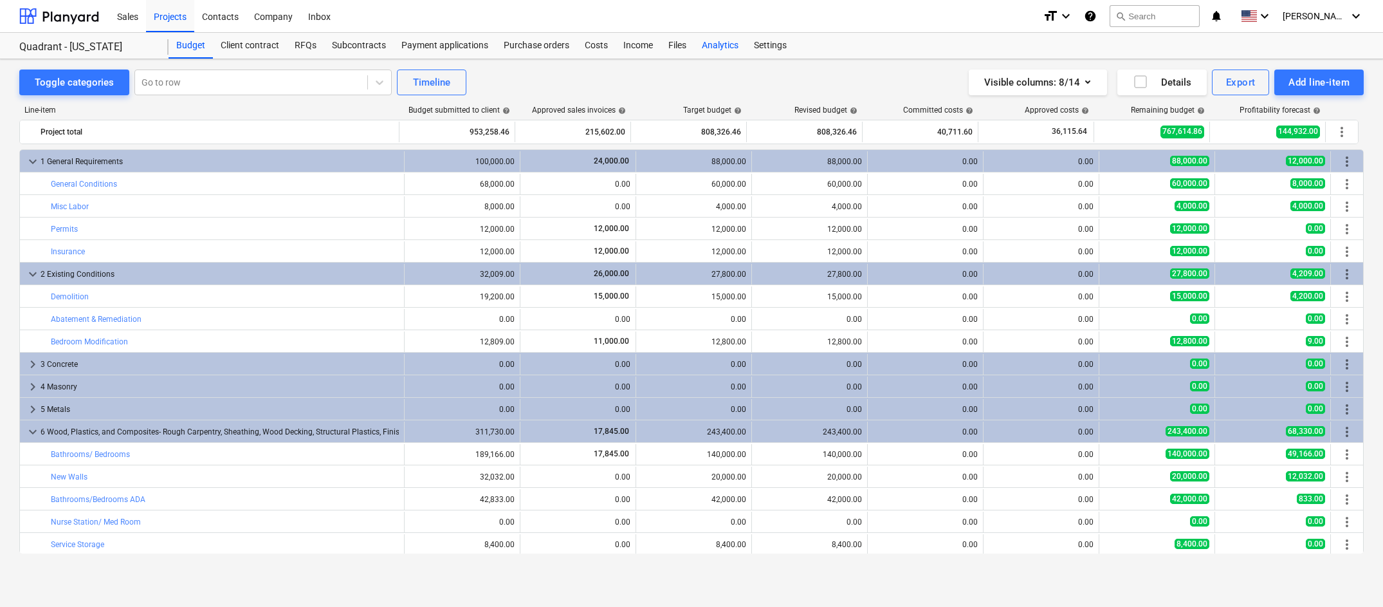
click at [716, 50] on div "Analytics" at bounding box center [720, 46] width 52 height 26
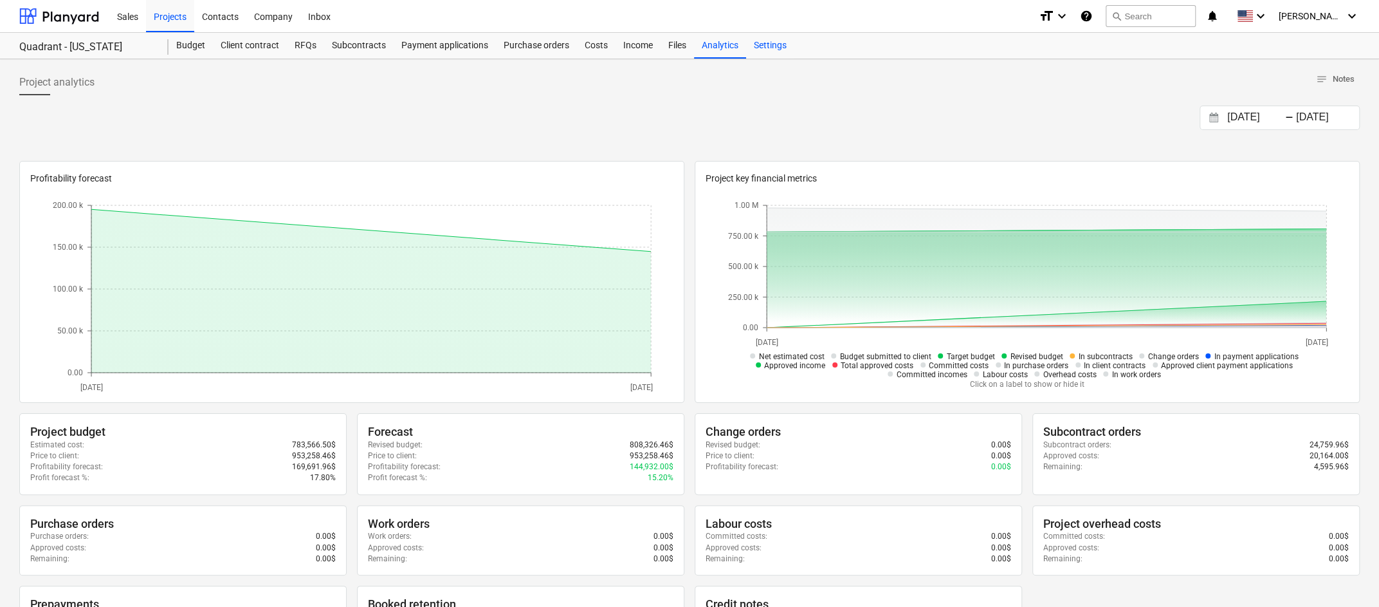
click at [767, 48] on div "Settings" at bounding box center [770, 46] width 48 height 26
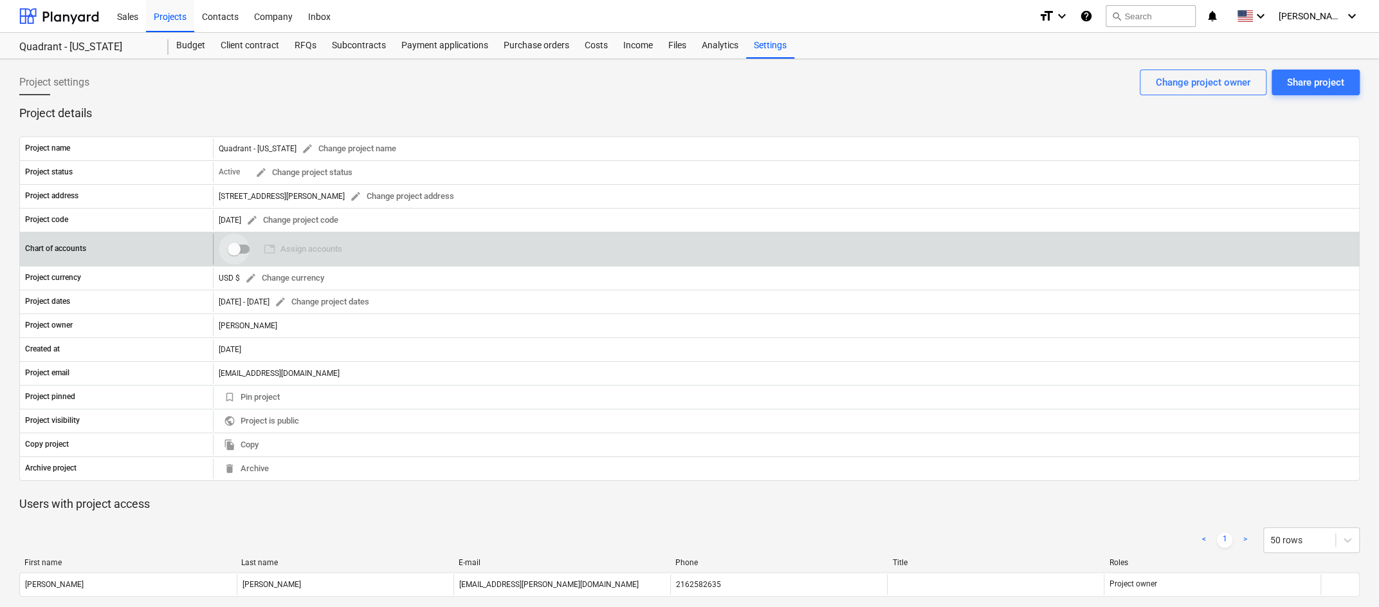
click at [238, 249] on input "checkbox" at bounding box center [234, 249] width 31 height 31
checkbox input "false"
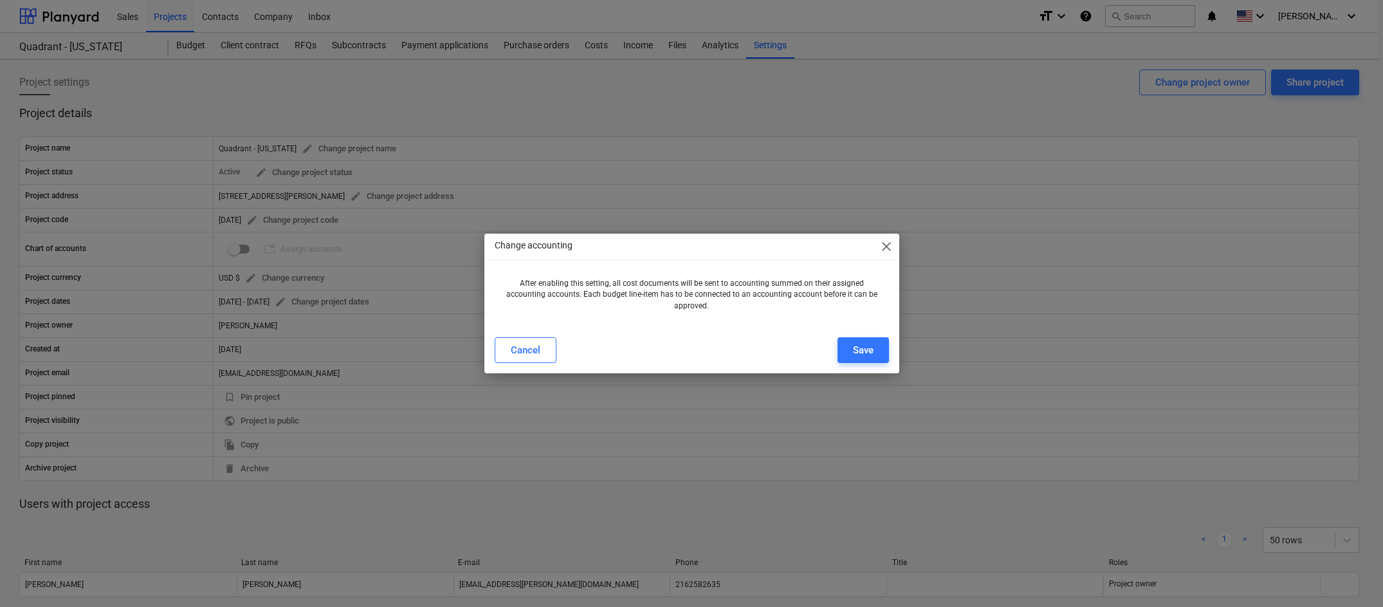
click at [885, 251] on span "close" at bounding box center [886, 246] width 15 height 15
